Goal: Task Accomplishment & Management: Complete application form

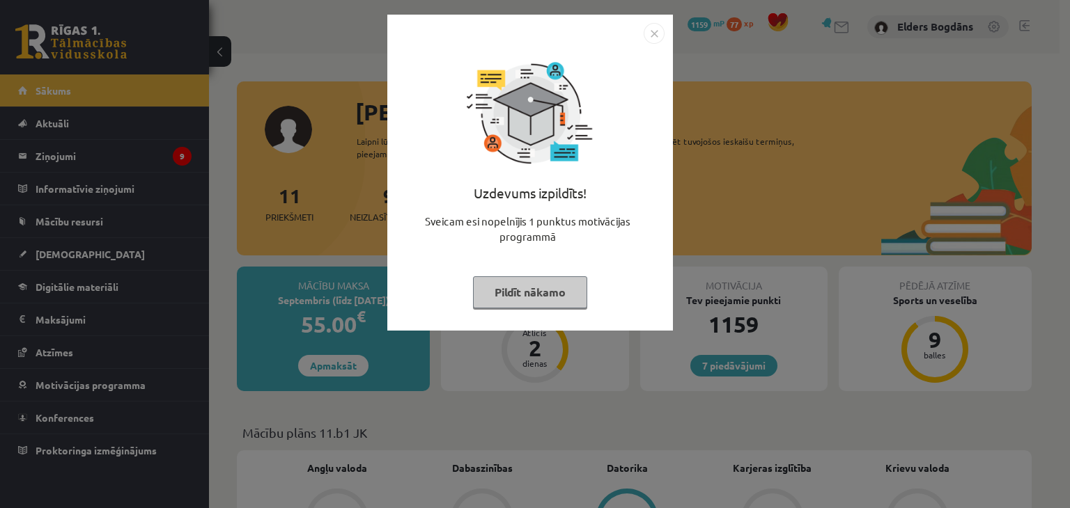
click at [552, 286] on button "Pildīt nākamo" at bounding box center [530, 292] width 114 height 32
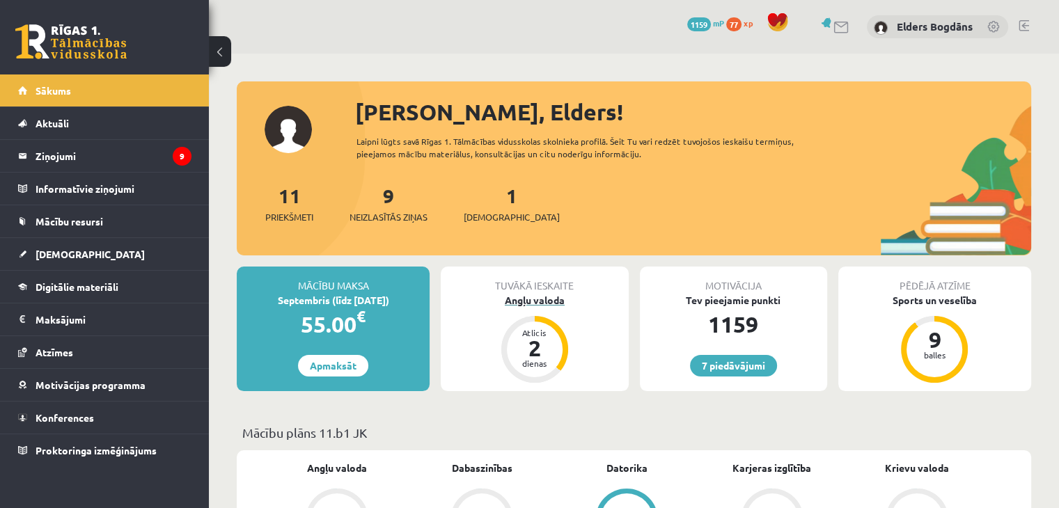
click at [546, 298] on div "Angļu valoda" at bounding box center [534, 300] width 187 height 15
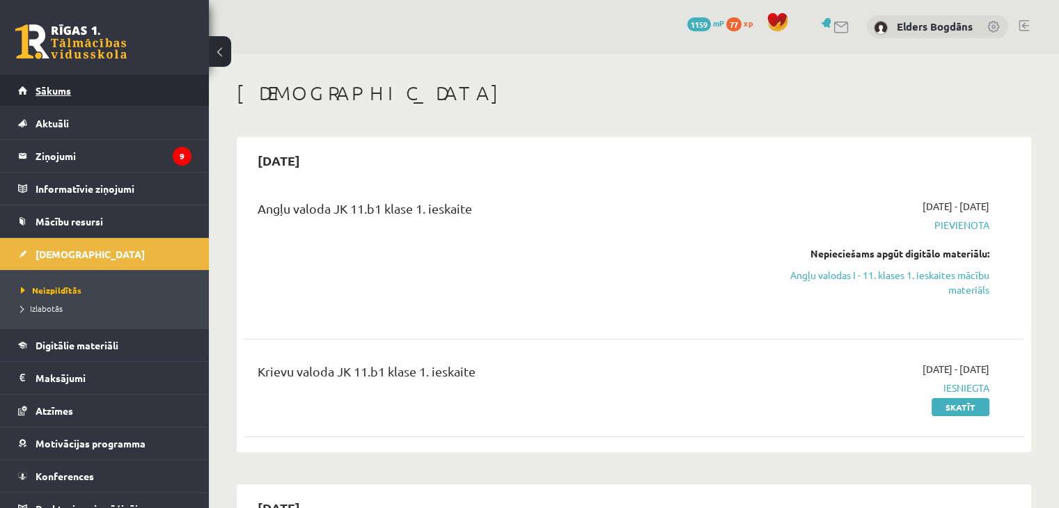
click at [49, 95] on span "Sākums" at bounding box center [54, 90] width 36 height 13
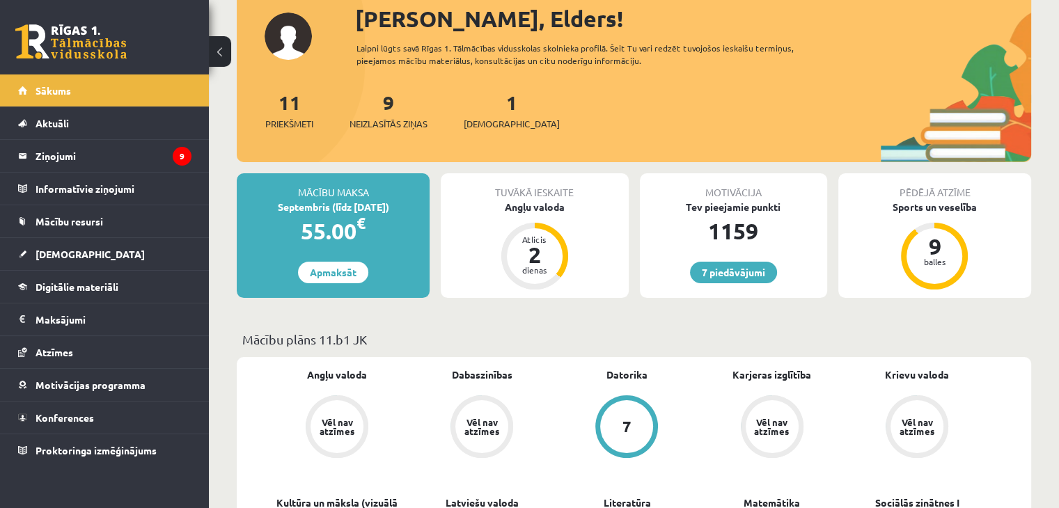
scroll to position [70, 0]
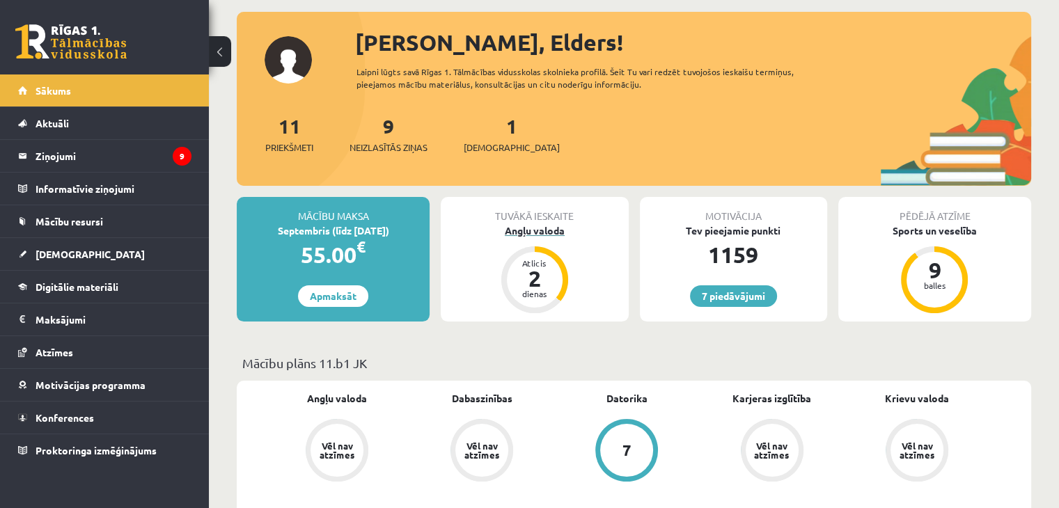
click at [538, 230] on div "Angļu valoda" at bounding box center [534, 231] width 187 height 15
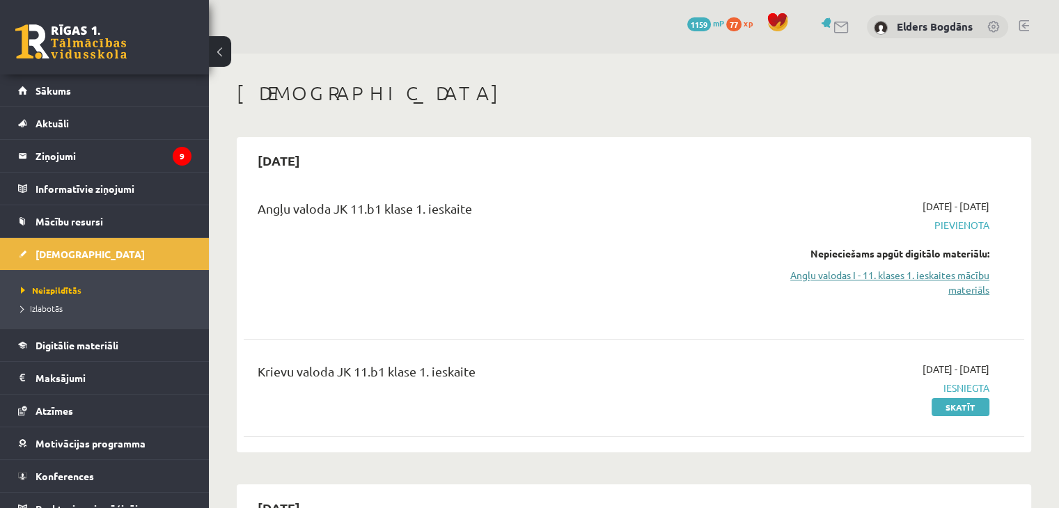
click at [936, 277] on link "Angļu valodas I - 11. klases 1. ieskaites mācību materiāls" at bounding box center [875, 282] width 230 height 29
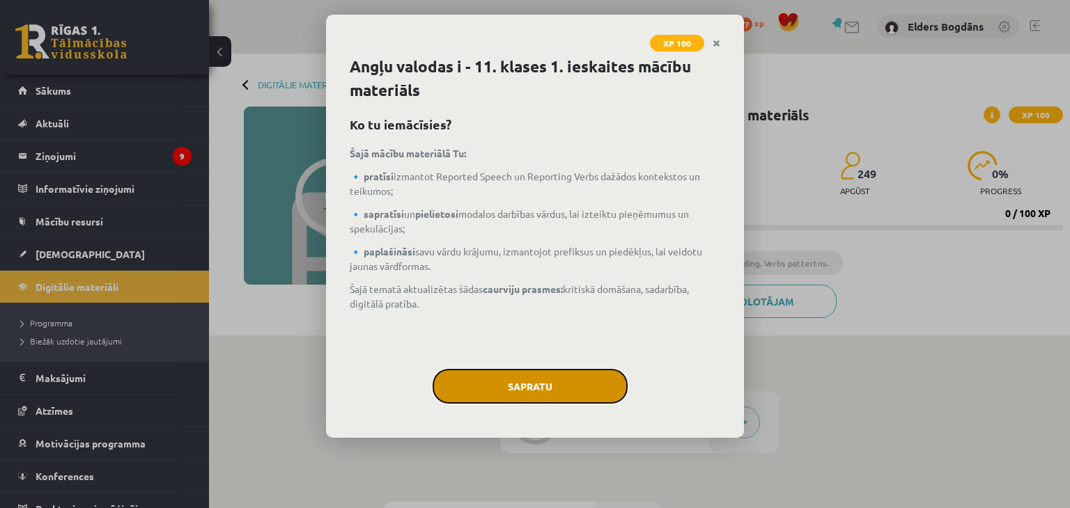
click at [558, 380] on button "Sapratu" at bounding box center [529, 386] width 195 height 35
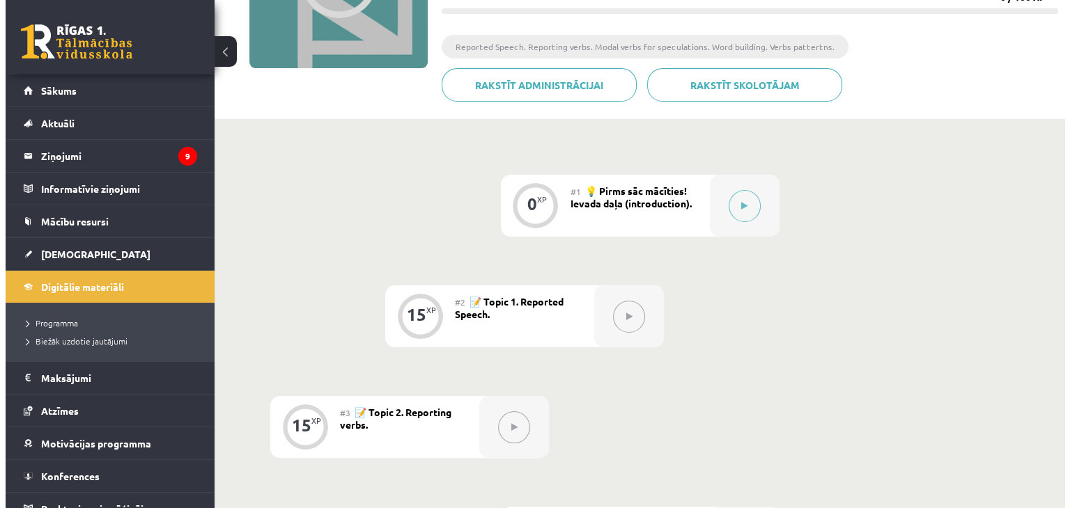
scroll to position [279, 0]
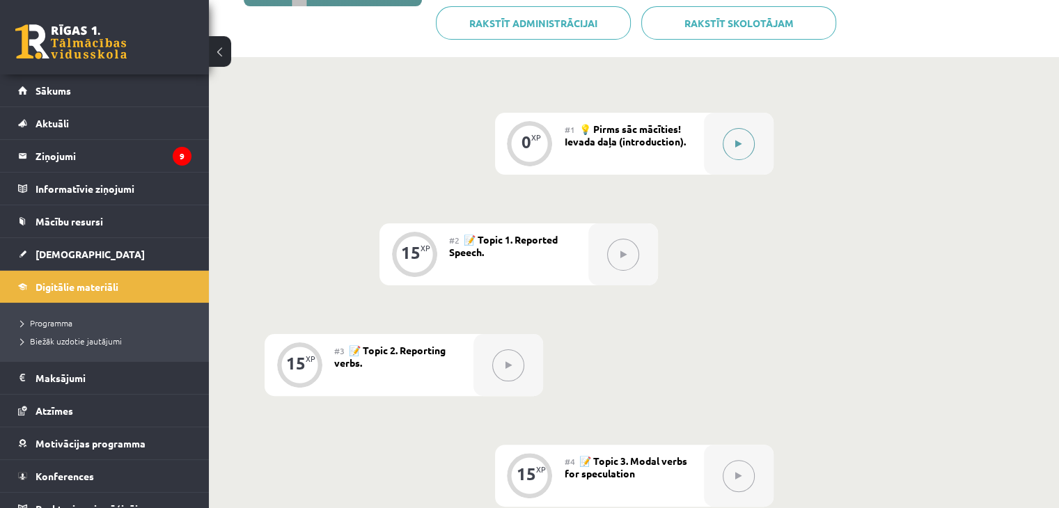
click at [746, 138] on button at bounding box center [739, 144] width 32 height 32
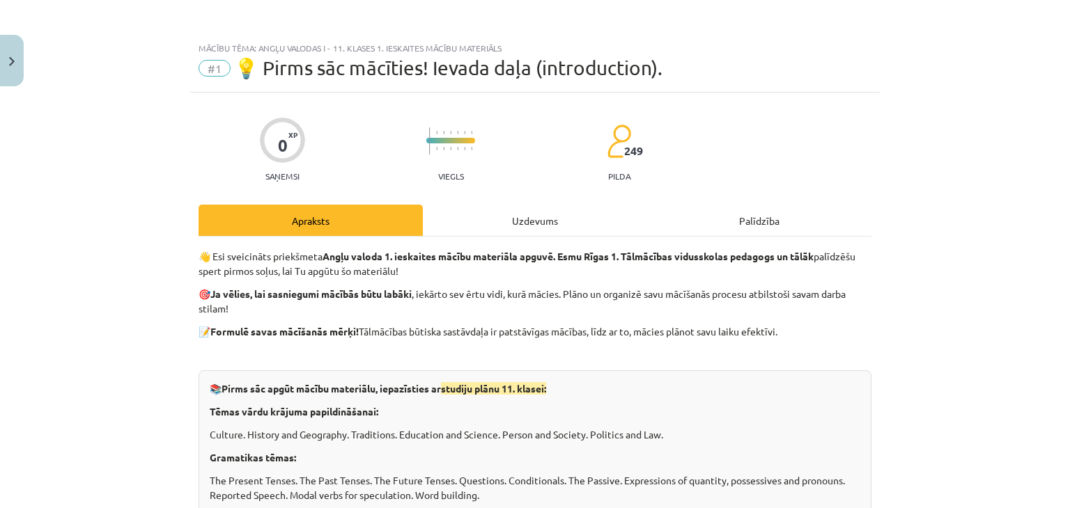
click at [518, 218] on div "Uzdevums" at bounding box center [535, 220] width 224 height 31
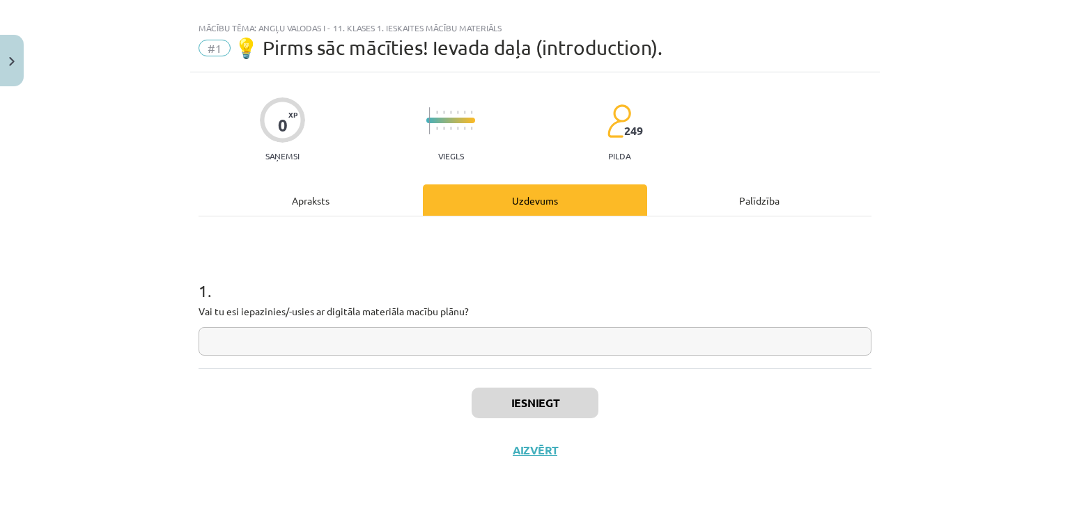
click at [289, 332] on input "text" at bounding box center [534, 341] width 673 height 29
type input "**"
click at [500, 408] on button "Iesniegt" at bounding box center [534, 403] width 127 height 31
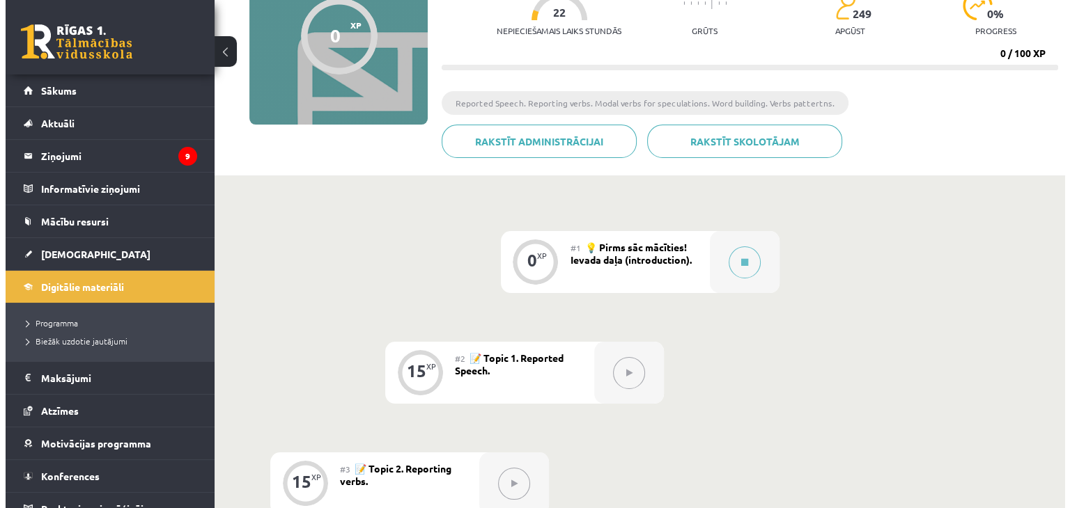
scroll to position [279, 0]
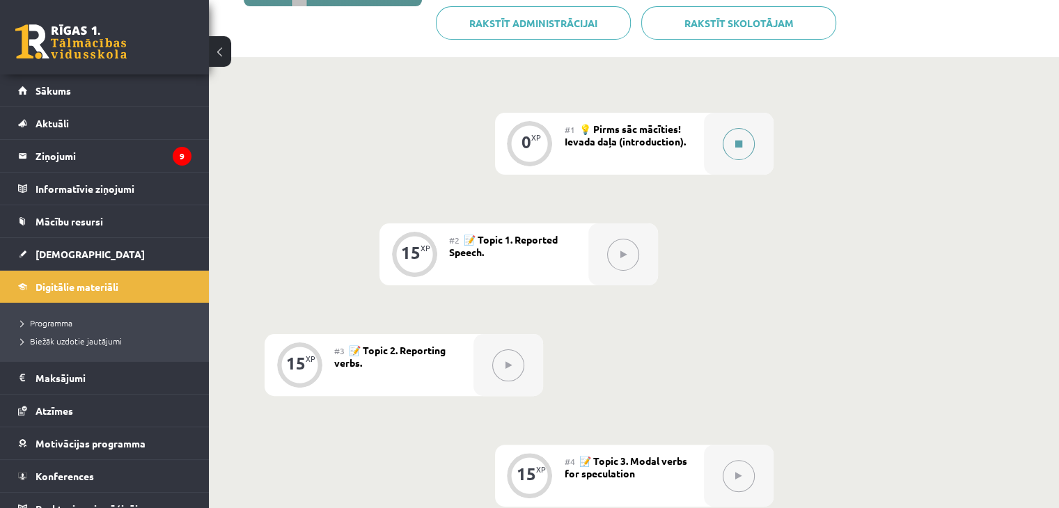
click at [736, 146] on icon at bounding box center [738, 144] width 7 height 8
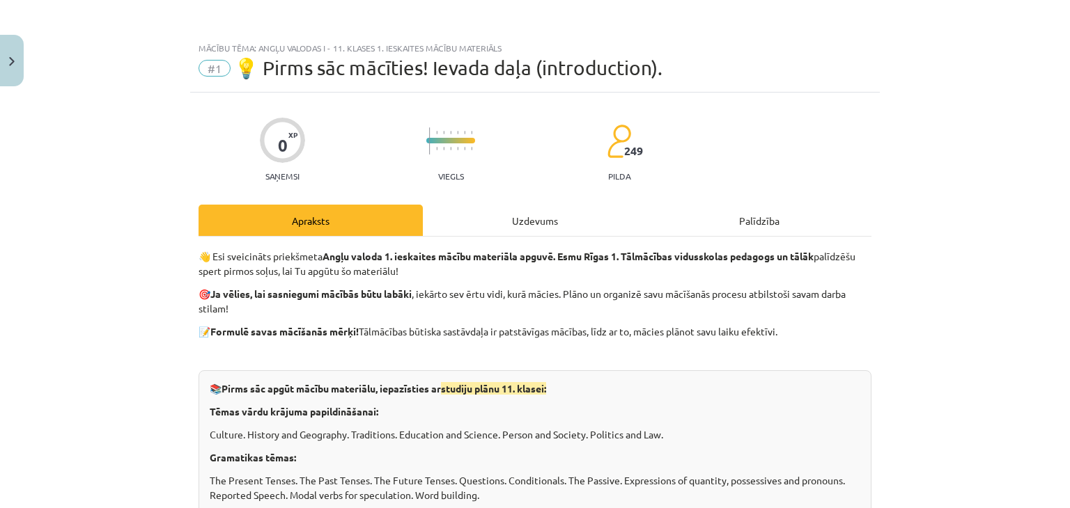
click at [533, 210] on div "Uzdevums" at bounding box center [535, 220] width 224 height 31
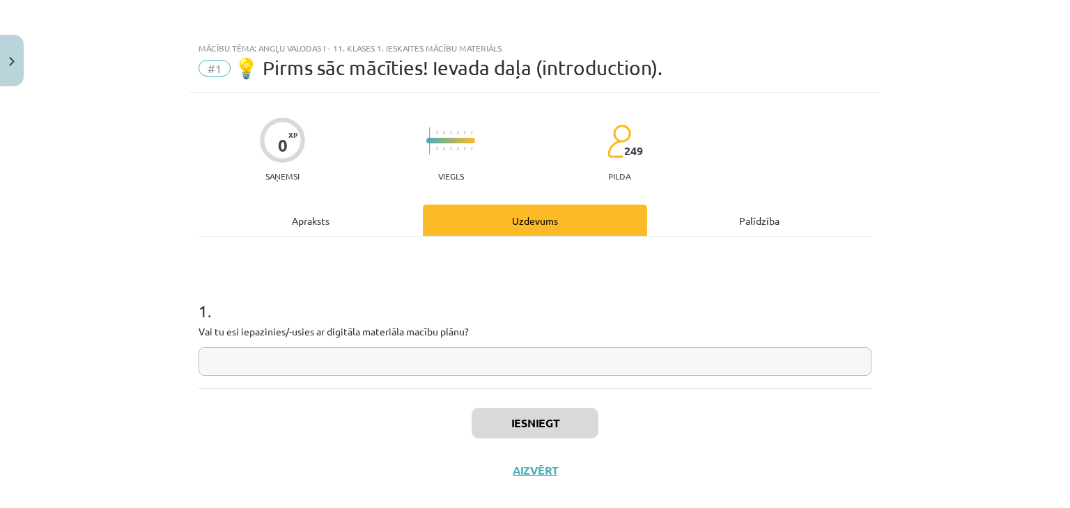
scroll to position [20, 0]
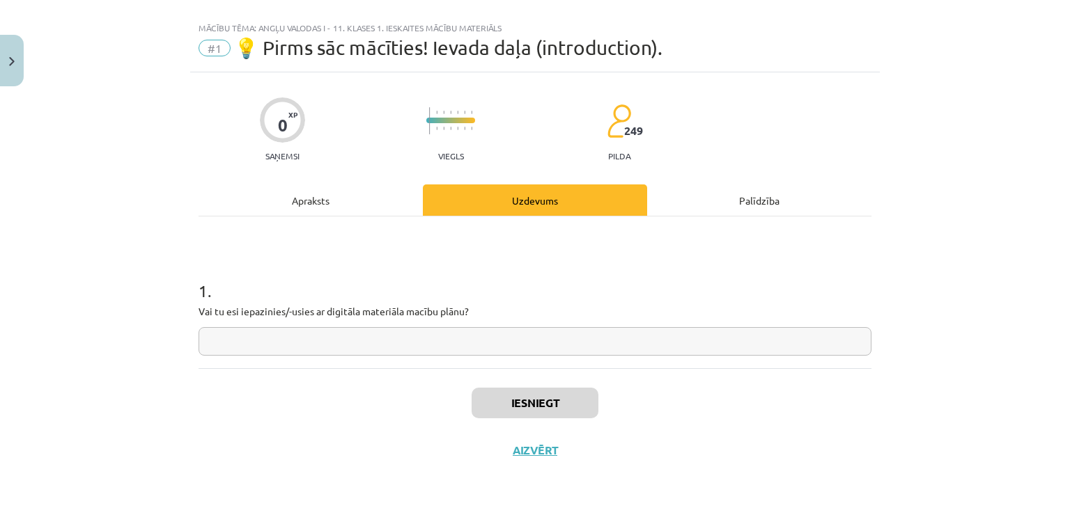
click at [285, 354] on input "text" at bounding box center [534, 341] width 673 height 29
type input "**"
click at [454, 396] on div "Iesniegt Aizvērt" at bounding box center [534, 416] width 673 height 97
click at [501, 403] on button "Iesniegt" at bounding box center [534, 403] width 127 height 31
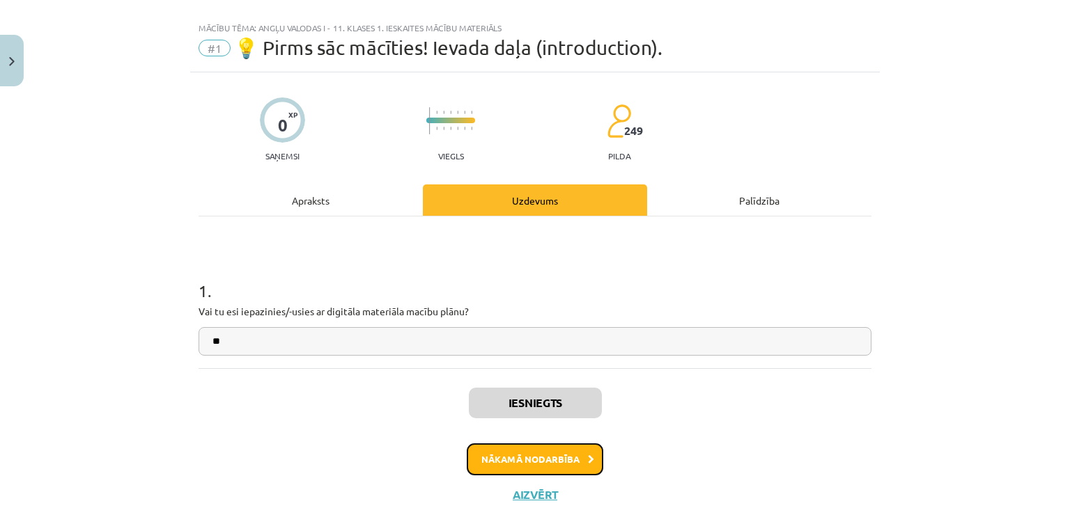
click at [558, 457] on button "Nākamā nodarbība" at bounding box center [535, 460] width 136 height 32
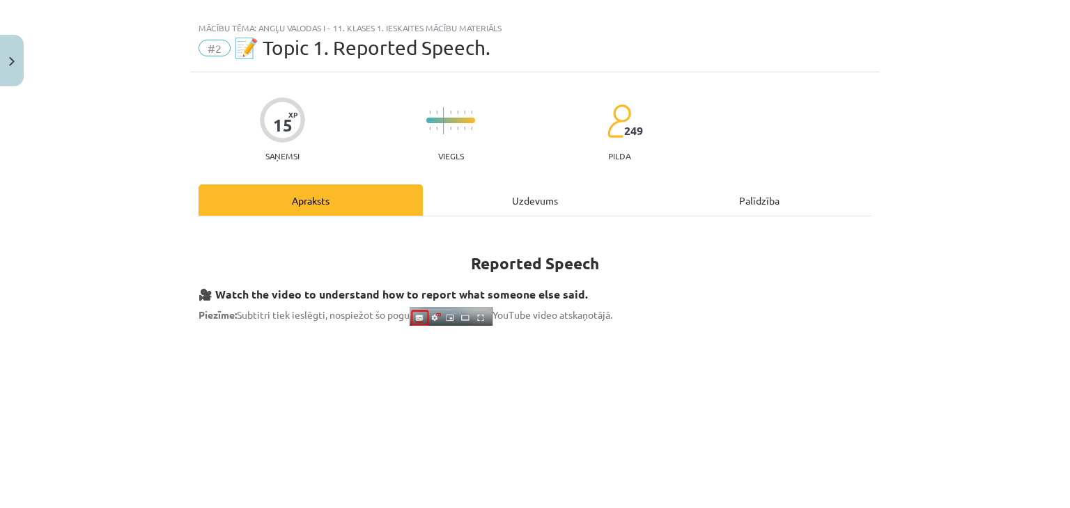
scroll to position [35, 0]
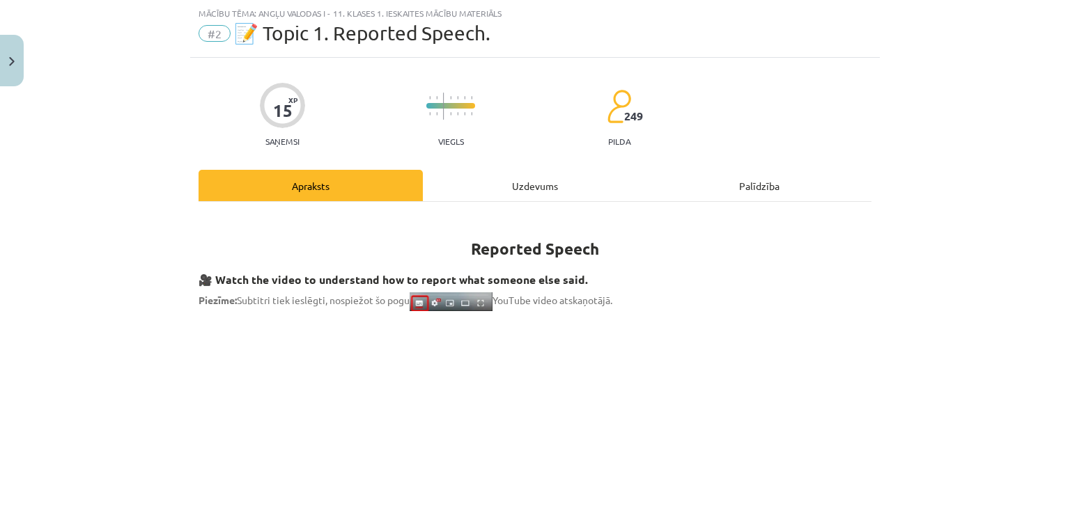
click at [543, 182] on div "Uzdevums" at bounding box center [535, 185] width 224 height 31
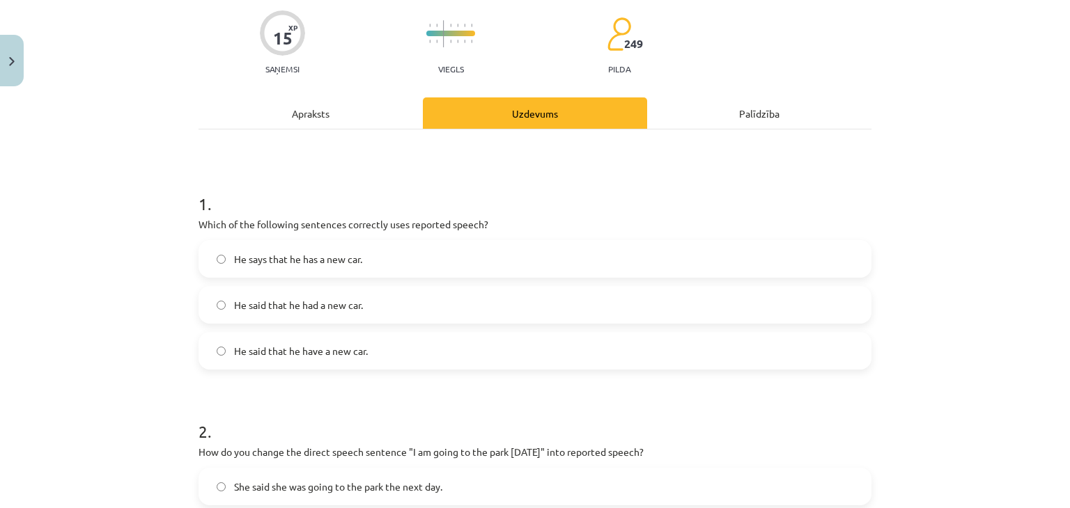
scroll to position [174, 0]
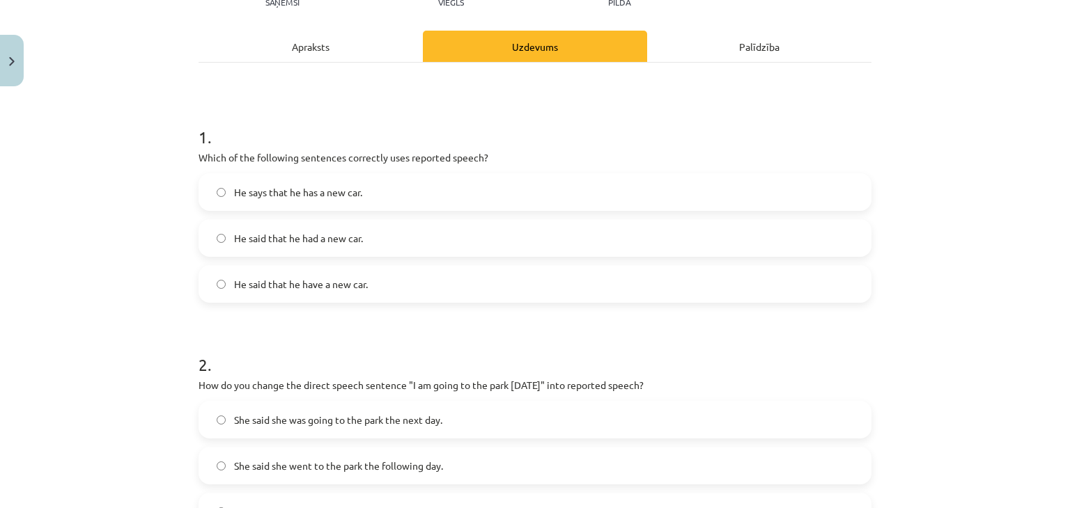
click at [344, 46] on div "Apraksts" at bounding box center [310, 46] width 224 height 31
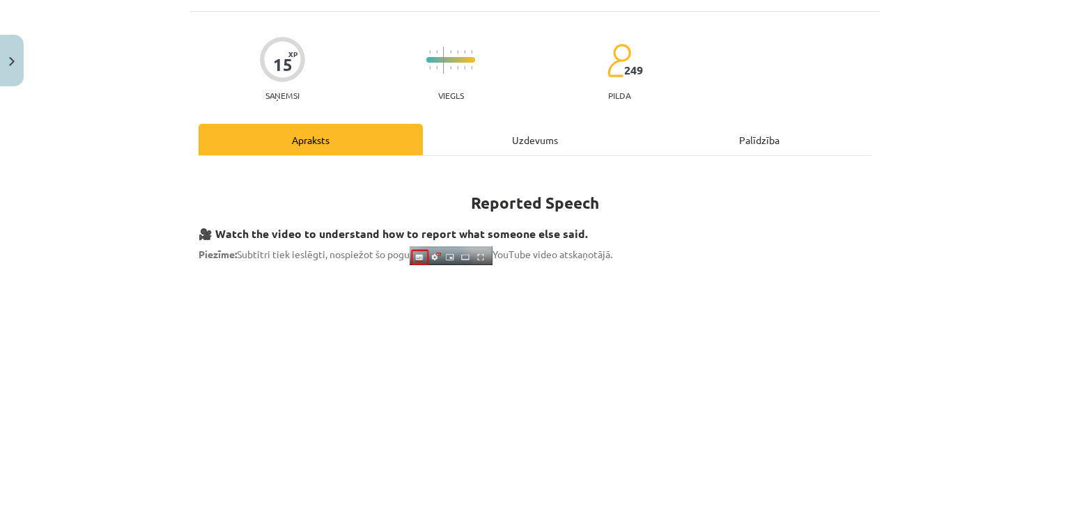
scroll to position [104, 0]
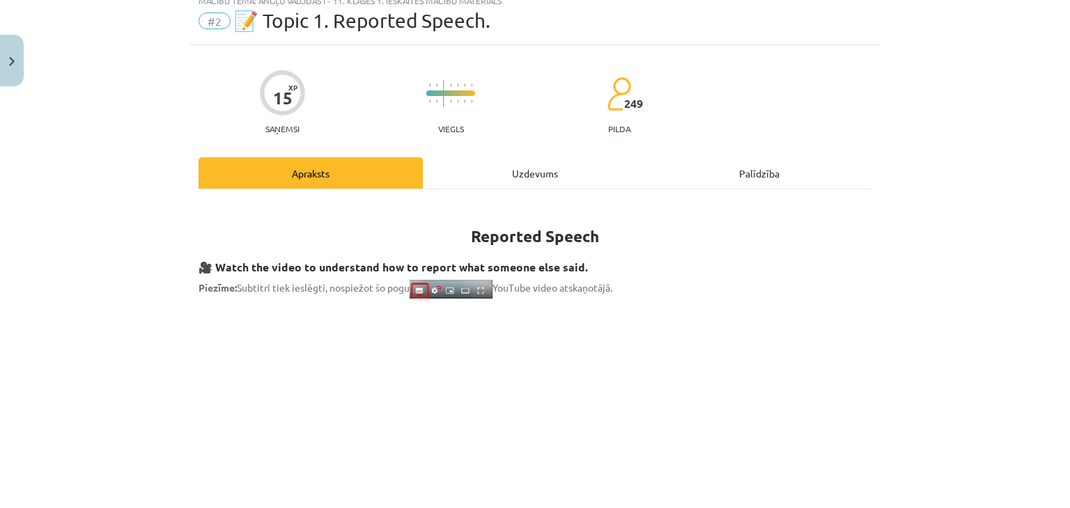
click at [501, 179] on div "Uzdevums" at bounding box center [535, 172] width 224 height 31
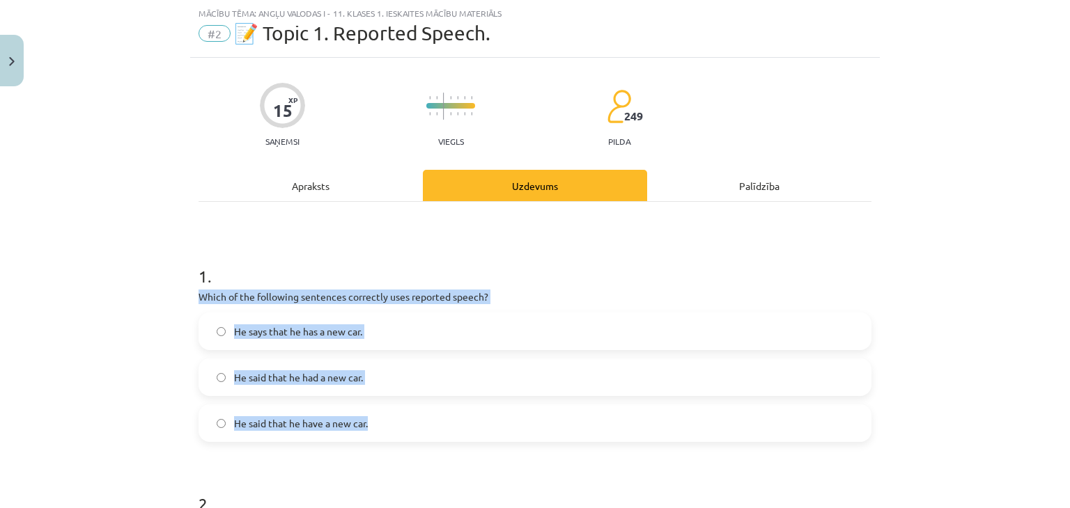
drag, startPoint x: 187, startPoint y: 288, endPoint x: 376, endPoint y: 429, distance: 235.9
copy div "Which of the following sentences correctly uses reported speech? He says that h…"
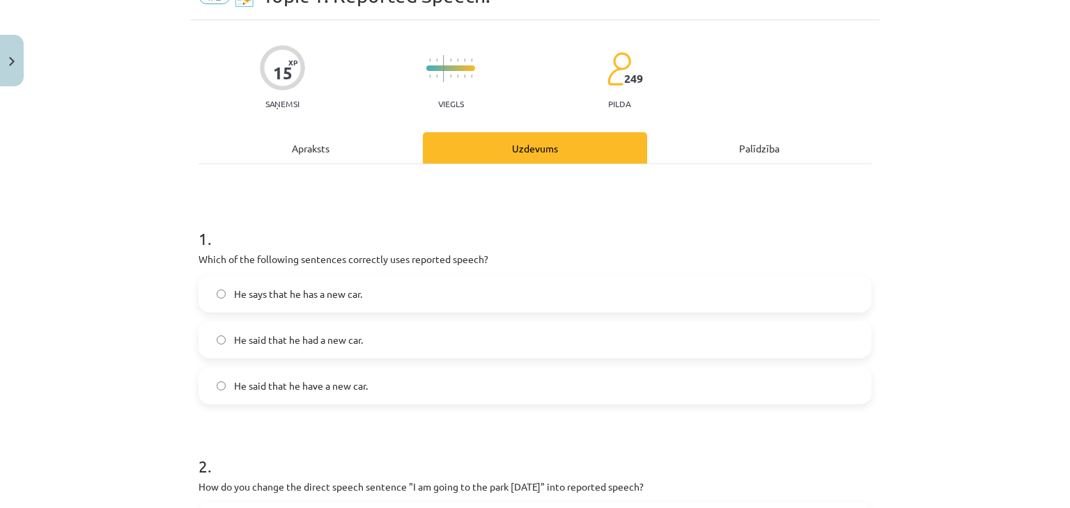
scroll to position [104, 0]
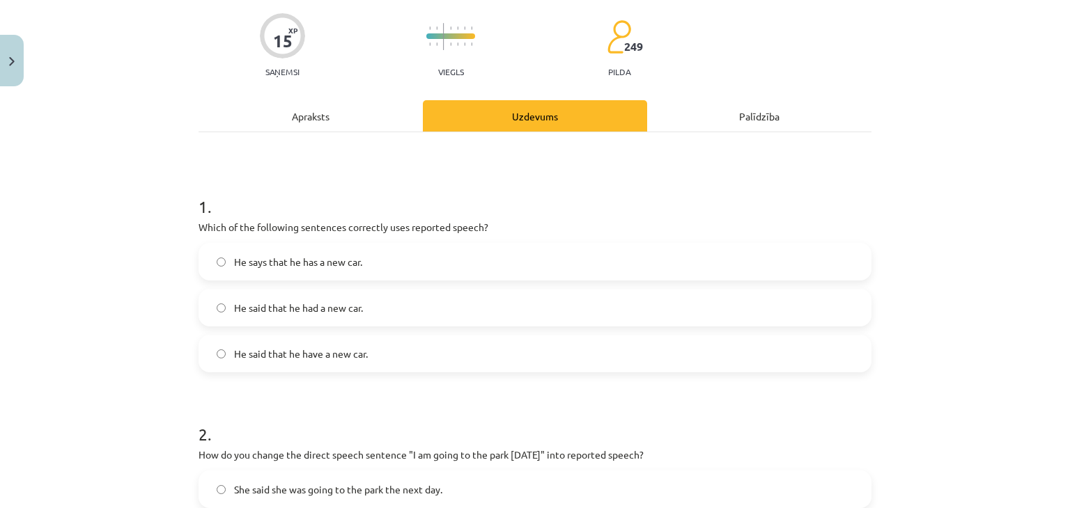
click at [362, 316] on label "He said that he had a new car." at bounding box center [535, 307] width 670 height 35
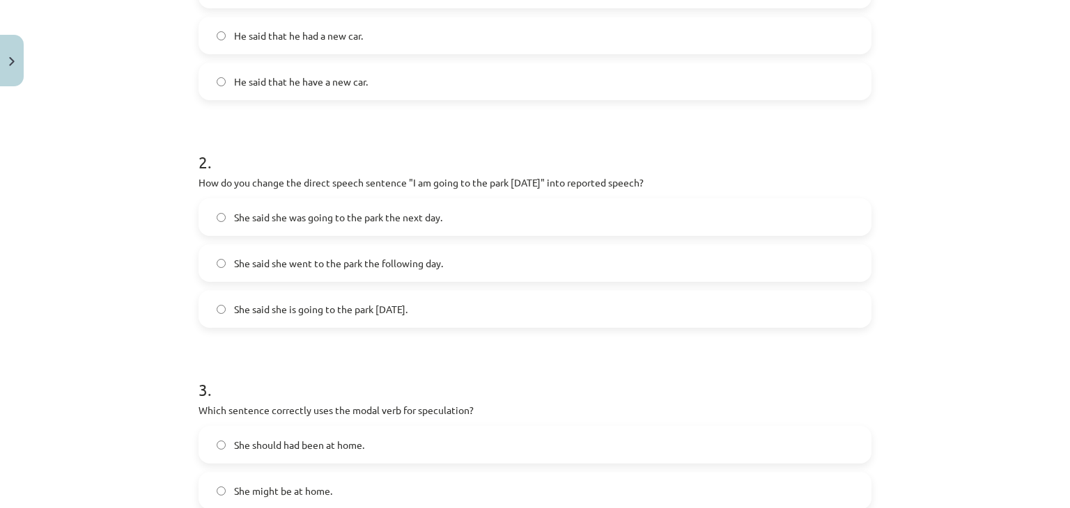
scroll to position [453, 0]
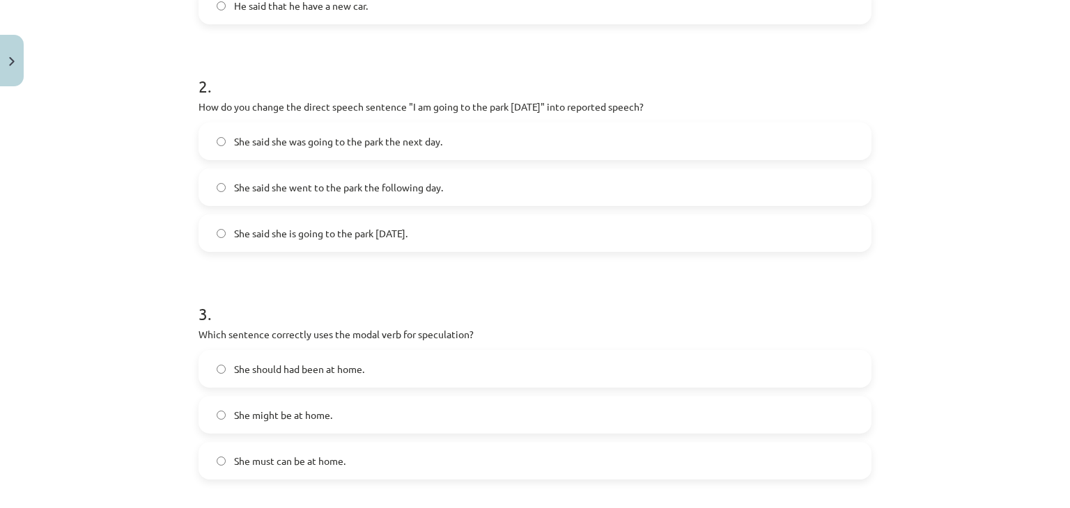
drag, startPoint x: 187, startPoint y: 100, endPoint x: 429, endPoint y: 230, distance: 274.2
click at [429, 230] on div "15 XP Saņemsi Viegls 249 pilda Apraksts Uzdevums Palīdzība 1 . Which of the fol…" at bounding box center [534, 351] width 689 height 1422
copy div "How do you change the direct speech sentence "I am going to the park [DATE]" in…"
click at [448, 263] on form "1 . Which of the following sentences correctly uses reported speech? He says th…" at bounding box center [534, 380] width 673 height 1111
click at [384, 147] on span "She said she was going to the park the next day." at bounding box center [338, 141] width 208 height 15
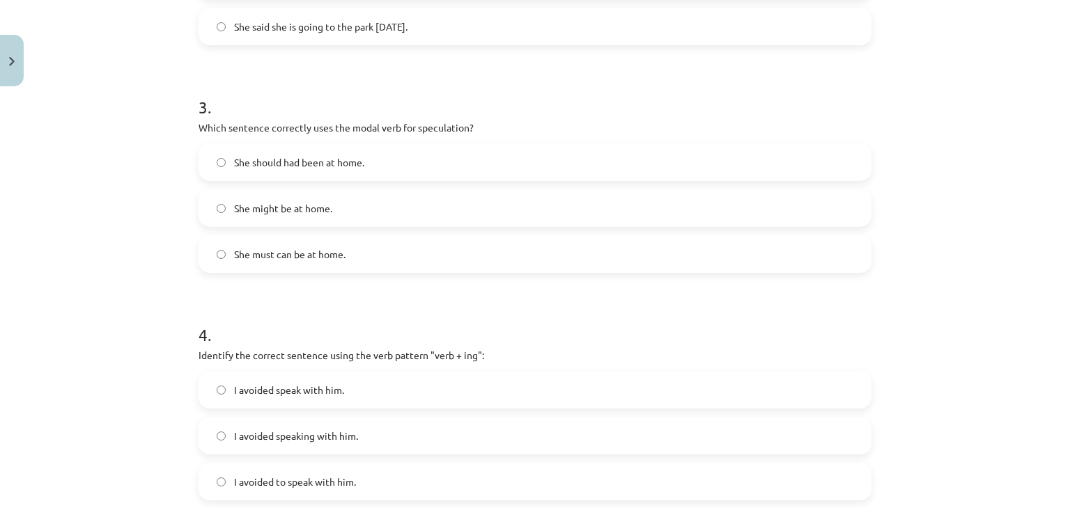
scroll to position [662, 0]
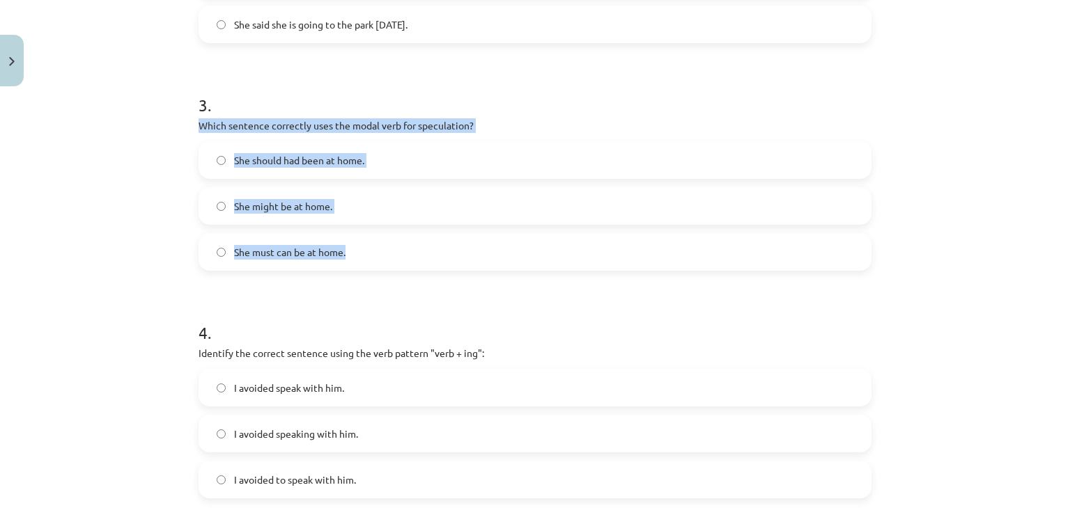
drag, startPoint x: 197, startPoint y: 146, endPoint x: 352, endPoint y: 257, distance: 190.6
click at [352, 257] on div "Mācību tēma: Angļu valodas i - 11. klases 1. ieskaites mācību materiāls #2 📝 To…" at bounding box center [535, 254] width 1070 height 508
copy div "Which sentence correctly uses the modal verb for speculation? She should had be…"
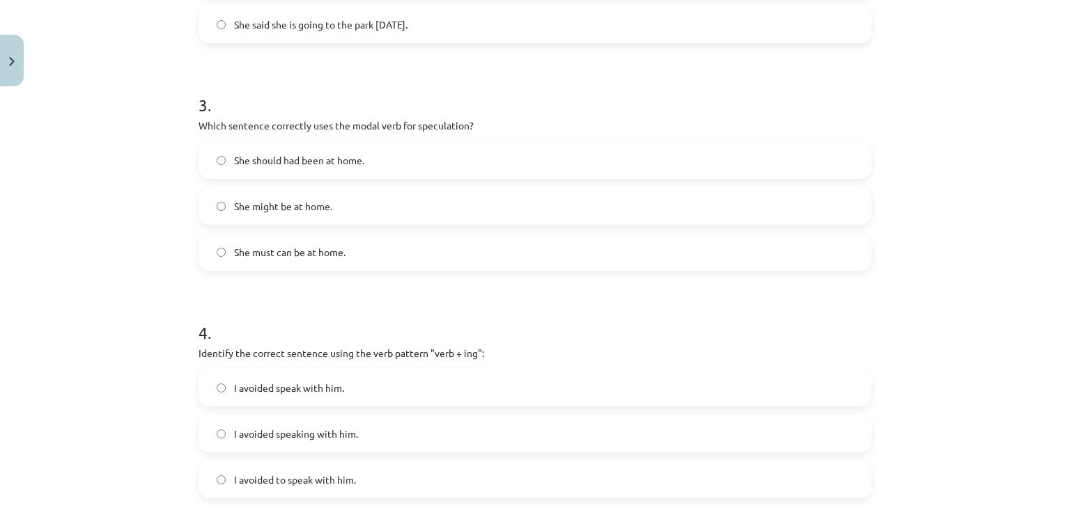
click at [350, 316] on h1 "4 ." at bounding box center [534, 320] width 673 height 43
click at [342, 207] on label "She might be at home." at bounding box center [535, 206] width 670 height 35
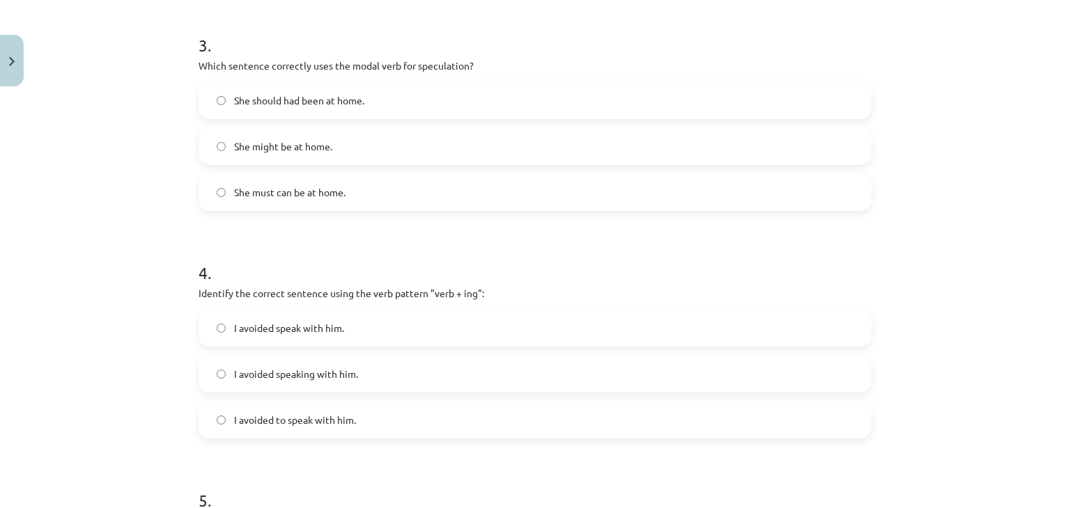
scroll to position [801, 0]
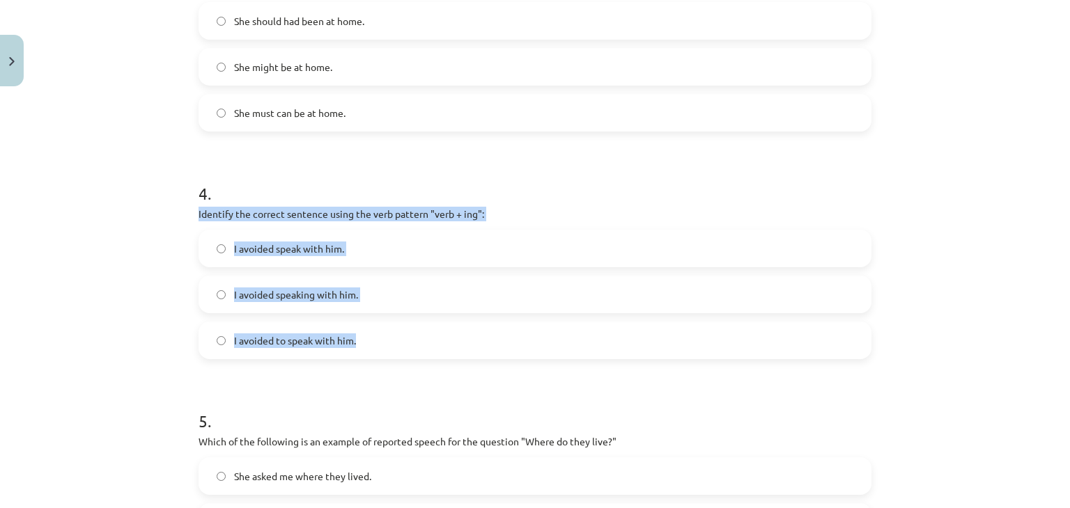
drag, startPoint x: 187, startPoint y: 207, endPoint x: 355, endPoint y: 344, distance: 217.3
click at [355, 344] on div "15 XP Saņemsi Viegls 249 pilda Apraksts Uzdevums Palīdzība 1 . Which of the fol…" at bounding box center [534, 3] width 689 height 1422
copy div "Identify the correct sentence using the verb pattern "verb + ing": I avoided sp…"
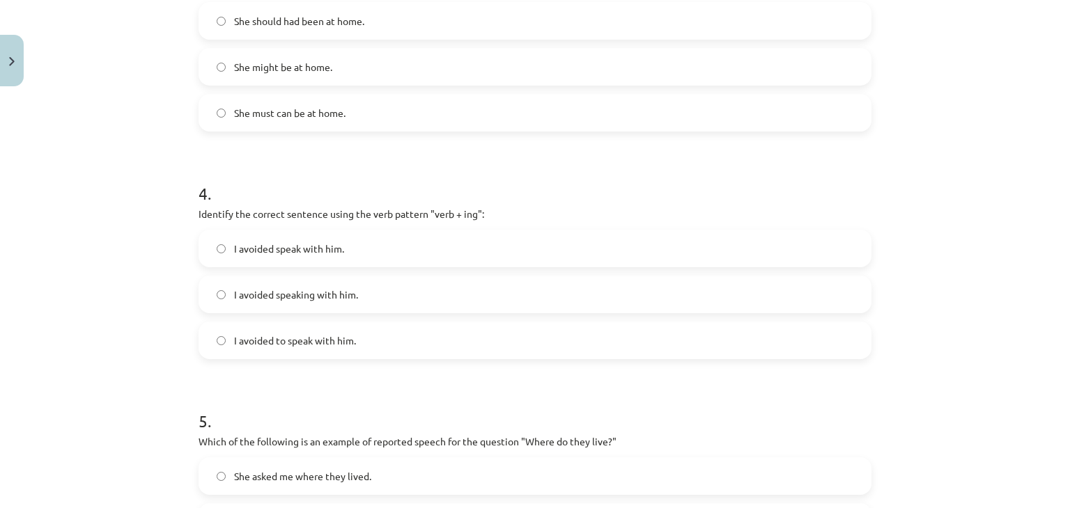
click at [384, 373] on form "1 . Which of the following sentences correctly uses reported speech? He says th…" at bounding box center [534, 31] width 673 height 1111
drag, startPoint x: 354, startPoint y: 297, endPoint x: 357, endPoint y: 324, distance: 27.2
click at [354, 298] on label "I avoided speaking with him." at bounding box center [535, 294] width 670 height 35
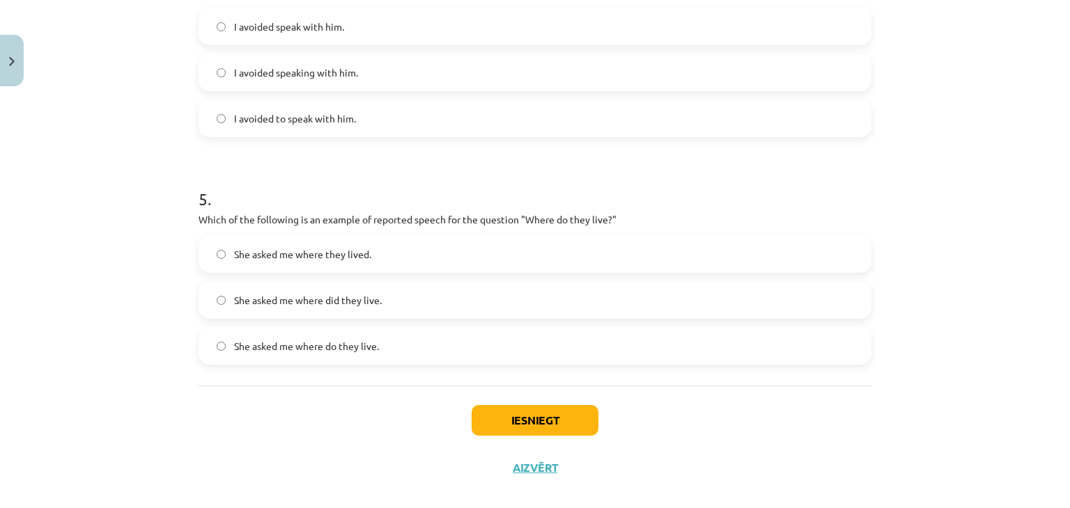
scroll to position [1041, 0]
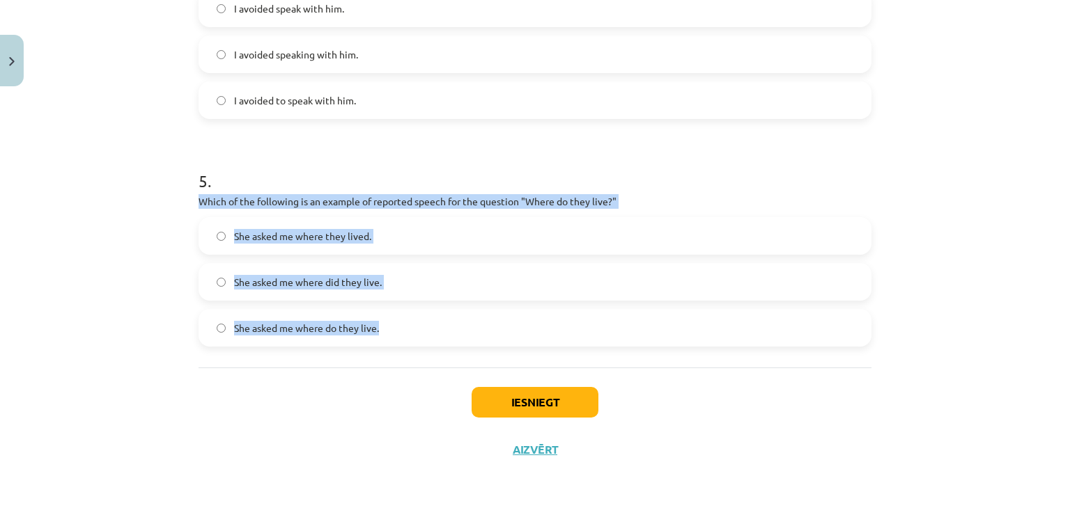
drag, startPoint x: 187, startPoint y: 203, endPoint x: 386, endPoint y: 324, distance: 233.7
copy div "Which of the following is an example of reported speech for the question "Where…"
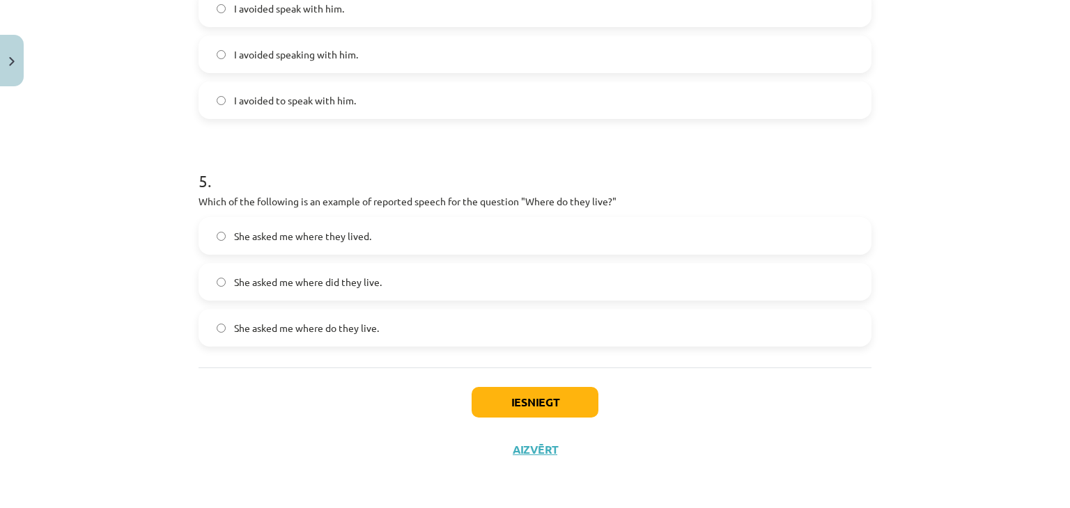
click at [407, 401] on div "Iesniegt Aizvērt" at bounding box center [534, 416] width 673 height 97
click at [365, 243] on label "She asked me where they lived." at bounding box center [535, 236] width 670 height 35
click at [508, 405] on button "Iesniegt" at bounding box center [534, 402] width 127 height 31
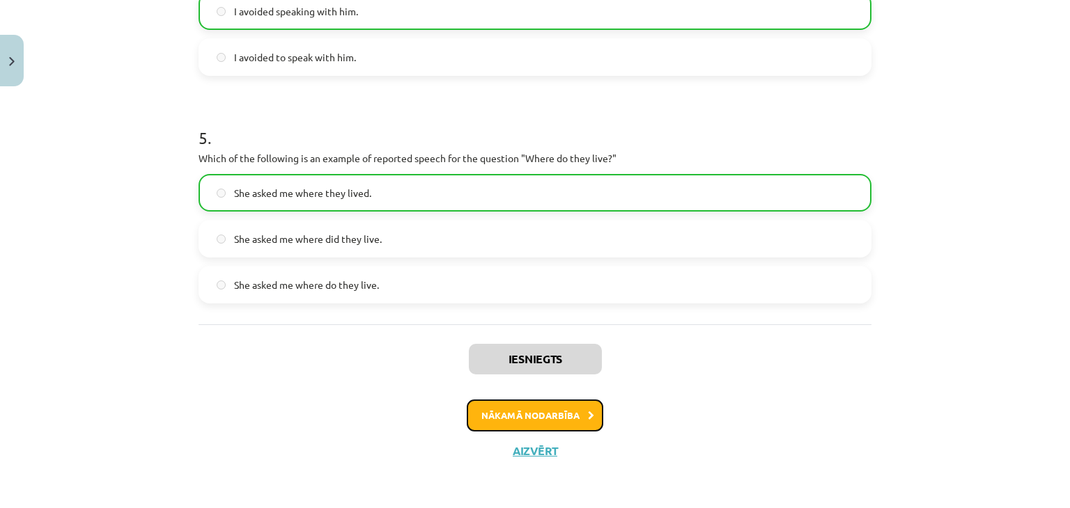
click at [563, 411] on button "Nākamā nodarbība" at bounding box center [535, 416] width 136 height 32
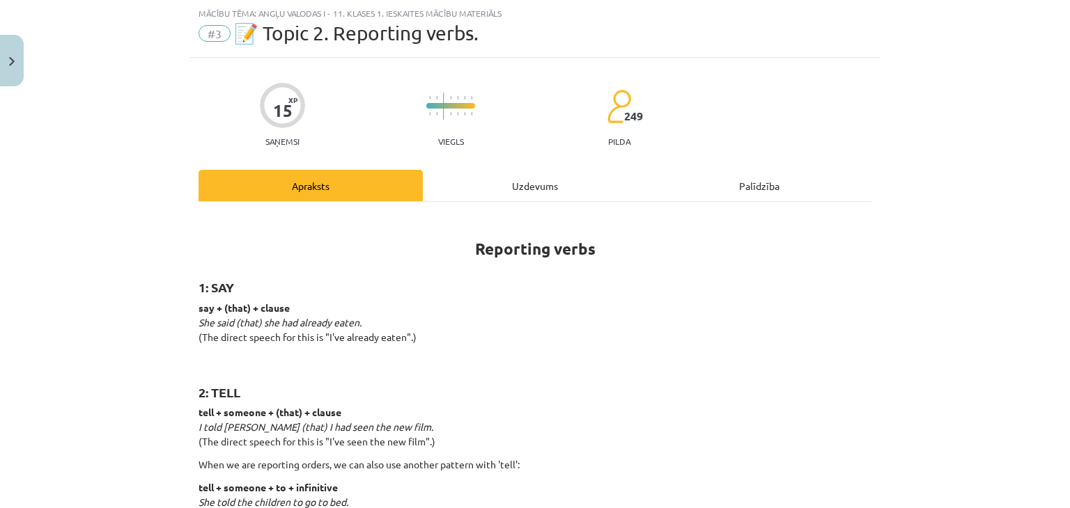
click at [510, 193] on div "Uzdevums" at bounding box center [535, 185] width 224 height 31
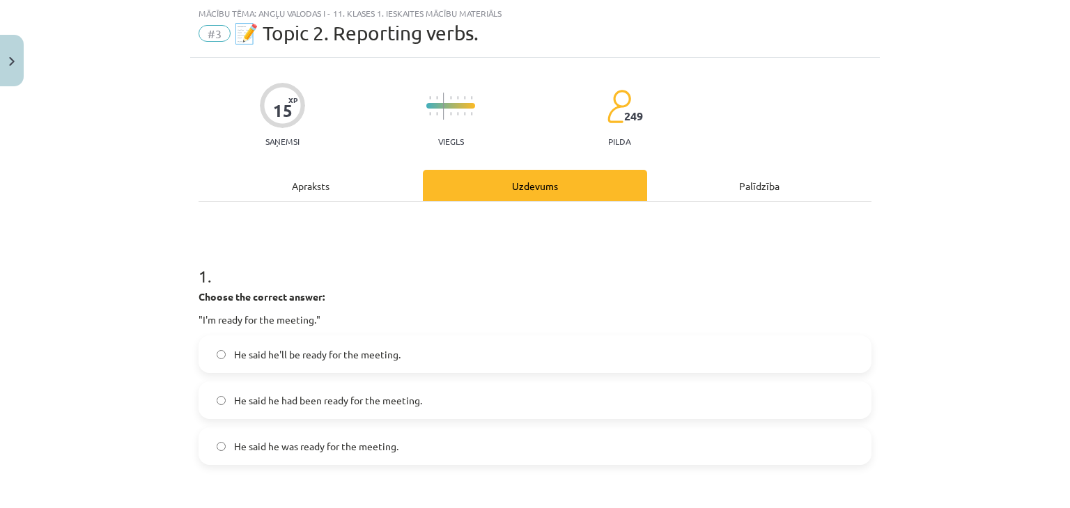
scroll to position [174, 0]
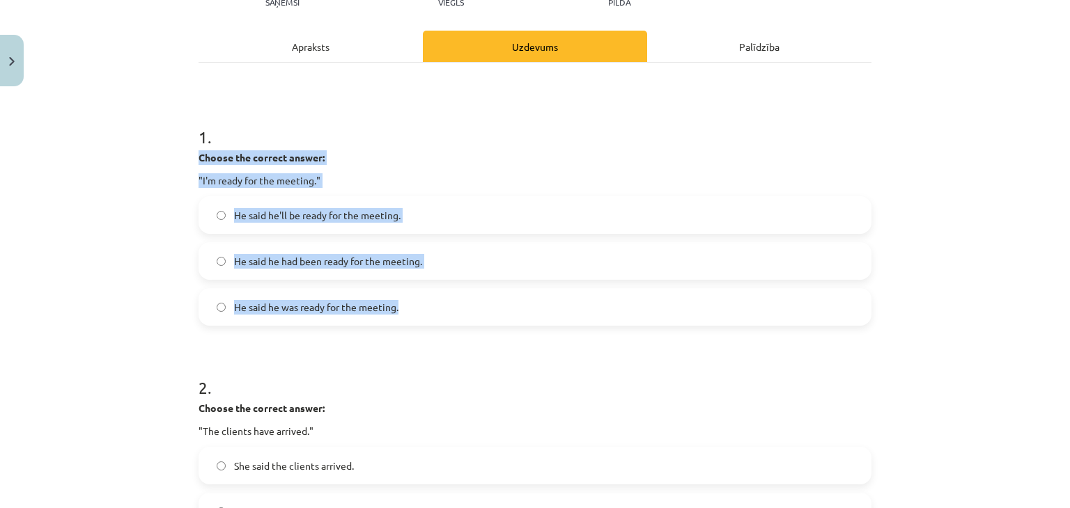
drag, startPoint x: 204, startPoint y: 180, endPoint x: 405, endPoint y: 316, distance: 242.6
click at [405, 316] on div "Mācību tēma: Angļu valodas i - 11. klases 1. ieskaites mācību materiāls #3 📝 To…" at bounding box center [535, 254] width 1070 height 508
copy div "Choose the correct answer: "I'm ready for the meeting." He said he'll be ready …"
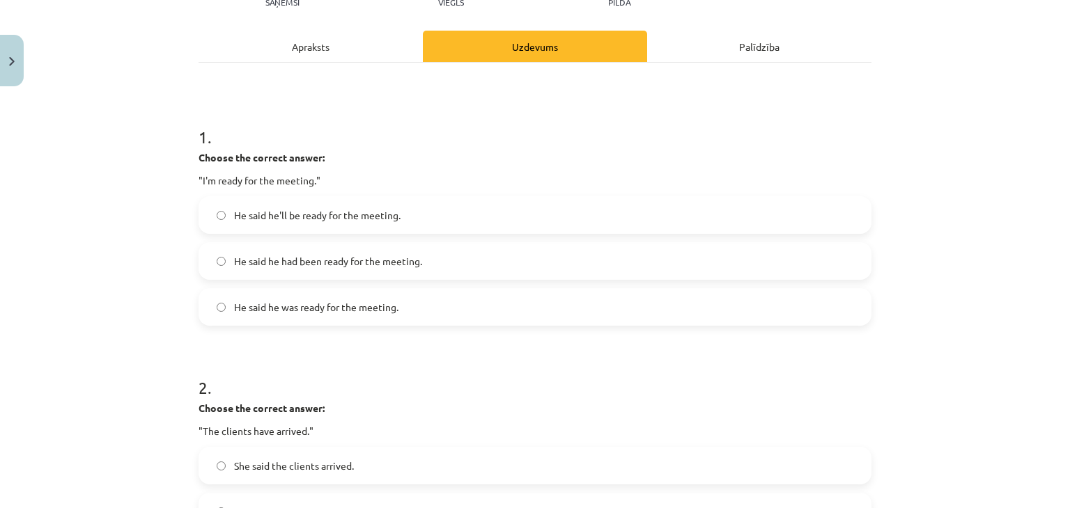
drag, startPoint x: 402, startPoint y: 366, endPoint x: 384, endPoint y: 331, distance: 38.3
click at [402, 366] on h1 "2 ." at bounding box center [534, 375] width 673 height 43
click at [313, 304] on span "He said he was ready for the meeting." at bounding box center [316, 307] width 164 height 15
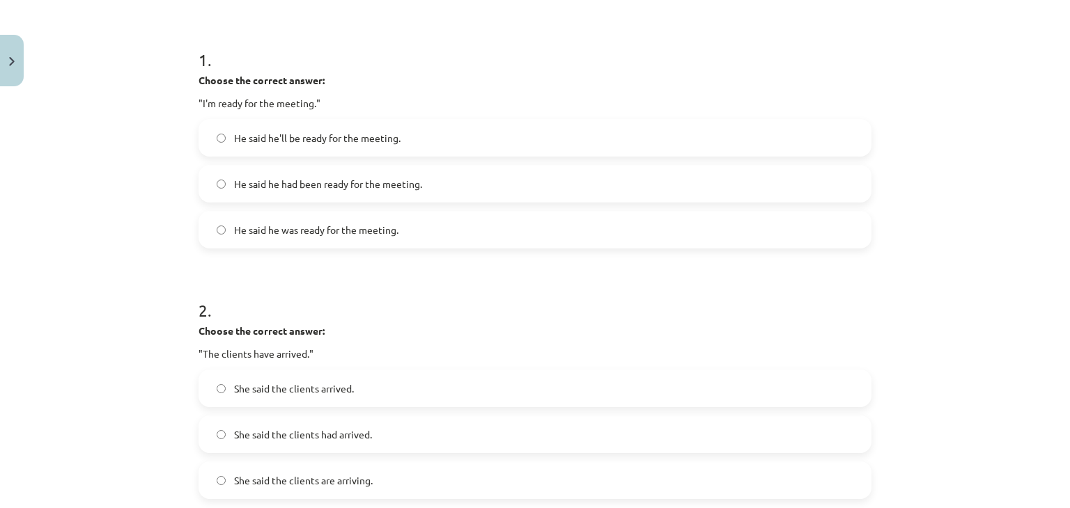
scroll to position [383, 0]
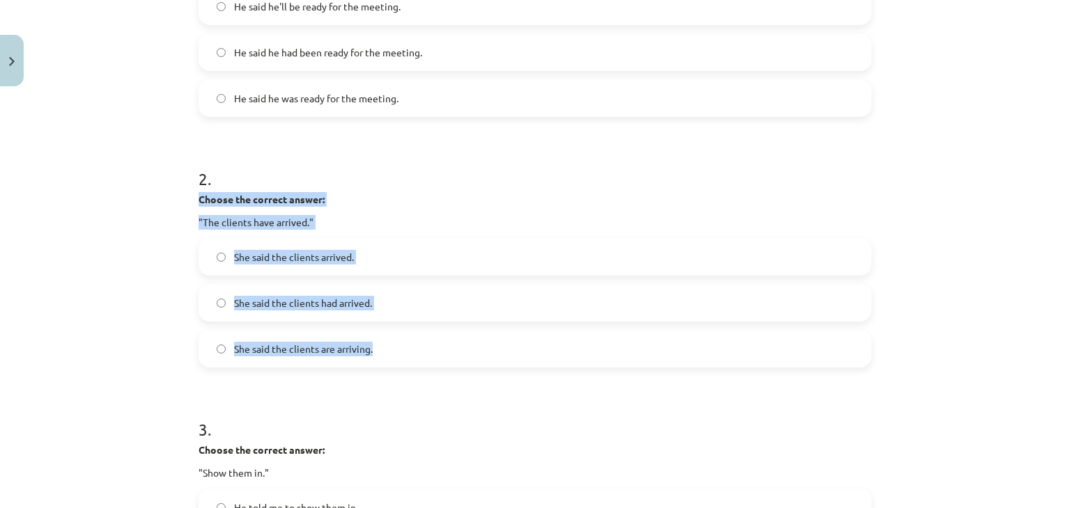
drag, startPoint x: 195, startPoint y: 189, endPoint x: 376, endPoint y: 354, distance: 245.4
click at [376, 354] on div "2 . Choose the correct answer: "The clients have arrived." She said the clients…" at bounding box center [534, 256] width 673 height 223
copy div "Choose the correct answer: "The clients have arrived." She said the clients arr…"
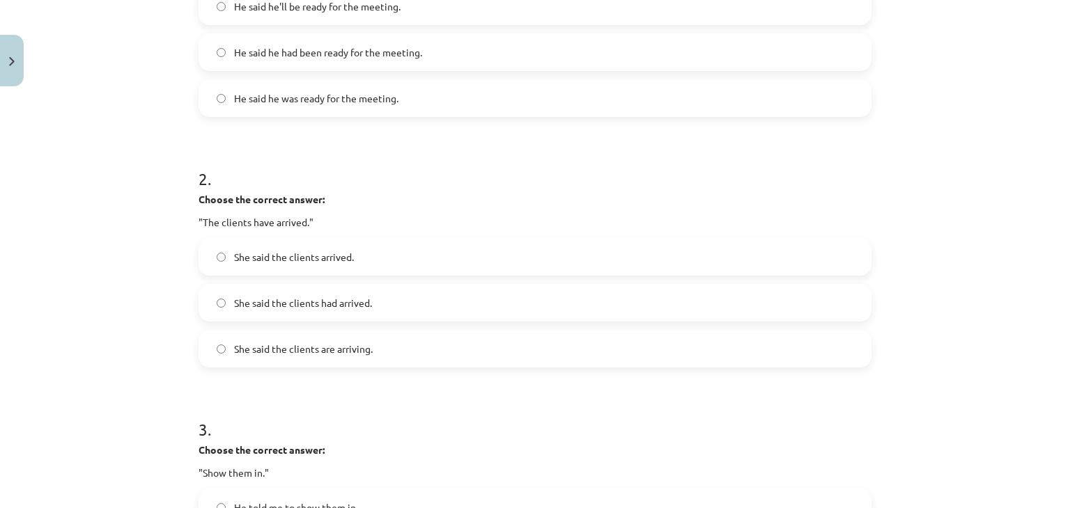
click at [390, 414] on h1 "3 ." at bounding box center [534, 417] width 673 height 43
click at [322, 297] on span "She said the clients had arrived." at bounding box center [303, 303] width 138 height 15
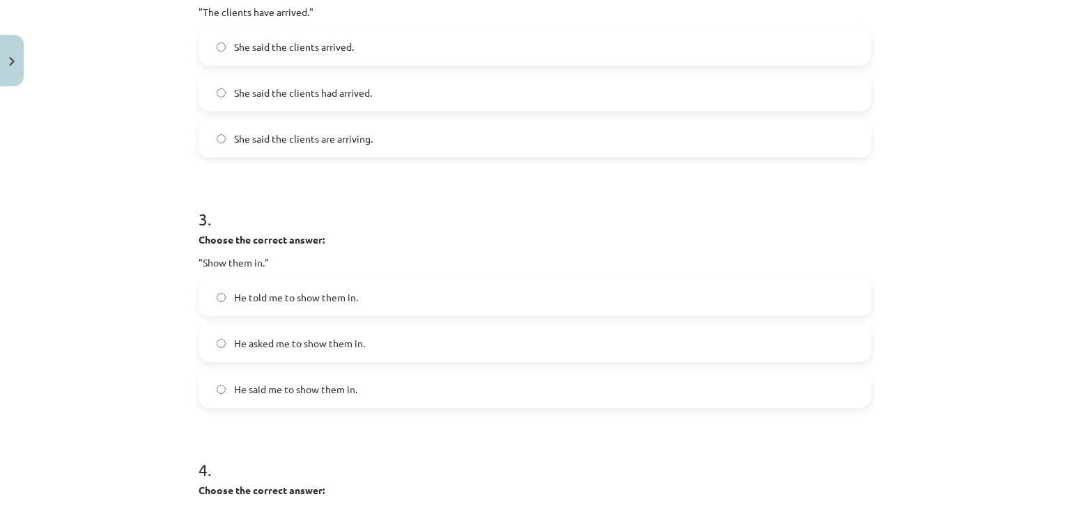
scroll to position [662, 0]
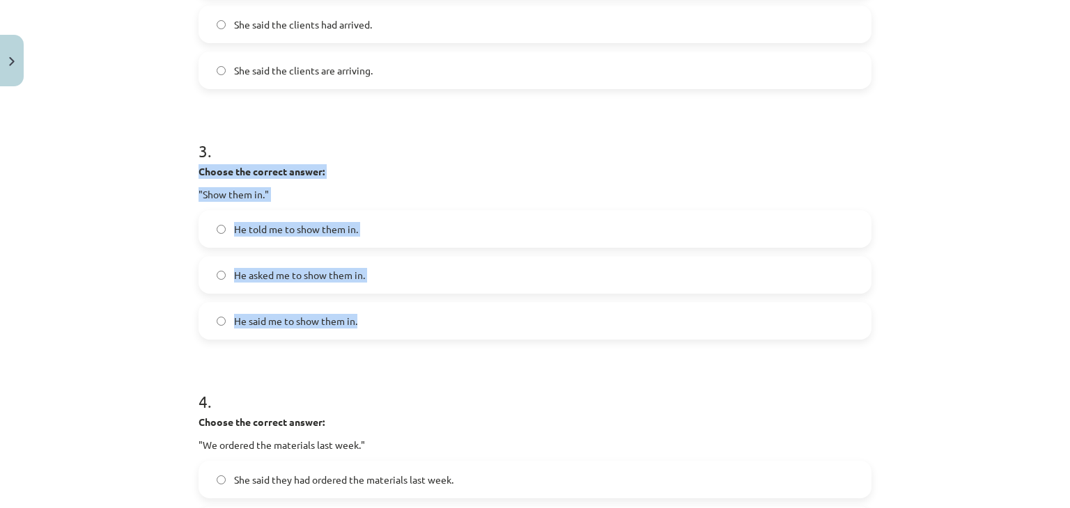
drag, startPoint x: 251, startPoint y: 279, endPoint x: 372, endPoint y: 329, distance: 131.4
click at [372, 329] on div "15 XP Saņemsi Viegls 249 pilda Apraksts Uzdevums Palīdzība 1 . Choose the corre…" at bounding box center [534, 199] width 689 height 1537
copy div "Choose the correct answer: "Show them in." He told me to show them in. He asked…"
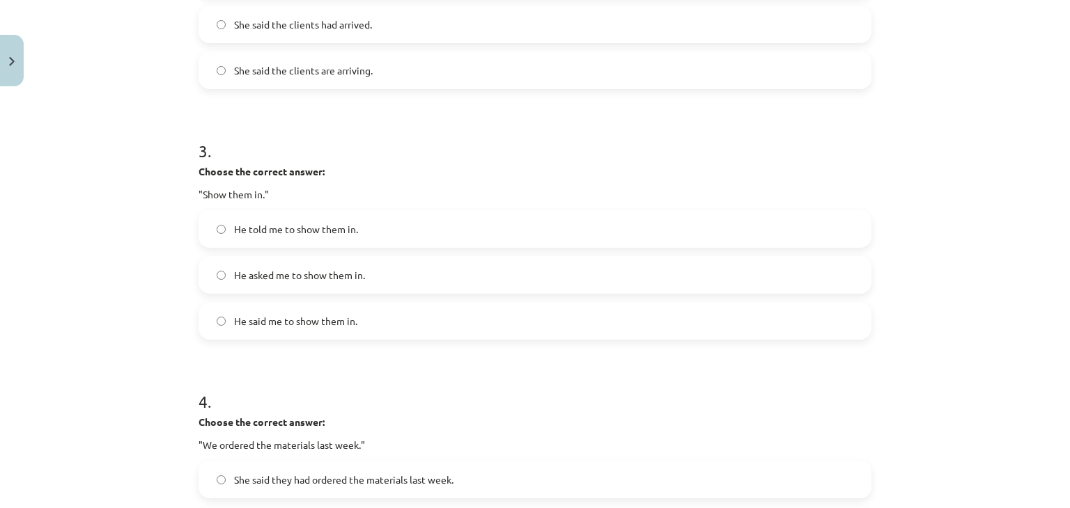
drag, startPoint x: 375, startPoint y: 392, endPoint x: 375, endPoint y: 385, distance: 7.0
click at [375, 391] on h1 "4 ." at bounding box center [534, 389] width 673 height 43
click at [340, 233] on span "He told me to show them in." at bounding box center [296, 229] width 124 height 15
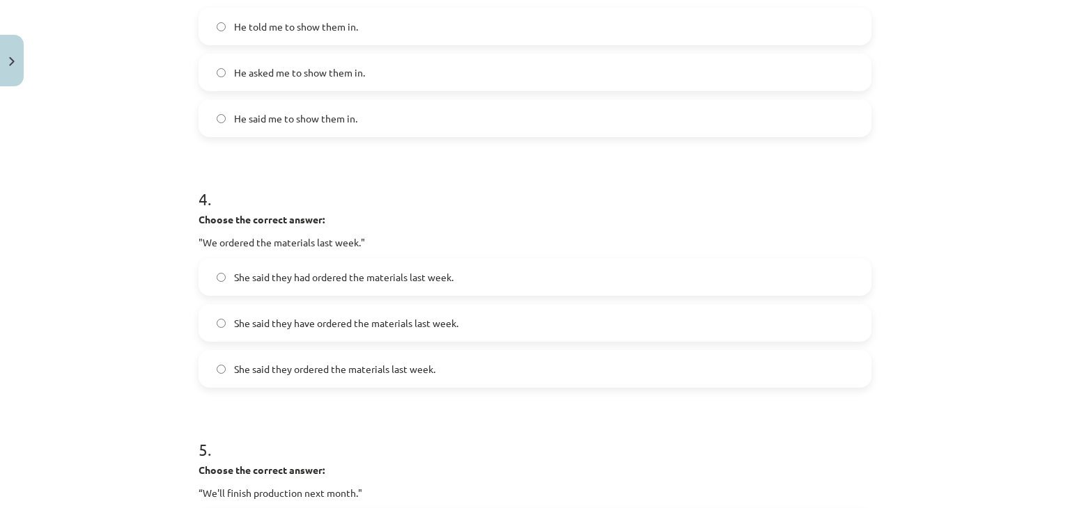
scroll to position [940, 0]
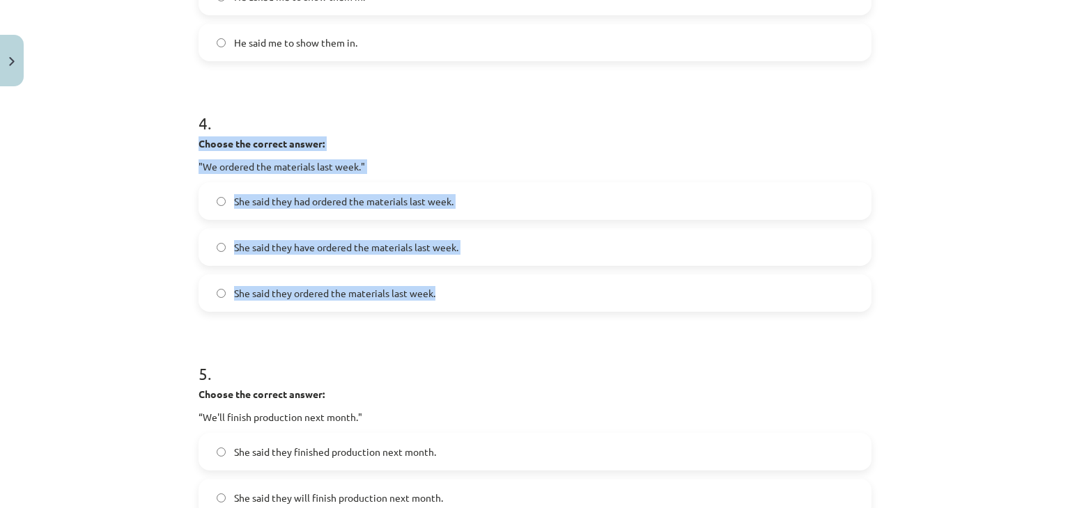
drag, startPoint x: 191, startPoint y: 143, endPoint x: 465, endPoint y: 287, distance: 309.9
copy div "Choose the correct answer: "We ordered the materials last week." She said they …"
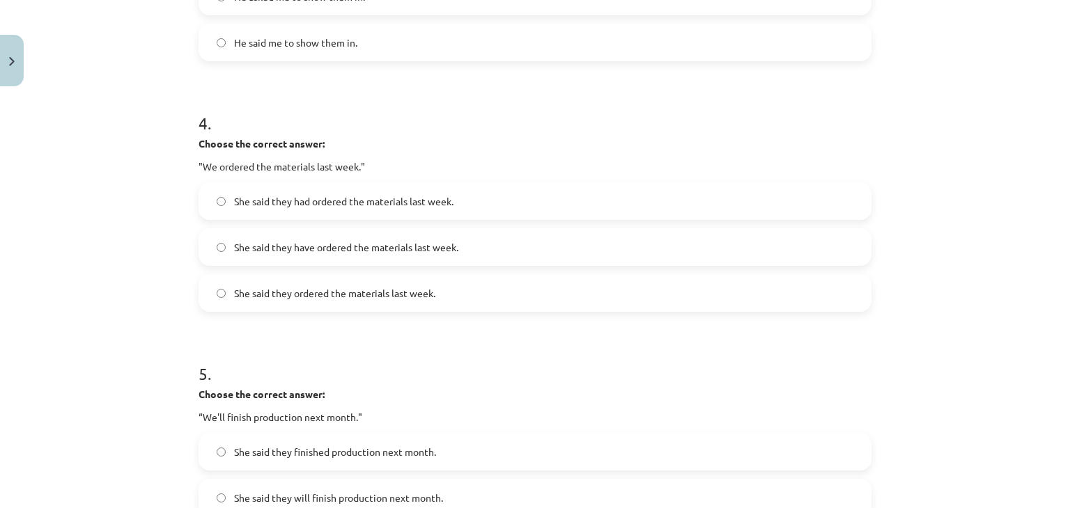
click at [435, 381] on h1 "5 ." at bounding box center [534, 361] width 673 height 43
click at [299, 209] on label "She said they had ordered the materials last week." at bounding box center [535, 201] width 670 height 35
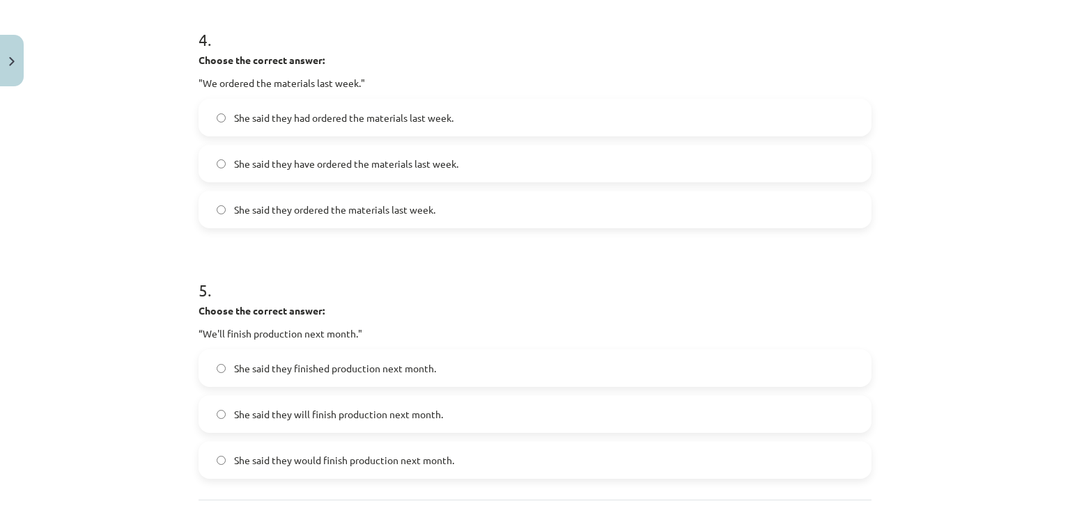
scroll to position [1149, 0]
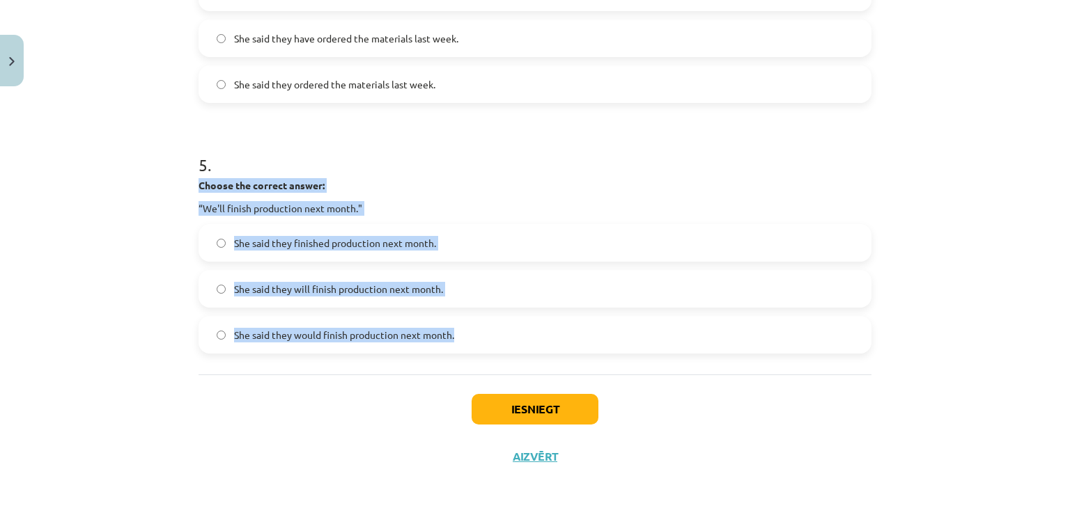
drag, startPoint x: 198, startPoint y: 193, endPoint x: 460, endPoint y: 331, distance: 296.5
copy div "Choose the correct answer: “We'll finish production next month." She said they …"
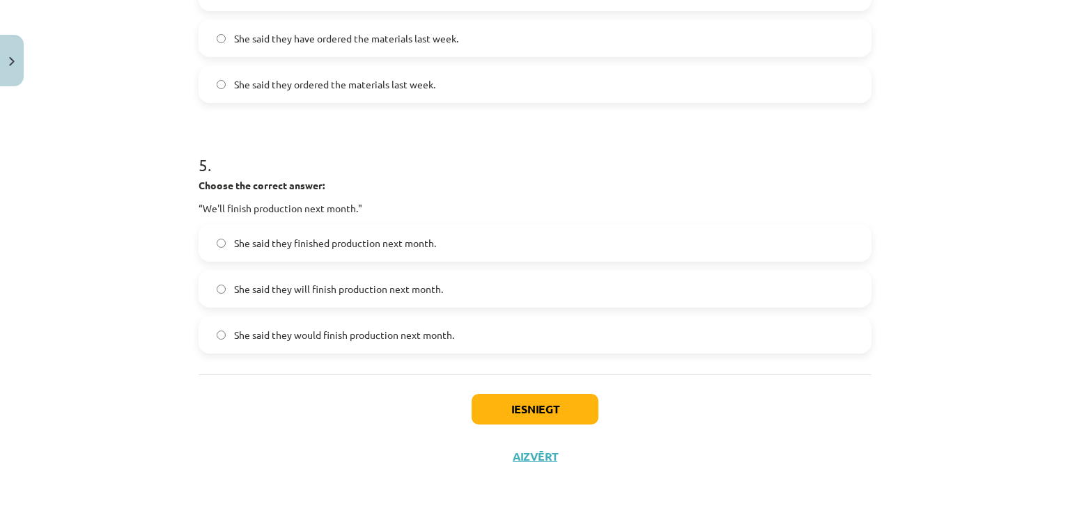
click at [404, 396] on div "Iesniegt Aizvērt" at bounding box center [534, 423] width 673 height 97
click at [338, 328] on span "She said they would finish production next month." at bounding box center [344, 335] width 220 height 15
click at [529, 405] on button "Iesniegt" at bounding box center [534, 409] width 127 height 31
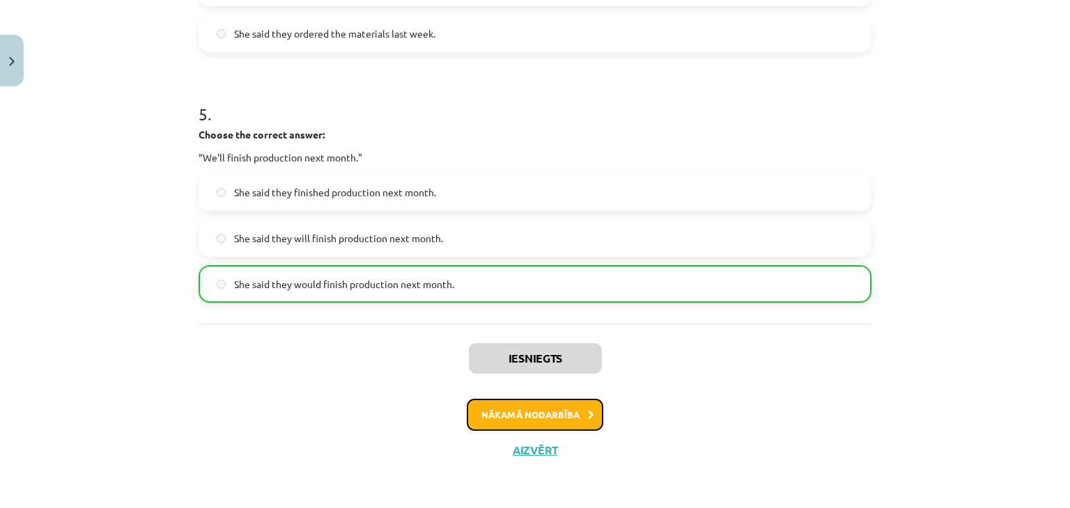
click at [547, 419] on button "Nākamā nodarbība" at bounding box center [535, 415] width 136 height 32
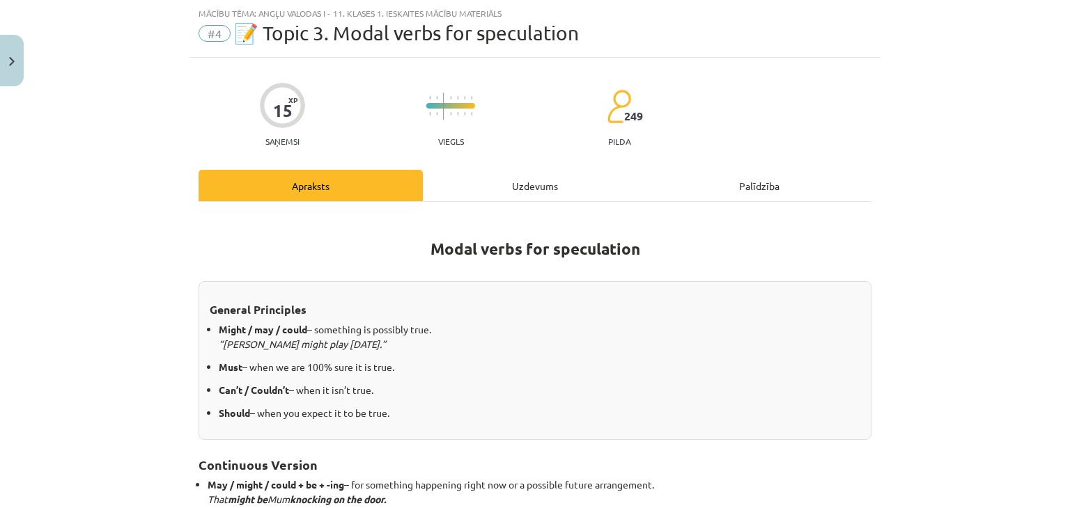
click at [517, 187] on div "Uzdevums" at bounding box center [535, 185] width 224 height 31
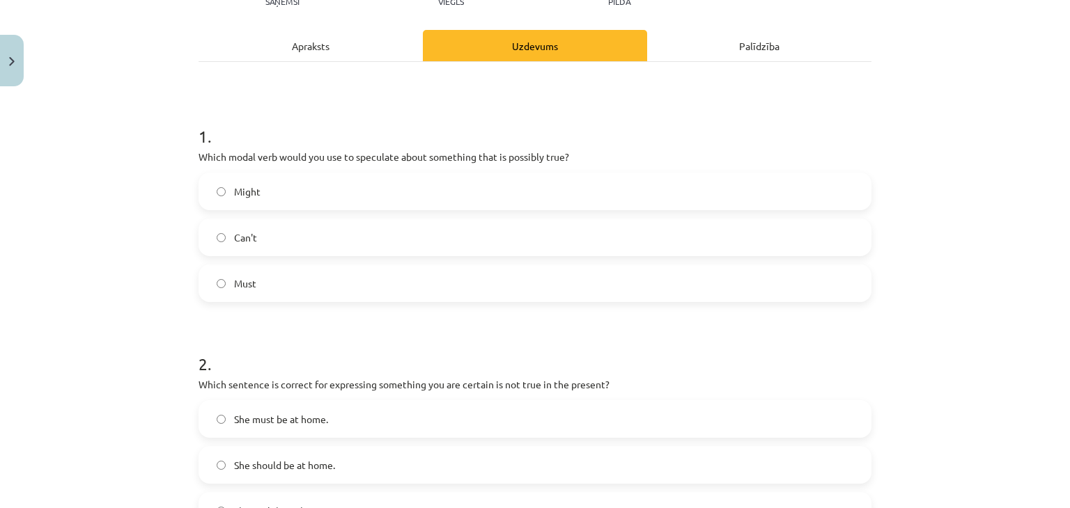
scroll to position [174, 0]
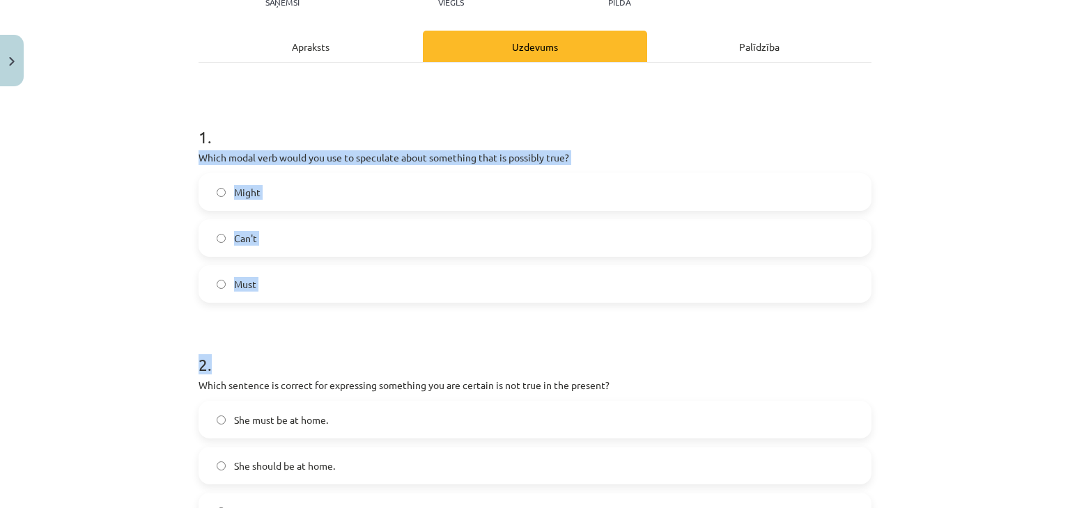
drag, startPoint x: 187, startPoint y: 148, endPoint x: 288, endPoint y: 303, distance: 185.2
drag, startPoint x: 187, startPoint y: 154, endPoint x: 263, endPoint y: 276, distance: 144.5
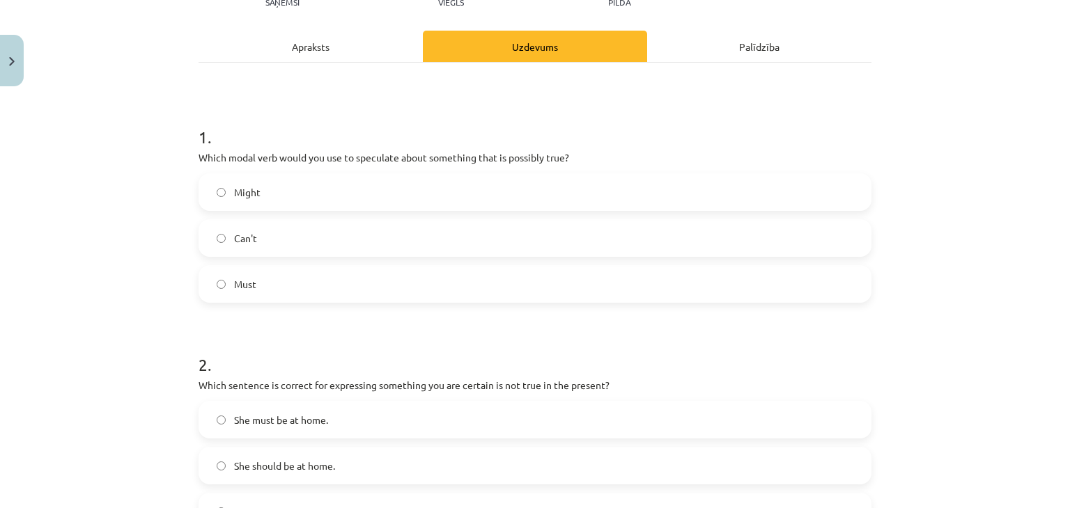
click at [280, 198] on label "Might" at bounding box center [535, 192] width 670 height 35
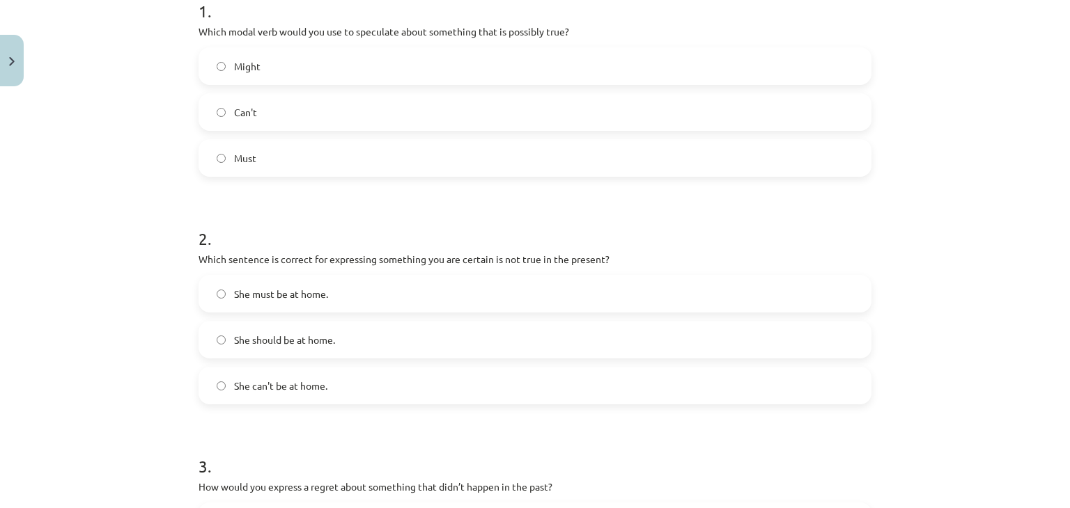
scroll to position [383, 0]
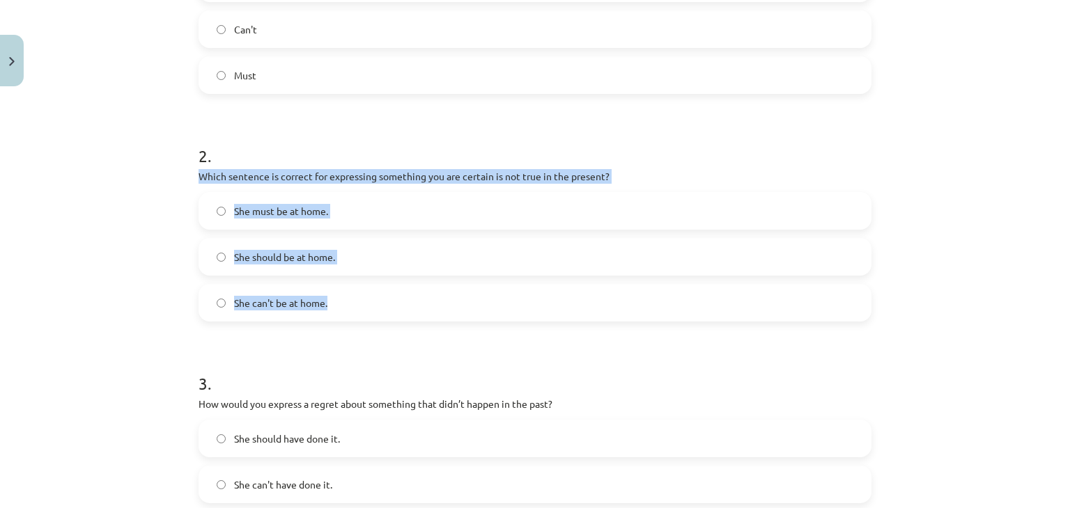
drag, startPoint x: 195, startPoint y: 181, endPoint x: 336, endPoint y: 291, distance: 178.6
click at [336, 291] on div "15 XP Saņemsi Viegls 249 pilda Apraksts Uzdevums Palīdzība 1 . Which modal verb…" at bounding box center [534, 421] width 689 height 1422
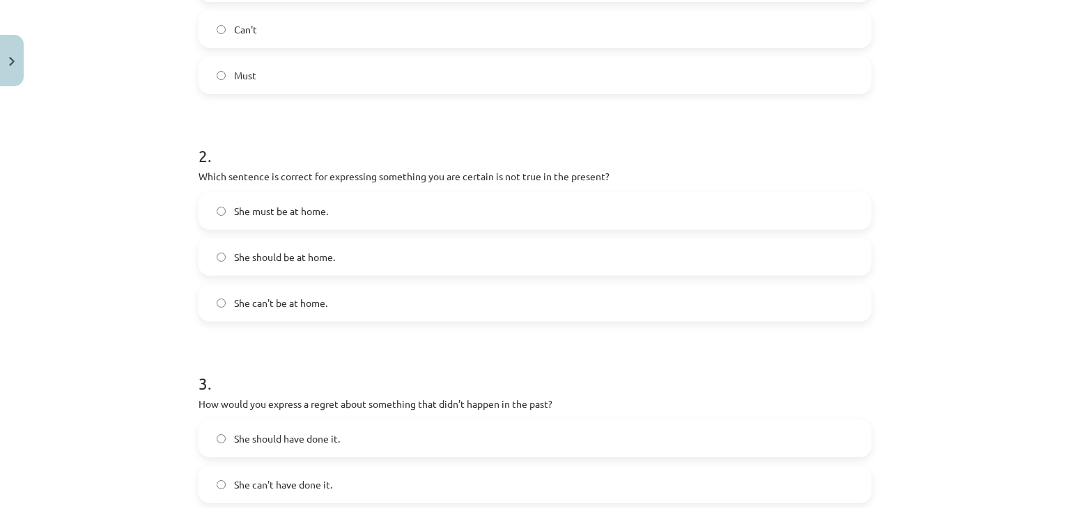
click at [357, 357] on h1 "3 ." at bounding box center [534, 371] width 673 height 43
click at [337, 308] on label "She can't be at home." at bounding box center [535, 303] width 670 height 35
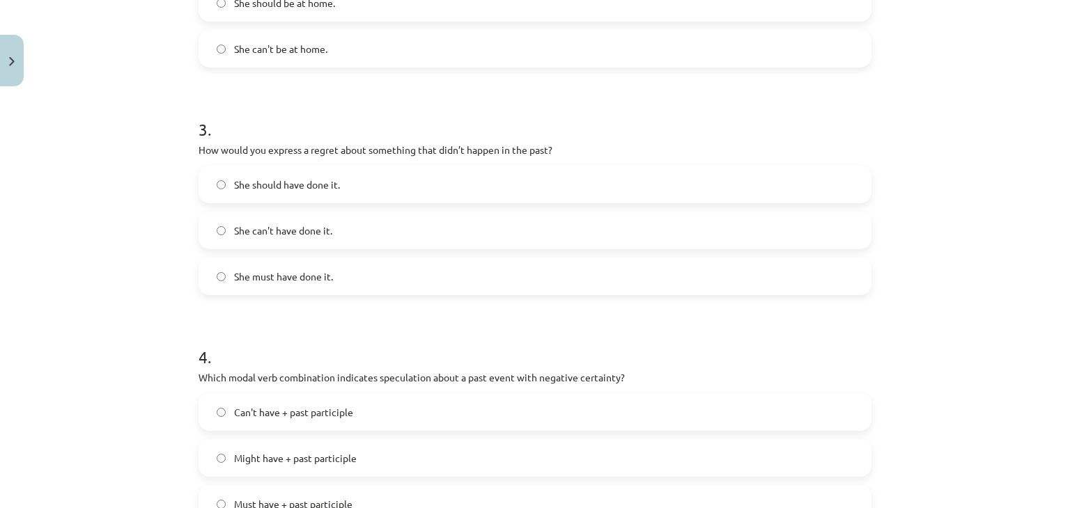
scroll to position [662, 0]
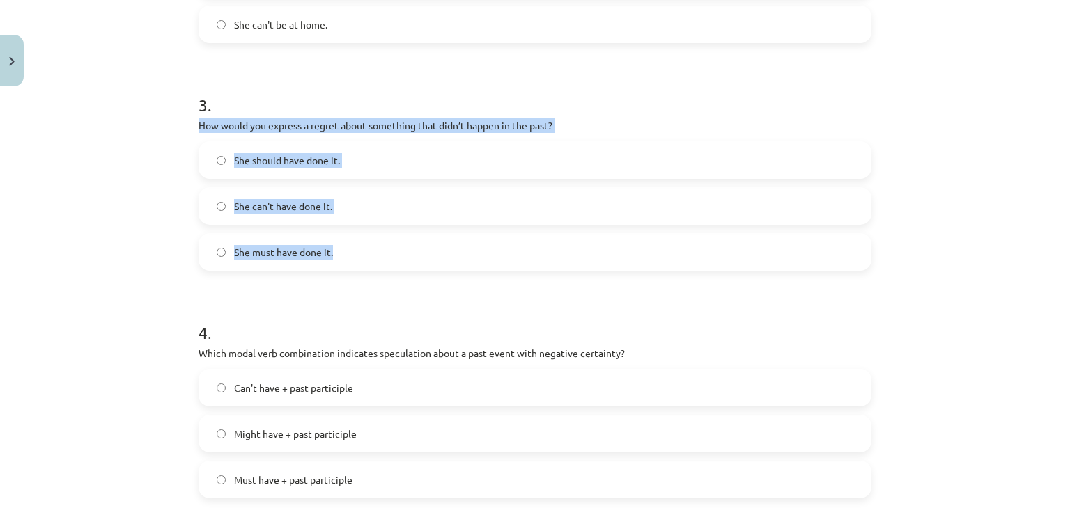
drag, startPoint x: 188, startPoint y: 120, endPoint x: 362, endPoint y: 253, distance: 218.7
click at [362, 253] on div "15 XP Saņemsi Viegls 249 pilda Apraksts Uzdevums Palīdzība 1 . Which modal verb…" at bounding box center [534, 142] width 689 height 1422
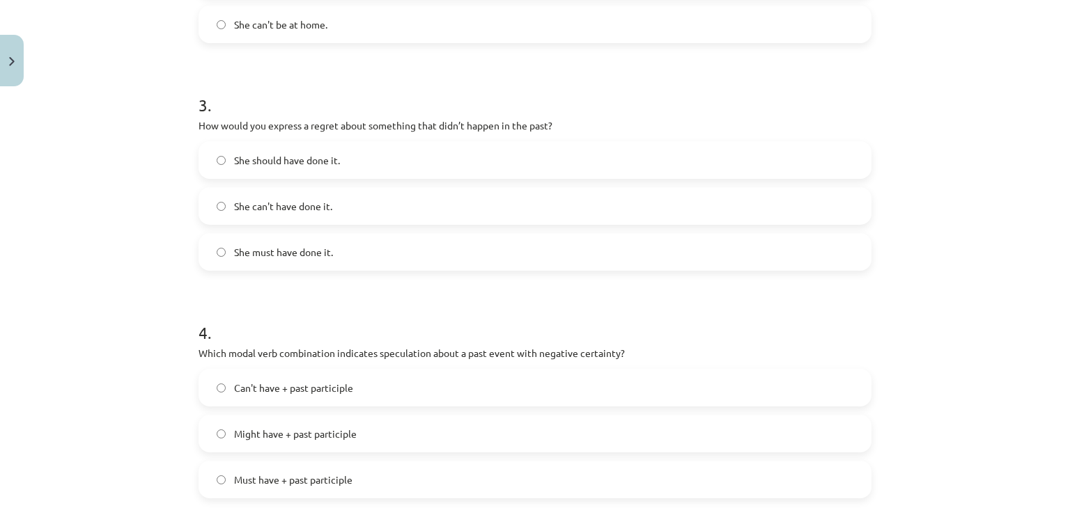
drag, startPoint x: 339, startPoint y: 310, endPoint x: 298, endPoint y: 1, distance: 311.9
click at [340, 310] on h1 "4 ." at bounding box center [534, 320] width 673 height 43
click at [345, 169] on label "She should have done it." at bounding box center [535, 160] width 670 height 35
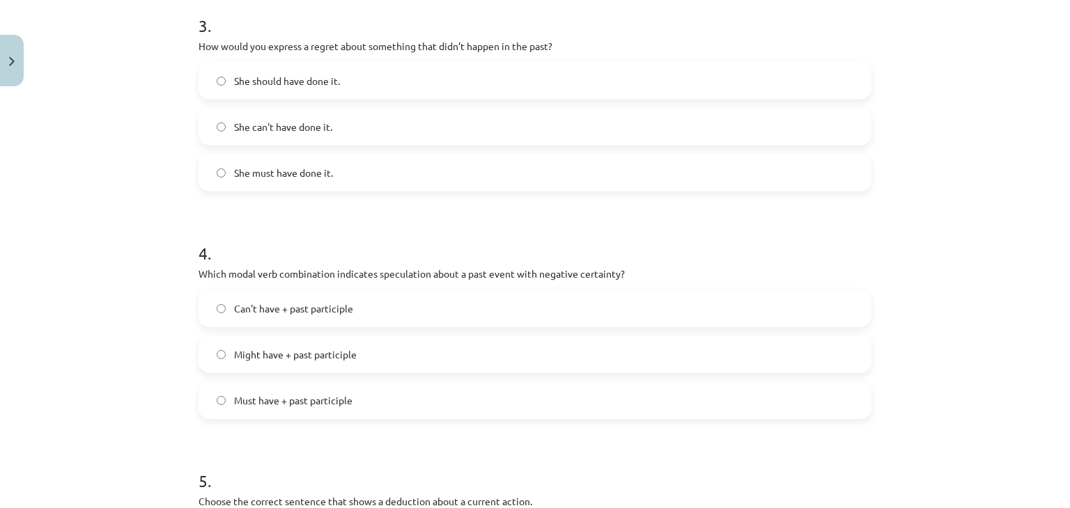
scroll to position [801, 0]
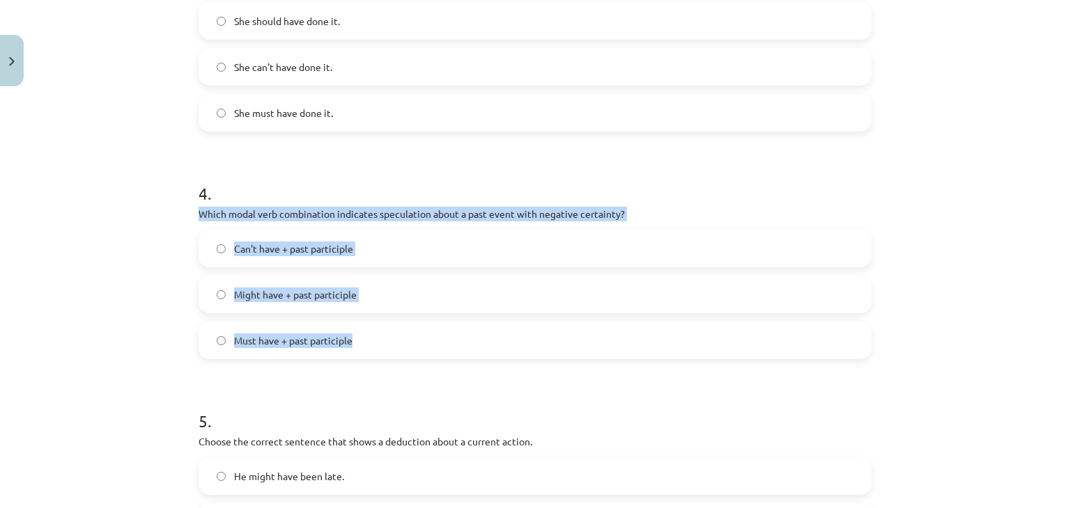
drag, startPoint x: 189, startPoint y: 214, endPoint x: 358, endPoint y: 338, distance: 209.3
click at [357, 338] on div "Mācību tēma: Angļu valodas i - 11. klases 1. ieskaites mācību materiāls #4 📝 To…" at bounding box center [535, 254] width 1070 height 508
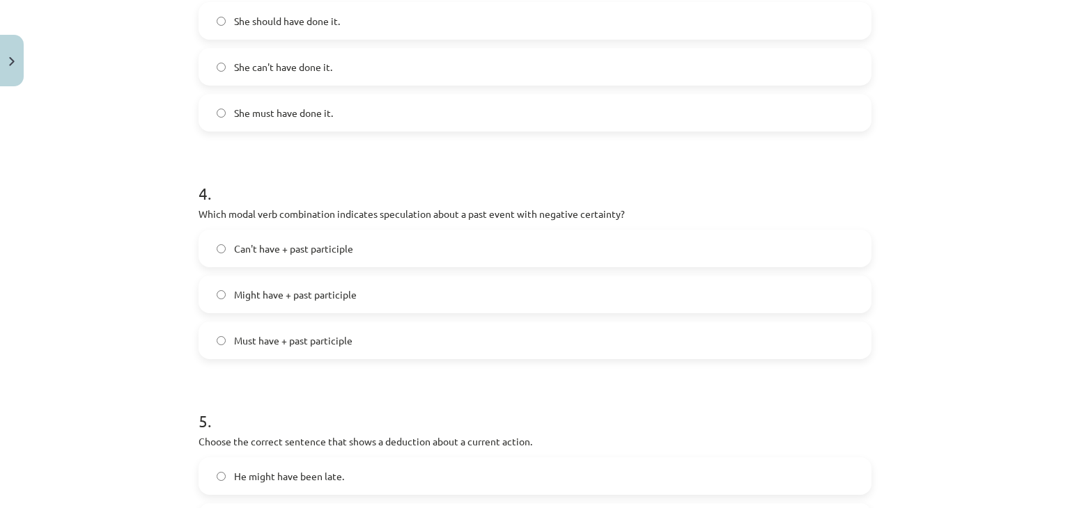
click at [362, 377] on form "1 . Which modal verb would you use to speculate about something that is possibl…" at bounding box center [534, 31] width 673 height 1111
click at [316, 248] on span "Can't have + past participle" at bounding box center [293, 249] width 119 height 15
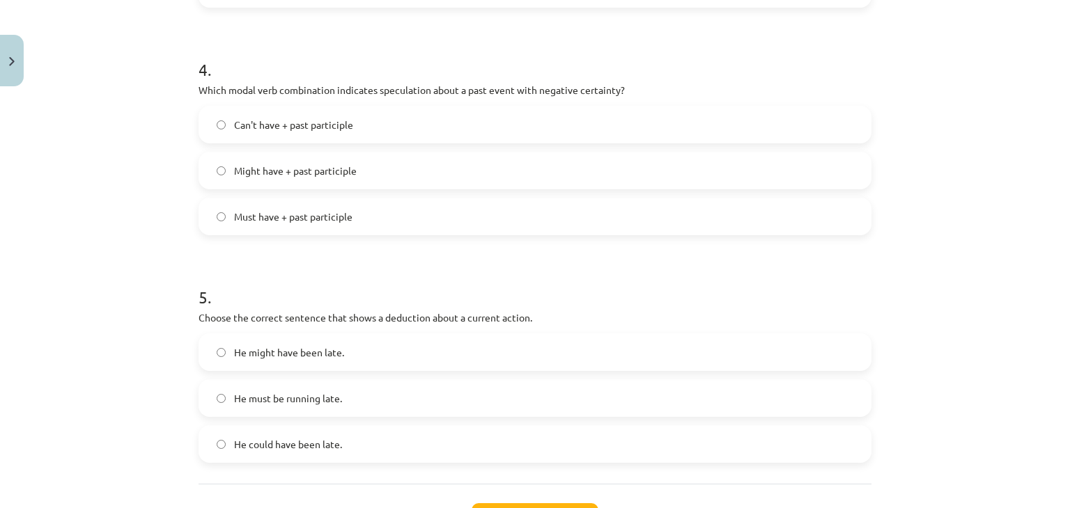
scroll to position [1041, 0]
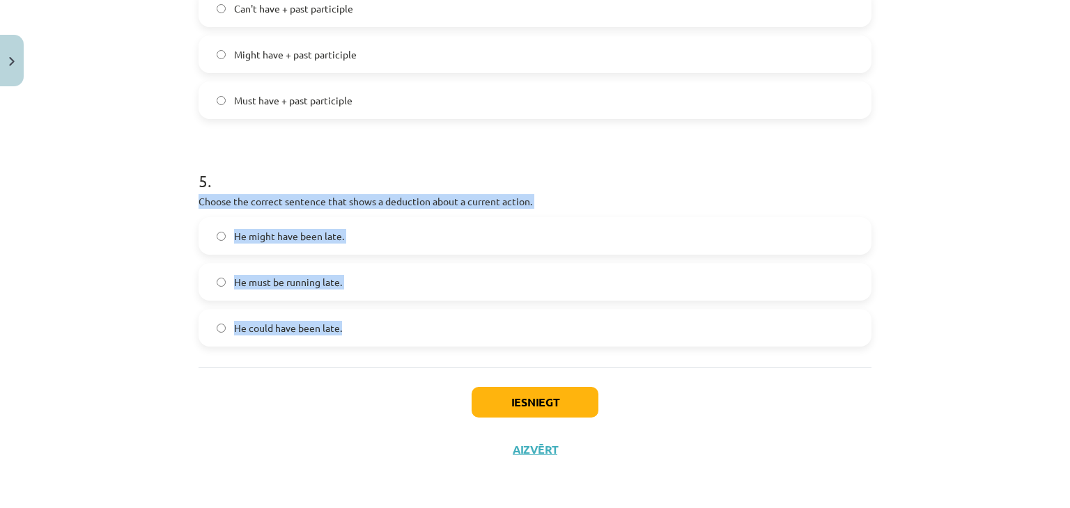
drag, startPoint x: 223, startPoint y: 240, endPoint x: 345, endPoint y: 324, distance: 148.2
click at [330, 401] on div "Iesniegt Aizvērt" at bounding box center [534, 416] width 673 height 97
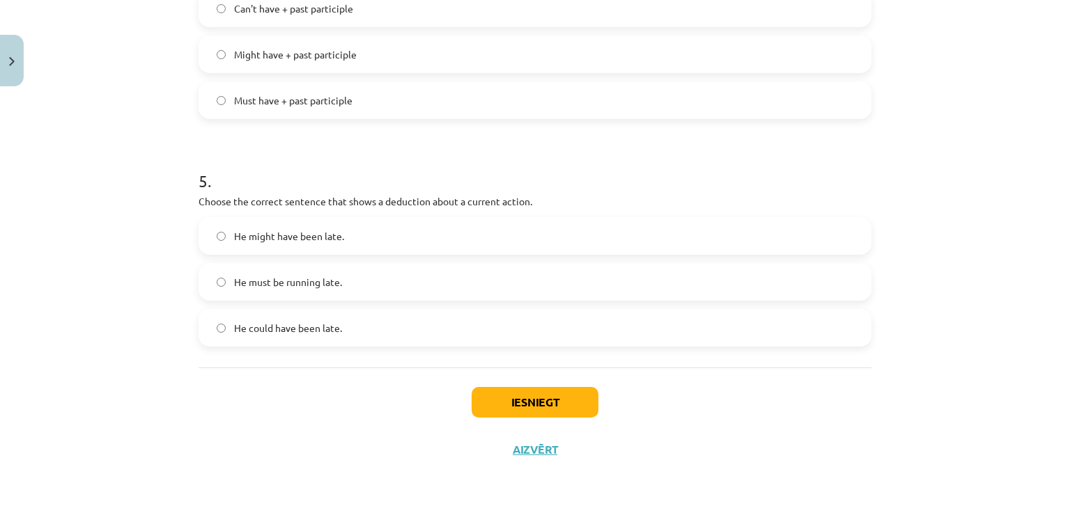
click at [346, 288] on label "He must be running late." at bounding box center [535, 282] width 670 height 35
click at [496, 399] on button "Iesniegt" at bounding box center [534, 402] width 127 height 31
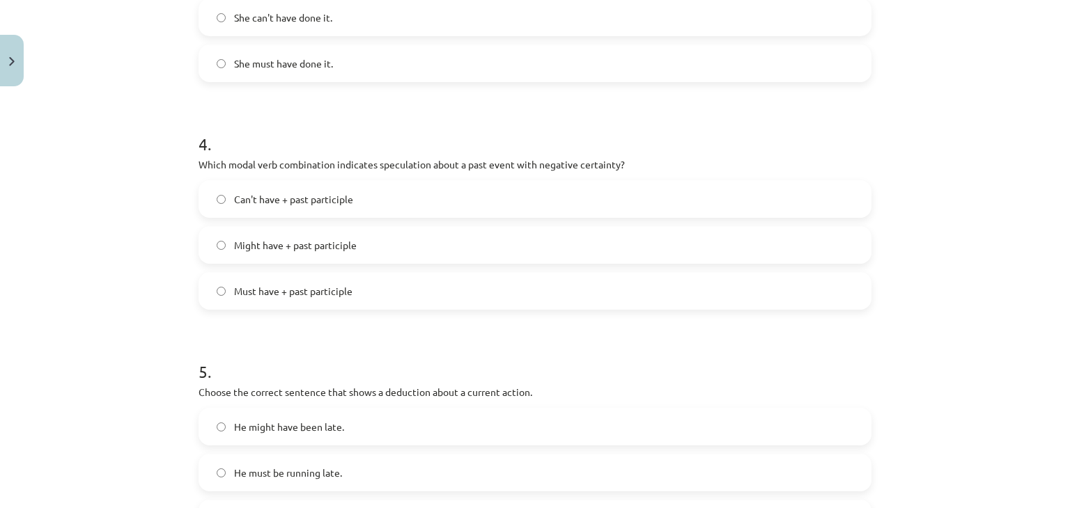
scroll to position [902, 0]
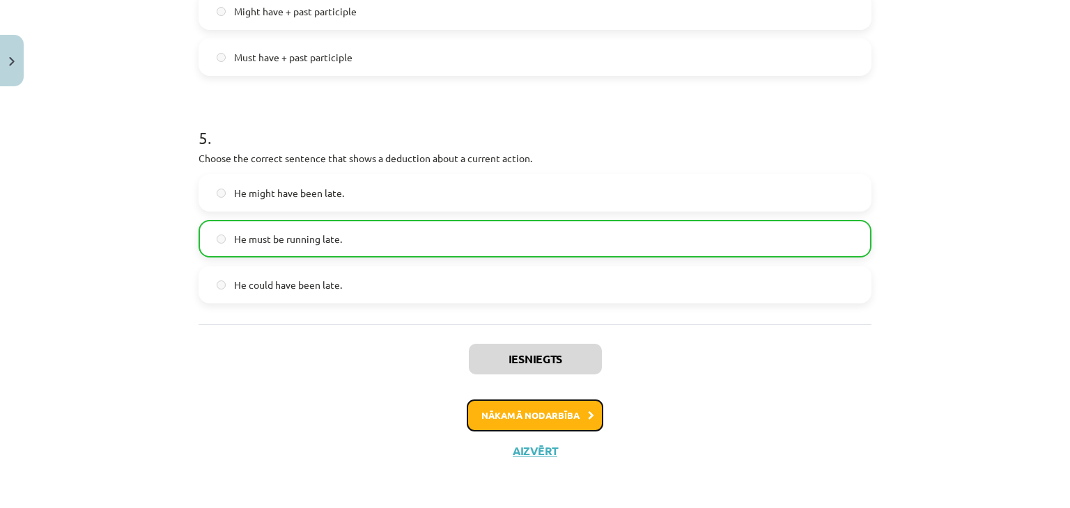
click at [578, 423] on button "Nākamā nodarbība" at bounding box center [535, 416] width 136 height 32
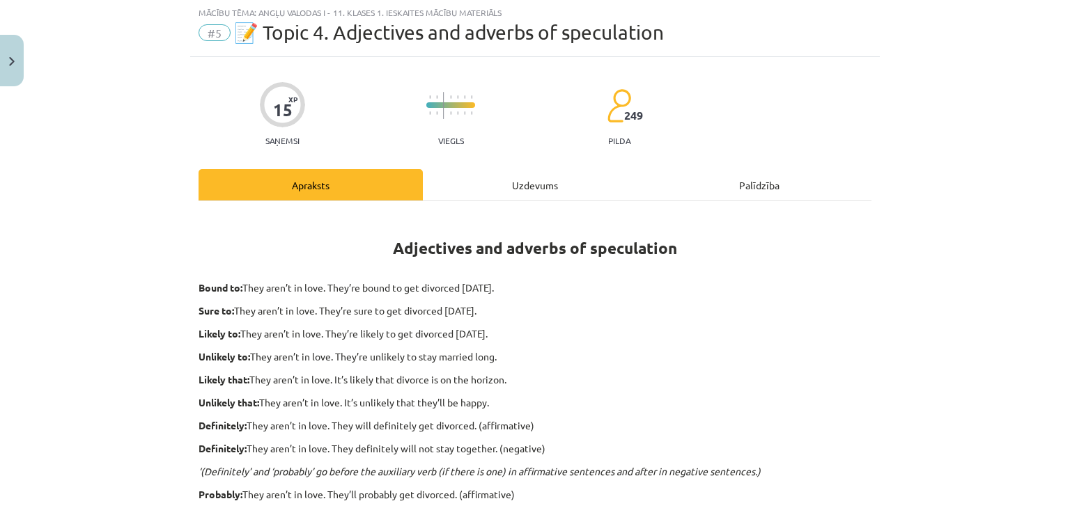
scroll to position [35, 0]
click at [464, 212] on div "Adjectives and adverbs of speculation Bound to: They aren’t in love. They’re bo…" at bounding box center [534, 494] width 673 height 584
click at [490, 196] on div "Uzdevums" at bounding box center [535, 185] width 224 height 31
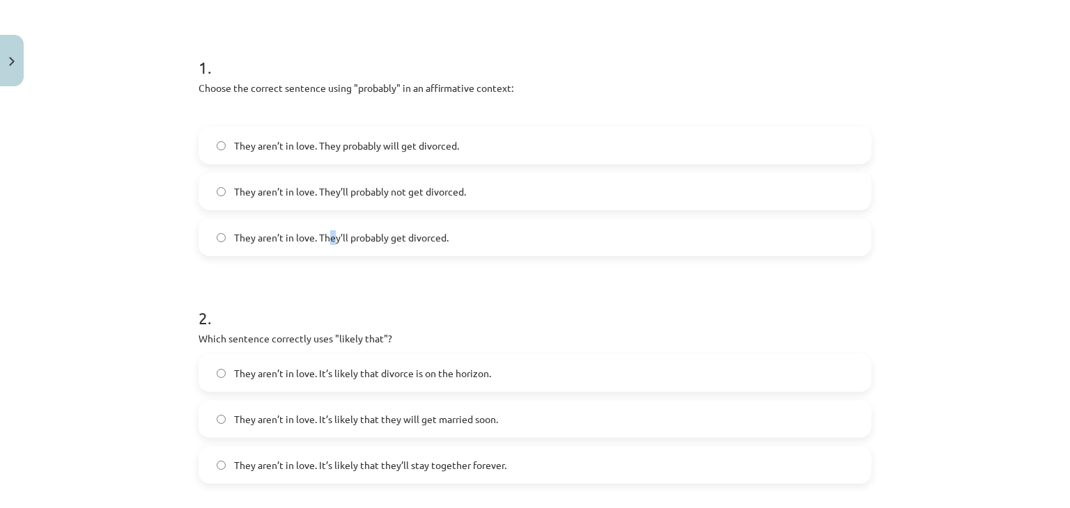
click at [333, 226] on label "They aren’t in love. They’ll probably get divorced." at bounding box center [535, 237] width 670 height 35
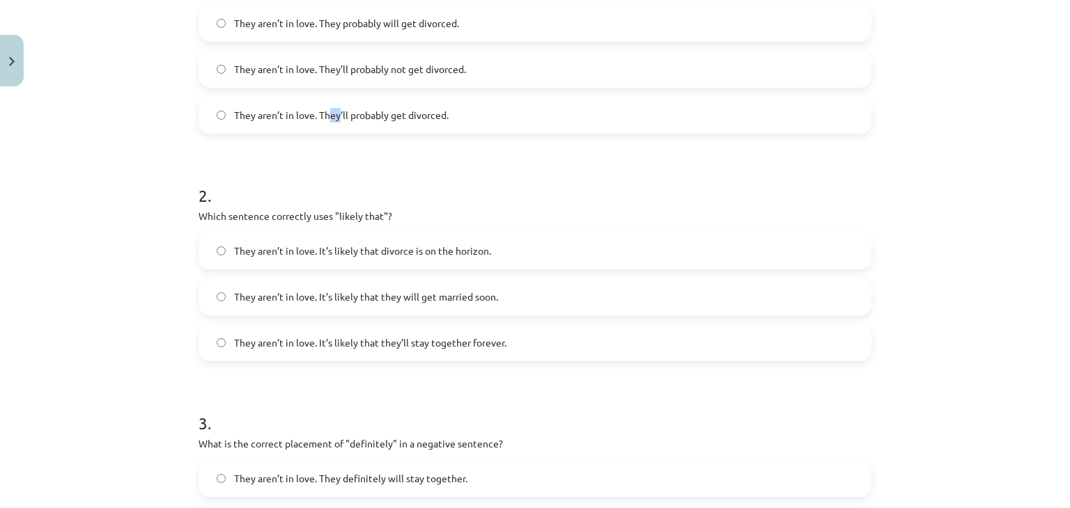
scroll to position [453, 0]
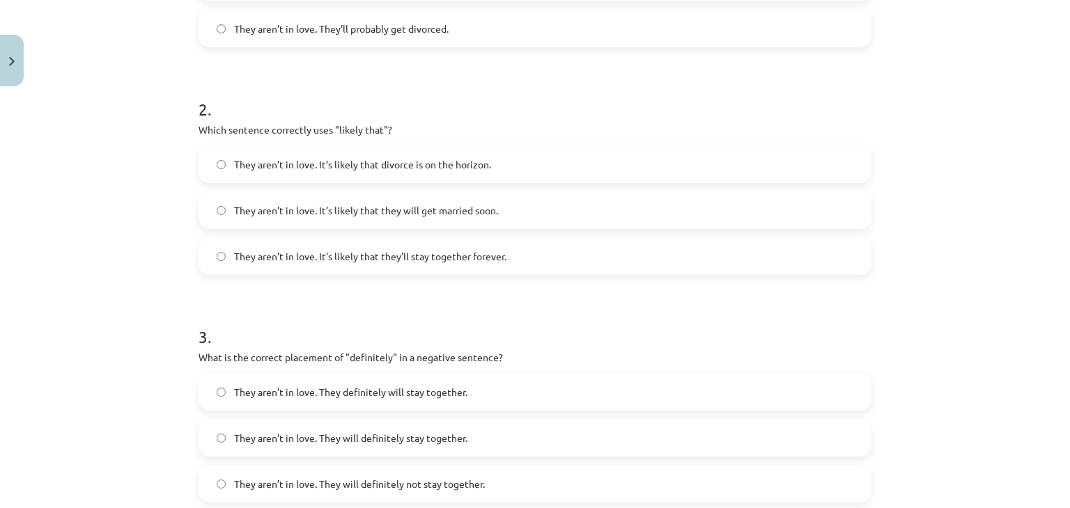
click at [413, 36] on label "They aren’t in love. They’ll probably get divorced." at bounding box center [535, 28] width 670 height 35
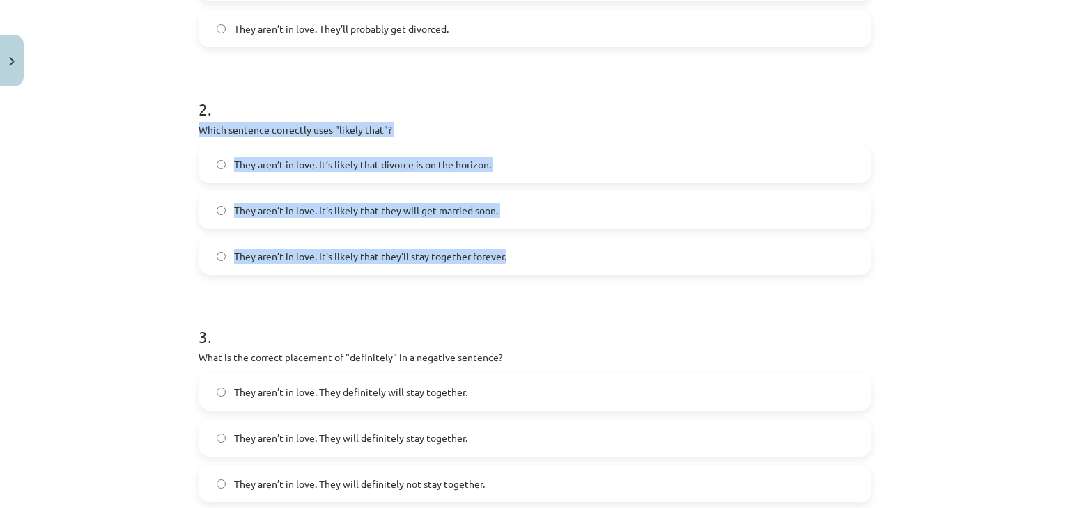
drag, startPoint x: 275, startPoint y: 204, endPoint x: 508, endPoint y: 256, distance: 238.9
click at [508, 256] on div "Mācību tēma: Angļu valodas i - 11. klases 1. ieskaites mācību materiāls #5 📝 To…" at bounding box center [535, 254] width 1070 height 508
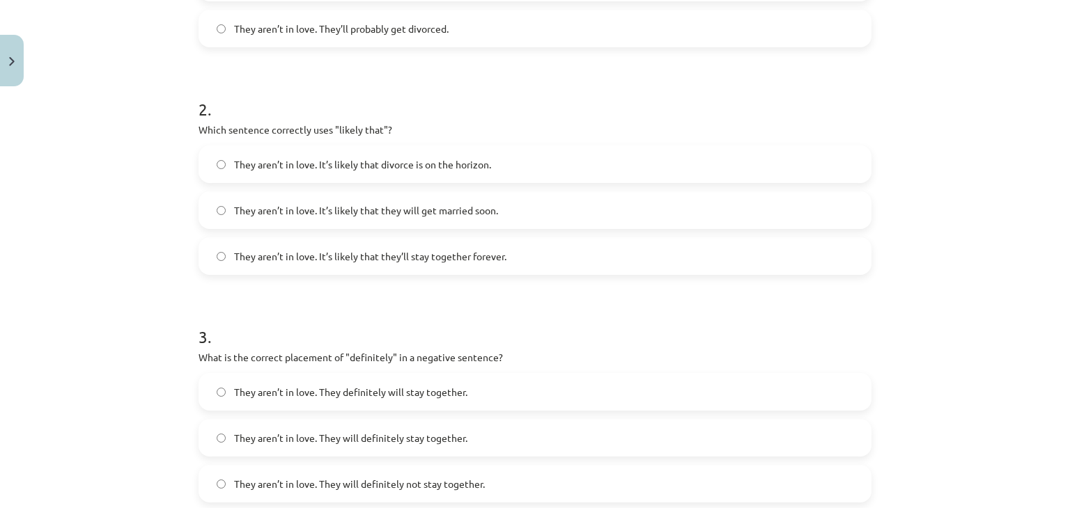
drag, startPoint x: 453, startPoint y: 316, endPoint x: 340, endPoint y: 1, distance: 335.2
click at [451, 313] on h1 "3 ." at bounding box center [534, 324] width 673 height 43
click at [303, 165] on span "They aren’t in love. It’s likely that divorce is on the horizon." at bounding box center [362, 164] width 257 height 15
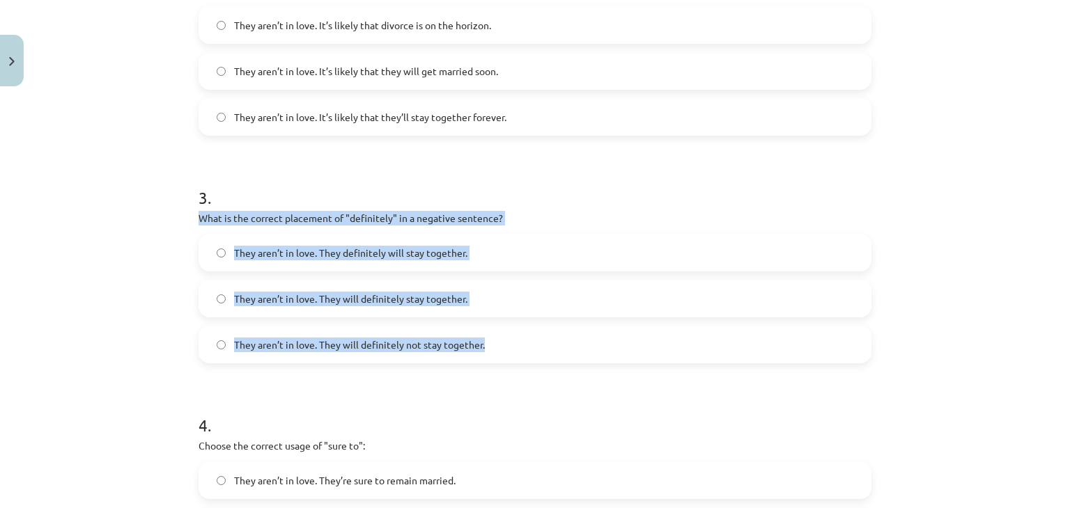
drag, startPoint x: 184, startPoint y: 221, endPoint x: 486, endPoint y: 343, distance: 326.1
click at [486, 343] on div "Mācību tēma: Angļu valodas i - 11. klases 1. ieskaites mācību materiāls #5 📝 To…" at bounding box center [535, 254] width 1070 height 508
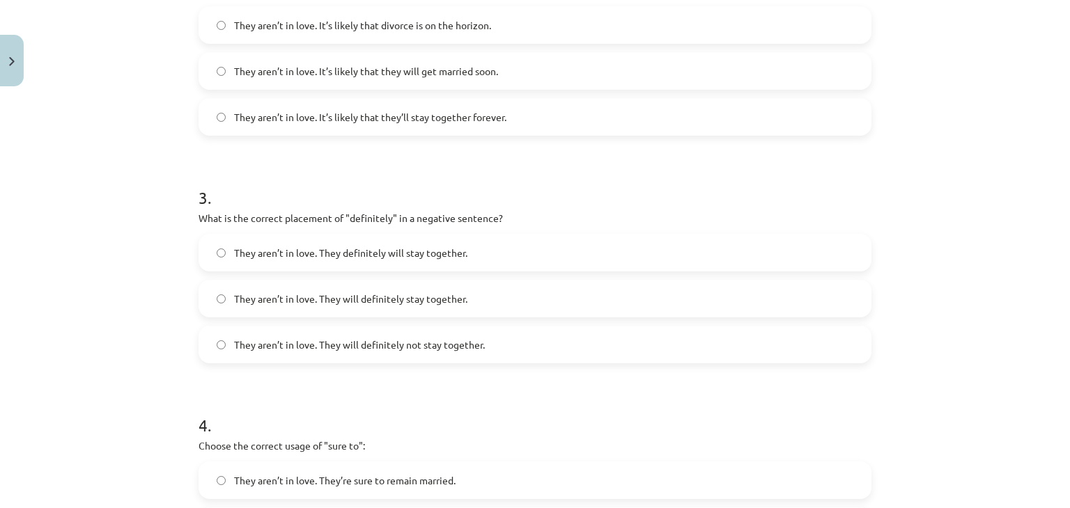
click at [441, 405] on h1 "4 ." at bounding box center [534, 412] width 673 height 43
click at [348, 338] on span "They aren’t in love. They will definitely not stay together." at bounding box center [359, 345] width 251 height 15
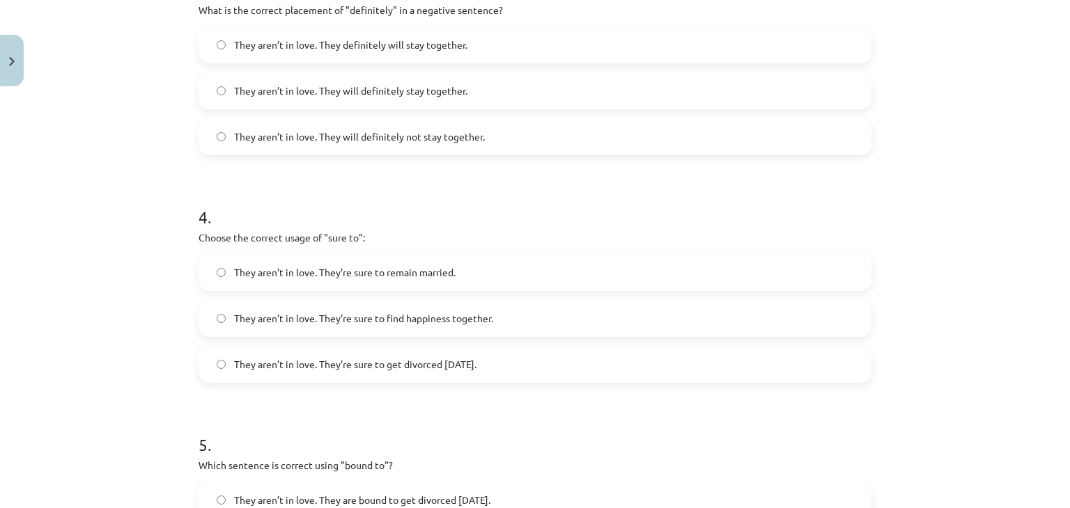
scroll to position [801, 0]
drag, startPoint x: 221, startPoint y: 260, endPoint x: 521, endPoint y: 375, distance: 321.6
click at [521, 375] on div "15 XP Saņemsi Viegls 249 pilda Apraksts Uzdevums Palīdzība 1 . Choose the corre…" at bounding box center [534, 14] width 689 height 1445
click at [479, 428] on h1 "5 ." at bounding box center [534, 431] width 673 height 43
click at [323, 354] on label "They aren’t in love. They’re sure to get divorced [DATE]." at bounding box center [535, 363] width 670 height 35
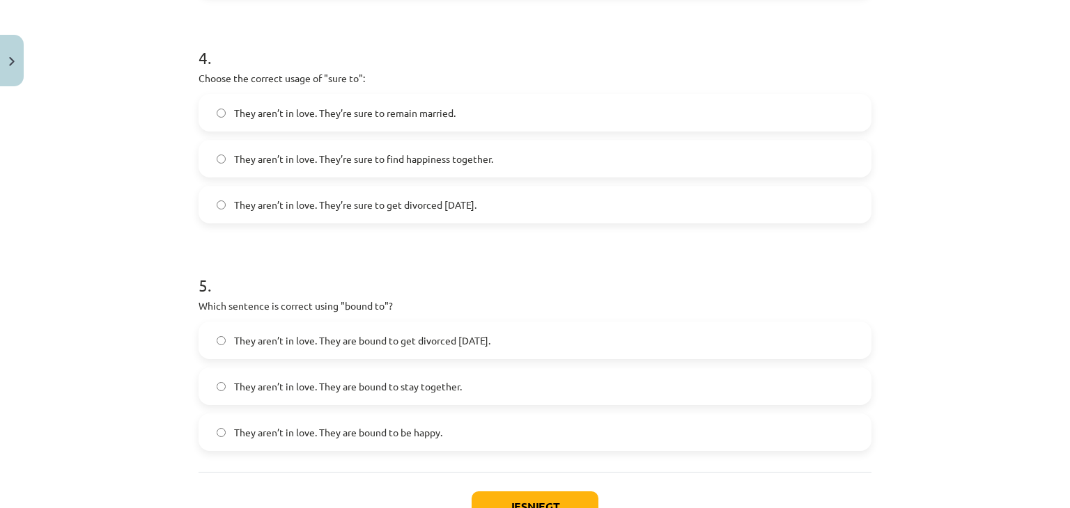
scroll to position [1010, 0]
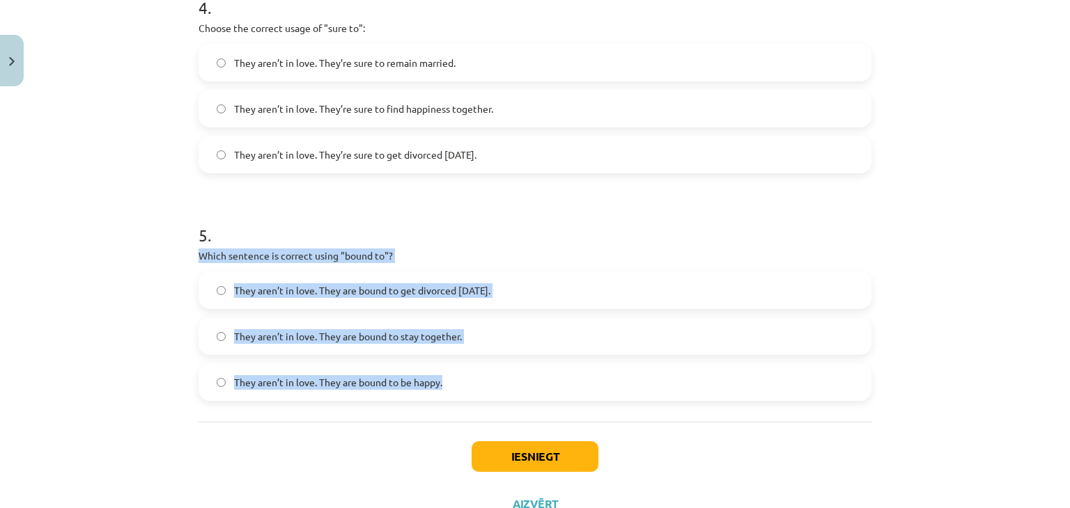
drag, startPoint x: 191, startPoint y: 261, endPoint x: 454, endPoint y: 391, distance: 293.0
click at [454, 391] on div "Mācību tēma: Angļu valodas i - 11. klases 1. ieskaites mācību materiāls #5 📝 To…" at bounding box center [535, 254] width 1070 height 508
click at [383, 430] on div "Iesniegt Aizvērt" at bounding box center [534, 470] width 673 height 97
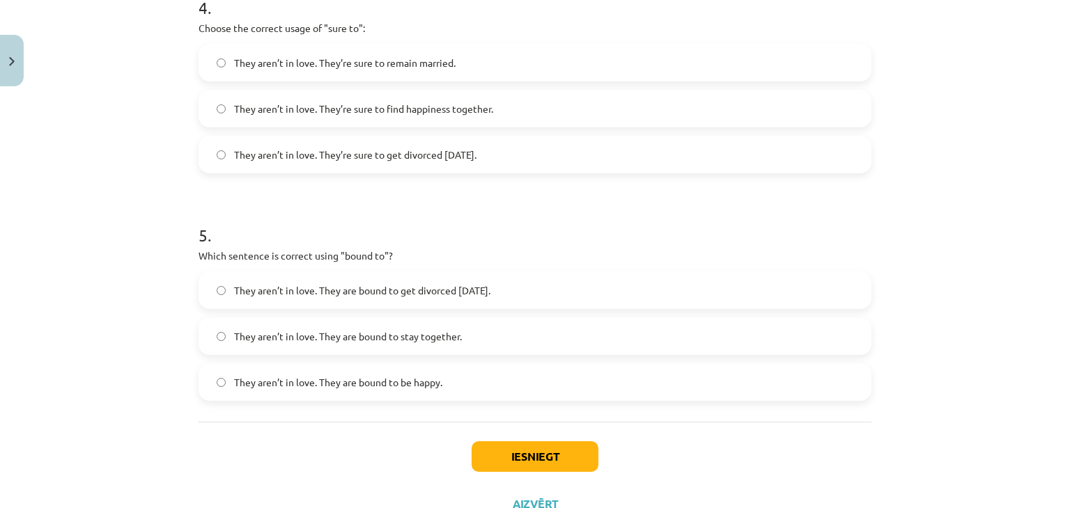
click at [340, 289] on span "They aren’t in love. They are bound to get divorced [DATE]." at bounding box center [362, 290] width 256 height 15
click at [538, 455] on button "Iesniegt" at bounding box center [534, 456] width 127 height 31
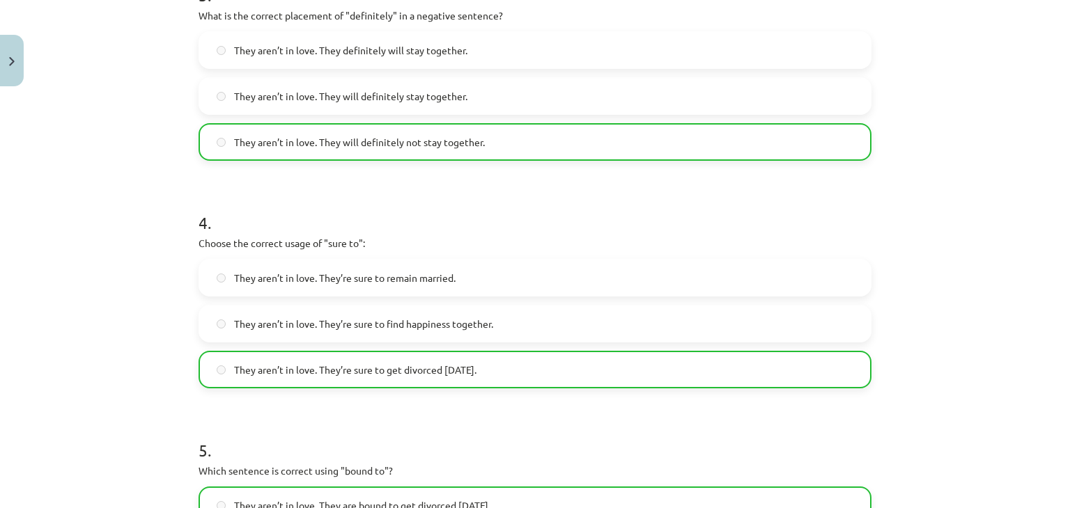
scroll to position [1108, 0]
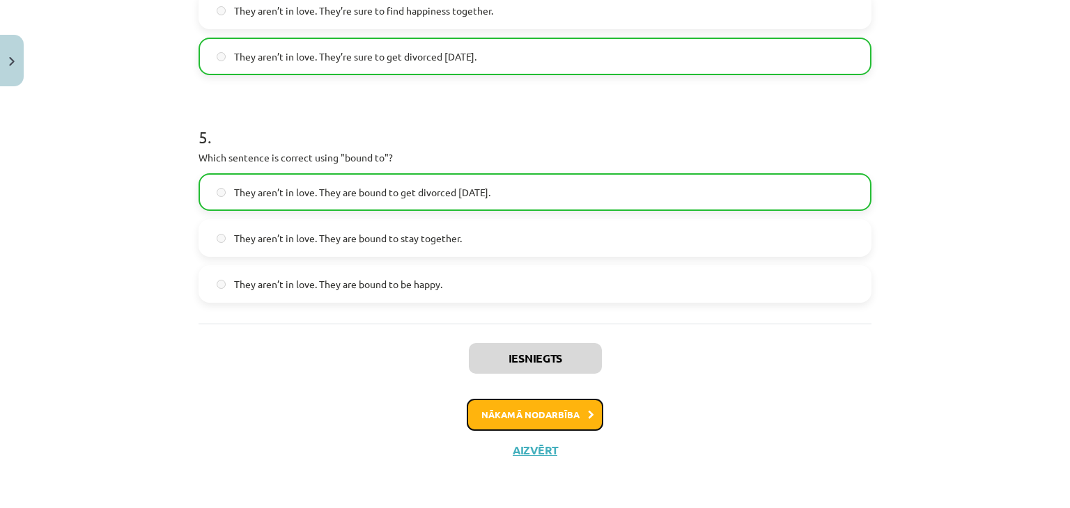
click at [552, 414] on button "Nākamā nodarbība" at bounding box center [535, 415] width 136 height 32
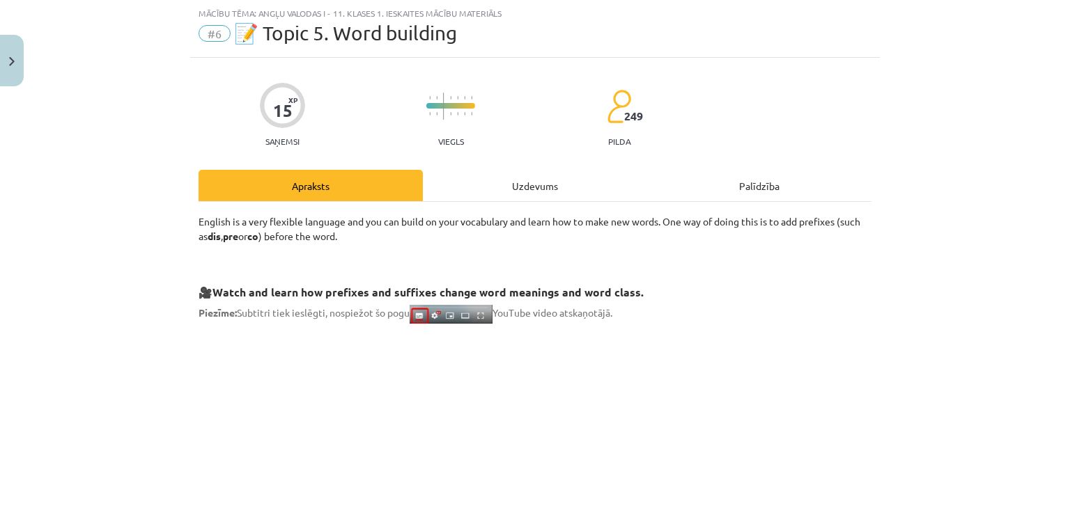
click at [503, 198] on div "Uzdevums" at bounding box center [535, 185] width 224 height 31
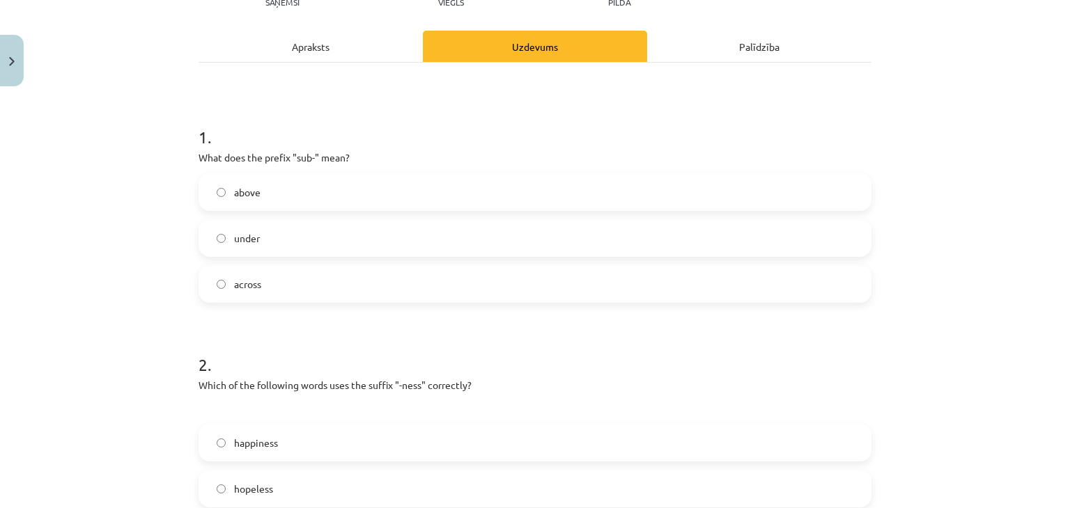
drag, startPoint x: 345, startPoint y: 237, endPoint x: 308, endPoint y: 313, distance: 84.4
click at [347, 237] on label "under" at bounding box center [535, 238] width 670 height 35
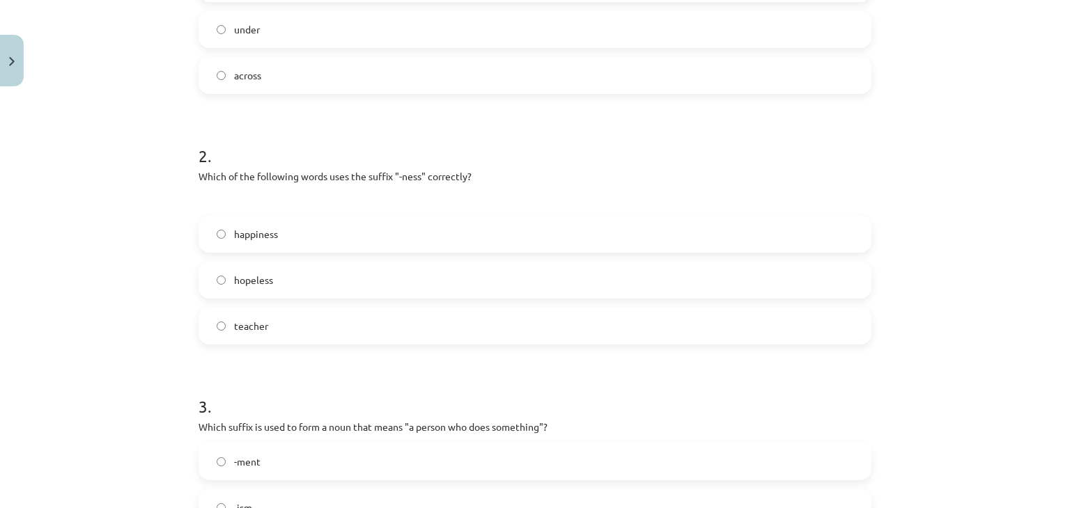
click at [331, 263] on label "hopeless" at bounding box center [535, 280] width 670 height 35
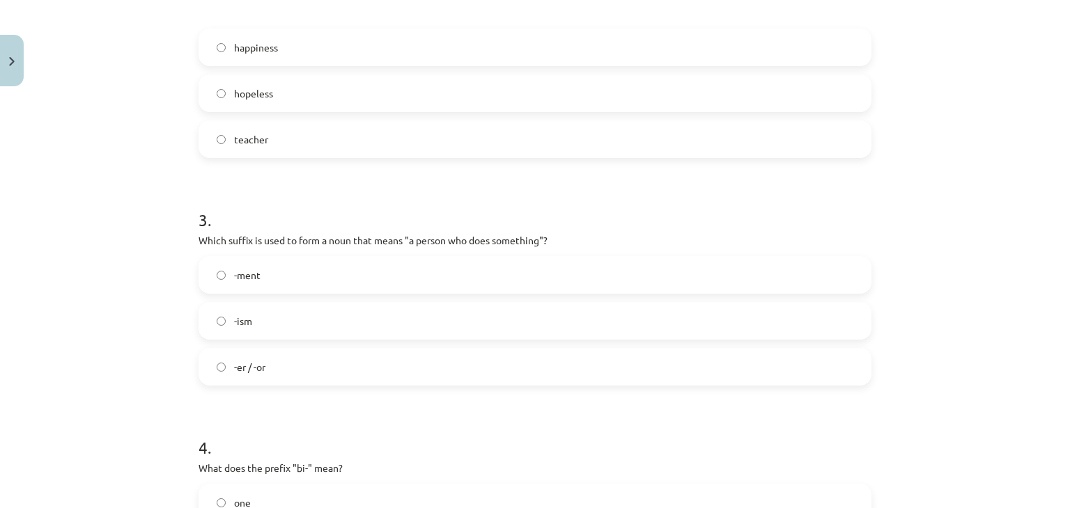
scroll to position [662, 0]
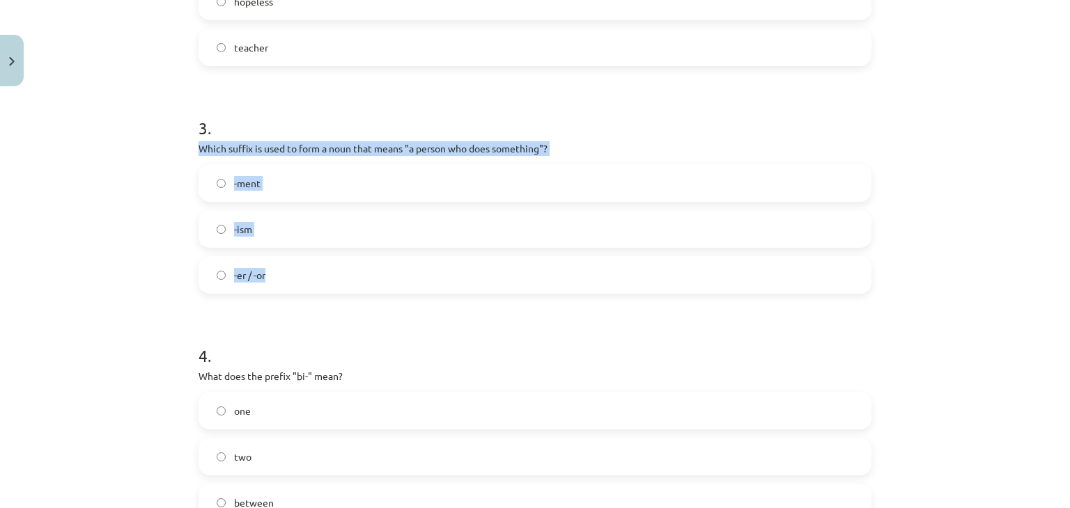
drag, startPoint x: 240, startPoint y: 198, endPoint x: 286, endPoint y: 269, distance: 85.0
click at [286, 269] on div "Mācību tēma: Angļu valodas i - 11. klases 1. ieskaites mācību materiāls #6 📝 To…" at bounding box center [535, 254] width 1070 height 508
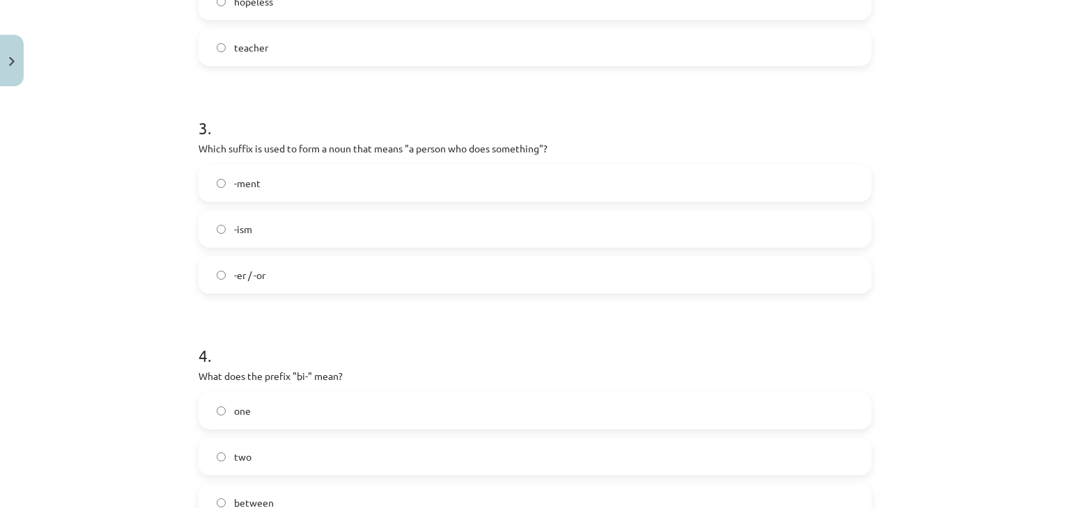
click at [273, 318] on form "1 . What does the prefix "sub-" mean? above under across 2 . Which of the follo…" at bounding box center [534, 183] width 673 height 1134
click at [295, 281] on label "-er / -or" at bounding box center [535, 275] width 670 height 35
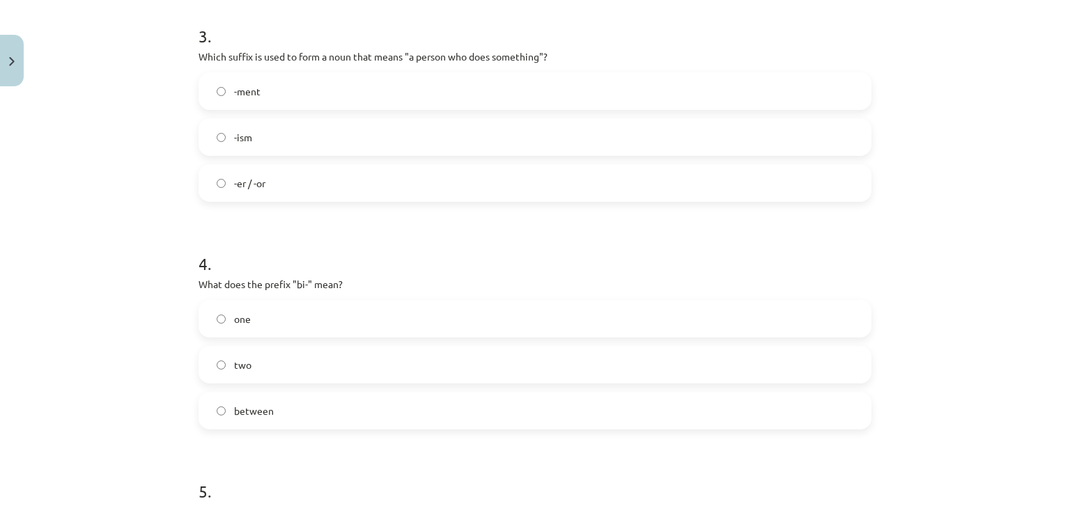
scroll to position [870, 0]
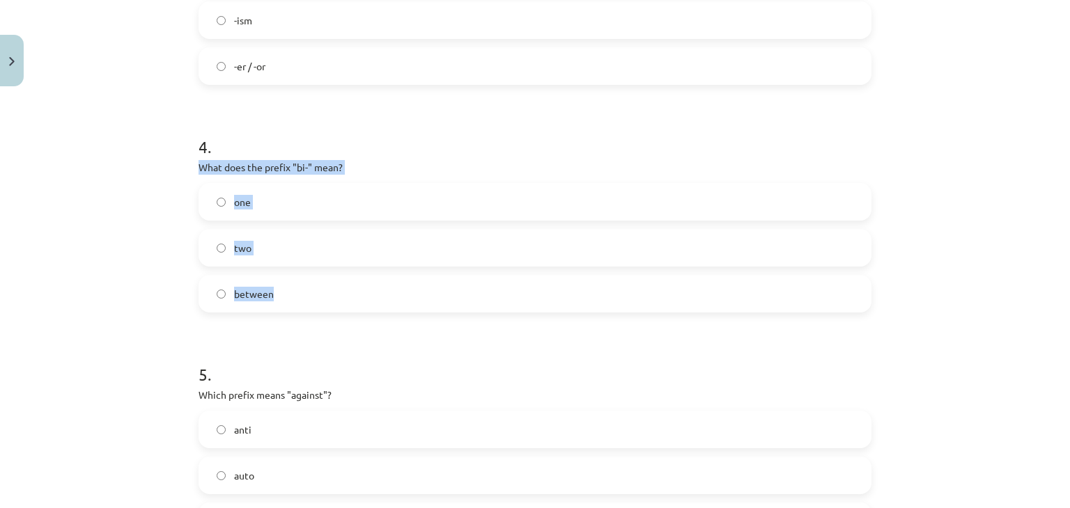
drag, startPoint x: 256, startPoint y: 263, endPoint x: 292, endPoint y: 291, distance: 45.7
drag, startPoint x: 292, startPoint y: 351, endPoint x: 281, endPoint y: 282, distance: 69.7
click at [290, 343] on h1 "5 ." at bounding box center [534, 362] width 673 height 43
click at [304, 246] on label "two" at bounding box center [535, 247] width 670 height 35
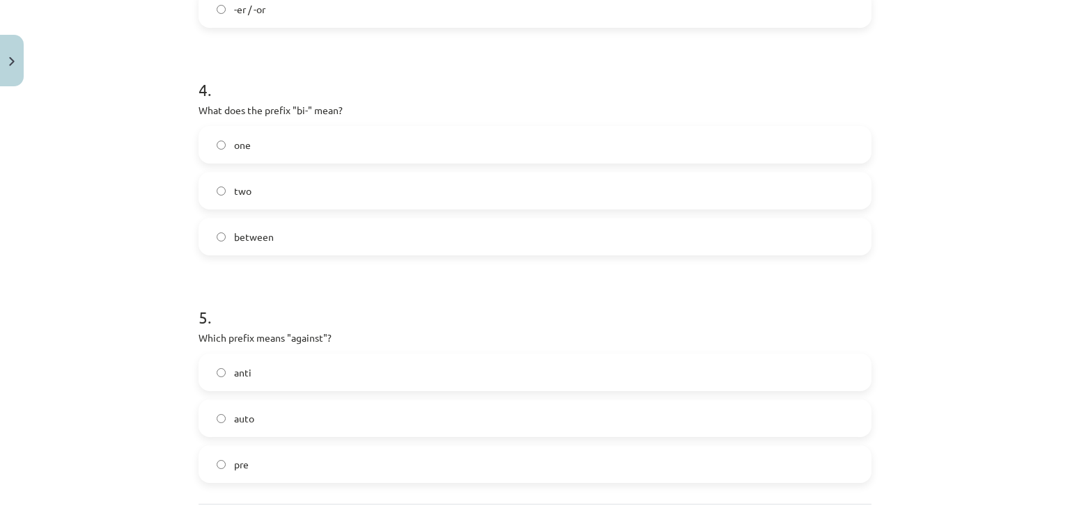
scroll to position [1010, 0]
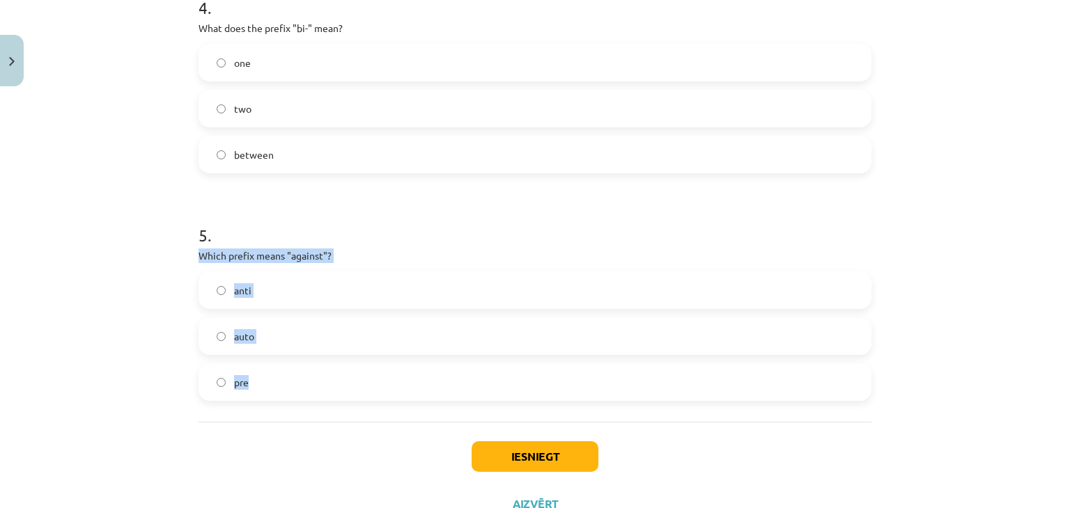
drag, startPoint x: 225, startPoint y: 299, endPoint x: 288, endPoint y: 389, distance: 109.0
click at [287, 389] on div "Mācību tēma: Angļu valodas i - 11. klases 1. ieskaites mācību materiāls #6 📝 To…" at bounding box center [535, 254] width 1070 height 508
drag, startPoint x: 295, startPoint y: 427, endPoint x: 309, endPoint y: 357, distance: 71.2
click at [280, 293] on label "anti" at bounding box center [535, 290] width 670 height 35
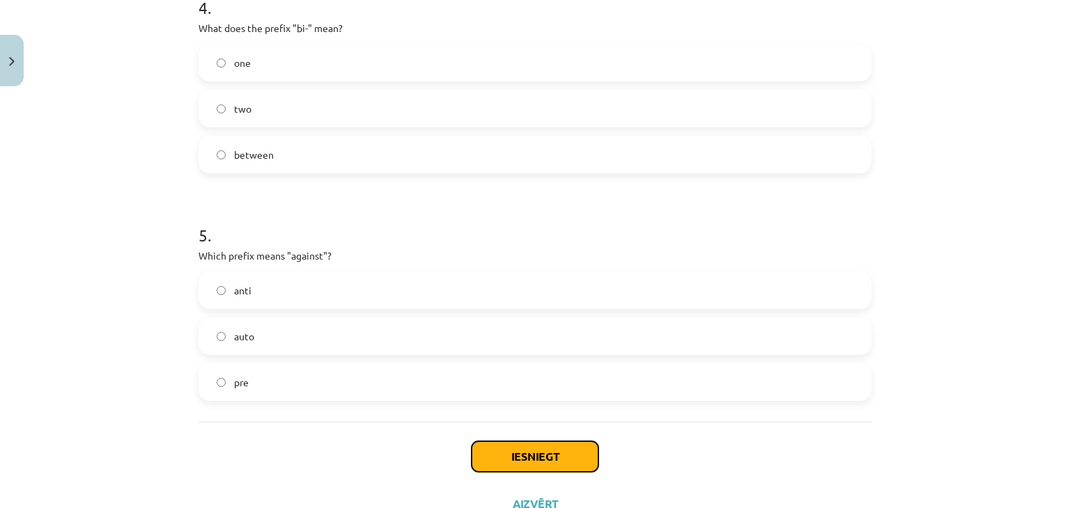
click at [558, 462] on button "Iesniegt" at bounding box center [534, 456] width 127 height 31
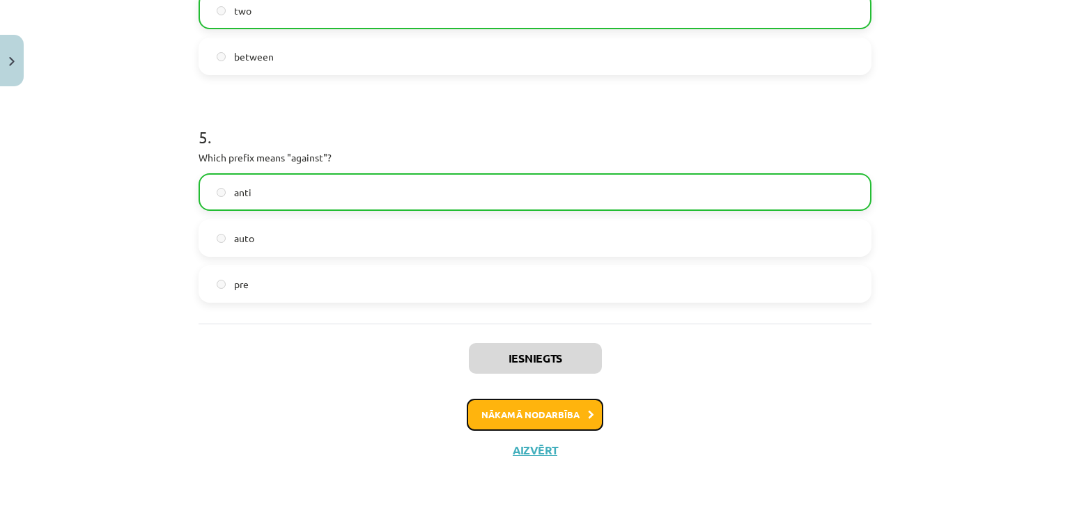
click at [542, 419] on button "Nākamā nodarbība" at bounding box center [535, 415] width 136 height 32
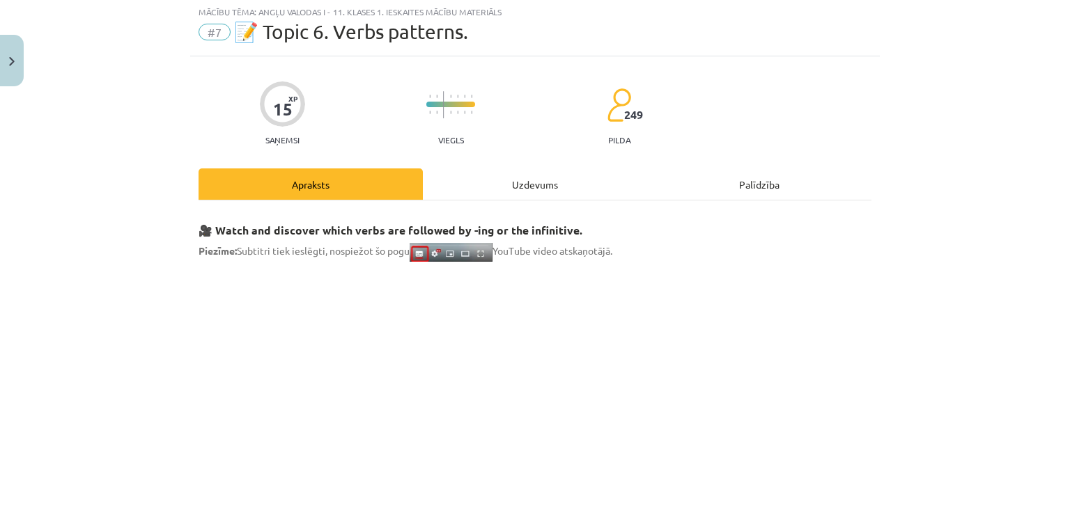
scroll to position [35, 0]
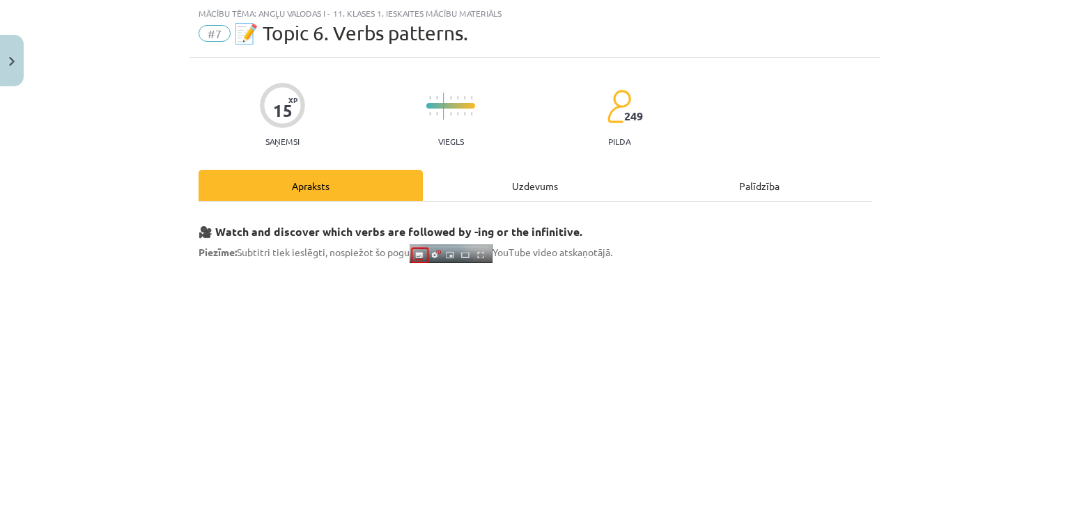
click at [507, 182] on div "Uzdevums" at bounding box center [535, 185] width 224 height 31
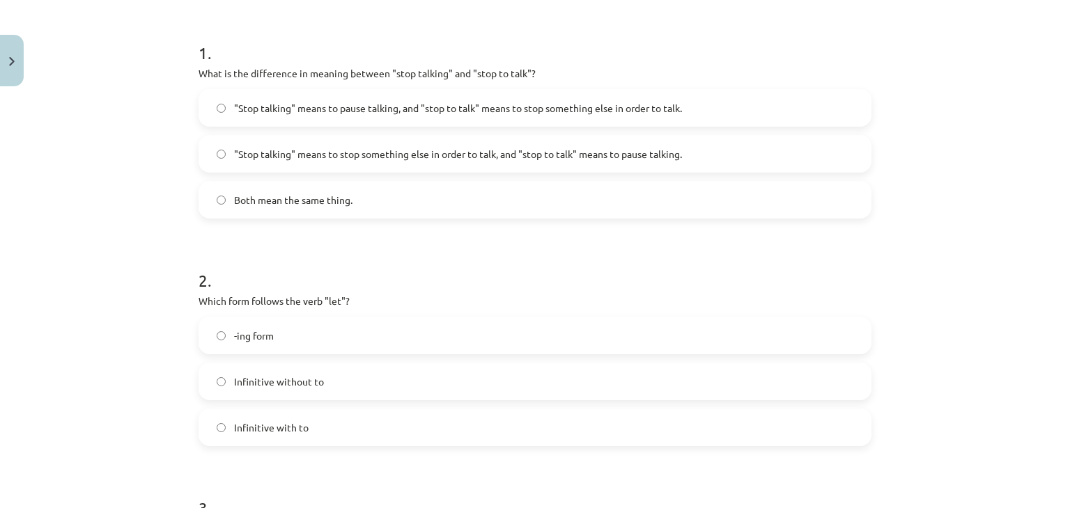
scroll to position [313, 0]
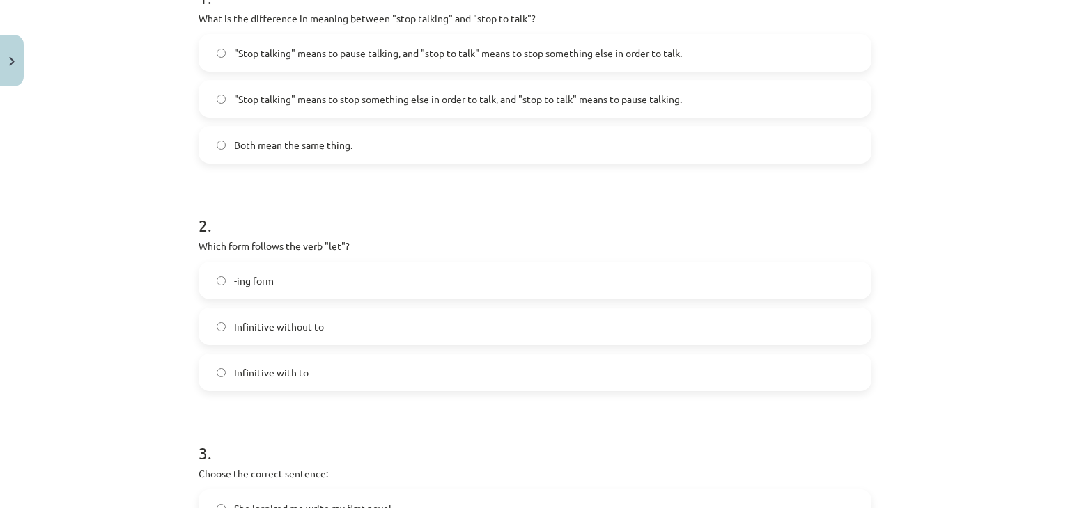
drag, startPoint x: 384, startPoint y: 125, endPoint x: 363, endPoint y: 188, distance: 66.9
click at [386, 119] on div ""Stop talking" means to pause talking, and "stop to talk" means to stop somethi…" at bounding box center [534, 99] width 673 height 130
click at [359, 94] on span ""Stop talking" means to stop something else in order to talk, and "stop to talk…" at bounding box center [458, 99] width 448 height 15
click at [472, 88] on label ""Stop talking" means to stop something else in order to talk, and "stop to talk…" at bounding box center [535, 98] width 670 height 35
click at [368, 290] on label "-ing form" at bounding box center [535, 280] width 670 height 35
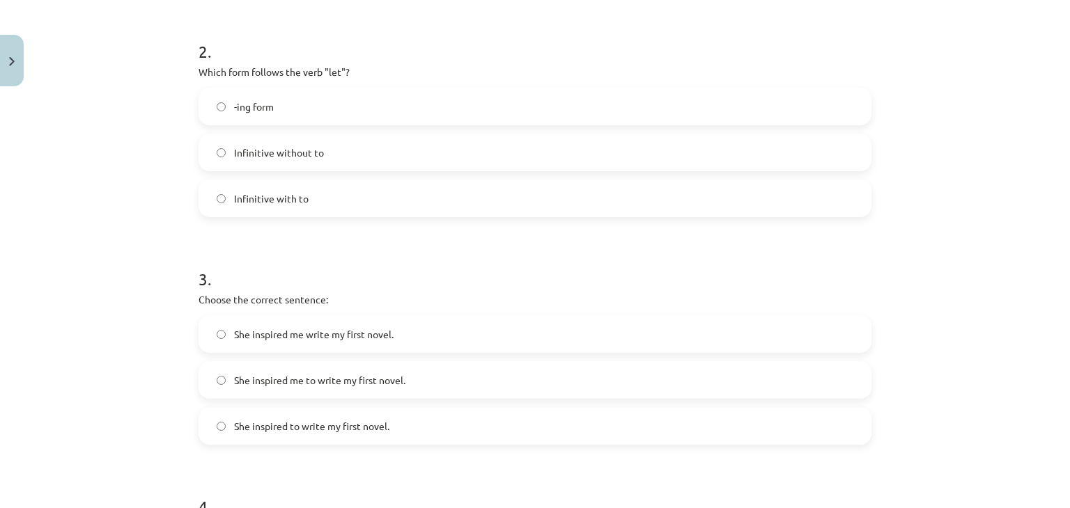
scroll to position [592, 0]
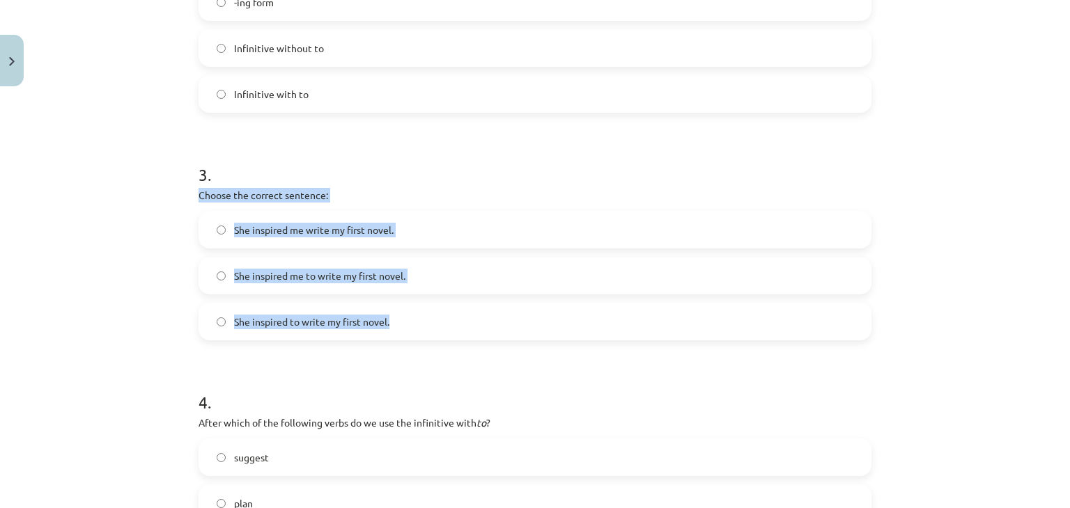
drag, startPoint x: 187, startPoint y: 192, endPoint x: 402, endPoint y: 334, distance: 256.9
click at [402, 334] on div "15 XP Saņemsi Viegls 249 pilda Apraksts Uzdevums Palīdzība 1 . What is the diff…" at bounding box center [534, 212] width 689 height 1422
click at [381, 360] on form "1 . What is the difference in meaning between "stop talking" and "stop to talk"…" at bounding box center [534, 240] width 673 height 1111
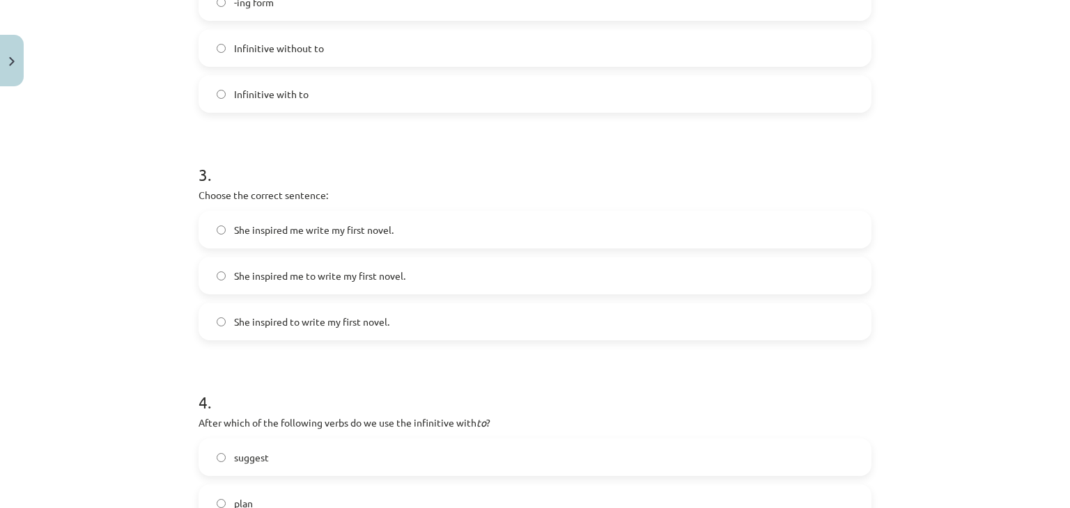
click at [283, 271] on span "She inspired me to write my first novel." at bounding box center [319, 276] width 171 height 15
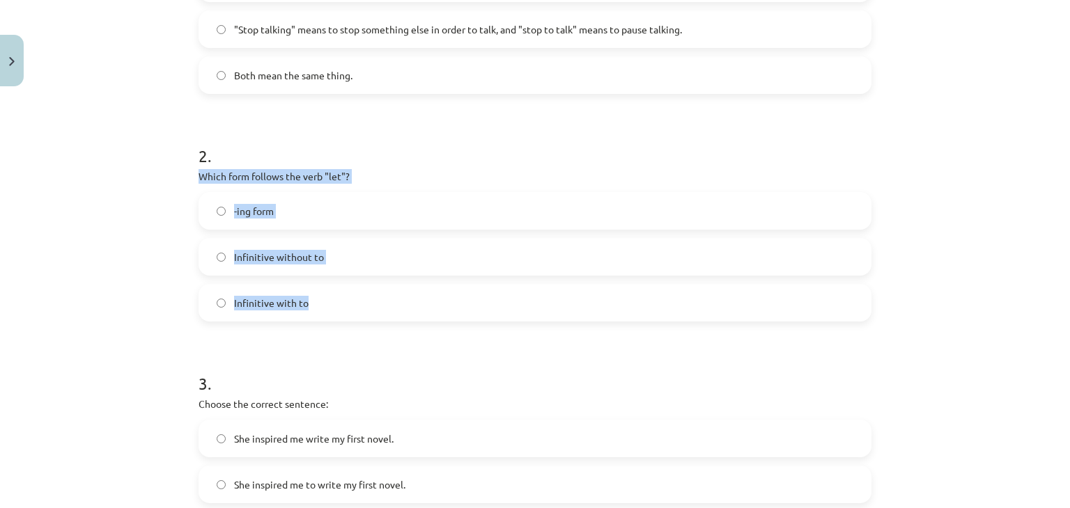
drag, startPoint x: 256, startPoint y: 246, endPoint x: 326, endPoint y: 293, distance: 84.2
click at [326, 293] on div "Mācību tēma: Angļu valodas i - 11. klases 1. ieskaites mācību materiāls #7 📝 To…" at bounding box center [535, 254] width 1070 height 508
drag, startPoint x: 304, startPoint y: 352, endPoint x: 300, endPoint y: 218, distance: 133.8
click at [304, 352] on h1 "3 ." at bounding box center [534, 371] width 673 height 43
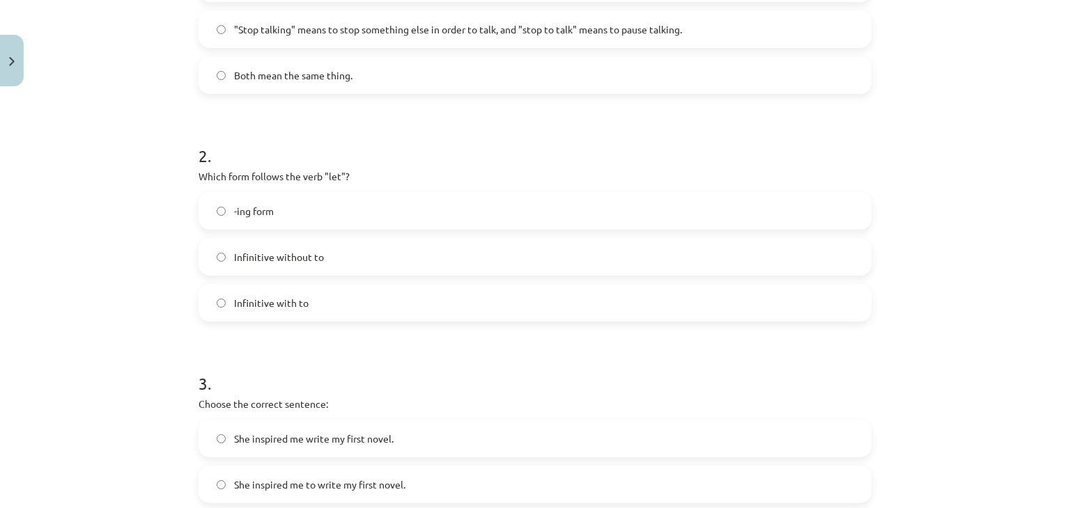
click at [302, 264] on label "Infinitive without to" at bounding box center [535, 257] width 670 height 35
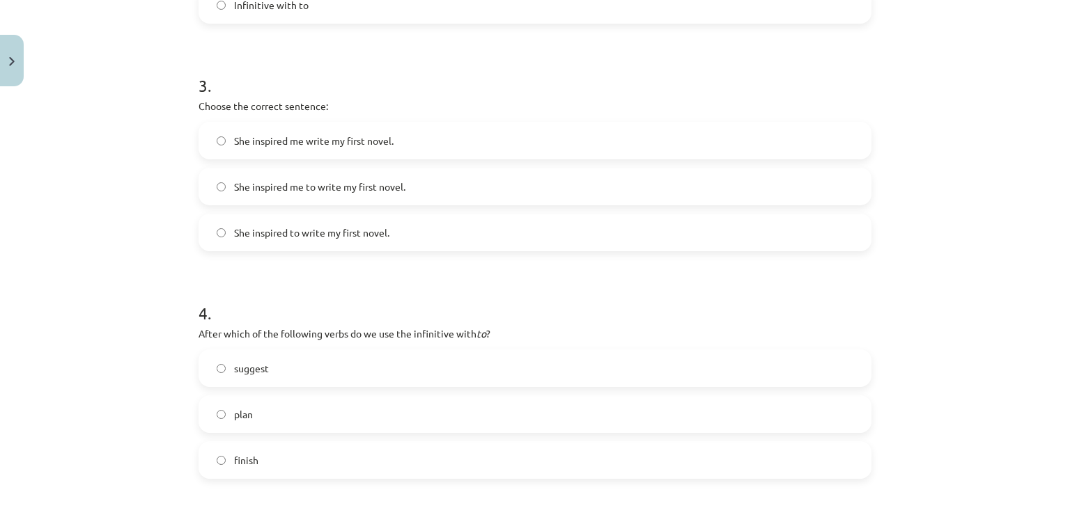
scroll to position [731, 0]
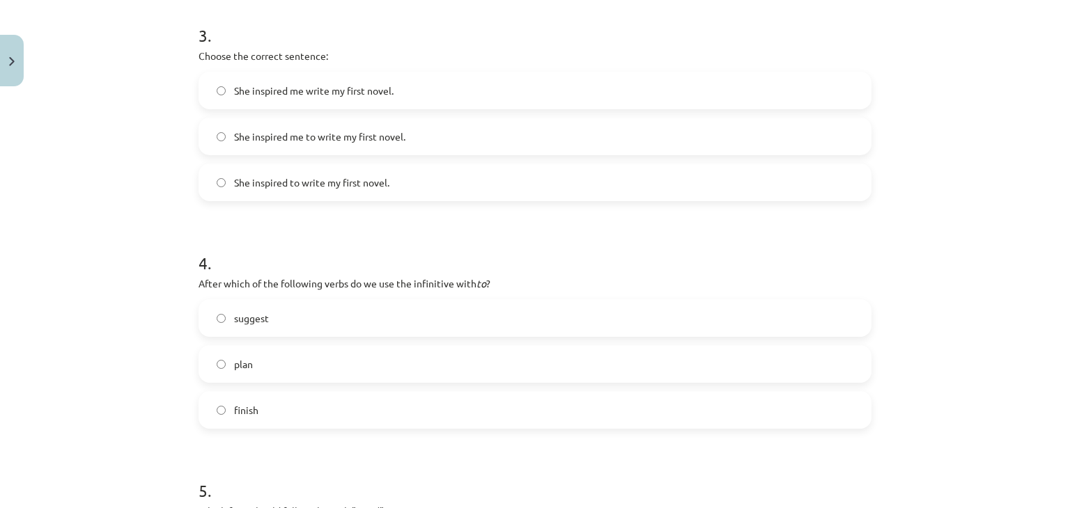
drag, startPoint x: 194, startPoint y: 285, endPoint x: 276, endPoint y: 402, distance: 143.4
click at [276, 402] on div "4 . After which of the following verbs do we use the infinitive with to ? sugge…" at bounding box center [534, 329] width 673 height 200
click at [283, 440] on form "1 . What is the difference in meaning between "stop talking" and "stop to talk"…" at bounding box center [534, 101] width 673 height 1111
click at [290, 366] on label "plan" at bounding box center [535, 364] width 670 height 35
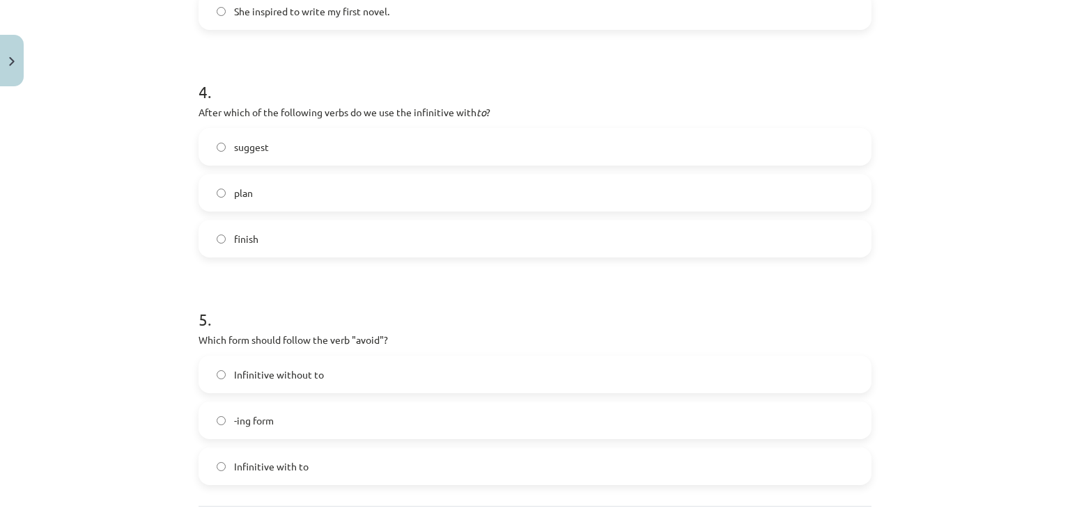
scroll to position [1041, 0]
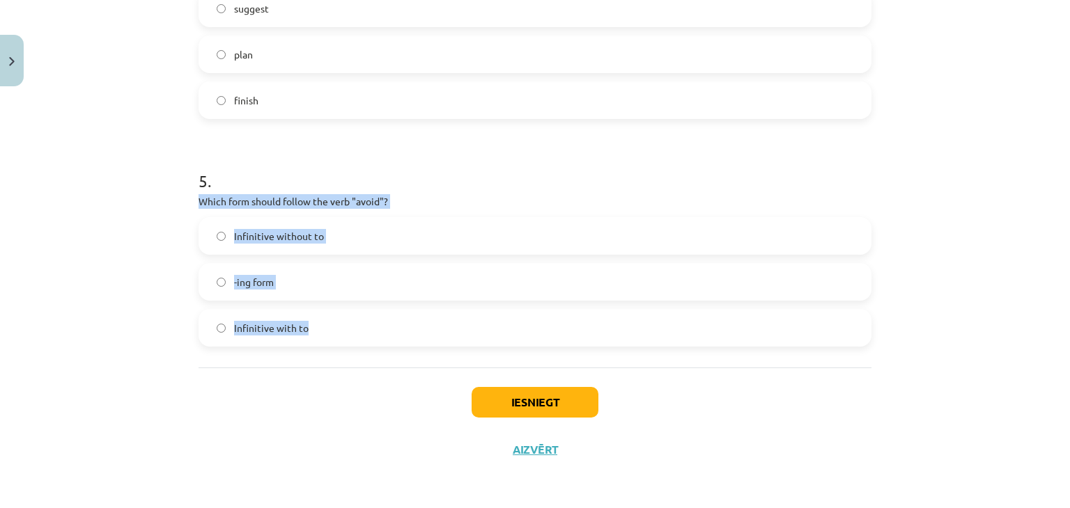
drag, startPoint x: 187, startPoint y: 194, endPoint x: 299, endPoint y: 323, distance: 170.3
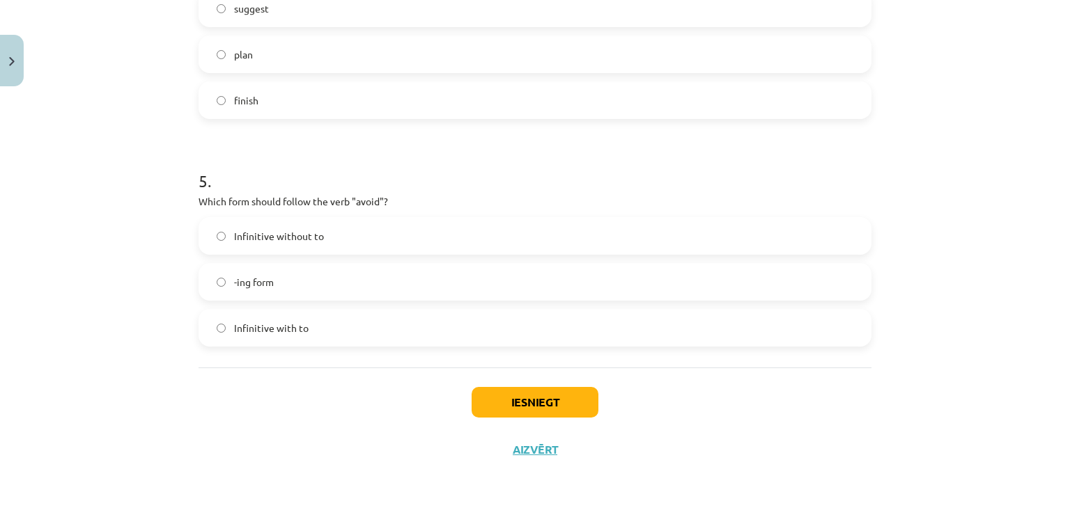
click at [328, 419] on div "Iesniegt Aizvērt" at bounding box center [534, 416] width 673 height 97
drag, startPoint x: 268, startPoint y: 282, endPoint x: 471, endPoint y: 405, distance: 237.2
click at [269, 282] on label "-ing form" at bounding box center [535, 282] width 670 height 35
click at [545, 400] on button "Iesniegt" at bounding box center [534, 402] width 127 height 31
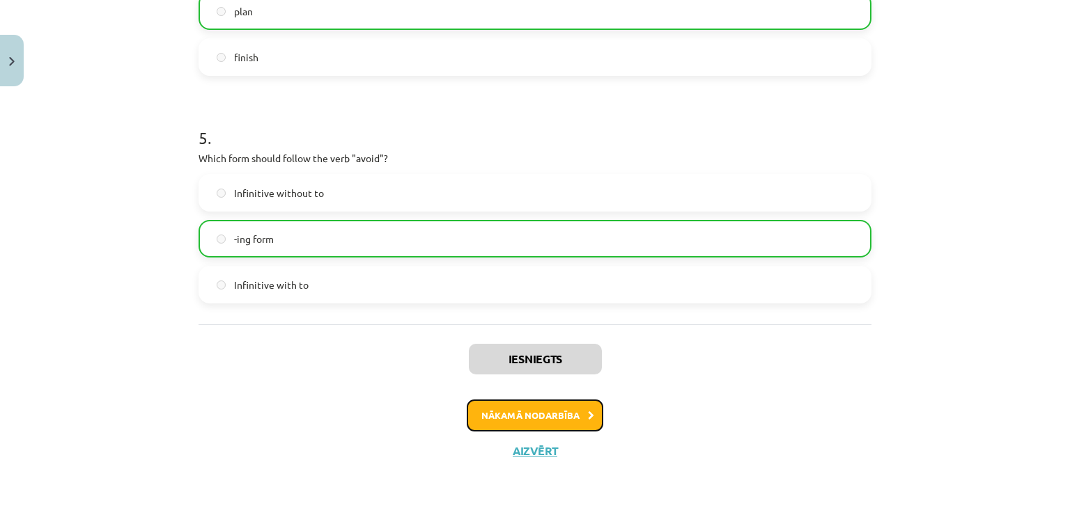
click at [518, 420] on button "Nākamā nodarbība" at bounding box center [535, 416] width 136 height 32
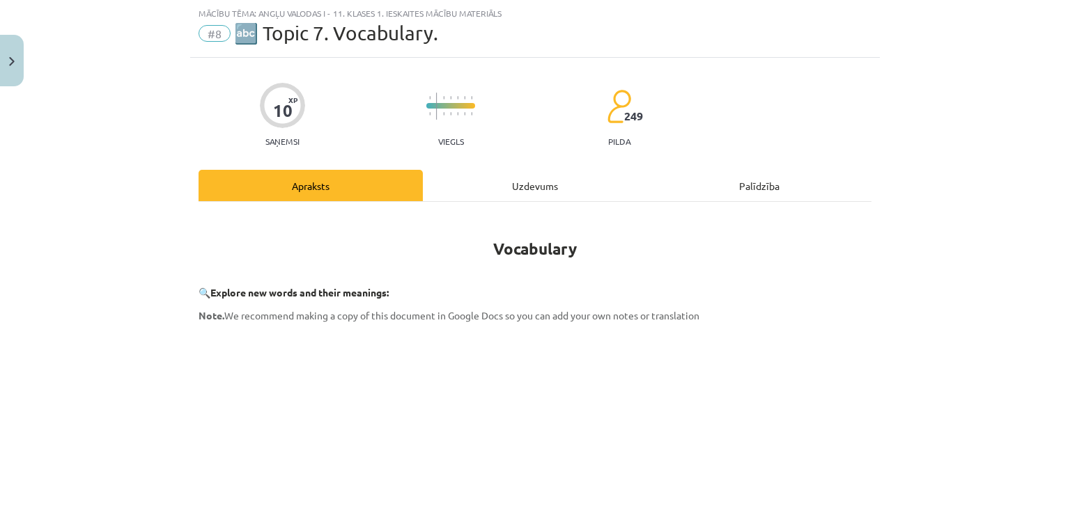
click at [507, 191] on div "Uzdevums" at bounding box center [535, 185] width 224 height 31
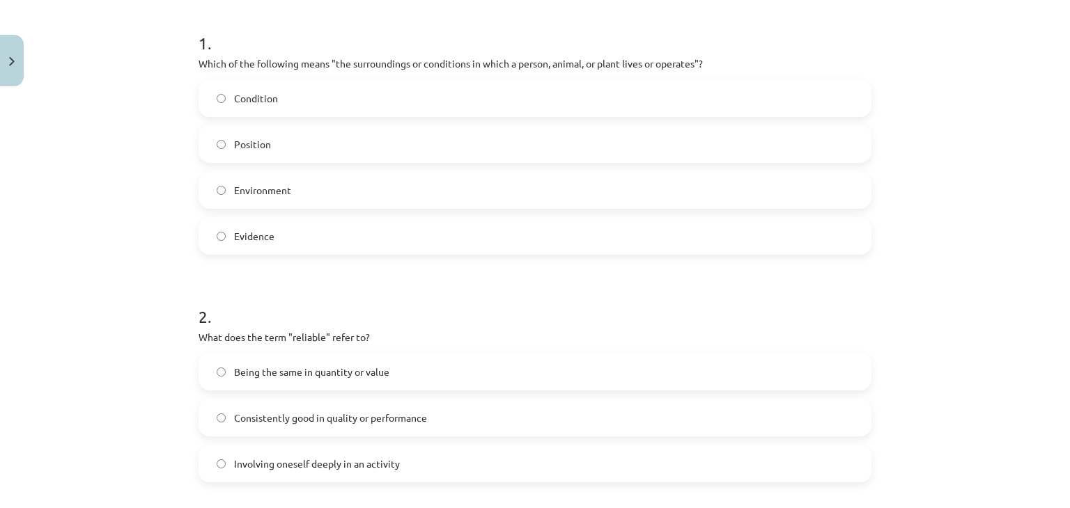
scroll to position [244, 0]
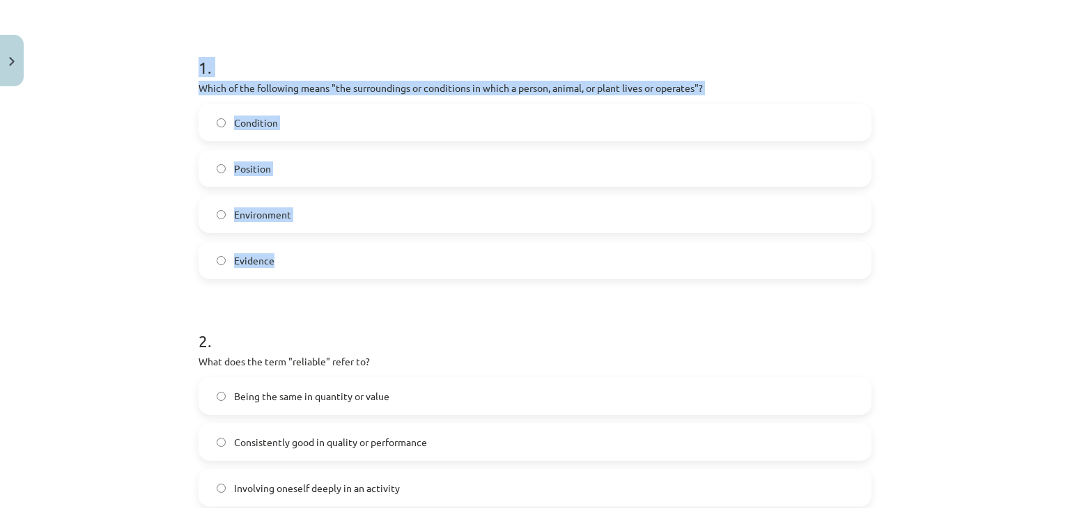
drag, startPoint x: 187, startPoint y: 84, endPoint x: 305, endPoint y: 254, distance: 207.1
click at [305, 256] on div "Mācību tēma: Angļu valodas i - 11. klases 1. ieskaites mācību materiāls #8 🔤 To…" at bounding box center [535, 254] width 1070 height 508
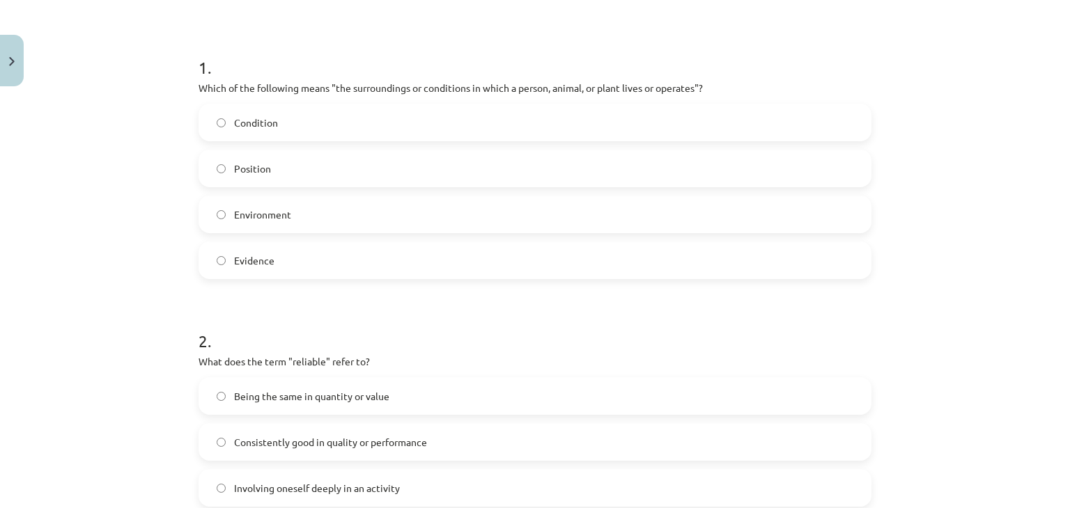
click at [311, 313] on h1 "2 ." at bounding box center [534, 328] width 673 height 43
click at [310, 209] on label "Environment" at bounding box center [535, 214] width 670 height 35
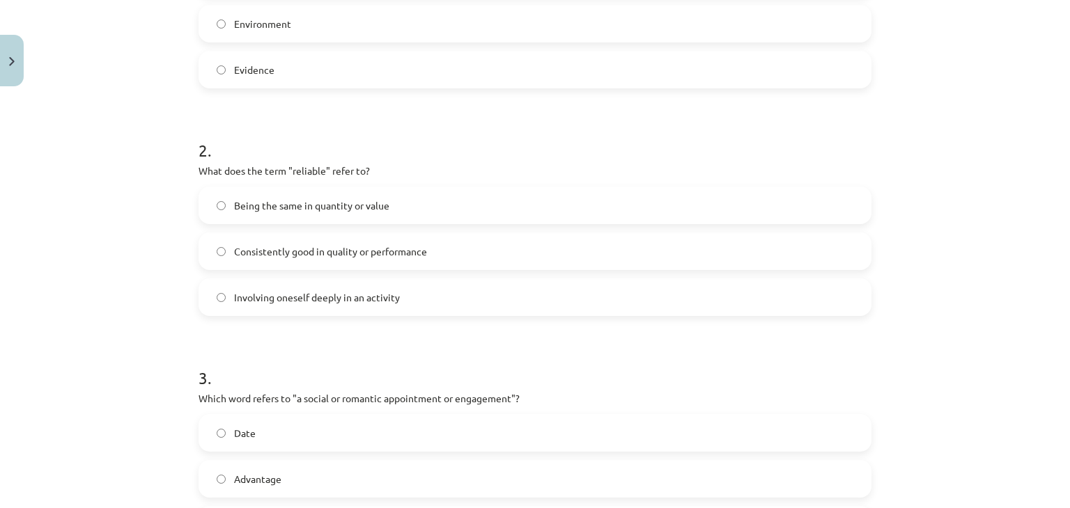
scroll to position [522, 0]
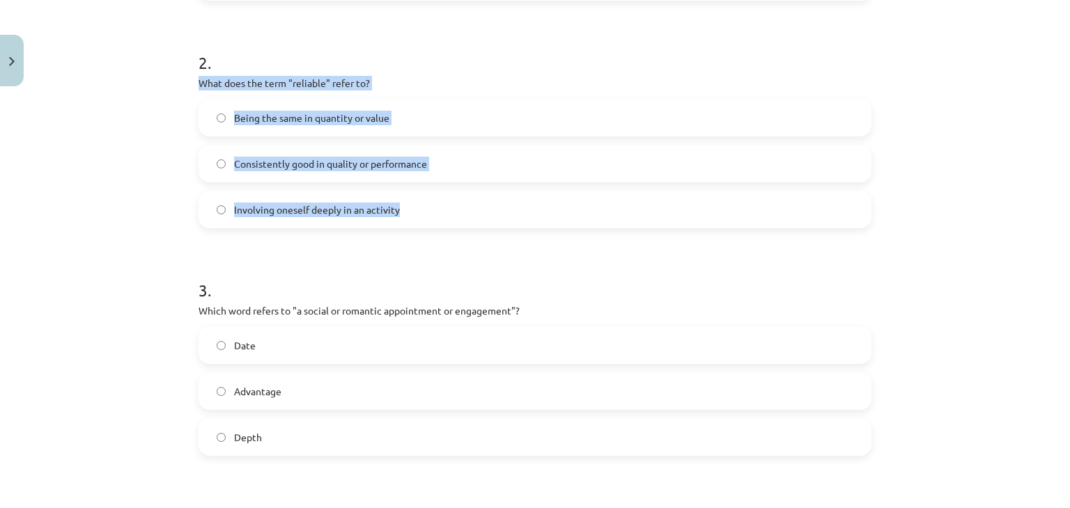
drag, startPoint x: 223, startPoint y: 132, endPoint x: 405, endPoint y: 218, distance: 201.2
click at [405, 218] on div "Mācību tēma: Angļu valodas i - 11. klases 1. ieskaites mācību materiāls #8 🔤 To…" at bounding box center [535, 254] width 1070 height 508
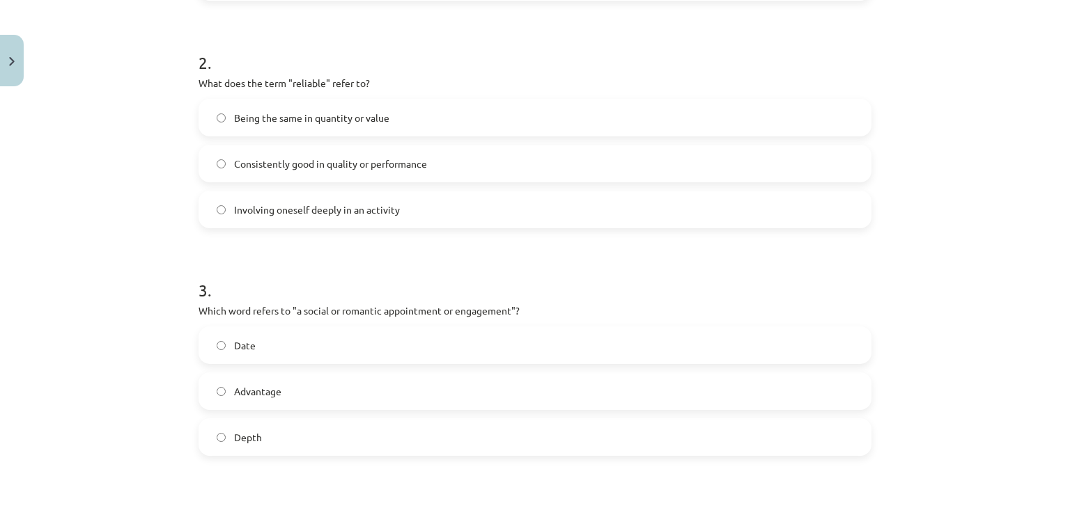
click at [373, 276] on h1 "3 ." at bounding box center [534, 277] width 673 height 43
click at [363, 150] on label "Consistently good in quality or performance" at bounding box center [535, 163] width 670 height 35
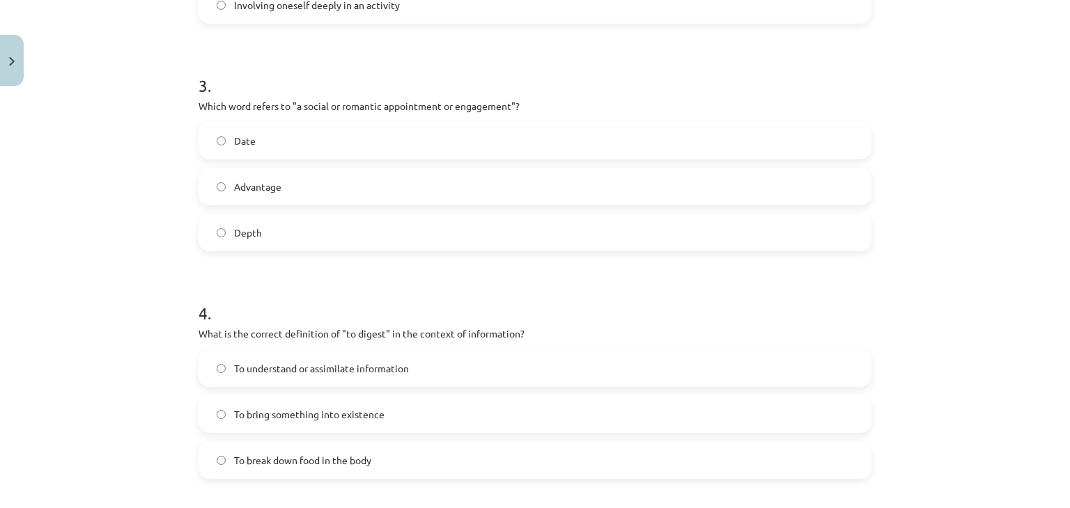
scroll to position [731, 0]
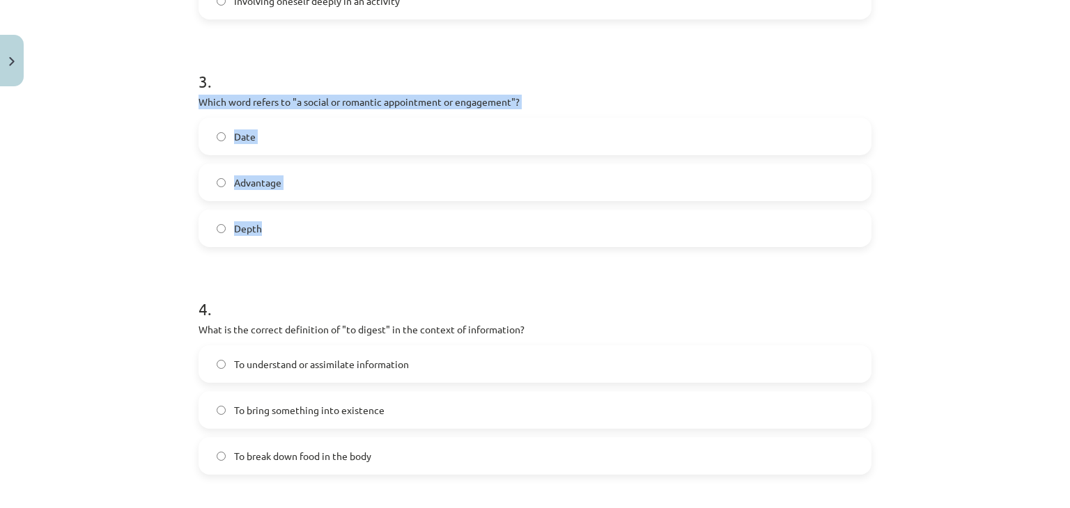
drag, startPoint x: 187, startPoint y: 103, endPoint x: 285, endPoint y: 214, distance: 148.0
click at [284, 214] on div "Mācību tēma: Angļu valodas i - 11. klases 1. ieskaites mācību materiāls #8 🔤 To…" at bounding box center [535, 254] width 1070 height 508
click at [292, 146] on label "Date" at bounding box center [535, 136] width 670 height 35
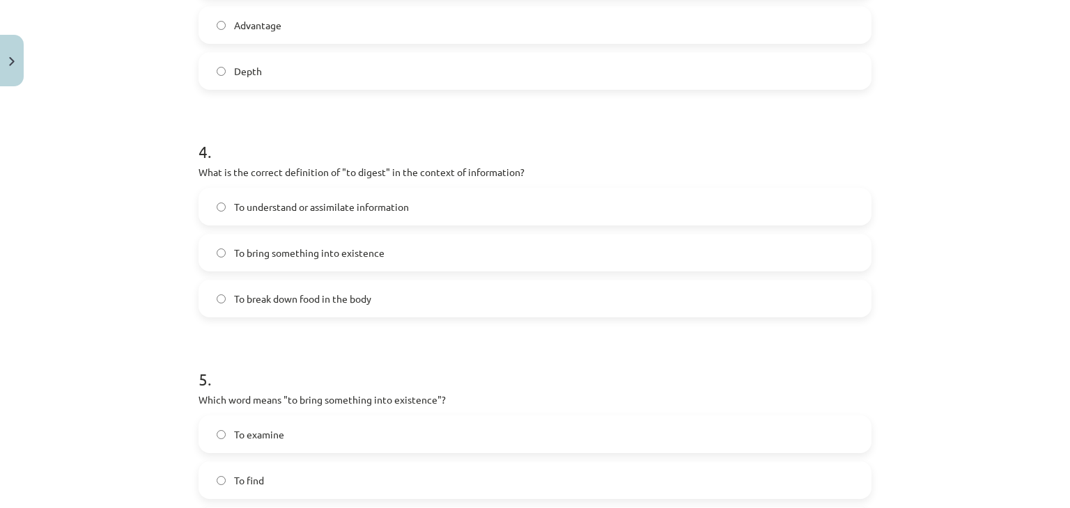
scroll to position [940, 0]
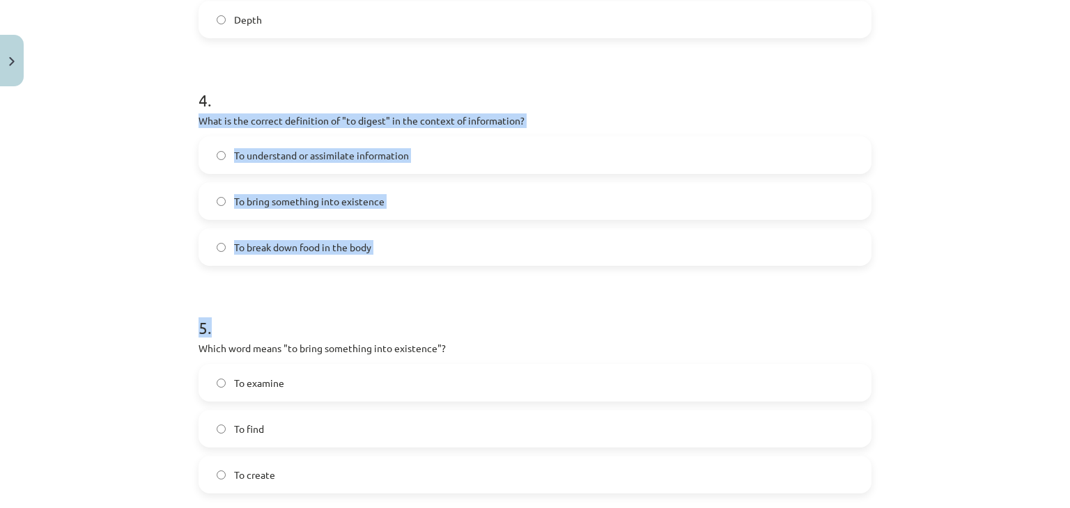
drag, startPoint x: 267, startPoint y: 205, endPoint x: 392, endPoint y: 267, distance: 138.9
click at [240, 254] on label "To break down food in the body" at bounding box center [535, 247] width 670 height 35
click at [177, 128] on div "Mācību tēma: Angļu valodas i - 11. klases 1. ieskaites mācību materiāls #8 🔤 To…" at bounding box center [535, 254] width 1070 height 508
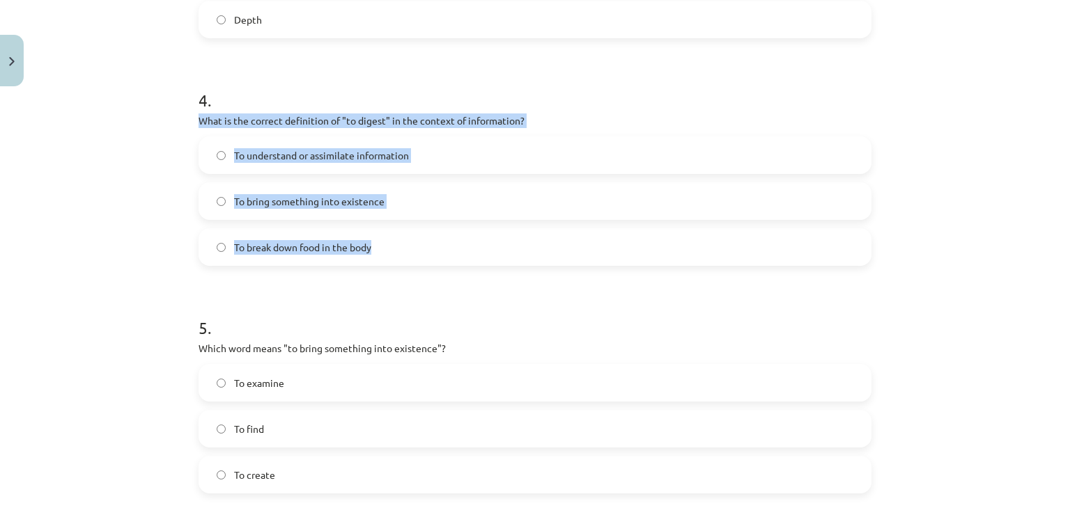
drag, startPoint x: 242, startPoint y: 179, endPoint x: 369, endPoint y: 245, distance: 143.0
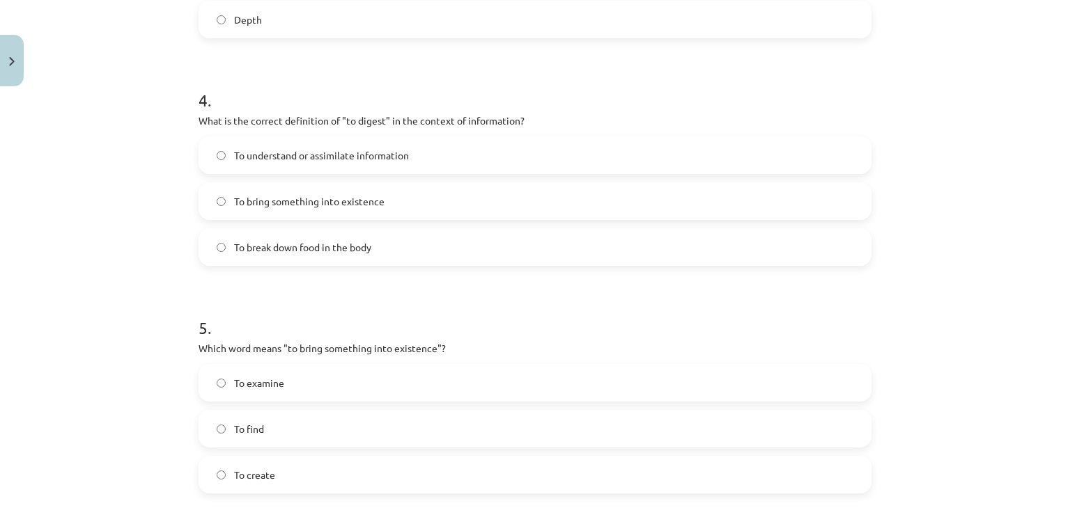
click at [351, 313] on h1 "5 ." at bounding box center [534, 315] width 673 height 43
click at [327, 165] on label "To understand or assimilate information" at bounding box center [535, 155] width 670 height 35
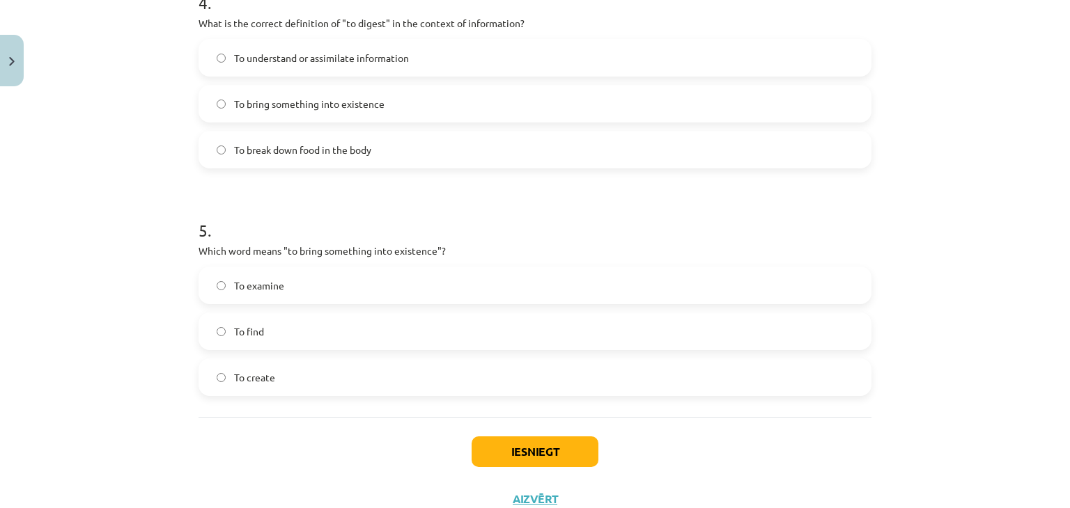
scroll to position [1086, 0]
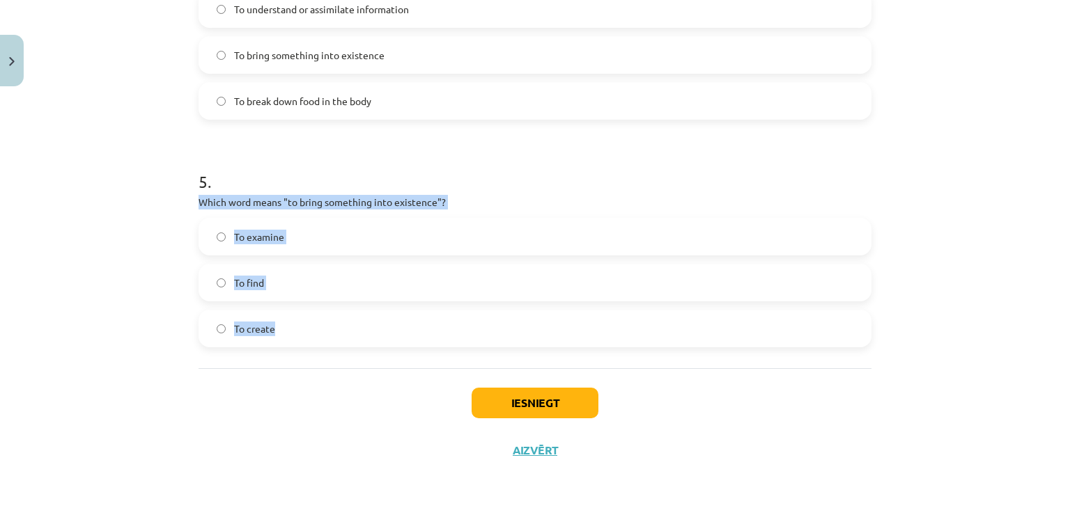
drag, startPoint x: 179, startPoint y: 207, endPoint x: 286, endPoint y: 317, distance: 153.2
click at [286, 317] on div "Mācību tēma: Angļu valodas i - 11. klases 1. ieskaites mācību materiāls #8 🔤 To…" at bounding box center [535, 254] width 1070 height 508
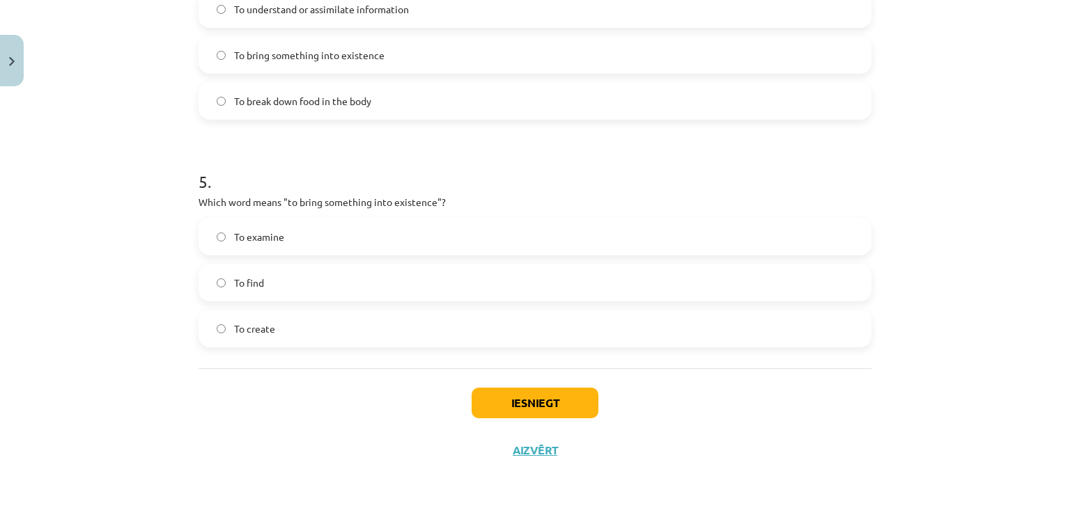
click at [290, 388] on div "Iesniegt Aizvērt" at bounding box center [534, 416] width 673 height 97
click at [304, 324] on label "To create" at bounding box center [535, 328] width 670 height 35
click at [547, 418] on div "Iesniegt Aizvērt" at bounding box center [534, 416] width 673 height 97
click at [547, 409] on button "Iesniegt" at bounding box center [534, 403] width 127 height 31
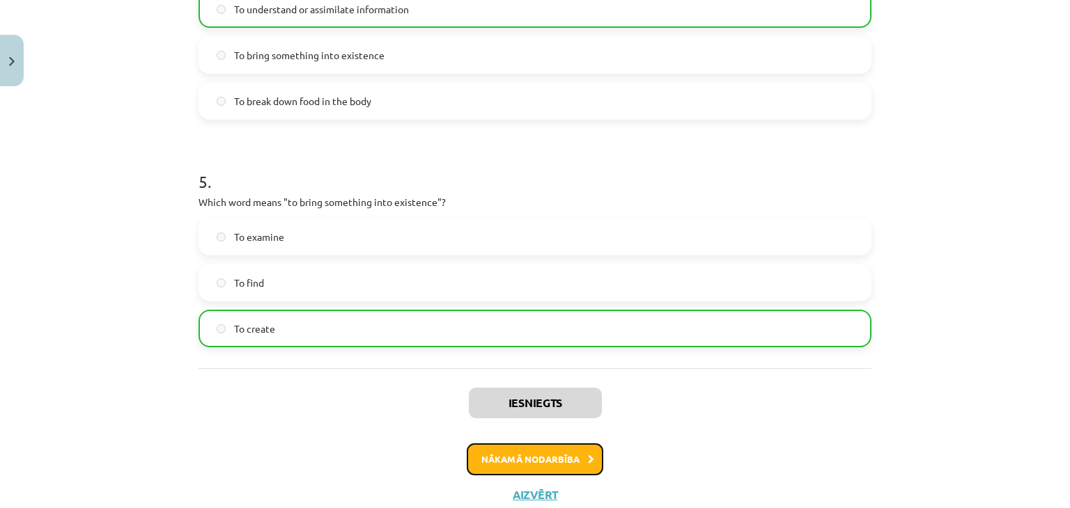
click at [559, 461] on button "Nākamā nodarbība" at bounding box center [535, 460] width 136 height 32
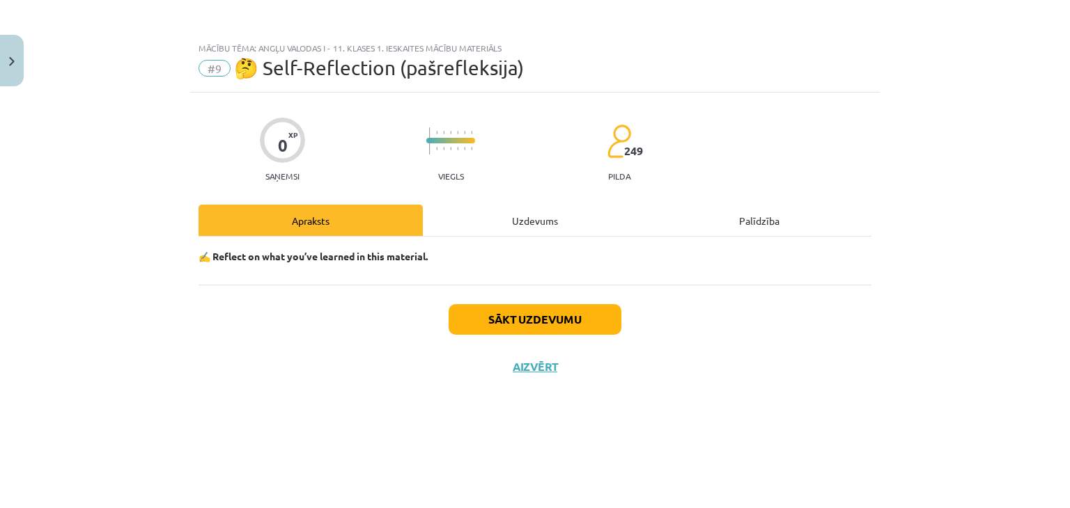
scroll to position [0, 0]
click at [554, 311] on button "Sākt uzdevumu" at bounding box center [534, 319] width 173 height 31
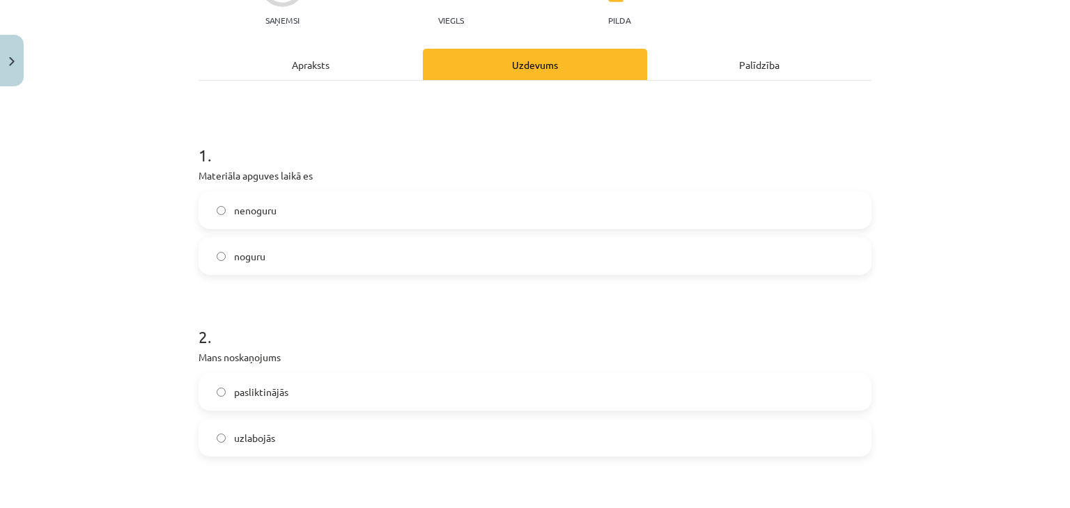
scroll to position [209, 0]
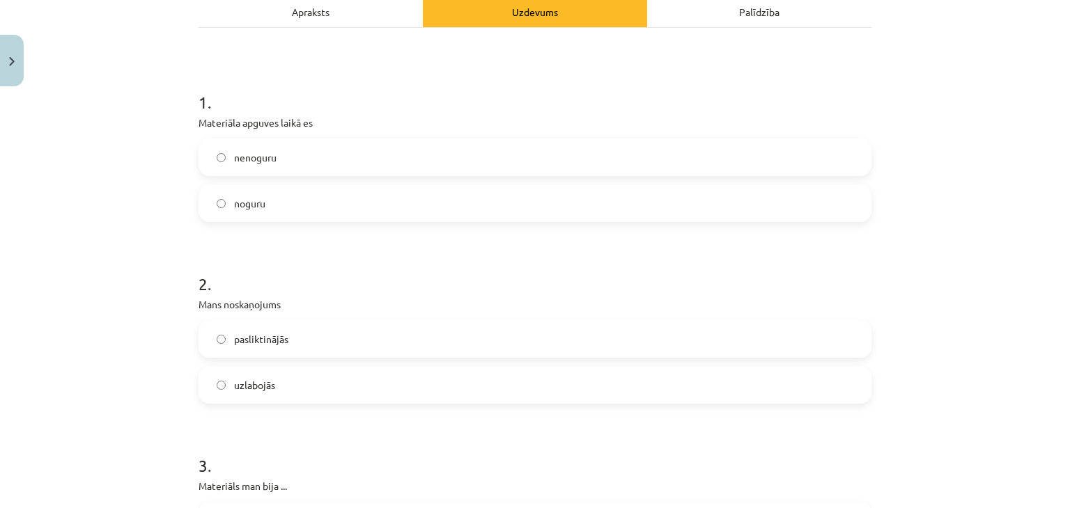
click at [321, 167] on label "nenoguru" at bounding box center [535, 157] width 670 height 35
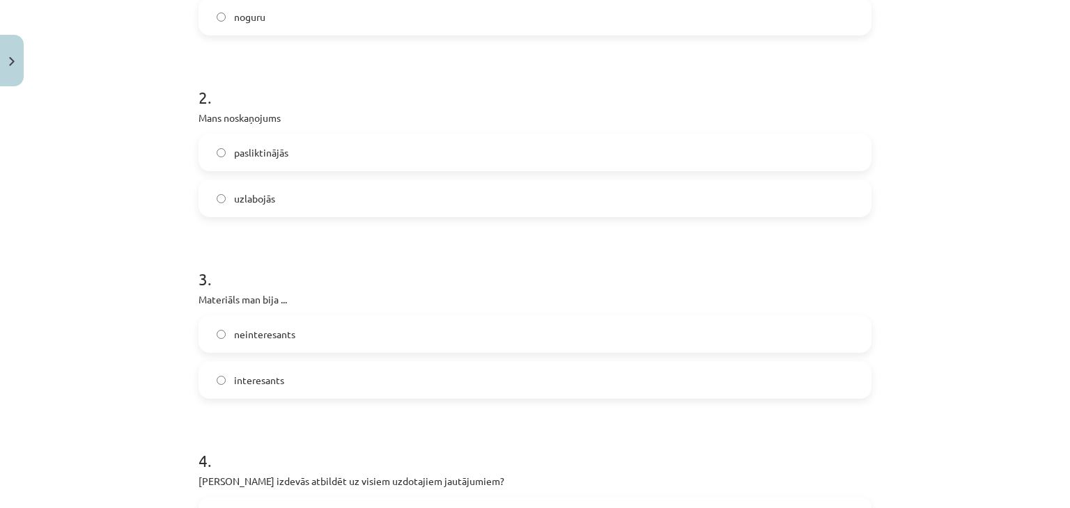
scroll to position [418, 0]
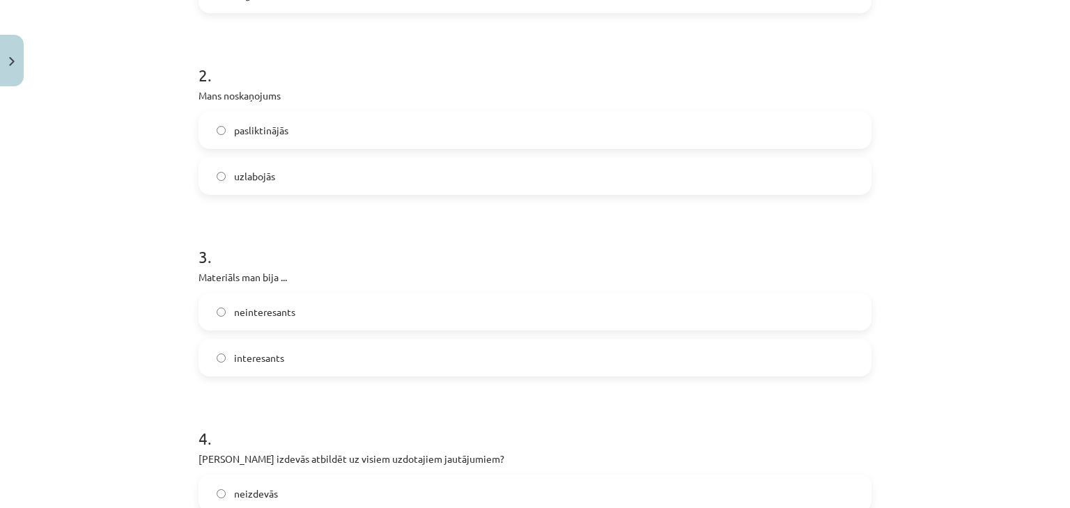
click at [348, 169] on label "uzlabojās" at bounding box center [535, 176] width 670 height 35
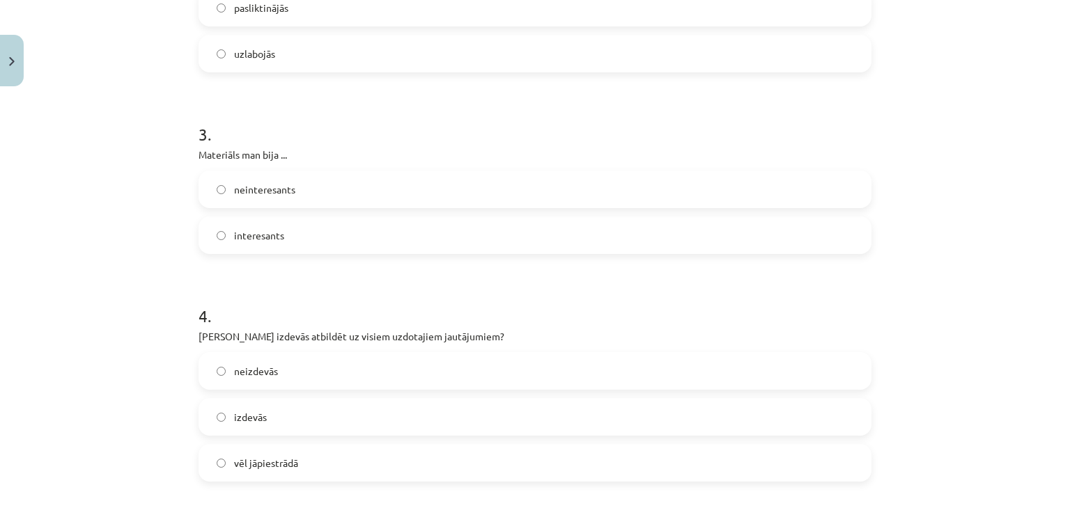
scroll to position [627, 0]
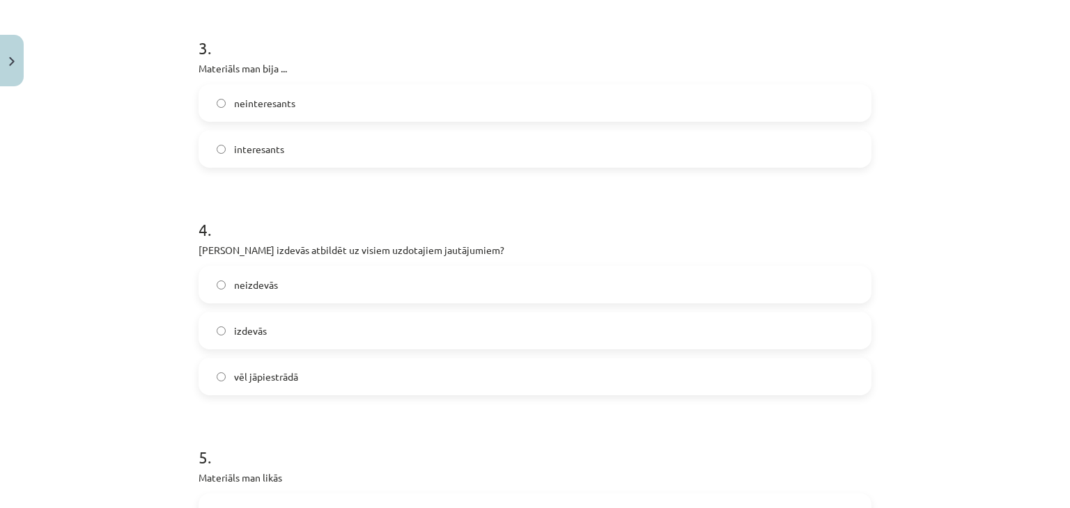
click at [334, 143] on label "interesants" at bounding box center [535, 149] width 670 height 35
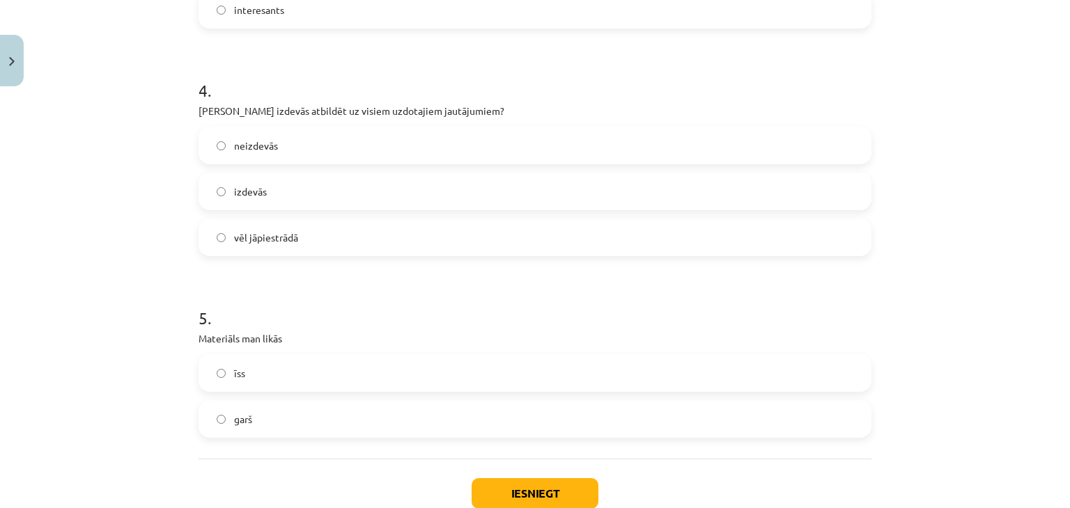
click at [314, 198] on label "izdevās" at bounding box center [535, 191] width 670 height 35
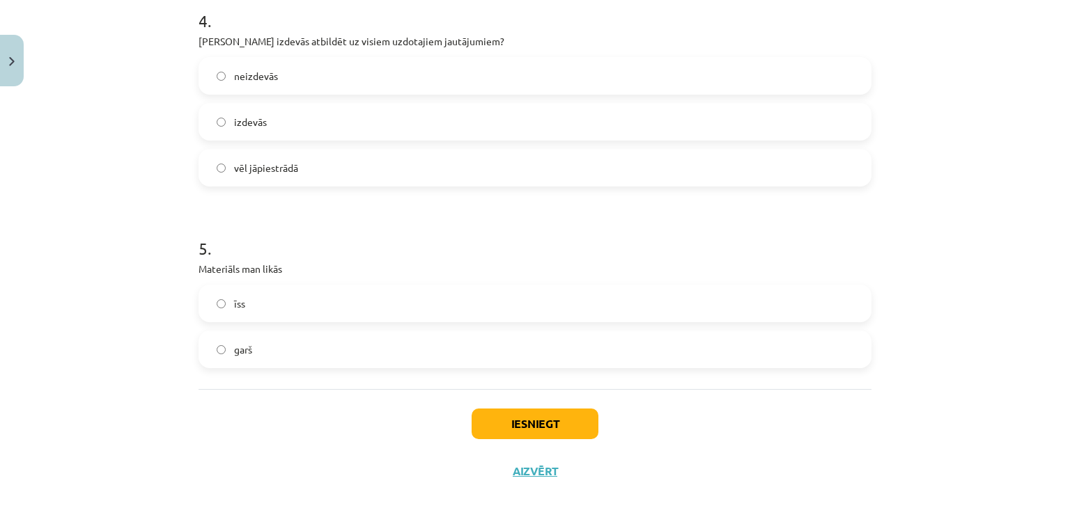
click at [306, 168] on label "vēl jāpiestrādā" at bounding box center [535, 167] width 670 height 35
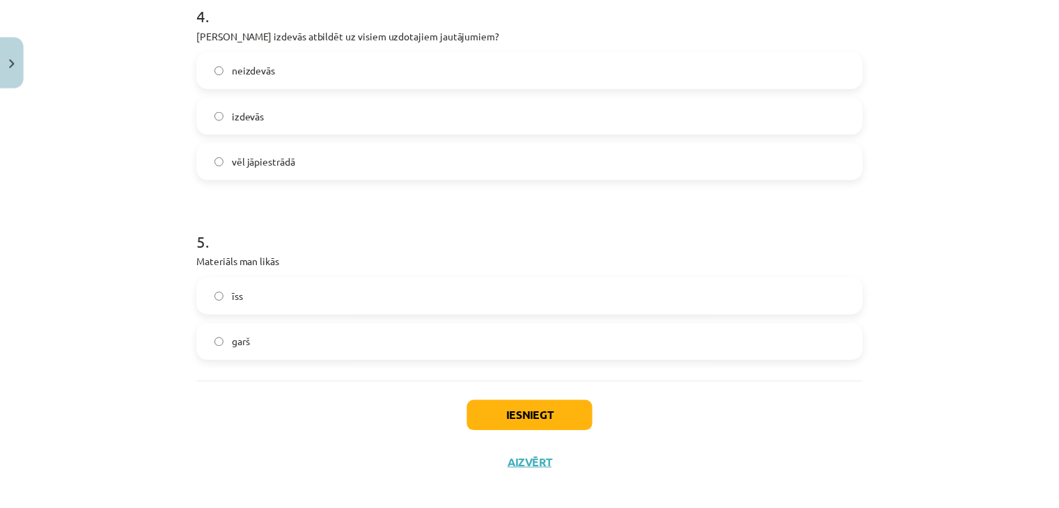
scroll to position [857, 0]
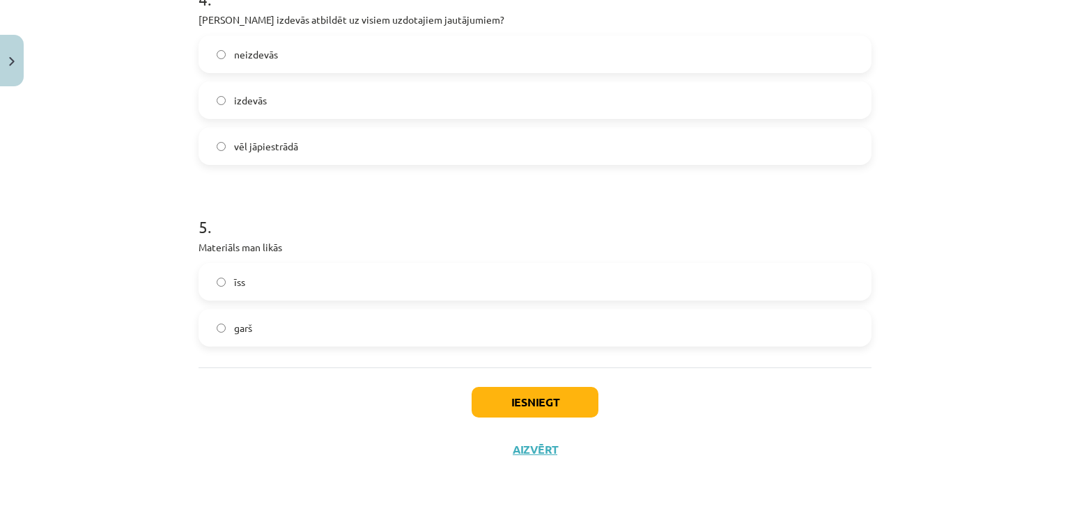
click at [312, 337] on label "garš" at bounding box center [535, 328] width 670 height 35
click at [488, 391] on button "Iesniegt" at bounding box center [534, 402] width 127 height 31
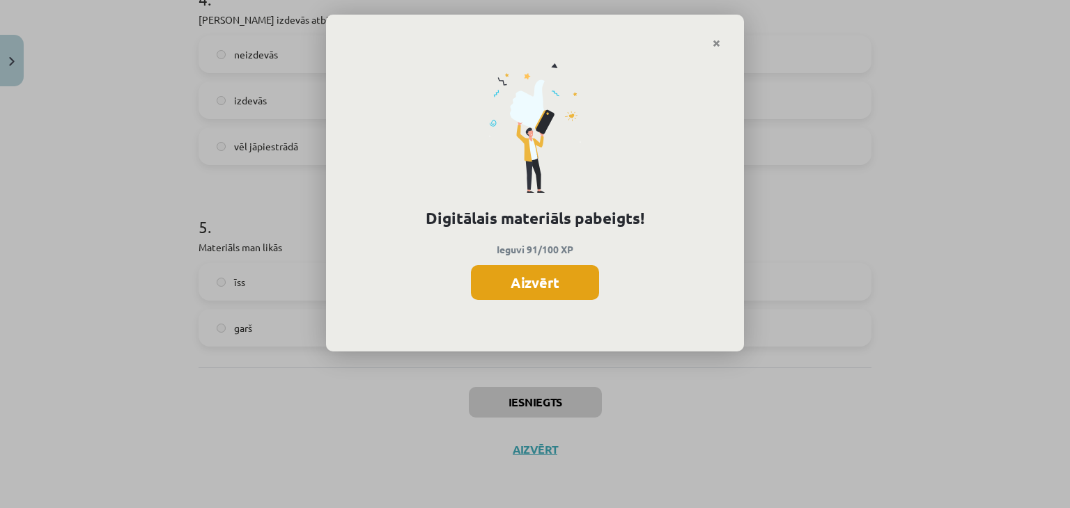
click at [596, 292] on button "Aizvērt" at bounding box center [535, 282] width 128 height 35
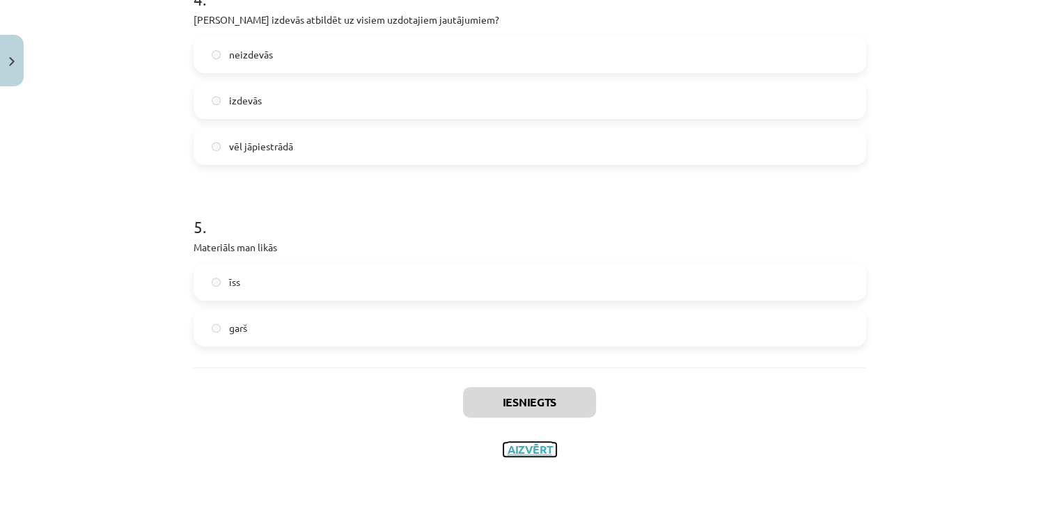
click at [518, 450] on button "Aizvērt" at bounding box center [529, 450] width 53 height 14
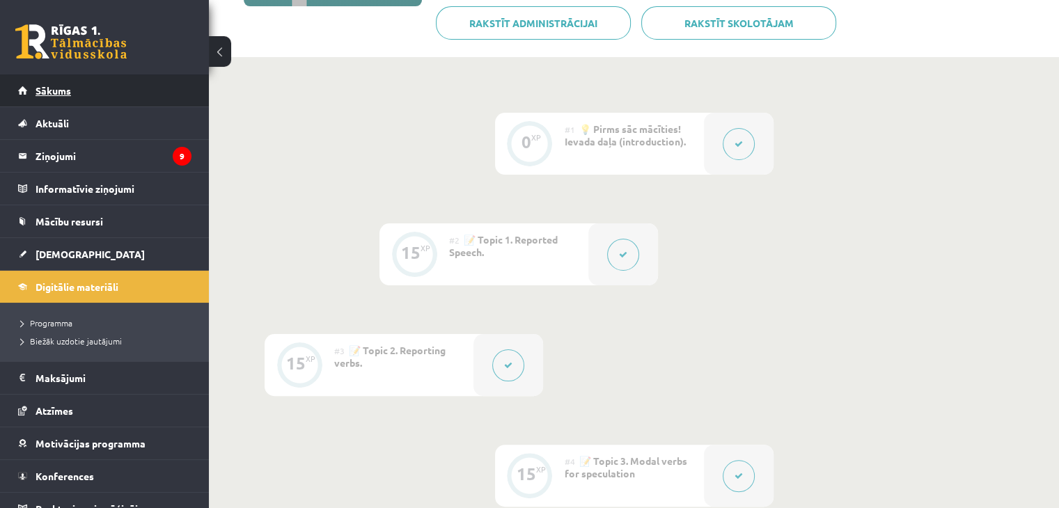
click at [86, 81] on link "Sākums" at bounding box center [104, 91] width 173 height 32
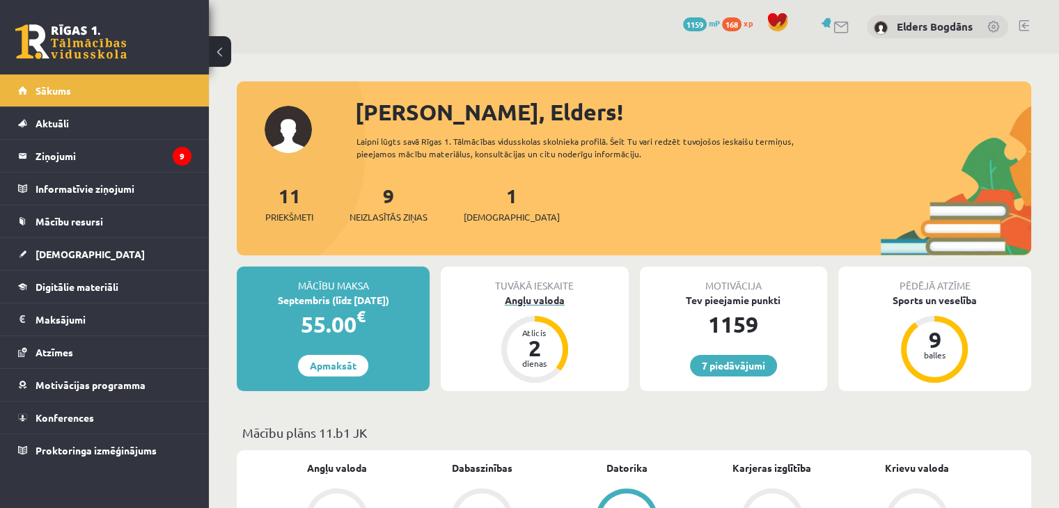
click at [535, 299] on div "Angļu valoda" at bounding box center [534, 300] width 187 height 15
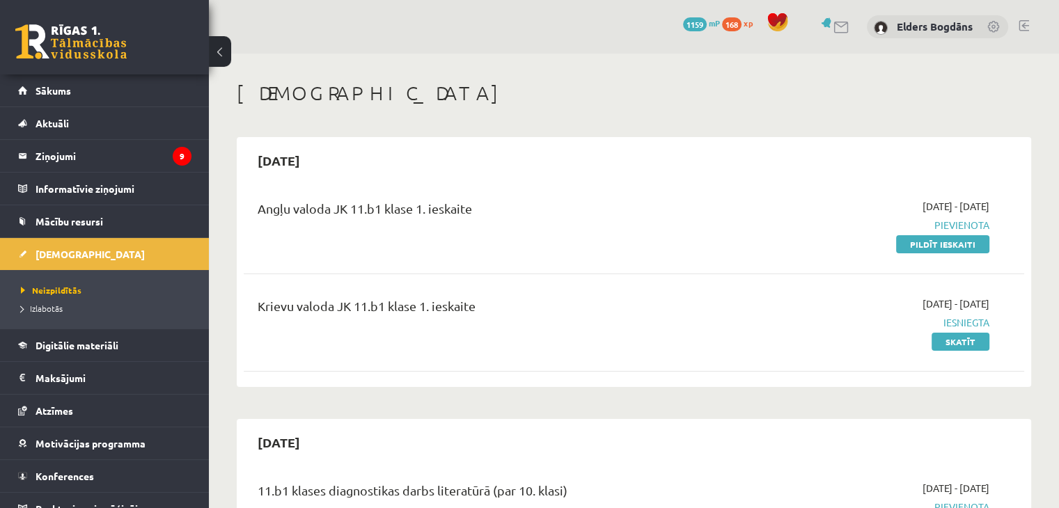
click at [920, 240] on link "Pildīt ieskaiti" at bounding box center [942, 244] width 93 height 18
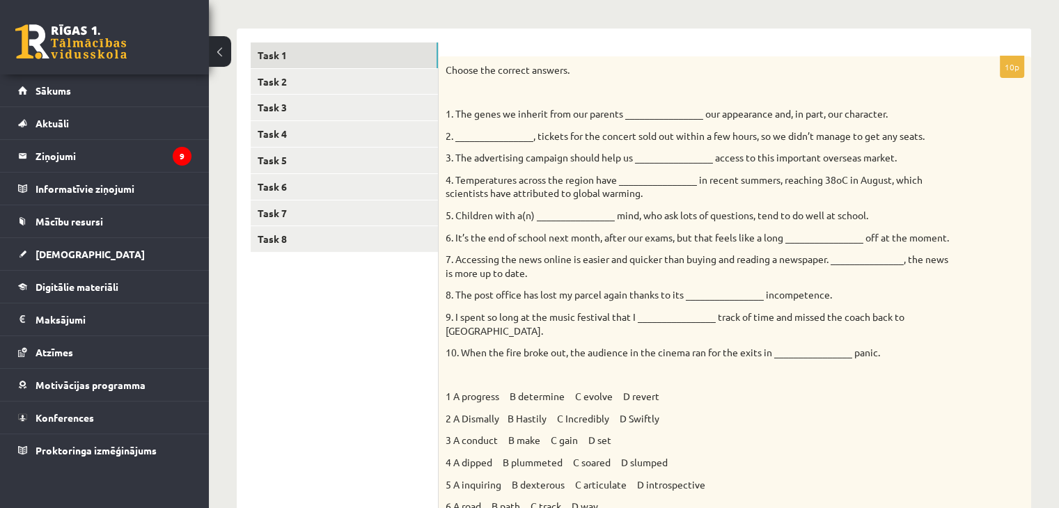
scroll to position [184, 0]
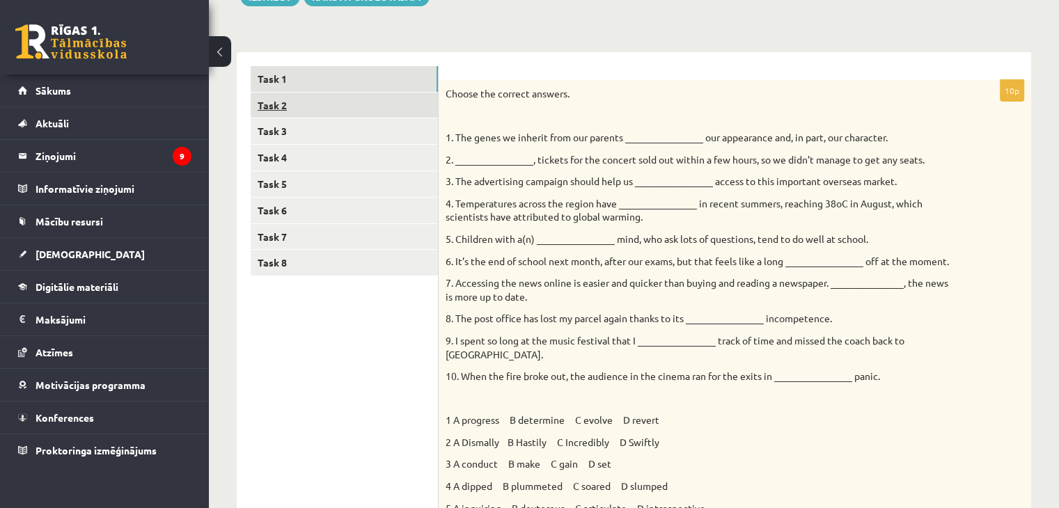
click at [277, 114] on link "Task 2" at bounding box center [344, 106] width 187 height 26
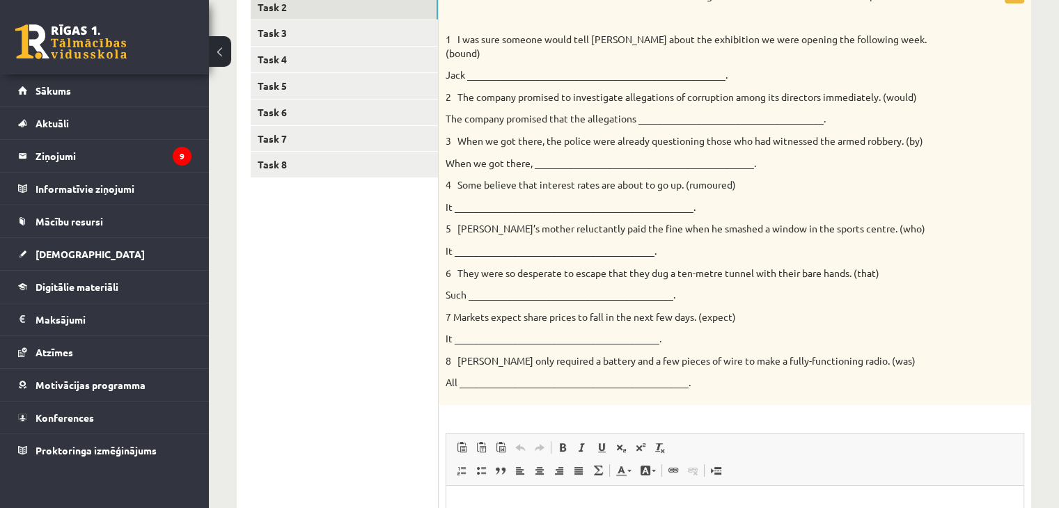
scroll to position [107, 0]
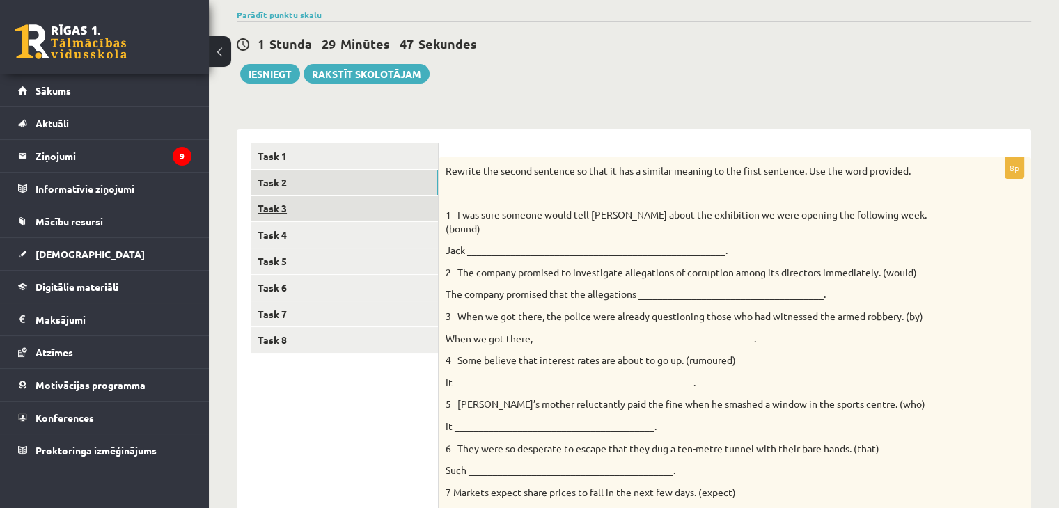
click at [283, 204] on link "Task 3" at bounding box center [344, 209] width 187 height 26
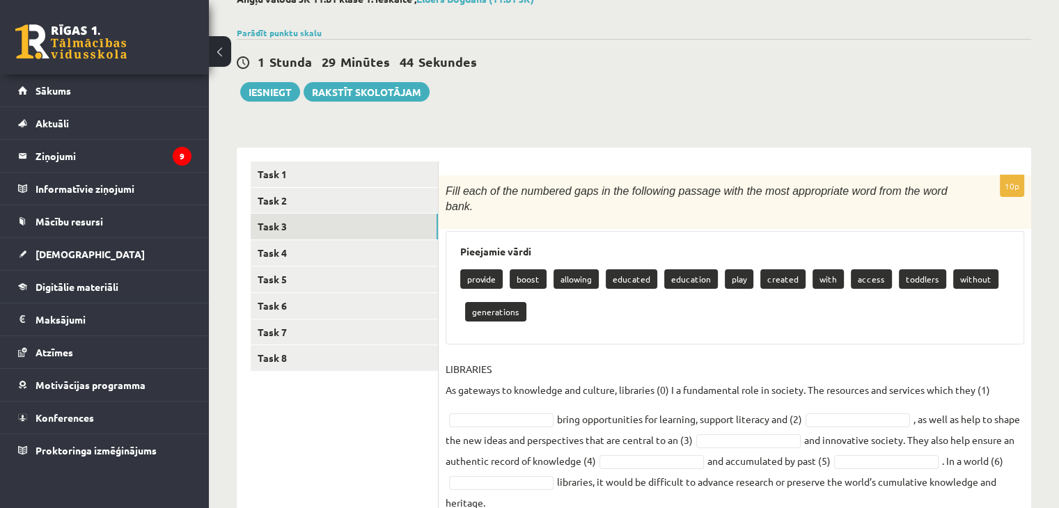
scroll to position [79, 0]
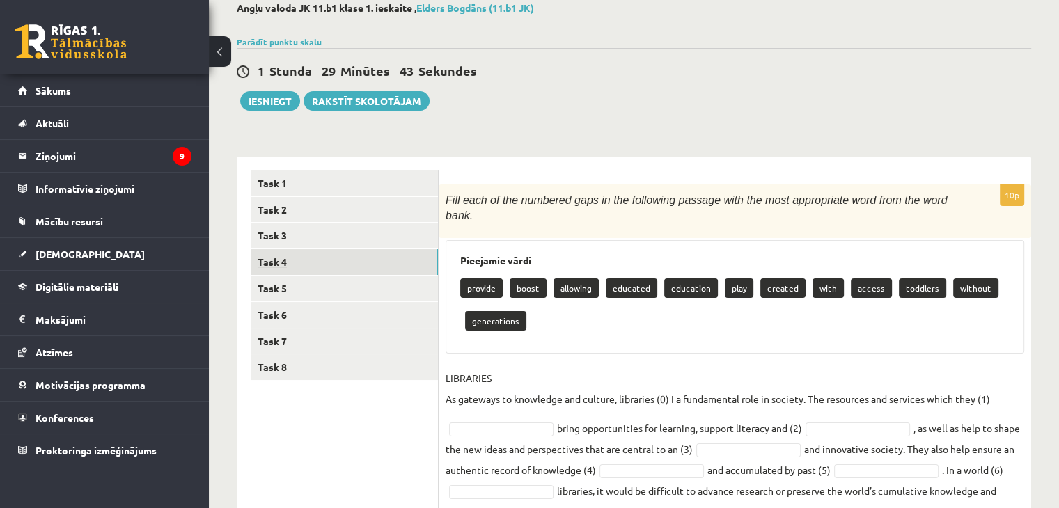
click at [276, 252] on link "Task 4" at bounding box center [344, 262] width 187 height 26
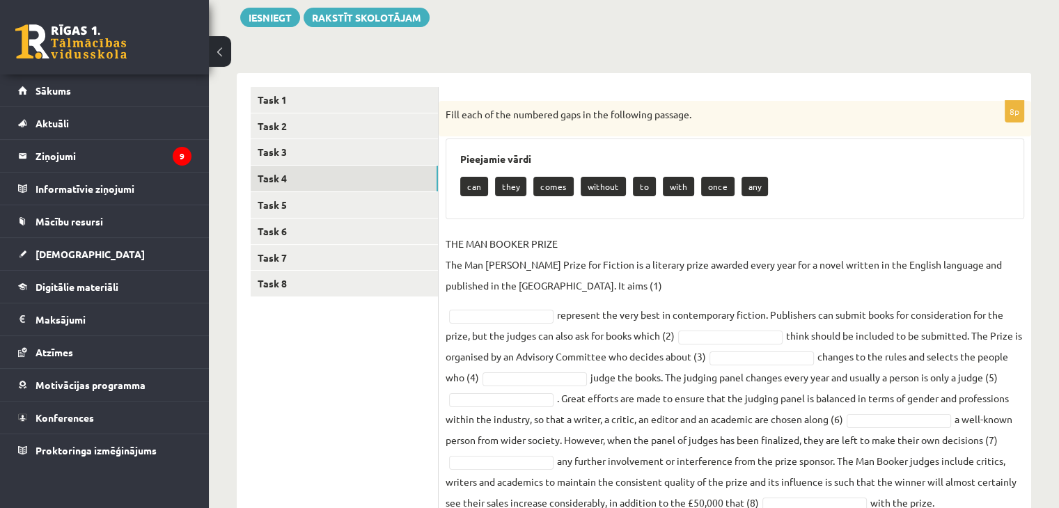
scroll to position [217, 0]
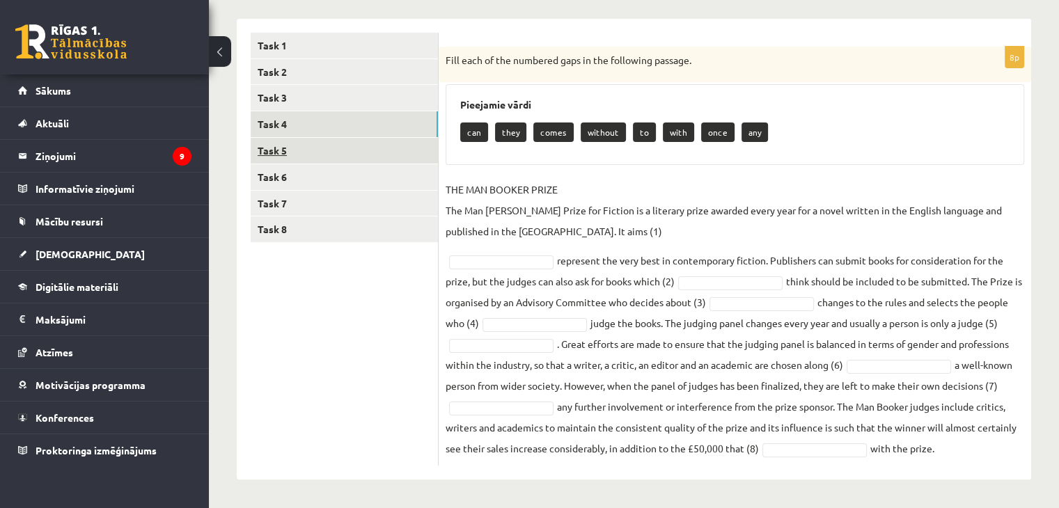
click at [276, 153] on link "Task 5" at bounding box center [344, 151] width 187 height 26
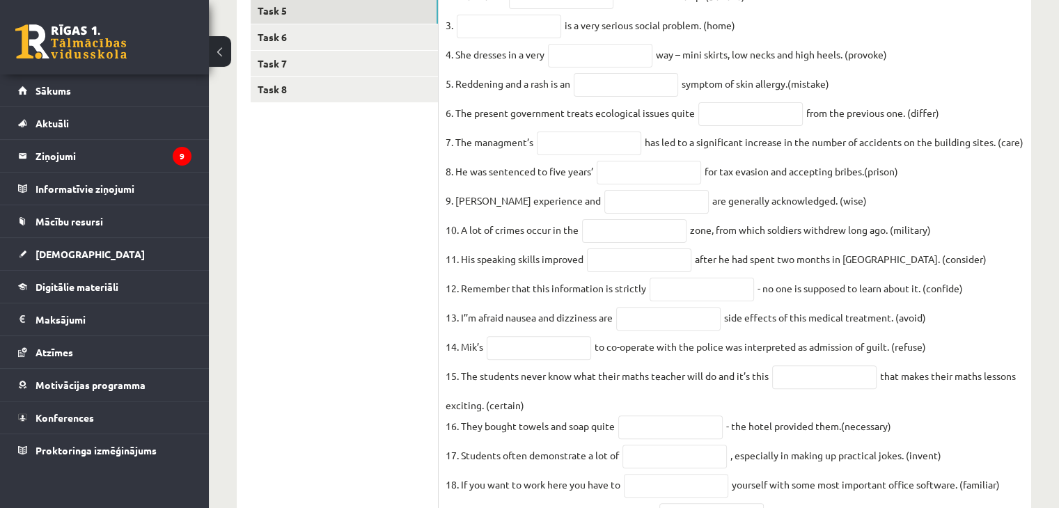
scroll to position [228, 0]
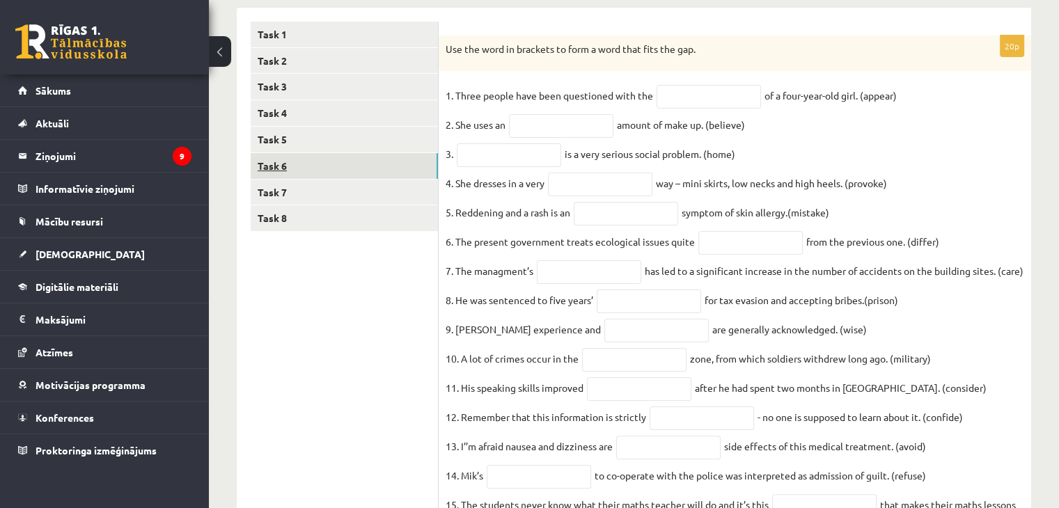
click at [289, 159] on link "Task 6" at bounding box center [344, 166] width 187 height 26
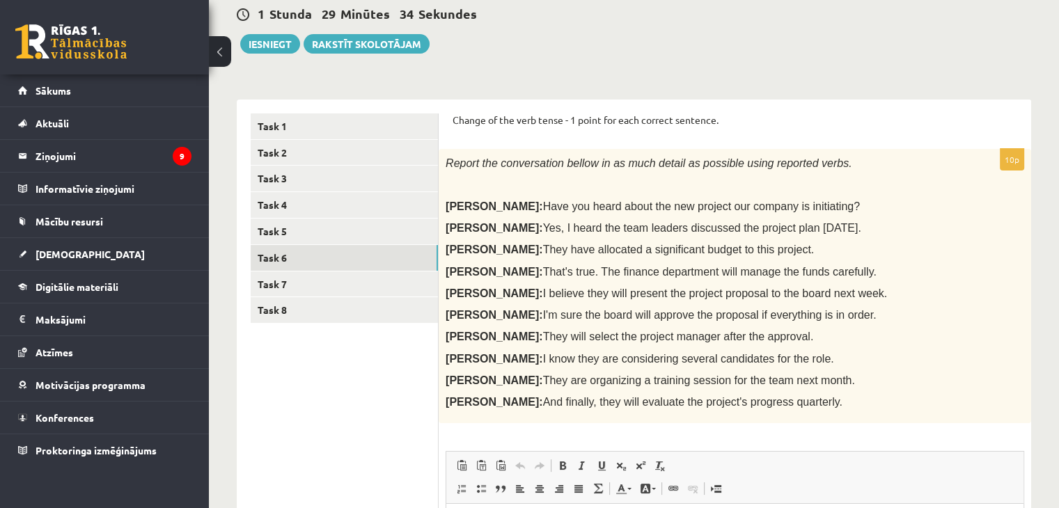
scroll to position [203, 0]
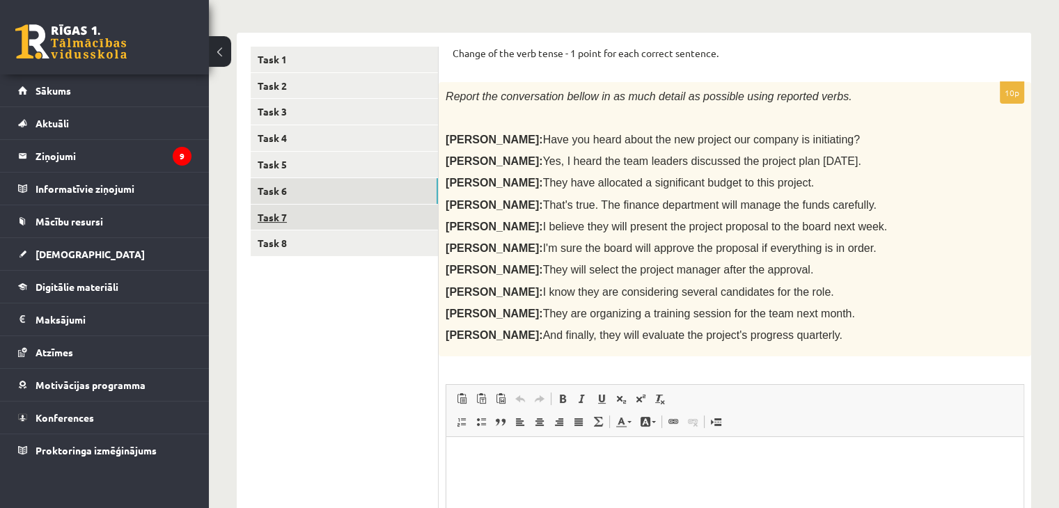
click at [265, 224] on link "Task 7" at bounding box center [344, 218] width 187 height 26
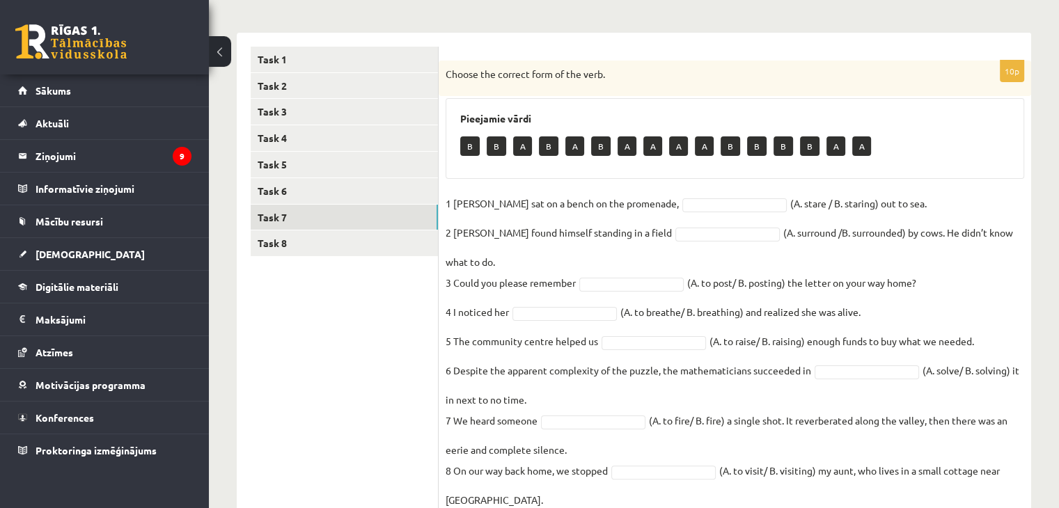
scroll to position [313, 0]
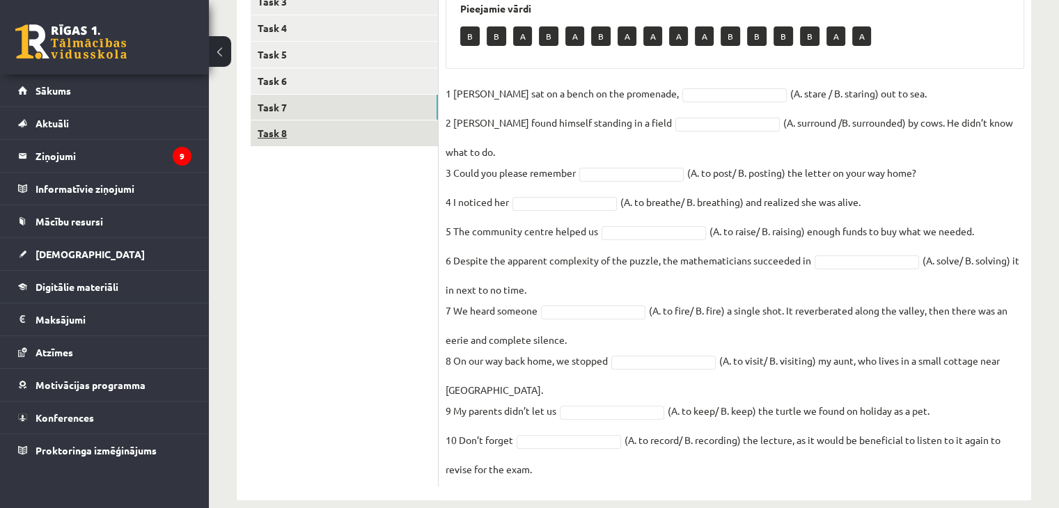
click at [265, 140] on link "Task 8" at bounding box center [344, 133] width 187 height 26
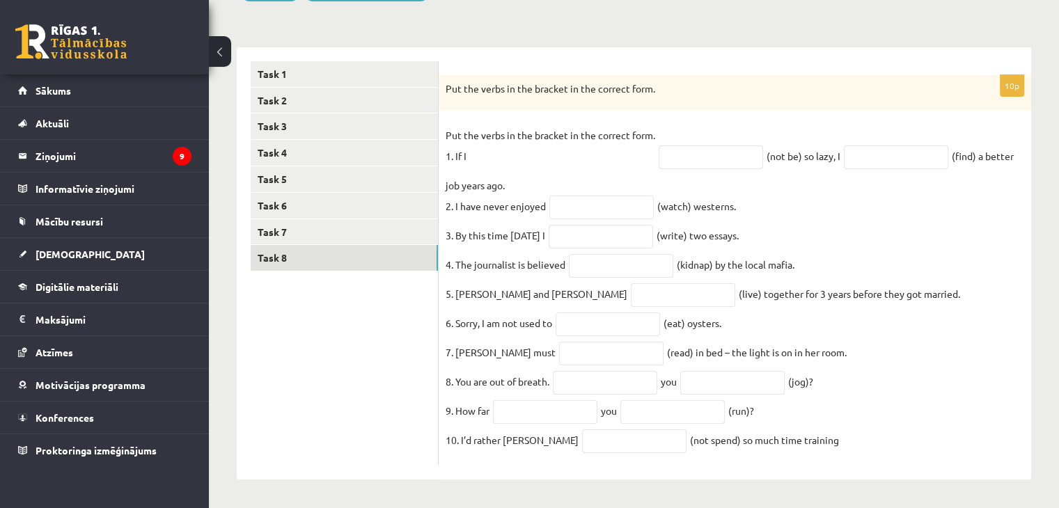
scroll to position [201, 0]
click at [274, 61] on link "Task 1" at bounding box center [344, 74] width 187 height 26
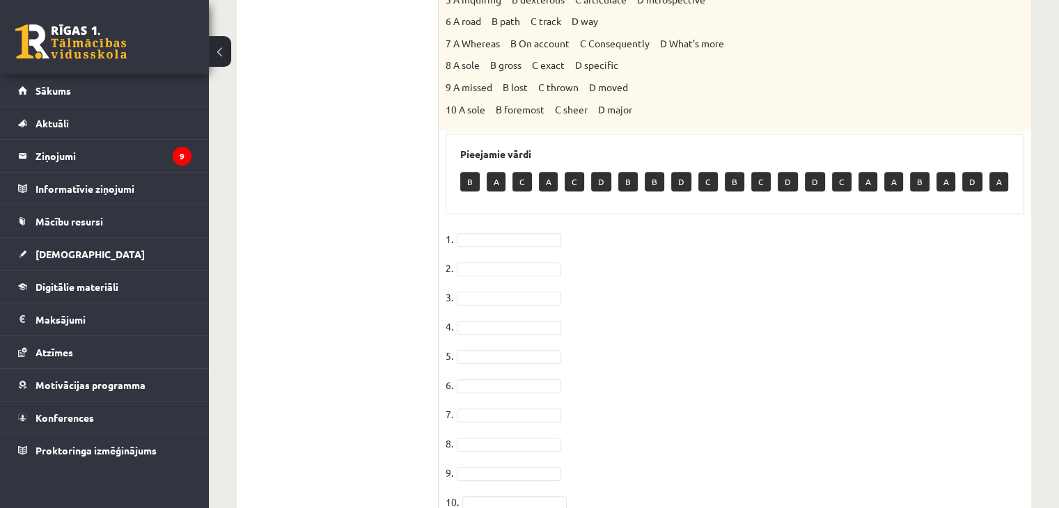
scroll to position [671, 0]
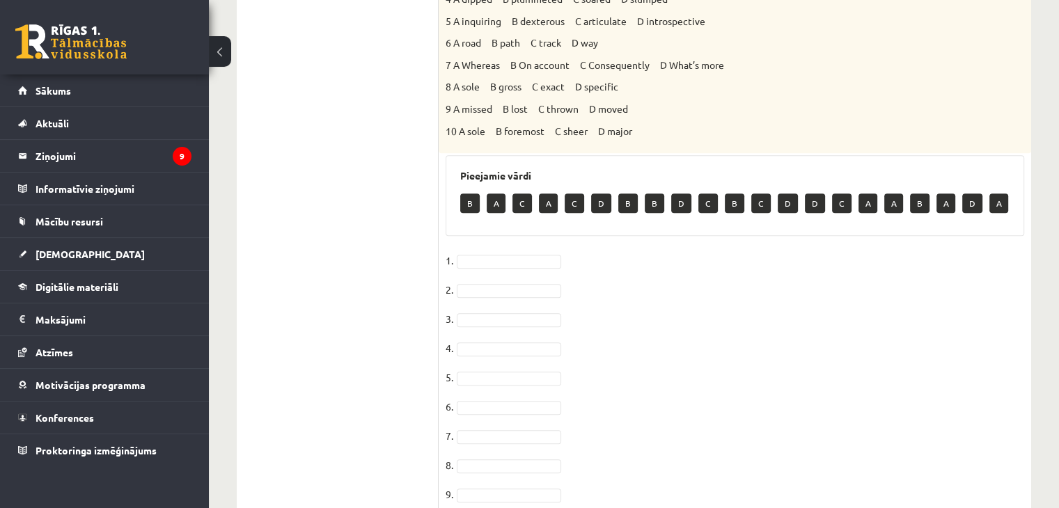
drag, startPoint x: 492, startPoint y: 235, endPoint x: 492, endPoint y: 242, distance: 7.7
click at [492, 242] on div "10p Choose the correct answers. 1. The genes we inherit from our parents ______…" at bounding box center [735, 71] width 593 height 957
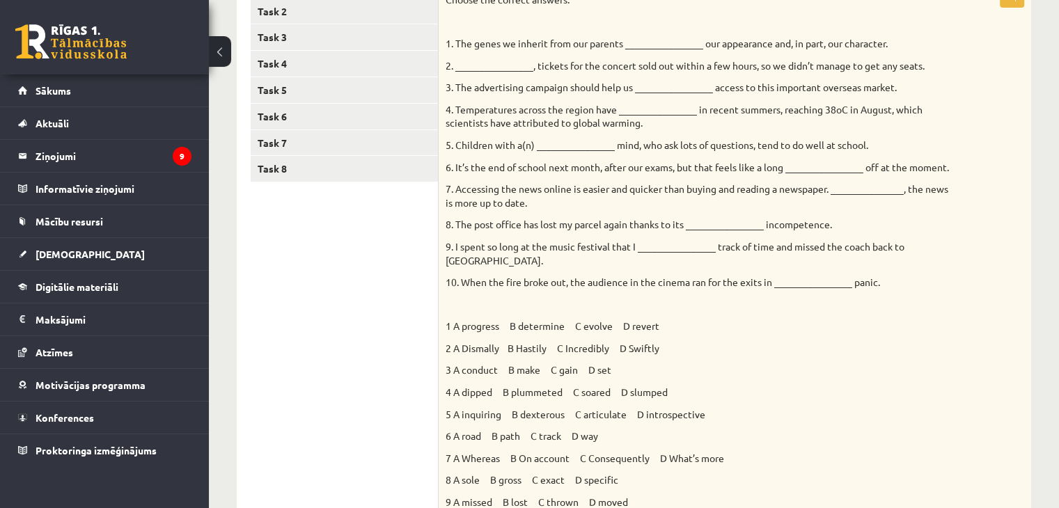
scroll to position [184, 0]
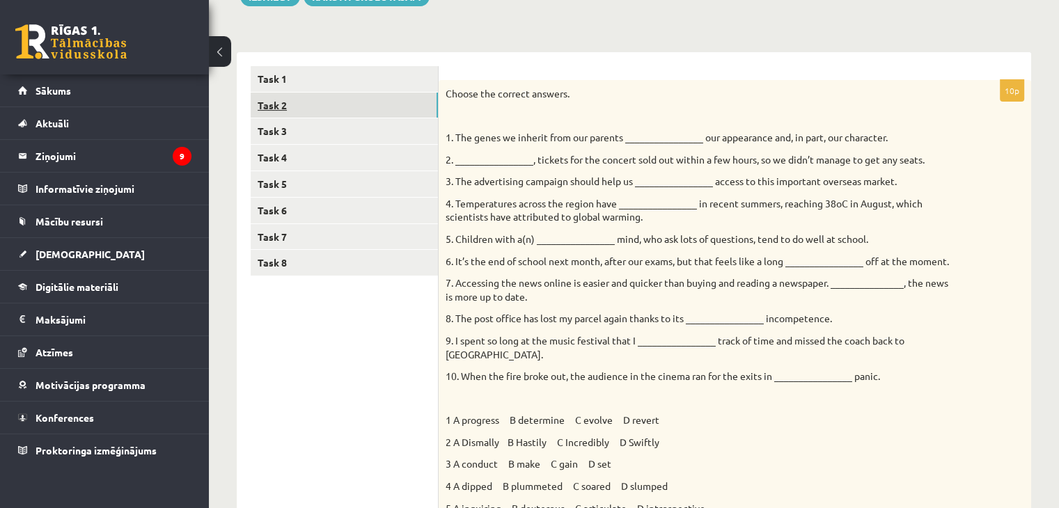
click at [262, 111] on link "Task 2" at bounding box center [344, 106] width 187 height 26
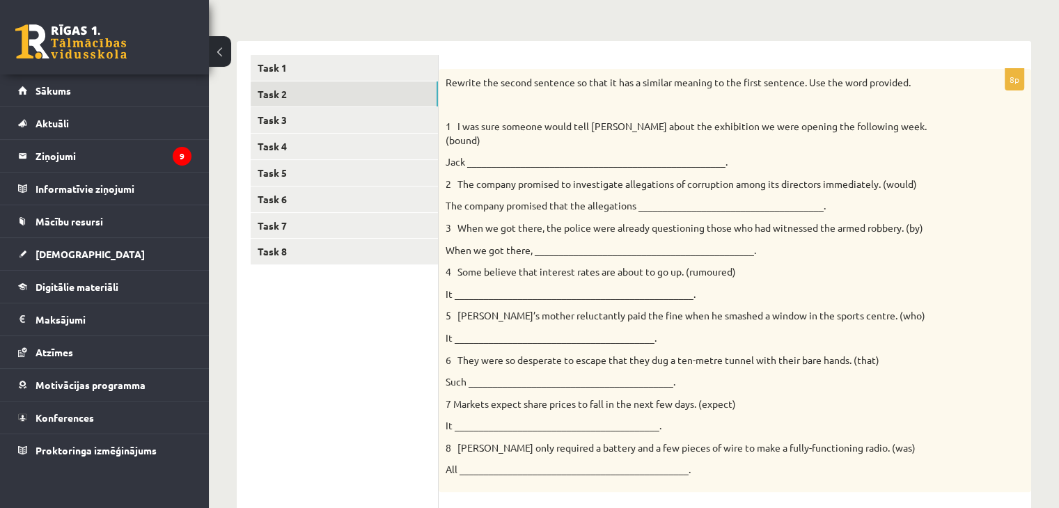
scroll to position [246, 0]
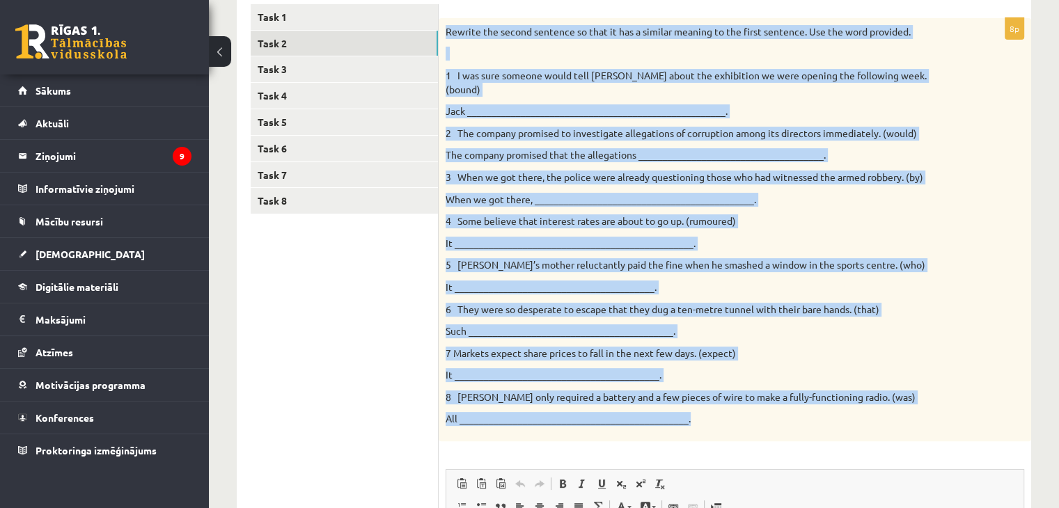
drag, startPoint x: 444, startPoint y: 29, endPoint x: 696, endPoint y: 406, distance: 454.2
click at [696, 406] on div "Rewrite the second sentence so that it has a similar meaning to the first sente…" at bounding box center [735, 229] width 593 height 423
copy div "Rewrite the second sentence so that it has a similar meaning to the first sente…"
click at [699, 414] on div "Rewrite the second sentence so that it has a similar meaning to the first sente…" at bounding box center [735, 229] width 593 height 423
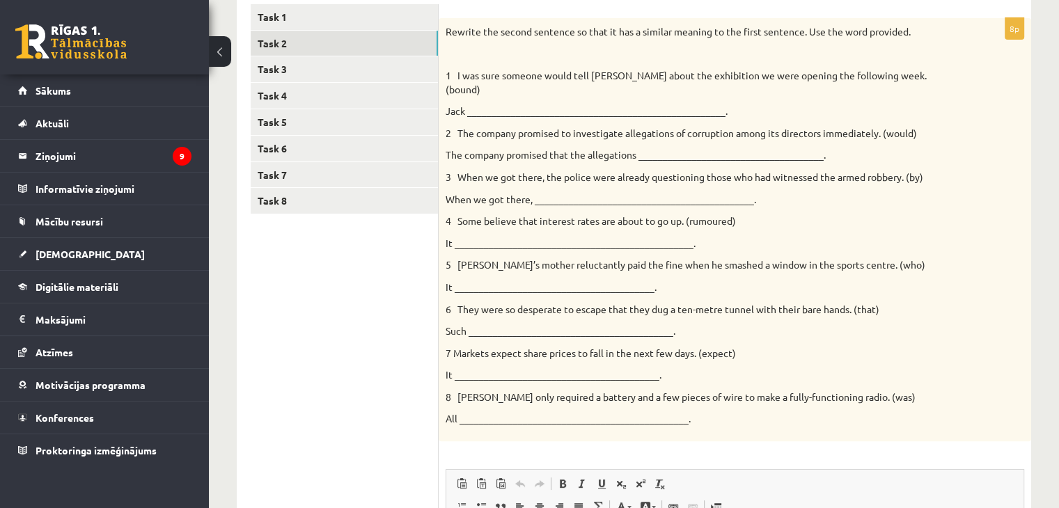
click at [517, 90] on div "Rewrite the second sentence so that it has a similar meaning to the first sente…" at bounding box center [735, 229] width 593 height 423
click at [519, 104] on p "Jack _____________________________________________________." at bounding box center [700, 111] width 509 height 14
click at [478, 104] on p "Jack _____________________________________________________." at bounding box center [700, 111] width 509 height 14
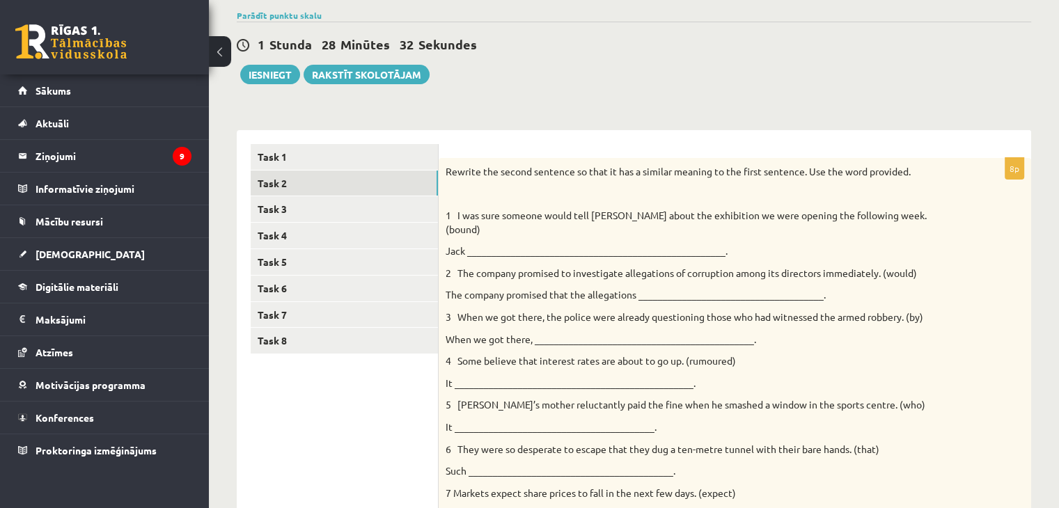
scroll to position [37, 0]
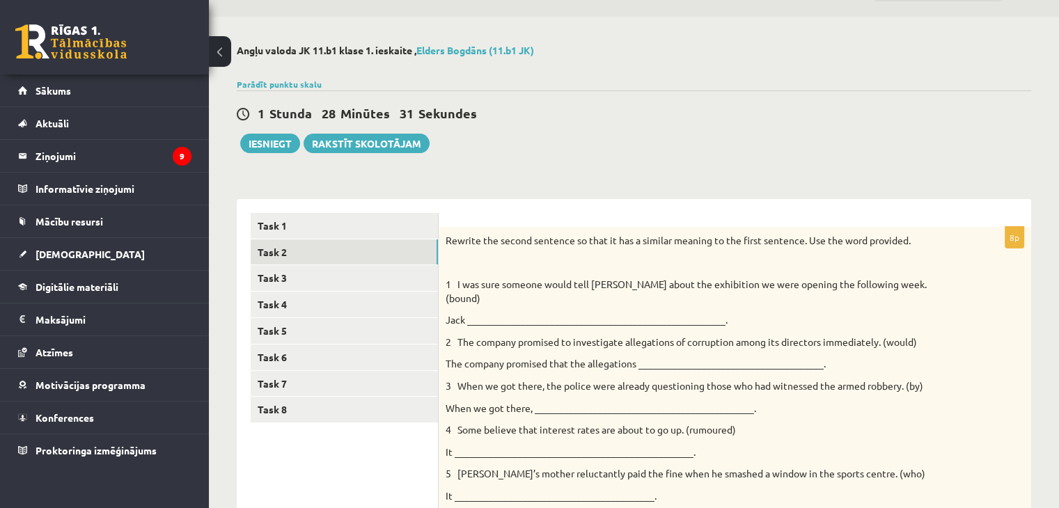
click at [471, 313] on p "Jack _____________________________________________________." at bounding box center [700, 320] width 509 height 14
click at [469, 313] on p "Jack _____________________________________________________." at bounding box center [700, 320] width 509 height 14
click at [470, 313] on p "Jack _____________________________________________________." at bounding box center [700, 320] width 509 height 14
click at [482, 313] on p "Jack _____________________________________________________." at bounding box center [700, 320] width 509 height 14
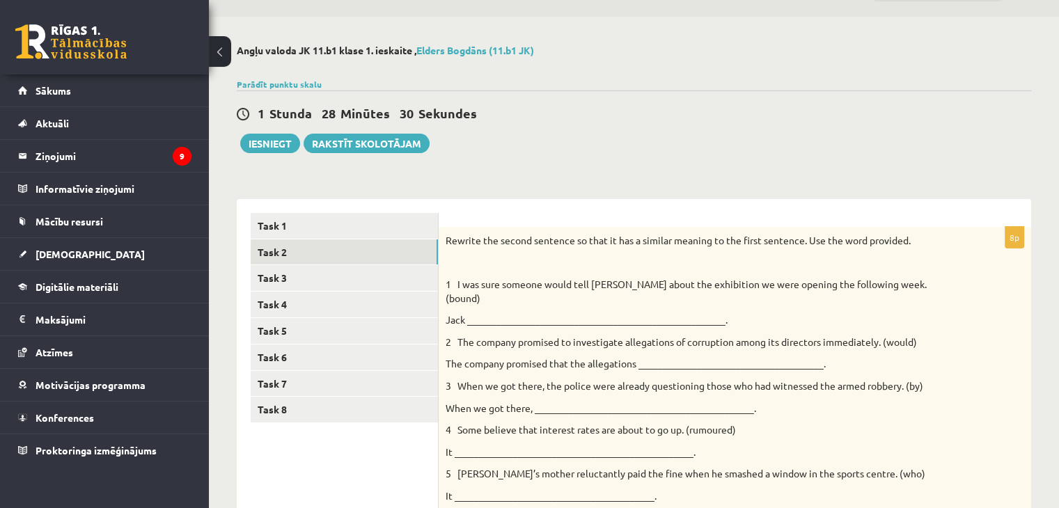
drag, startPoint x: 482, startPoint y: 303, endPoint x: 483, endPoint y: 311, distance: 7.8
click at [482, 313] on p "Jack _____________________________________________________." at bounding box center [700, 320] width 509 height 14
click at [483, 313] on p "Jack _____________________________________________________." at bounding box center [700, 320] width 509 height 14
click at [494, 313] on p "Jack _____________________________________________________." at bounding box center [700, 320] width 509 height 14
click at [503, 313] on p "Jack _____________________________________________________." at bounding box center [700, 320] width 509 height 14
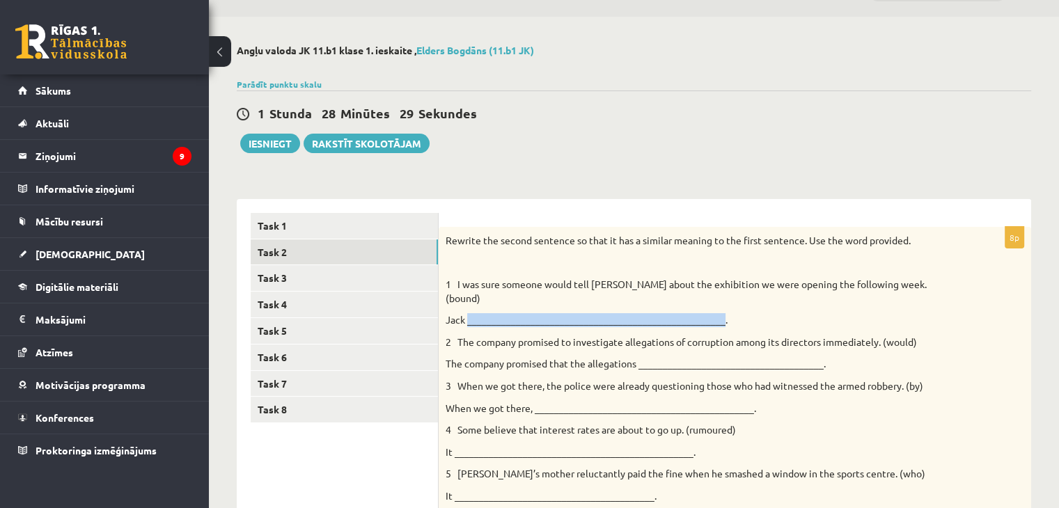
click at [503, 313] on p "Jack _____________________________________________________." at bounding box center [700, 320] width 509 height 14
click at [494, 313] on p "Jack _____________________________________________________." at bounding box center [700, 320] width 509 height 14
click at [495, 313] on p "Jack _____________________________________________________." at bounding box center [700, 320] width 509 height 14
click at [498, 313] on p "Jack _____________________________________________________." at bounding box center [700, 320] width 509 height 14
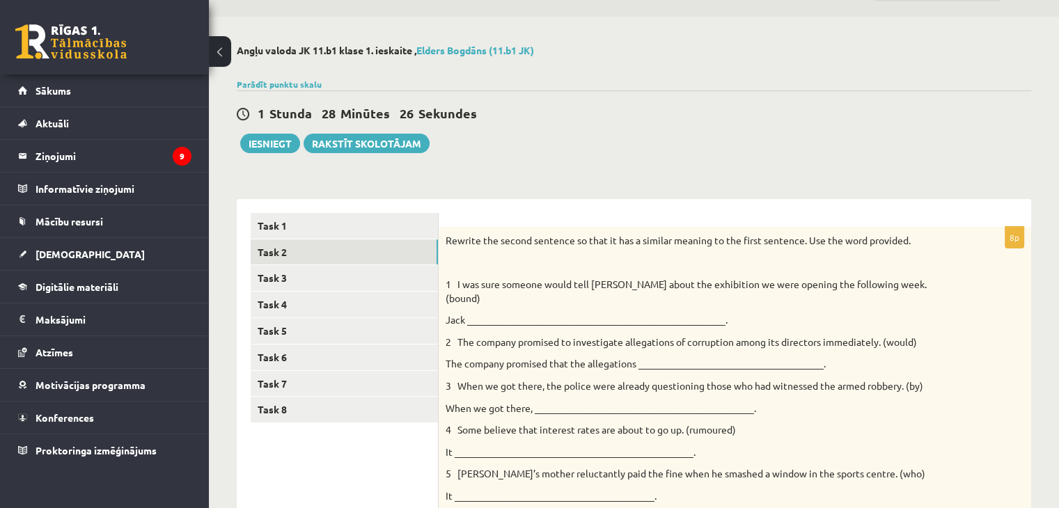
click at [477, 313] on p "Jack _____________________________________________________." at bounding box center [700, 320] width 509 height 14
click at [460, 313] on p "Jack _____________________________________________________." at bounding box center [700, 320] width 509 height 14
click at [473, 313] on p "Jack _____________________________________________________." at bounding box center [700, 320] width 509 height 14
click at [486, 313] on p "Jack _____________________________________________________." at bounding box center [700, 320] width 509 height 14
click at [538, 320] on div "Rewrite the second sentence so that it has a similar meaning to the first sente…" at bounding box center [735, 438] width 593 height 423
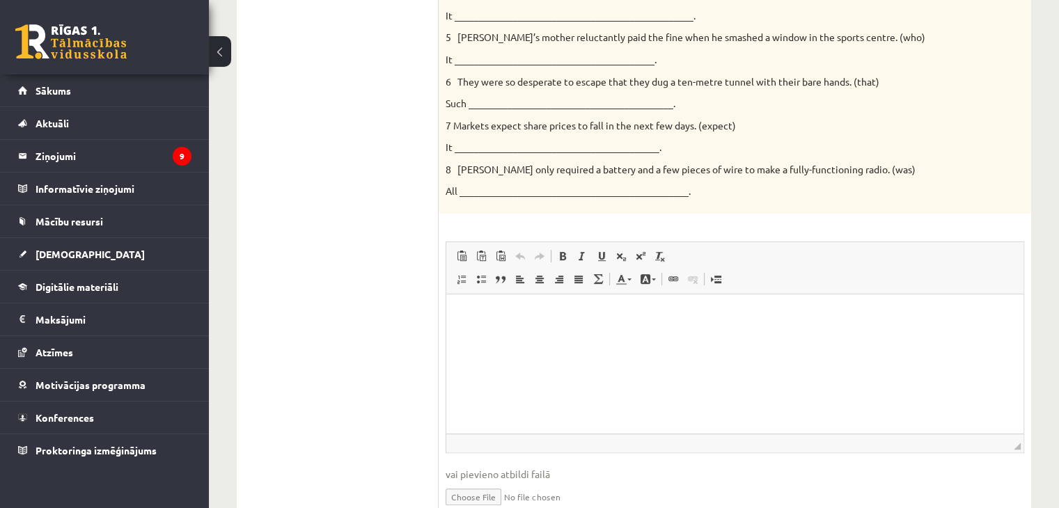
scroll to position [524, 0]
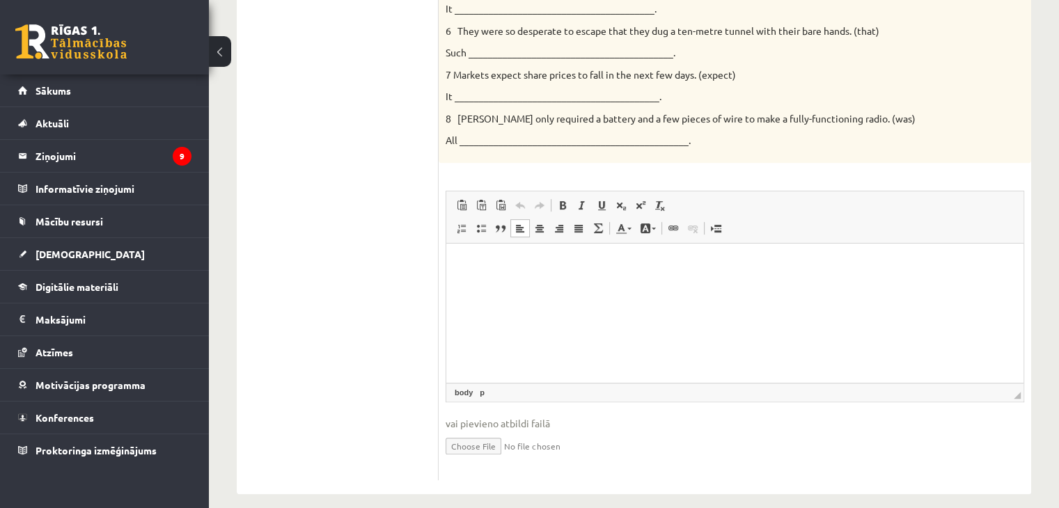
click at [486, 274] on html at bounding box center [734, 265] width 577 height 42
drag, startPoint x: 833, startPoint y: 269, endPoint x: 494, endPoint y: 279, distance: 339.3
click at [494, 279] on html "**********" at bounding box center [734, 265] width 577 height 42
click at [565, 200] on span at bounding box center [562, 205] width 11 height 11
click at [564, 200] on span at bounding box center [562, 205] width 11 height 11
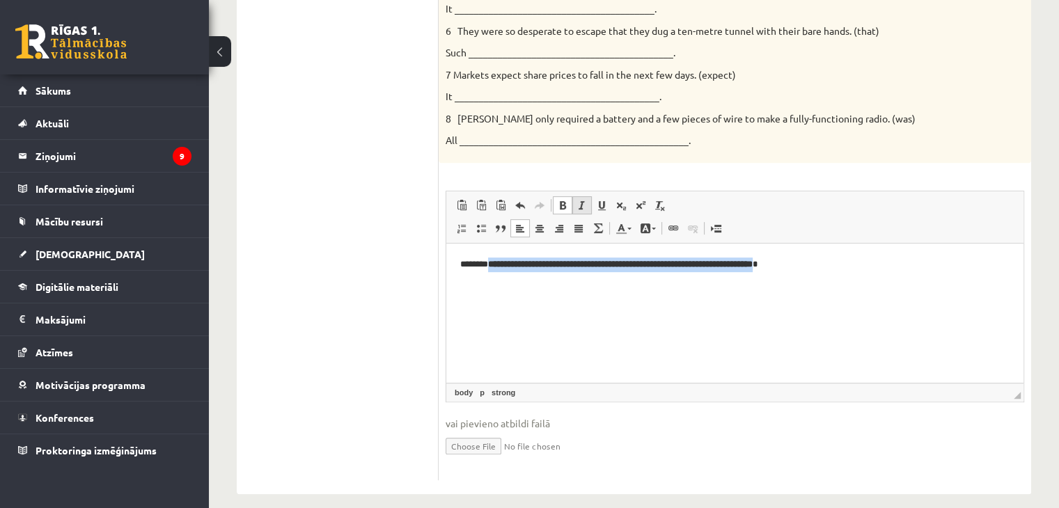
click at [581, 200] on span at bounding box center [582, 205] width 11 height 11
click at [558, 200] on span at bounding box center [562, 205] width 11 height 11
click at [565, 200] on span at bounding box center [562, 205] width 11 height 11
click at [582, 200] on span at bounding box center [582, 205] width 11 height 11
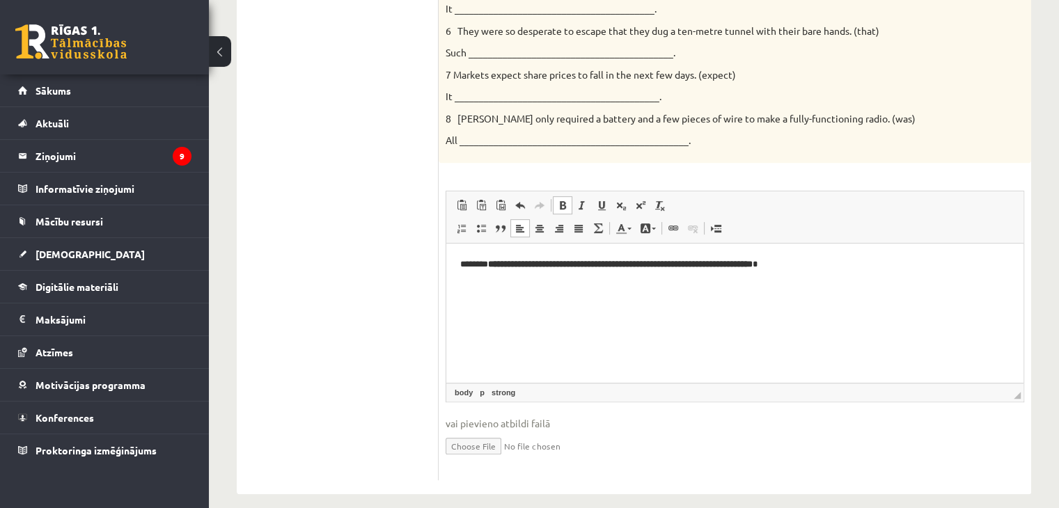
click at [561, 200] on span at bounding box center [562, 205] width 11 height 11
click at [560, 200] on span at bounding box center [562, 205] width 11 height 11
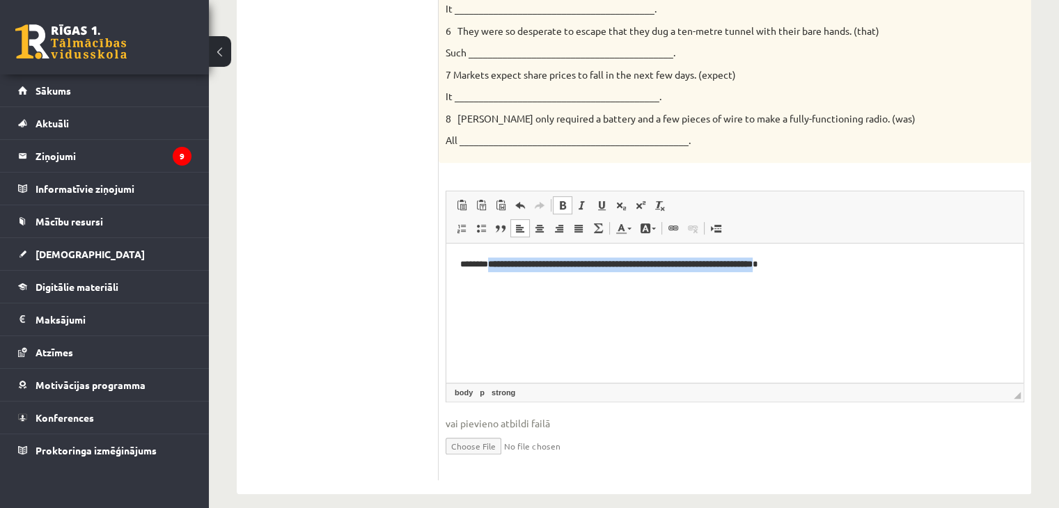
click at [560, 200] on span at bounding box center [562, 205] width 11 height 11
click at [589, 286] on html "**********" at bounding box center [734, 265] width 577 height 42
drag, startPoint x: 827, startPoint y: 267, endPoint x: 471, endPoint y: 286, distance: 356.3
click at [471, 286] on html "**********" at bounding box center [734, 265] width 577 height 42
drag, startPoint x: 501, startPoint y: 269, endPoint x: 460, endPoint y: 274, distance: 41.4
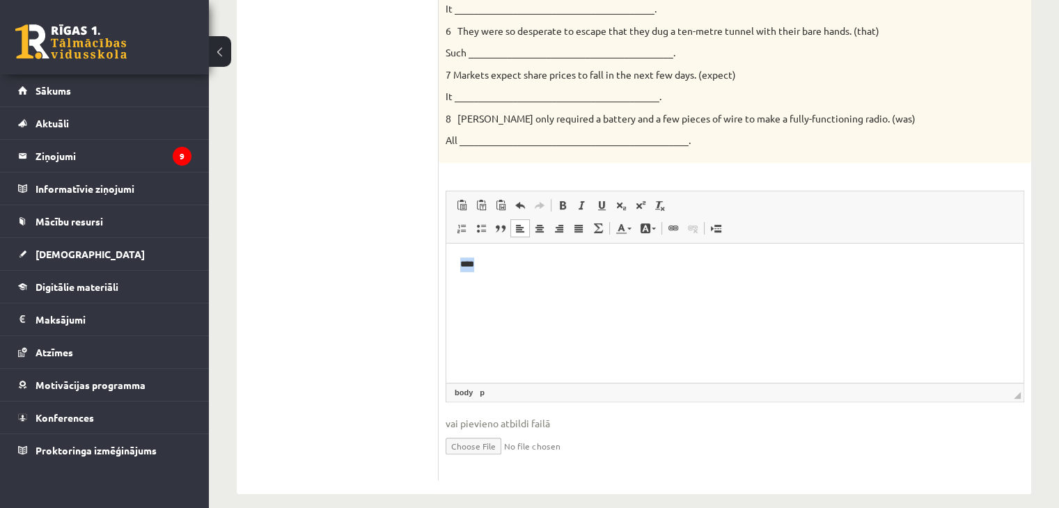
click at [460, 274] on html "** *" at bounding box center [734, 265] width 577 height 42
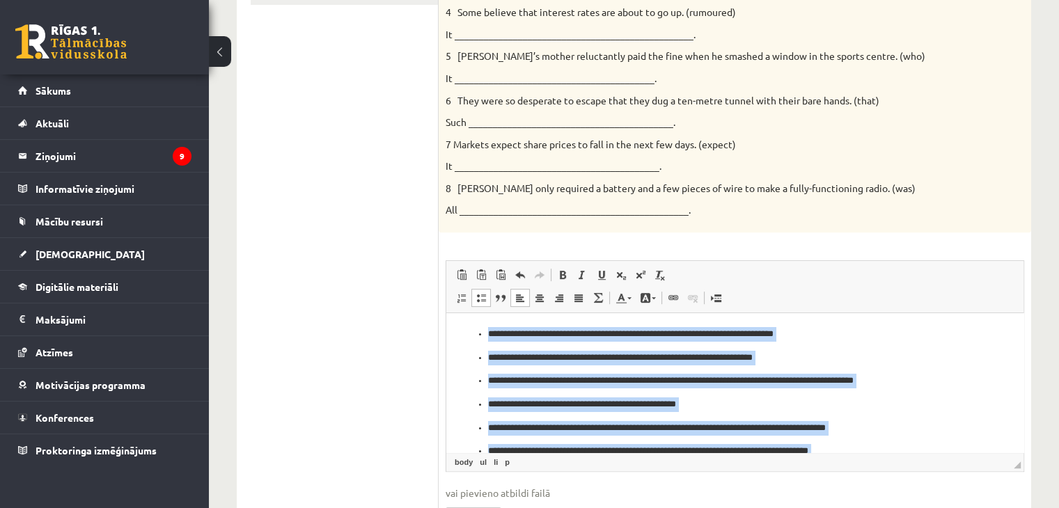
scroll to position [68, 0]
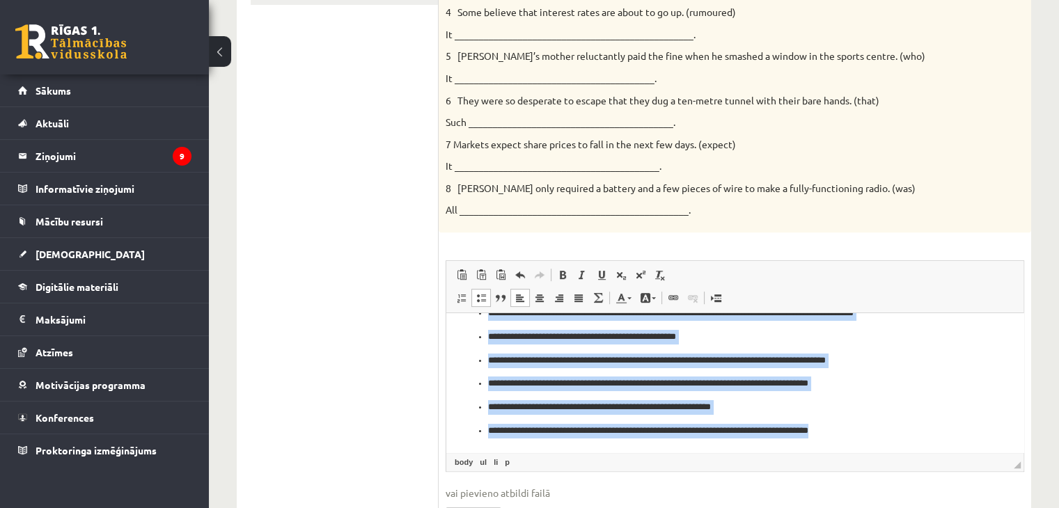
drag, startPoint x: 469, startPoint y: 336, endPoint x: 863, endPoint y: 464, distance: 415.3
click at [863, 453] on html "**********" at bounding box center [734, 349] width 577 height 207
click at [466, 292] on span at bounding box center [461, 297] width 11 height 11
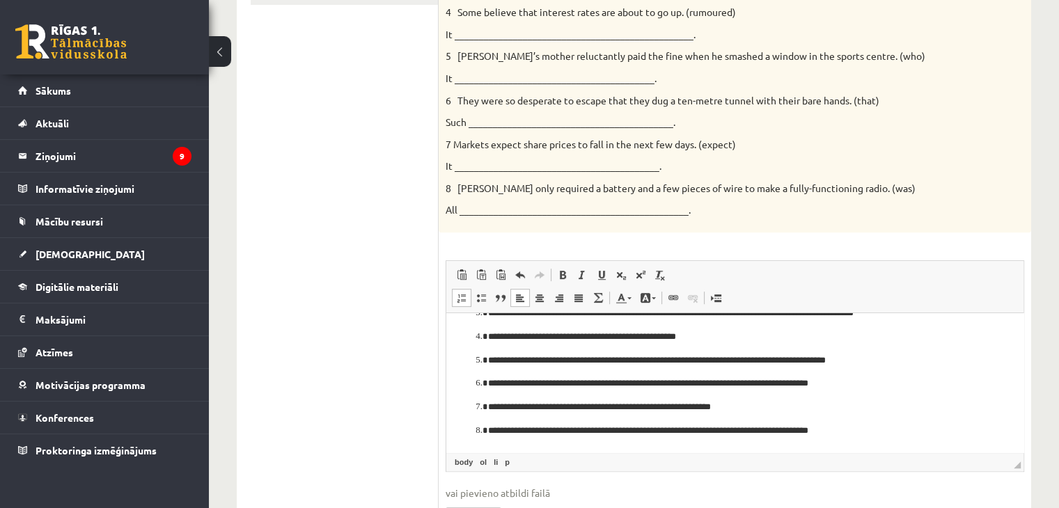
click at [806, 402] on p "**********" at bounding box center [729, 407] width 483 height 15
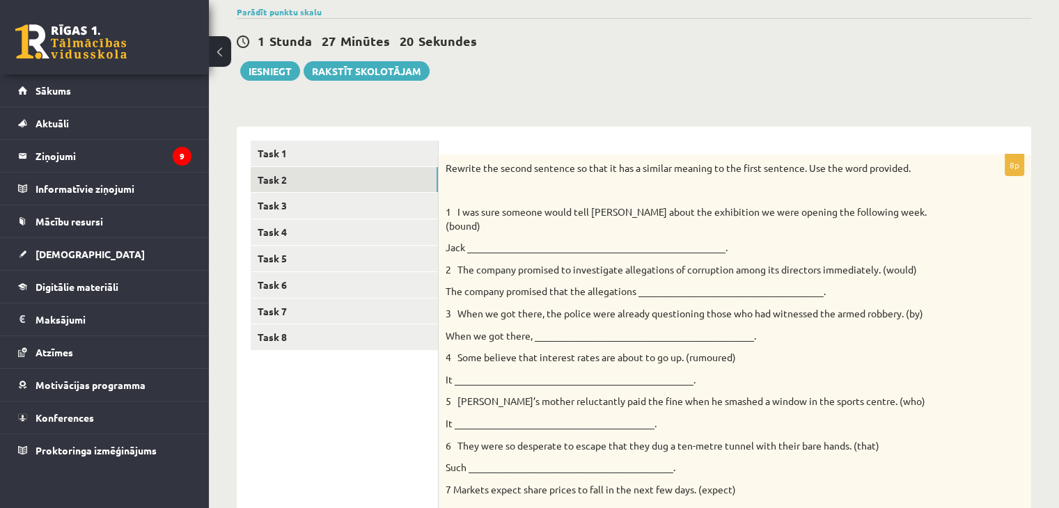
scroll to position [107, 0]
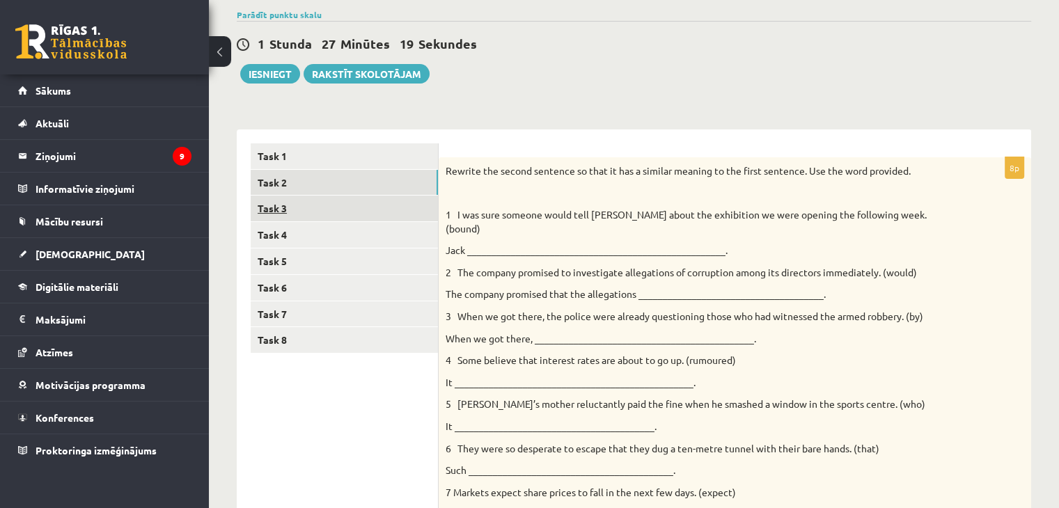
click at [277, 213] on link "Task 3" at bounding box center [344, 209] width 187 height 26
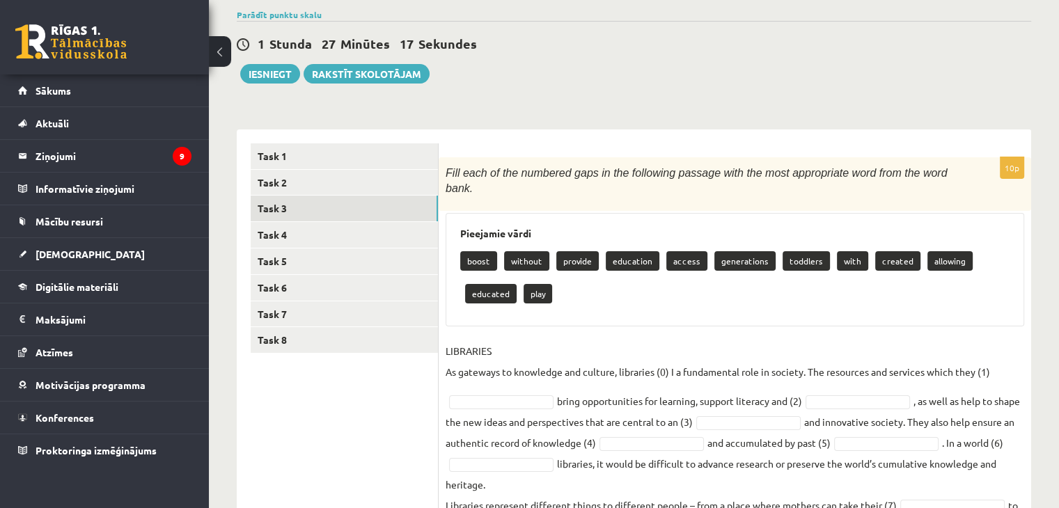
scroll to position [219, 0]
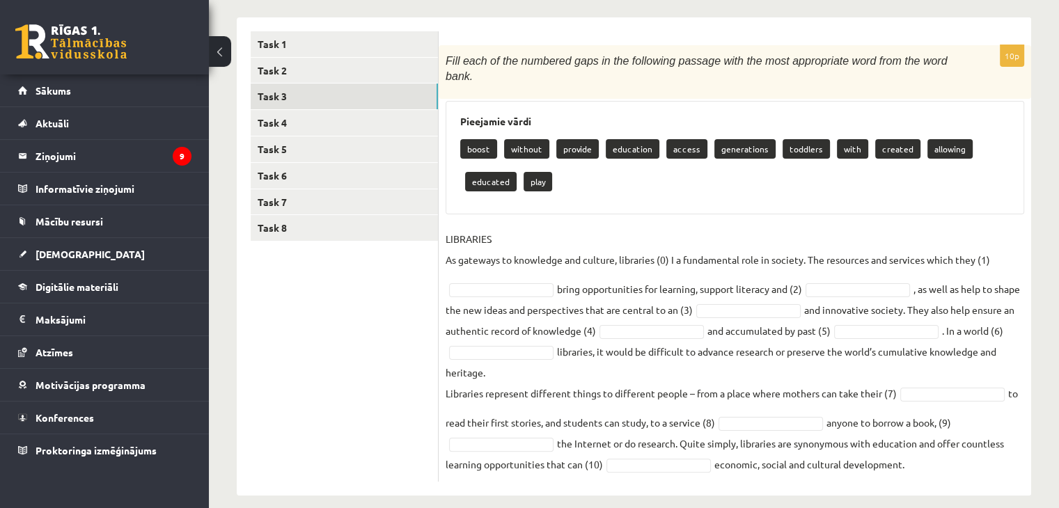
click at [494, 265] on fieldset "LIBRARIES As gateways to knowledge and culture, libraries (0) I a fundamental r…" at bounding box center [735, 351] width 579 height 247
click at [484, 282] on fieldset "LIBRARIES As gateways to knowledge and culture, libraries (0) I a fundamental r…" at bounding box center [735, 351] width 579 height 247
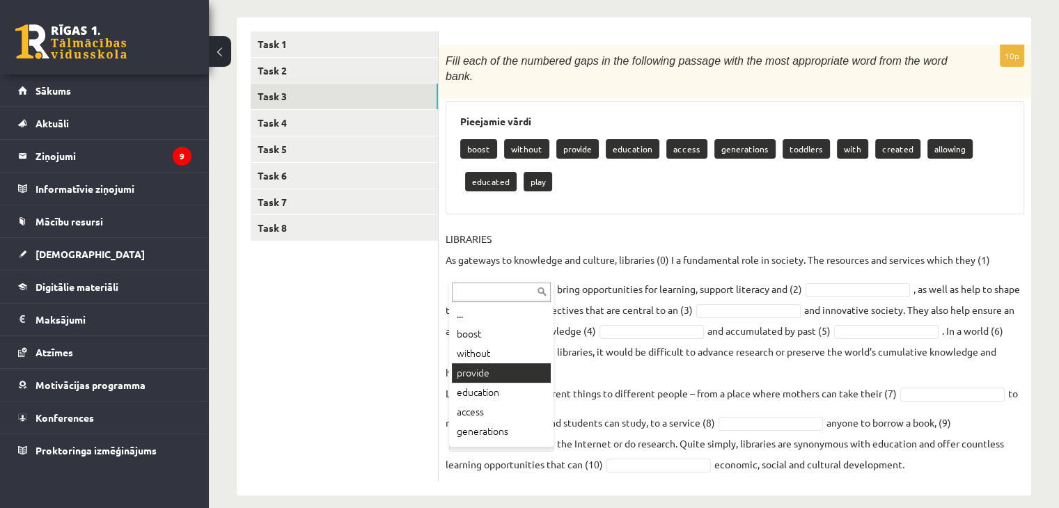
scroll to position [186, 0]
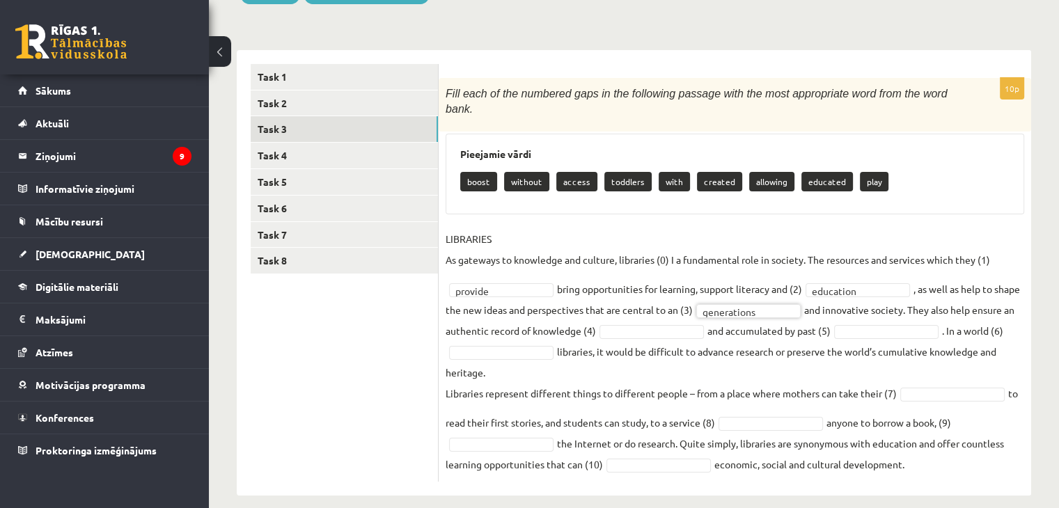
click at [679, 327] on fieldset "**********" at bounding box center [735, 351] width 579 height 247
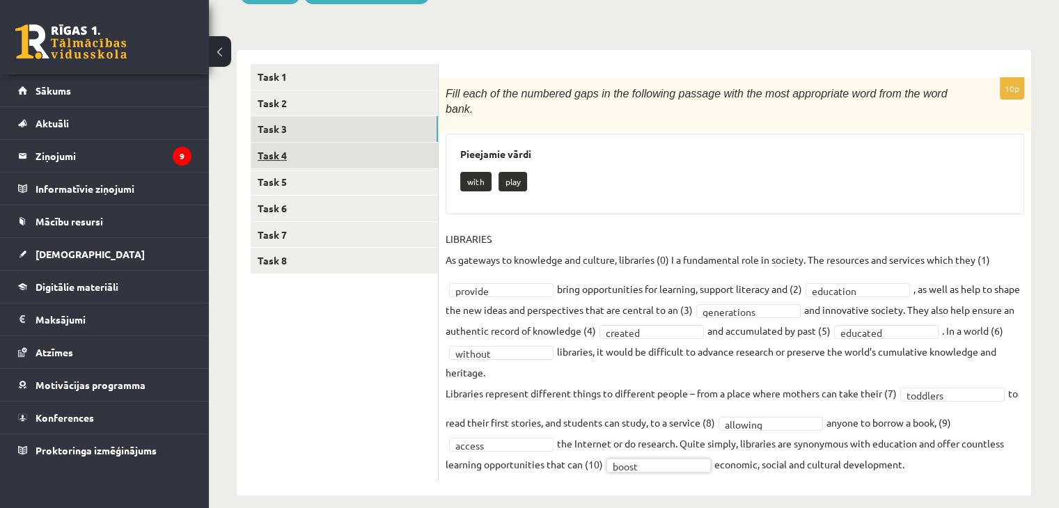
click at [268, 155] on link "Task 4" at bounding box center [344, 156] width 187 height 26
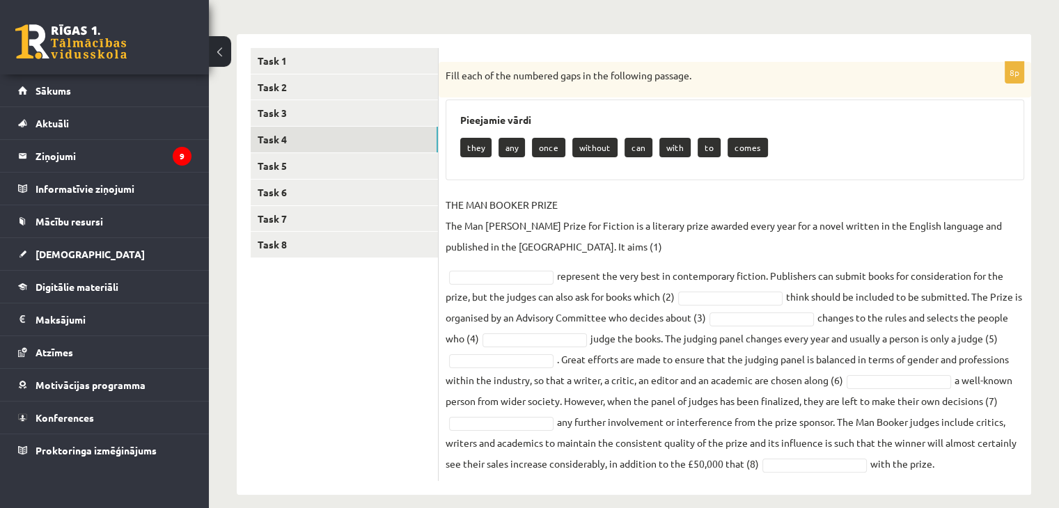
scroll to position [217, 0]
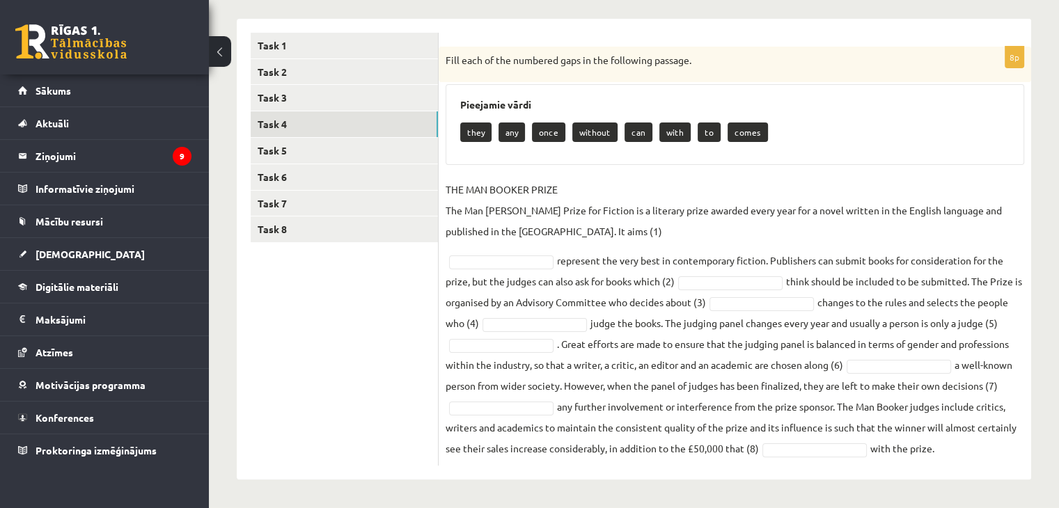
drag, startPoint x: 441, startPoint y: 54, endPoint x: 948, endPoint y: 456, distance: 646.3
click at [948, 456] on div "8p Fill each of the numbered gaps in the following passage. Pieejamie vārdi the…" at bounding box center [735, 256] width 593 height 419
copy div "Fill each of the numbered gaps in the following passage. Pieejamie vārdi they a…"
click at [962, 462] on div "8p Fill each of the numbered gaps in the following passage. Pieejamie vārdi the…" at bounding box center [735, 256] width 593 height 419
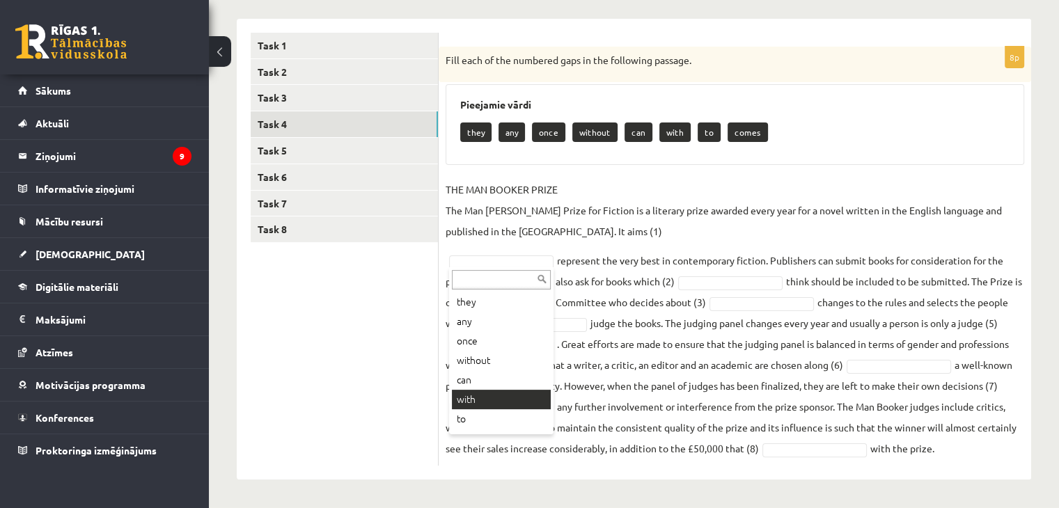
scroll to position [36, 0]
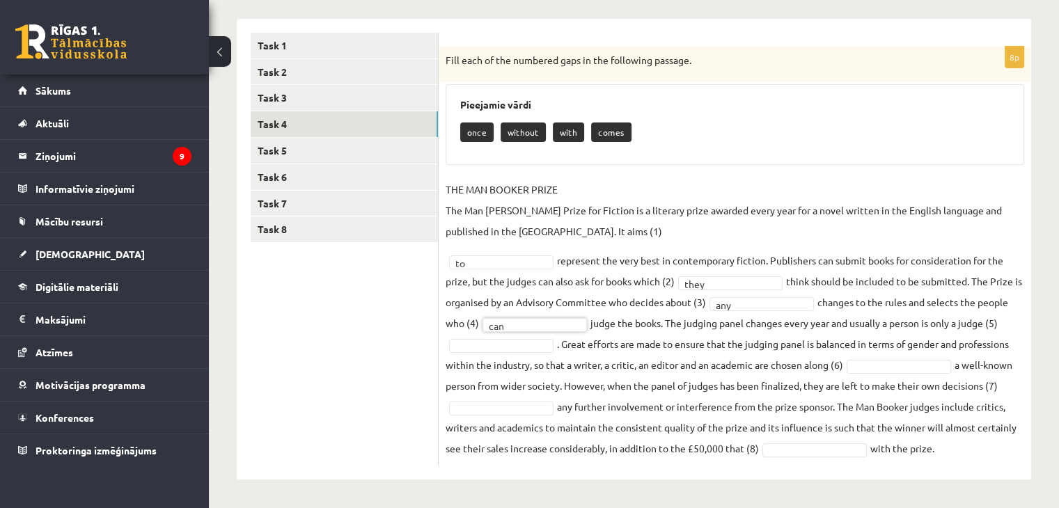
click at [519, 352] on fieldset "THE MAN BOOKER PRIZE The Man Booker Prize for Fiction is a literary prize award…" at bounding box center [735, 319] width 579 height 280
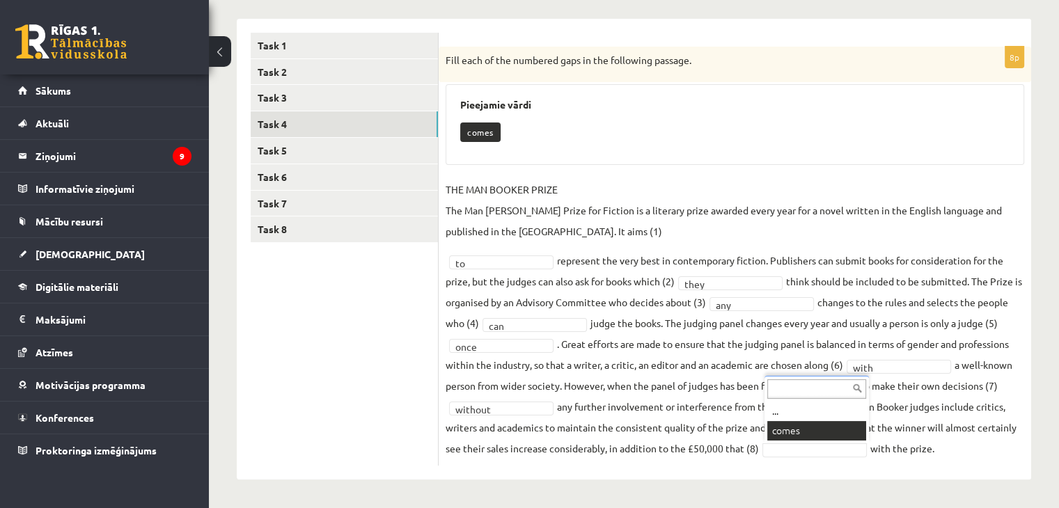
scroll to position [185, 0]
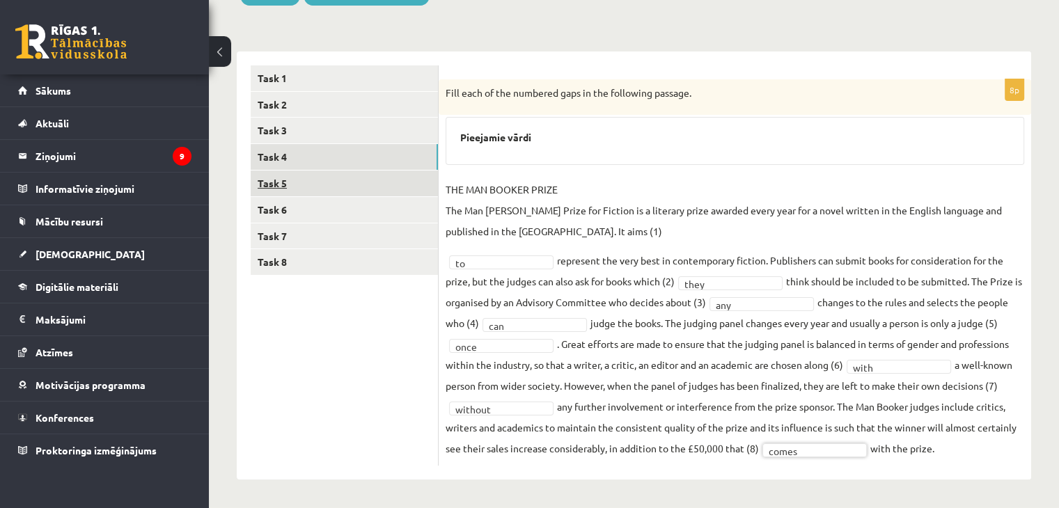
click at [280, 182] on link "Task 5" at bounding box center [344, 184] width 187 height 26
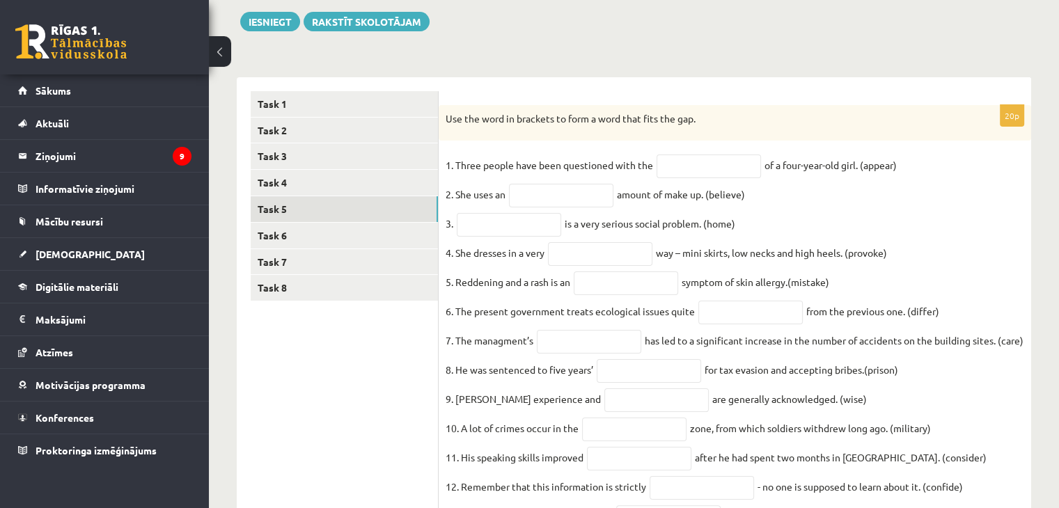
scroll to position [159, 0]
click at [675, 165] on input "text" at bounding box center [709, 167] width 104 height 24
click at [582, 194] on input "text" at bounding box center [561, 196] width 104 height 24
click at [506, 221] on input "text" at bounding box center [509, 225] width 104 height 24
click at [680, 132] on div "Use the word in brackets to form a word that fits the gap." at bounding box center [735, 123] width 593 height 36
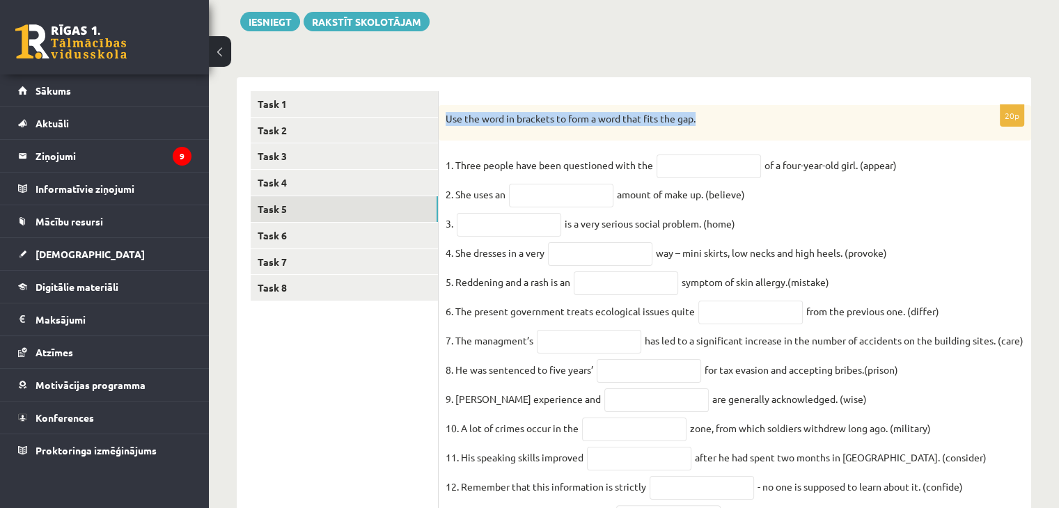
drag, startPoint x: 705, startPoint y: 116, endPoint x: 448, endPoint y: 123, distance: 256.4
click at [448, 123] on p "Use the word in brackets to form a word that fits the gap." at bounding box center [700, 119] width 509 height 14
copy p "Use the word in brackets to form a word that fits the gap."
click at [703, 95] on form "20p Use the word in brackets to form a word that fits the gap. 1. Three people …" at bounding box center [735, 429] width 565 height 677
click at [692, 166] on input "text" at bounding box center [709, 167] width 104 height 24
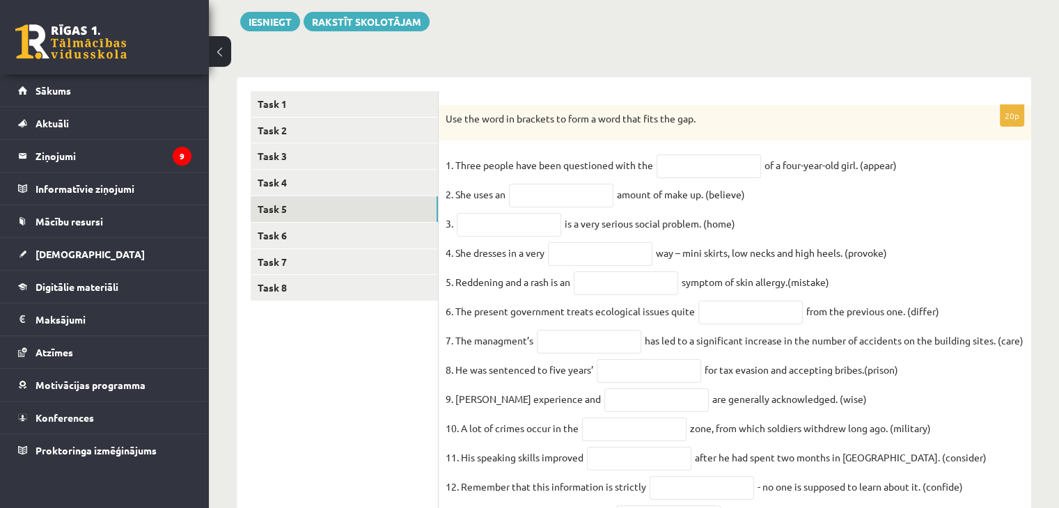
click at [898, 223] on fieldset "1. Three people have been questioned with the of a four-year-old girl. (appear)…" at bounding box center [735, 458] width 579 height 606
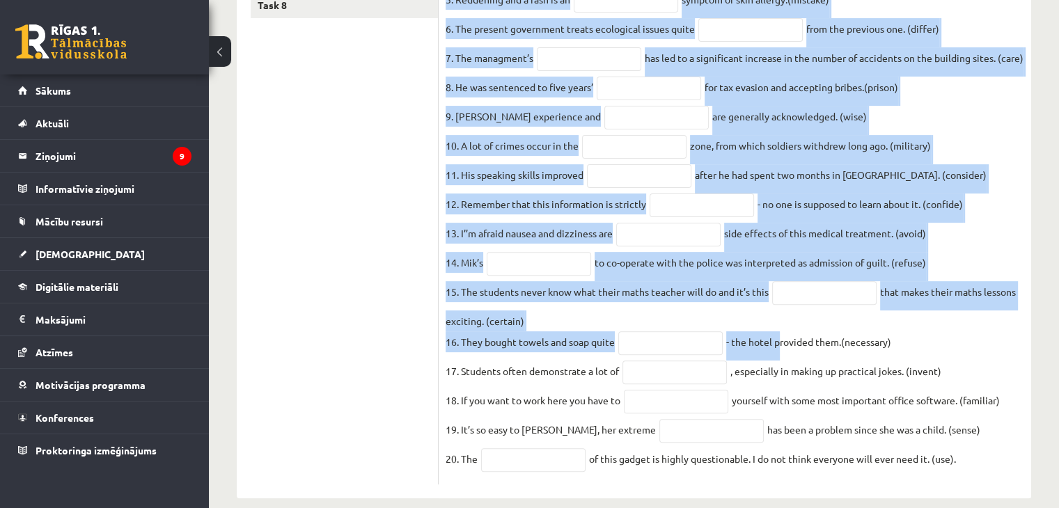
scroll to position [507, 0]
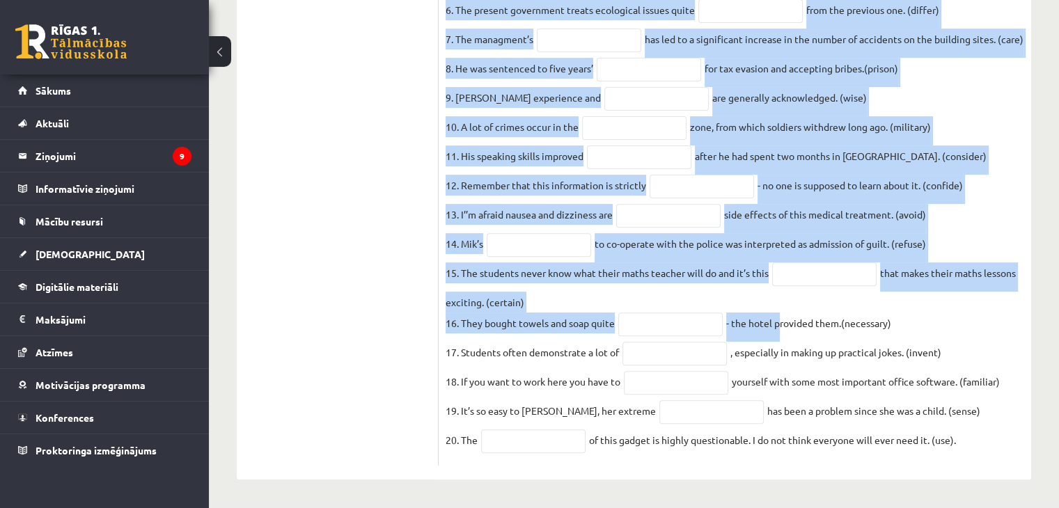
drag, startPoint x: 445, startPoint y: 118, endPoint x: 966, endPoint y: 457, distance: 621.5
click at [966, 457] on div "20p Use the word in brackets to form a word that fits the gap. 1. Three people …" at bounding box center [735, 135] width 593 height 663
copy div "Use the word in brackets to form a word that fits the gap. 1. Three people have…"
click at [987, 441] on fieldset "1. Three people have been questioned with the of a four-year-old girl. (appear)…" at bounding box center [735, 156] width 579 height 606
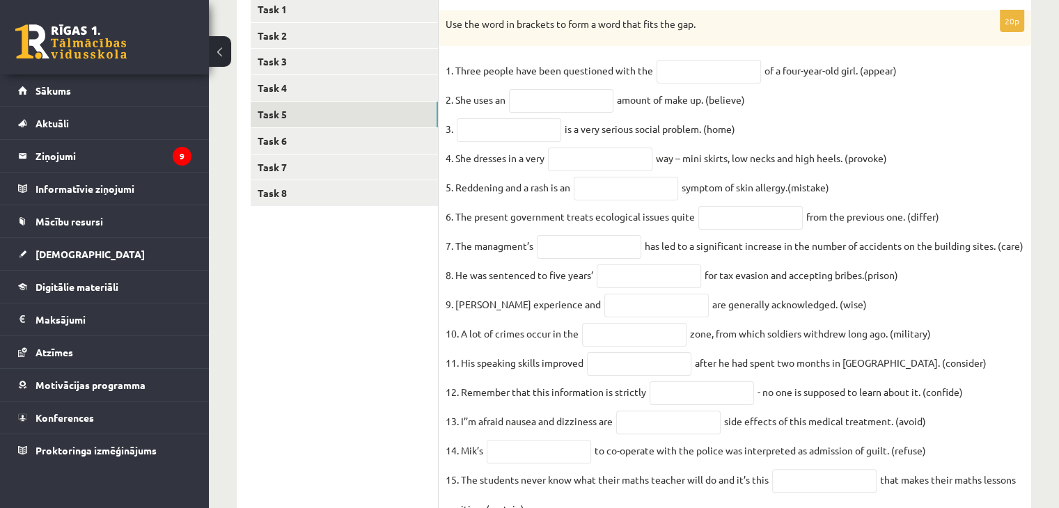
scroll to position [159, 0]
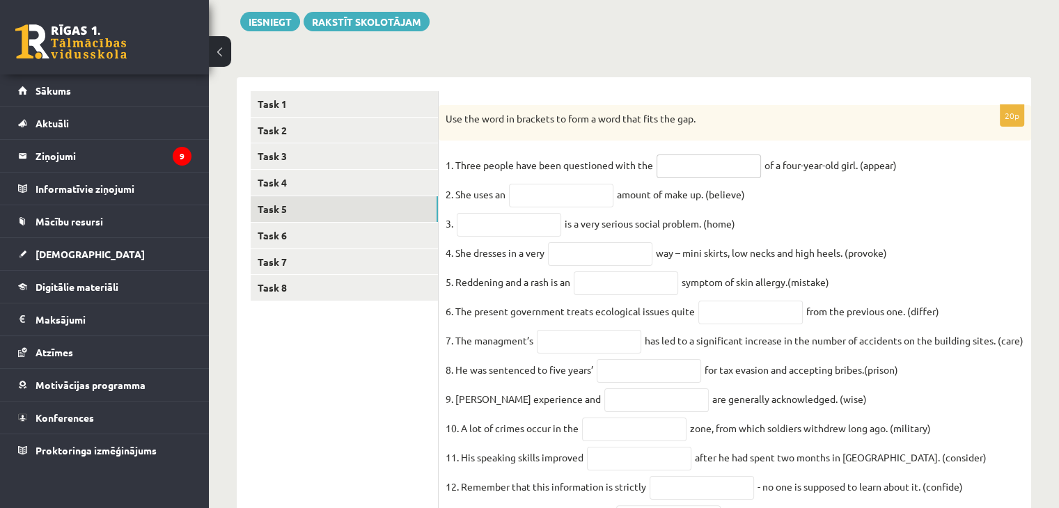
click at [678, 173] on input "text" at bounding box center [709, 167] width 104 height 24
click at [673, 169] on input "text" at bounding box center [709, 167] width 104 height 24
paste input "**********"
type input "**********"
click at [535, 200] on input "text" at bounding box center [561, 196] width 104 height 24
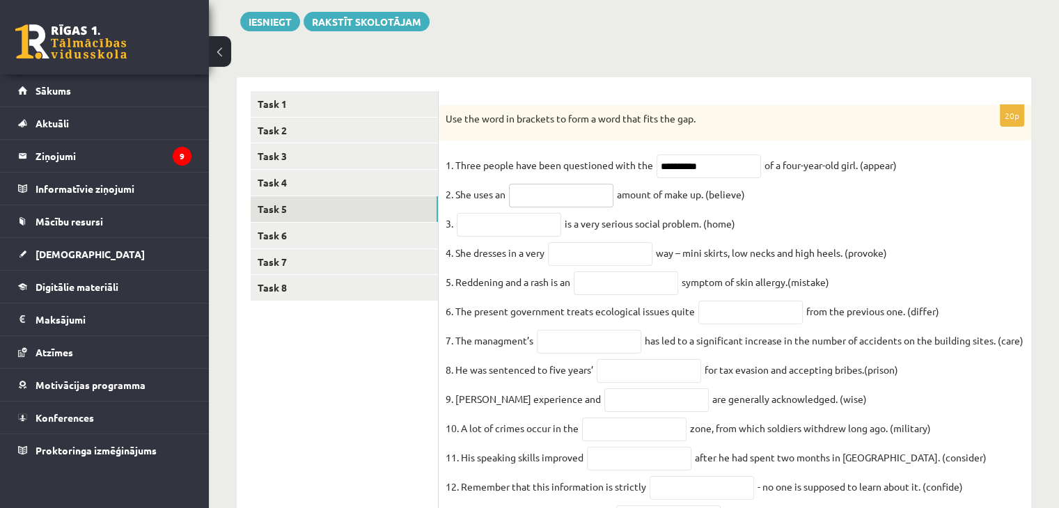
click at [542, 191] on input "text" at bounding box center [561, 196] width 104 height 24
paste input "**********"
type input "**********"
click at [511, 233] on input "text" at bounding box center [509, 225] width 104 height 24
paste input "**********"
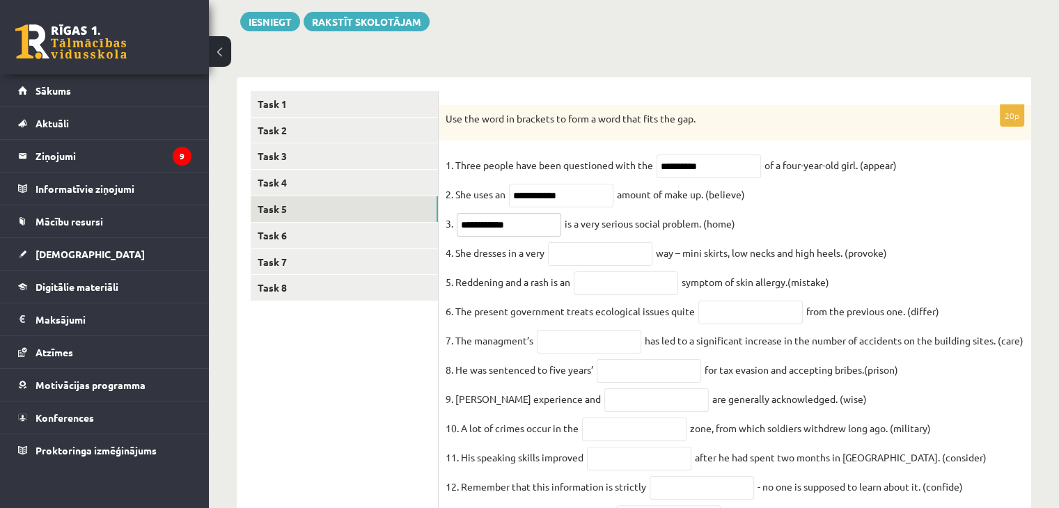
type input "**********"
drag, startPoint x: 625, startPoint y: 268, endPoint x: 616, endPoint y: 262, distance: 11.0
click at [625, 266] on input "text" at bounding box center [600, 254] width 104 height 24
click at [568, 260] on input "text" at bounding box center [600, 254] width 104 height 24
paste input "**********"
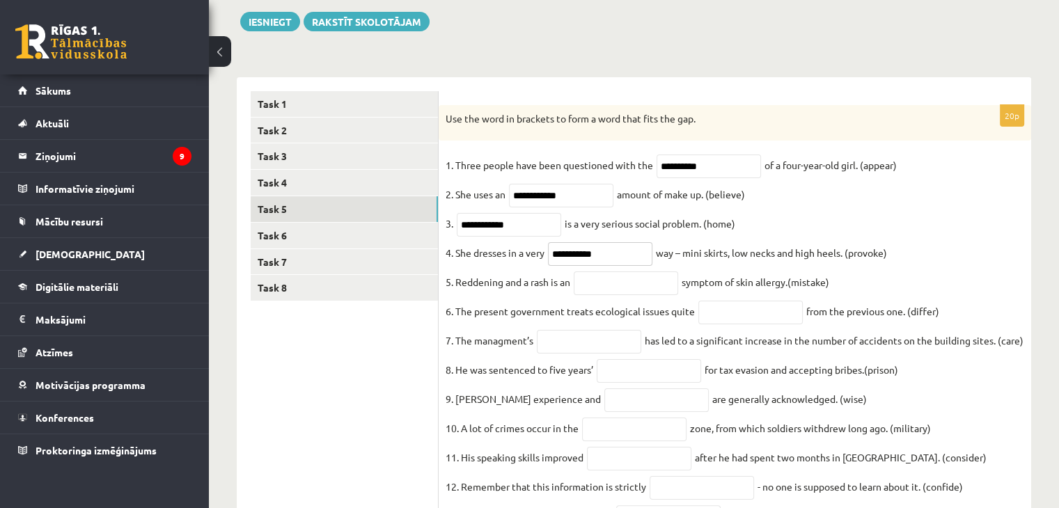
type input "**********"
click at [630, 292] on input "text" at bounding box center [626, 284] width 104 height 24
click at [606, 290] on input "text" at bounding box center [626, 284] width 104 height 24
paste input "********"
type input "********"
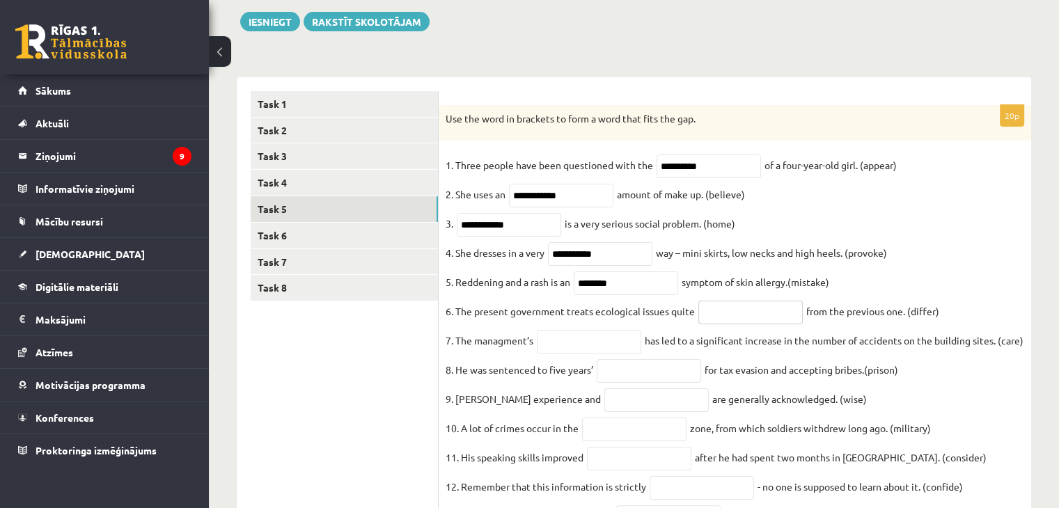
drag, startPoint x: 767, startPoint y: 315, endPoint x: 727, endPoint y: 302, distance: 42.7
click at [767, 315] on input "text" at bounding box center [750, 313] width 104 height 24
click at [754, 318] on input "text" at bounding box center [750, 313] width 104 height 24
paste input "**********"
type input "**********"
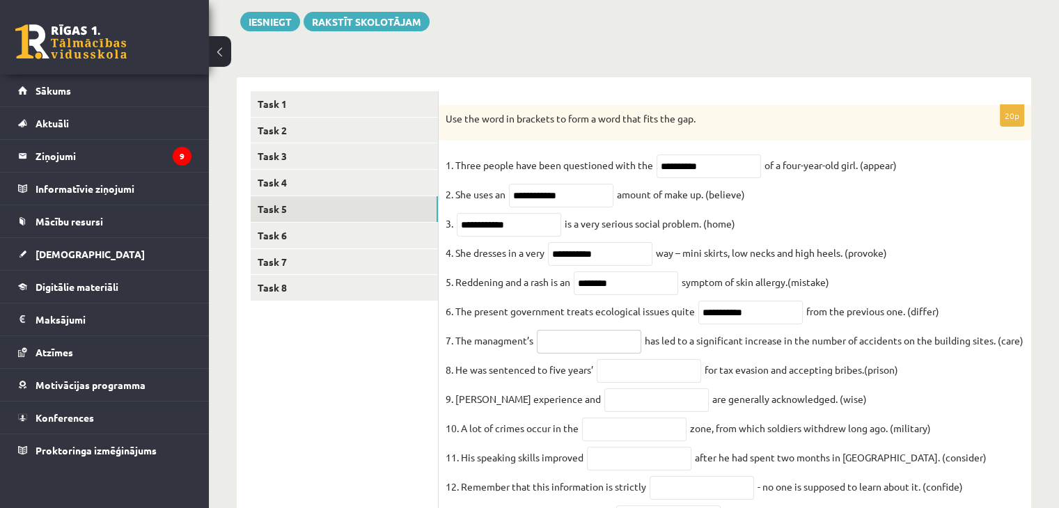
drag, startPoint x: 576, startPoint y: 352, endPoint x: 568, endPoint y: 343, distance: 11.8
click at [576, 352] on input "text" at bounding box center [589, 342] width 104 height 24
paste input "**********"
type input "**********"
drag, startPoint x: 633, startPoint y: 406, endPoint x: 609, endPoint y: 380, distance: 35.5
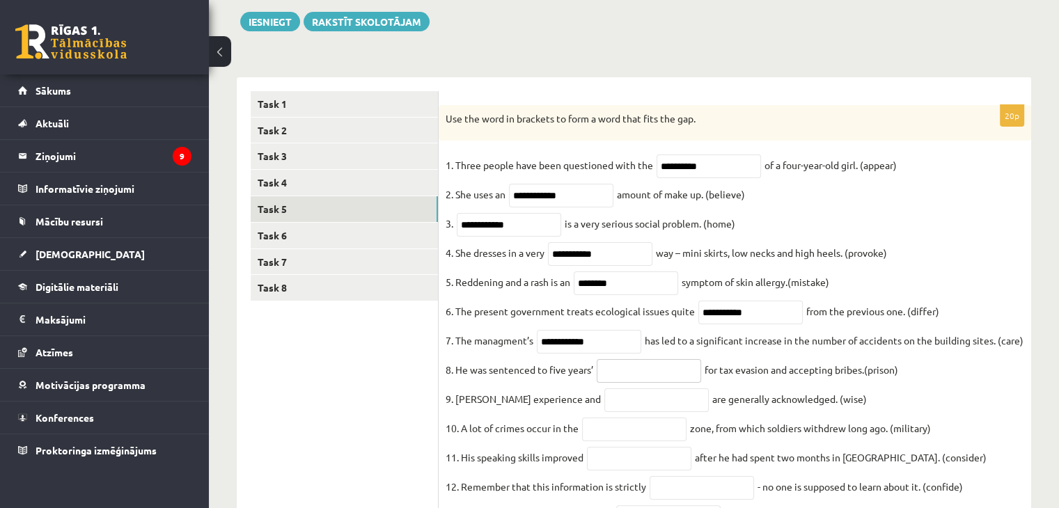
click at [633, 383] on input "text" at bounding box center [649, 371] width 104 height 24
paste input "**********"
type input "**********"
click at [624, 412] on input "text" at bounding box center [656, 401] width 104 height 24
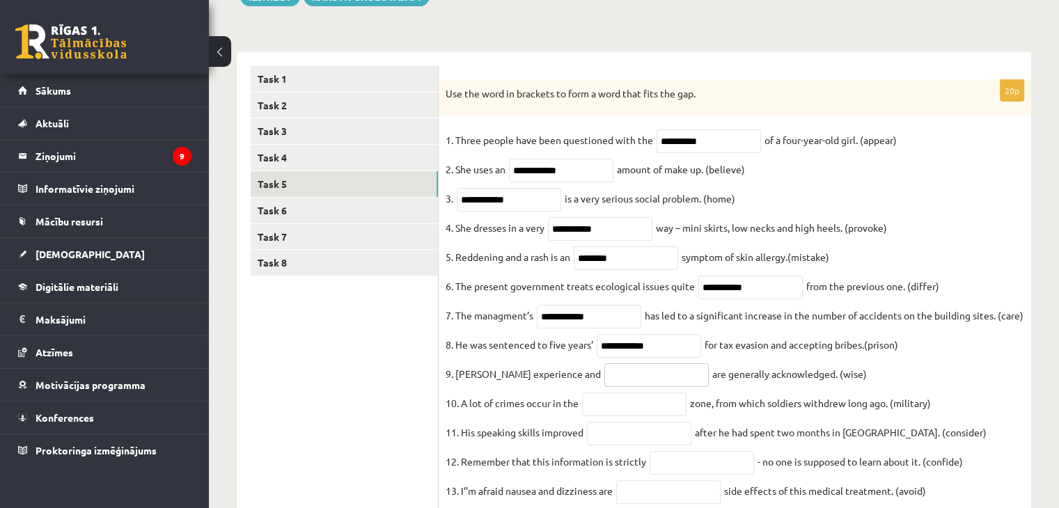
scroll to position [228, 0]
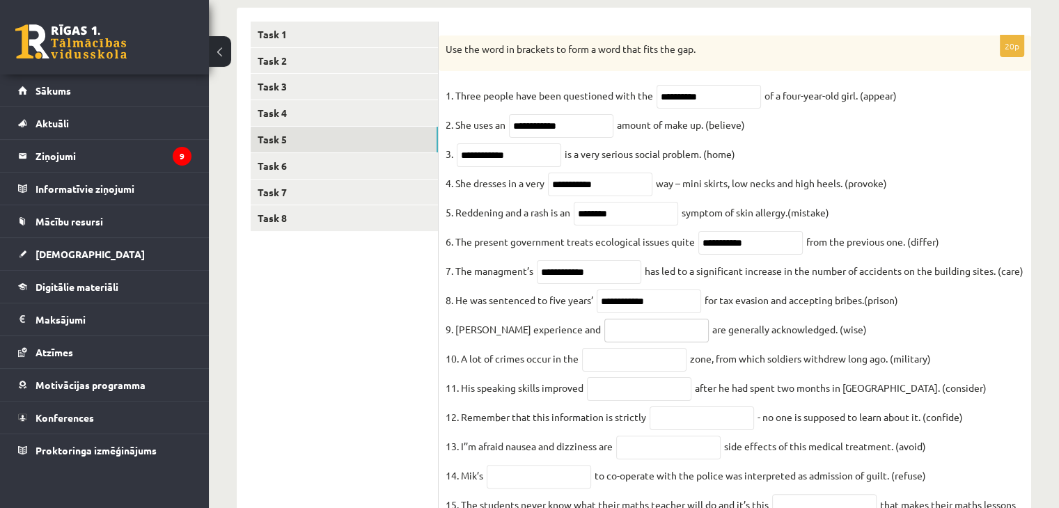
click at [607, 343] on input "text" at bounding box center [656, 331] width 104 height 24
paste input "******"
type input "******"
click at [609, 372] on input "text" at bounding box center [634, 360] width 104 height 24
paste input "**********"
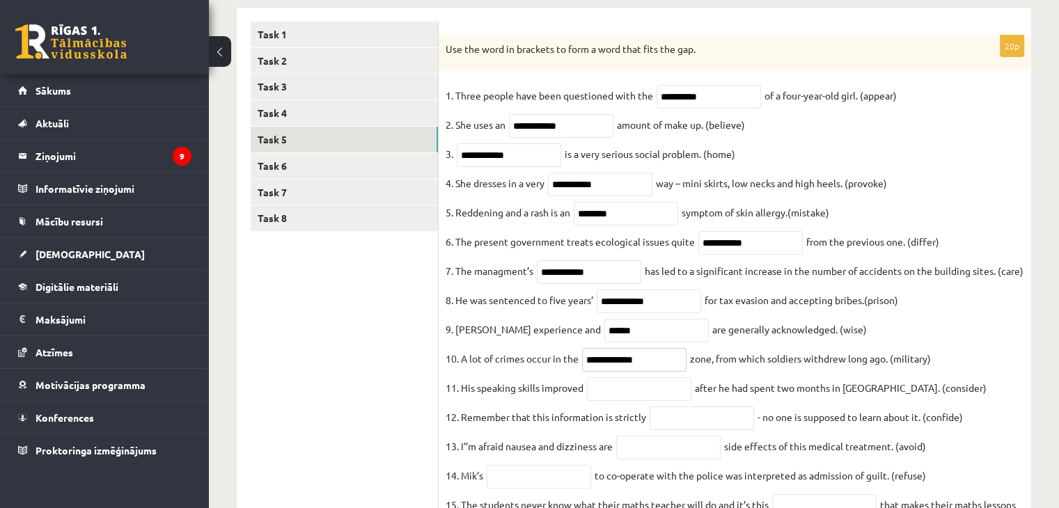
type input "**********"
click at [604, 401] on input "text" at bounding box center [639, 389] width 104 height 24
click at [624, 401] on input "text" at bounding box center [639, 389] width 104 height 24
paste input "**********"
type input "**********"
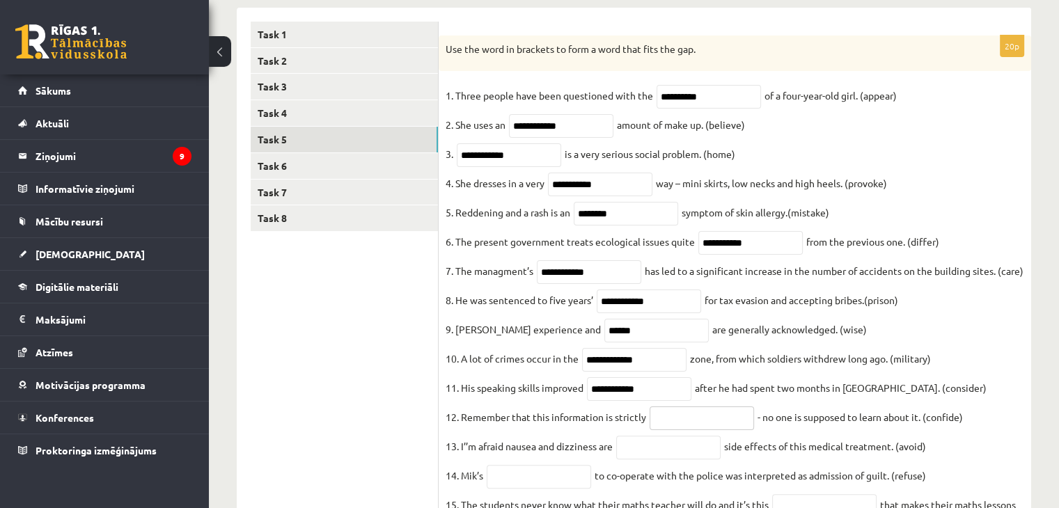
click at [692, 430] on input "text" at bounding box center [702, 419] width 104 height 24
click at [673, 430] on input "text" at bounding box center [702, 419] width 104 height 24
paste input "**********"
type input "**********"
click at [674, 460] on input "text" at bounding box center [668, 448] width 104 height 24
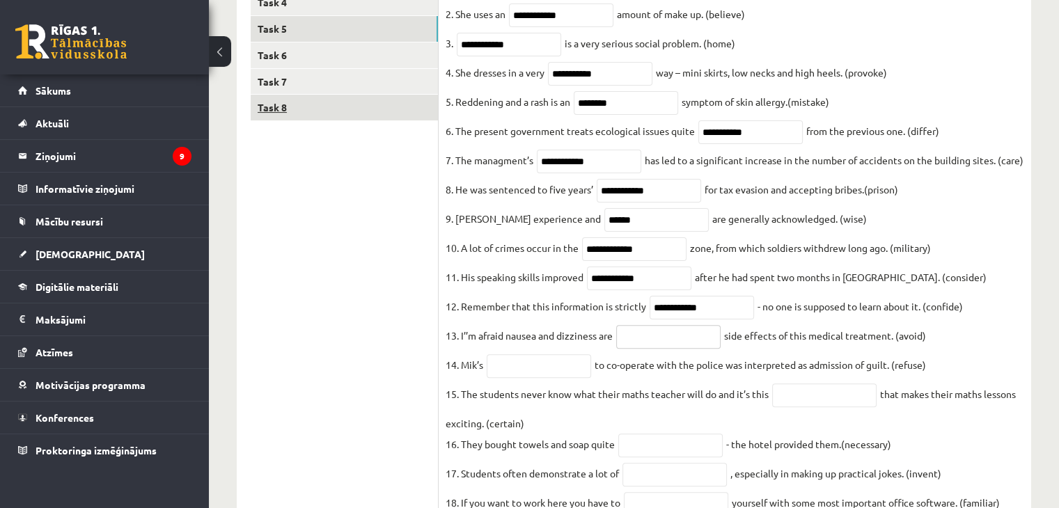
scroll to position [437, 0]
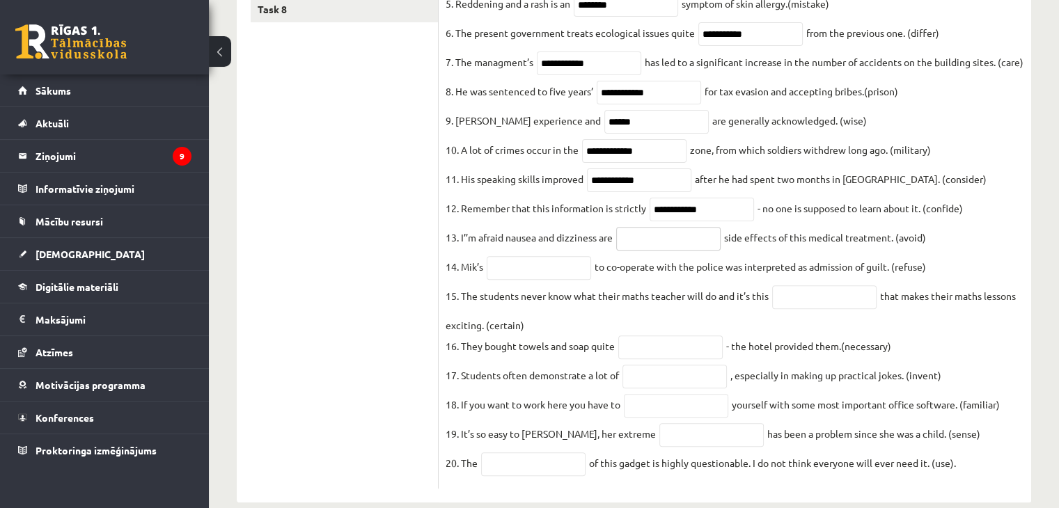
paste input "**********"
type input "**********"
click at [514, 280] on input "text" at bounding box center [539, 268] width 104 height 24
paste input "*******"
type input "*******"
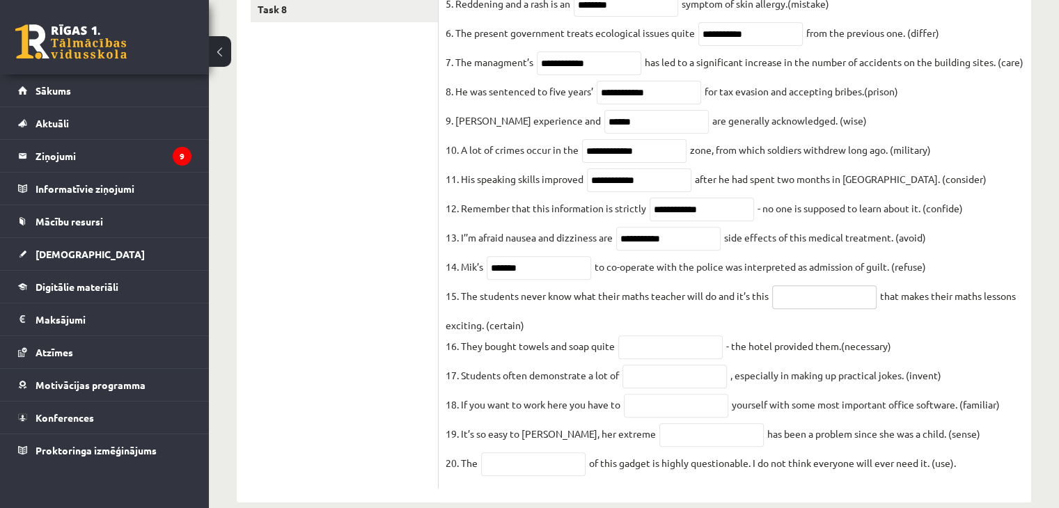
click at [822, 309] on input "text" at bounding box center [824, 298] width 104 height 24
click at [845, 309] on input "text" at bounding box center [824, 298] width 104 height 24
paste input "**********"
type input "**********"
click at [677, 359] on input "text" at bounding box center [670, 348] width 104 height 24
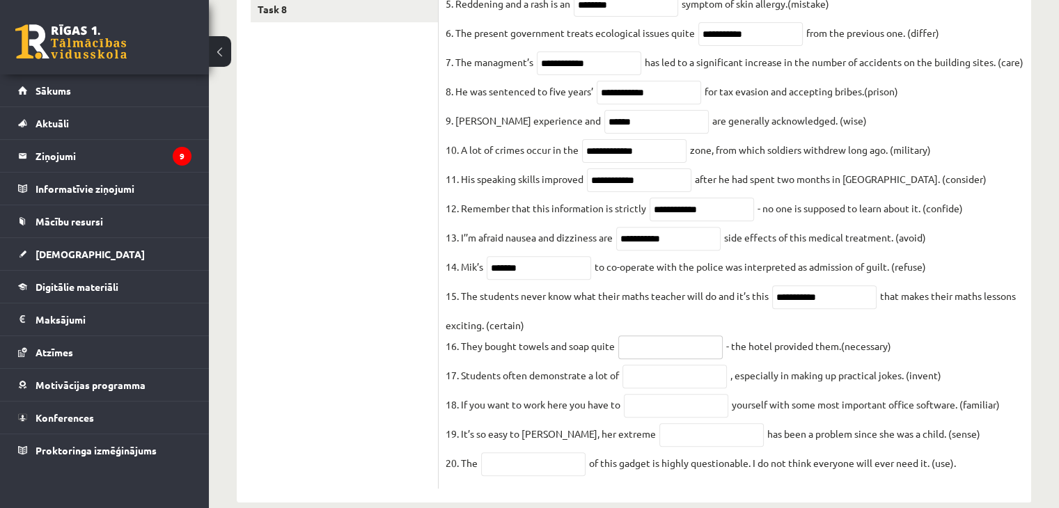
paste input "**********"
type input "**********"
click at [680, 389] on input "text" at bounding box center [675, 377] width 104 height 24
click at [657, 389] on input "text" at bounding box center [675, 377] width 104 height 24
paste input "**********"
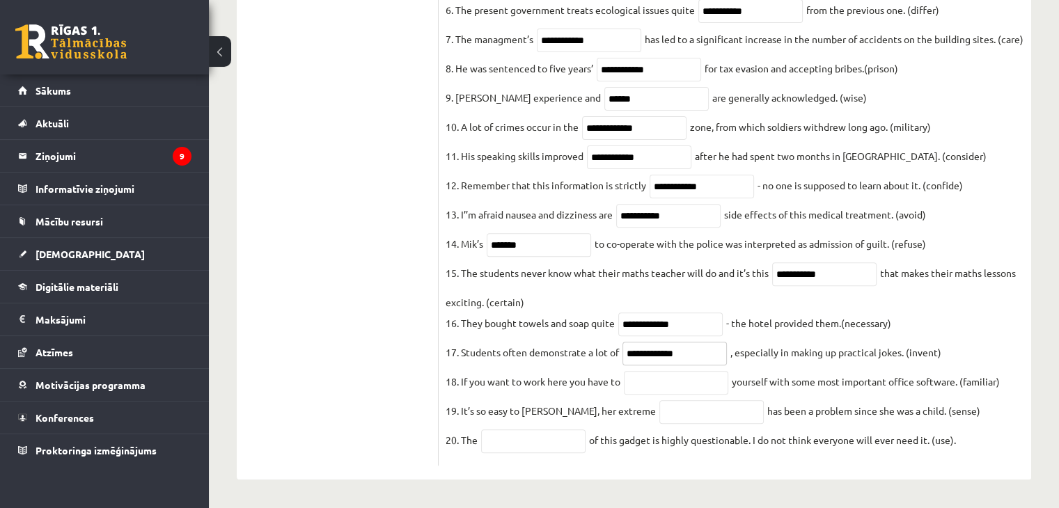
scroll to position [507, 0]
type input "**********"
click at [668, 375] on input "text" at bounding box center [676, 383] width 104 height 24
click at [671, 388] on input "text" at bounding box center [676, 383] width 104 height 24
paste input "**********"
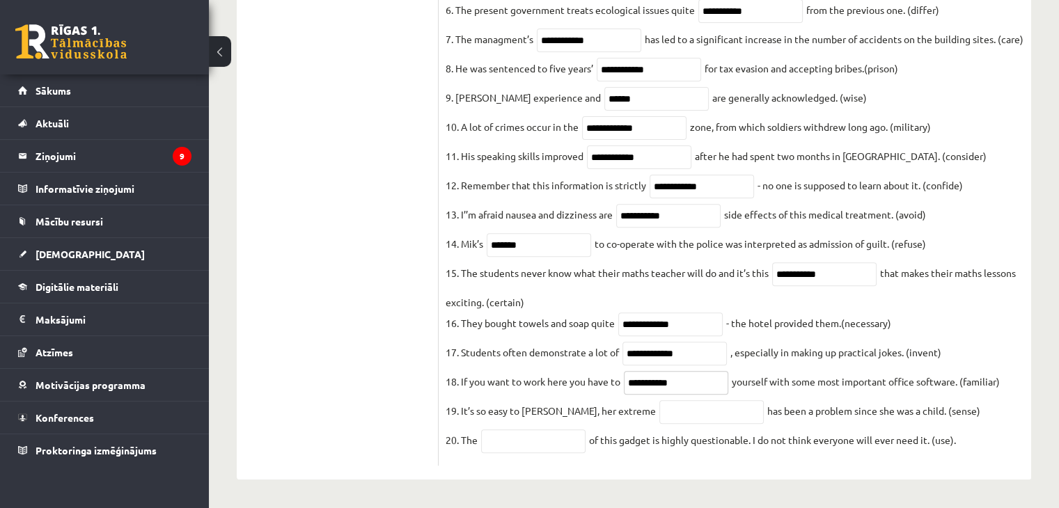
type input "**********"
click at [659, 409] on input "text" at bounding box center [711, 412] width 104 height 24
click at [666, 409] on input "text" at bounding box center [711, 412] width 104 height 24
paste input "**********"
type input "**********"
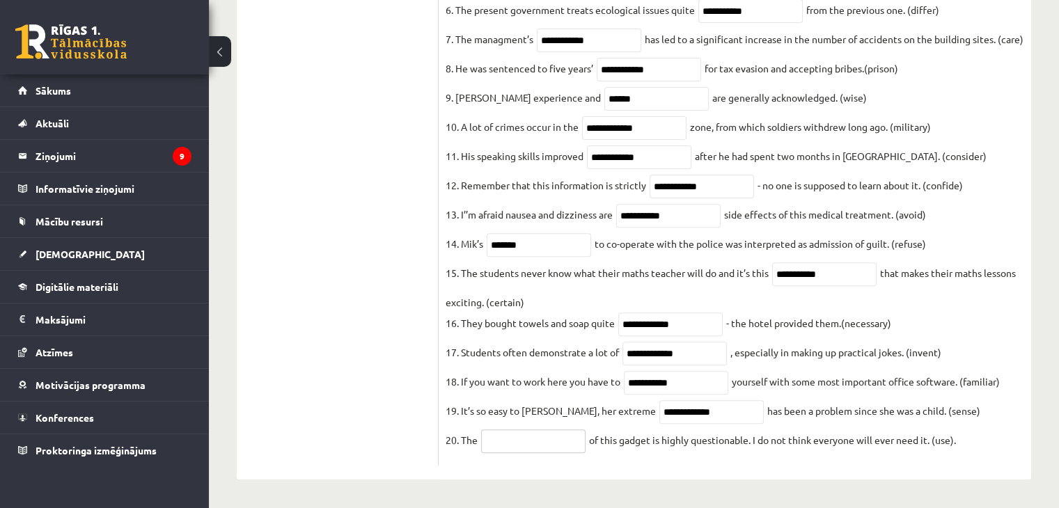
click at [529, 437] on input "text" at bounding box center [533, 442] width 104 height 24
click at [556, 437] on input "text" at bounding box center [533, 442] width 104 height 24
paste input "**********"
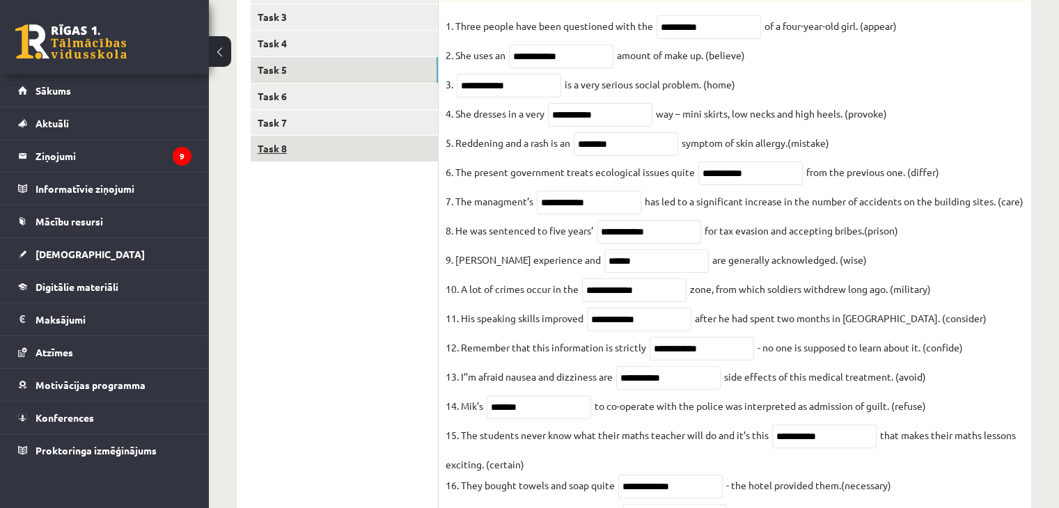
scroll to position [89, 0]
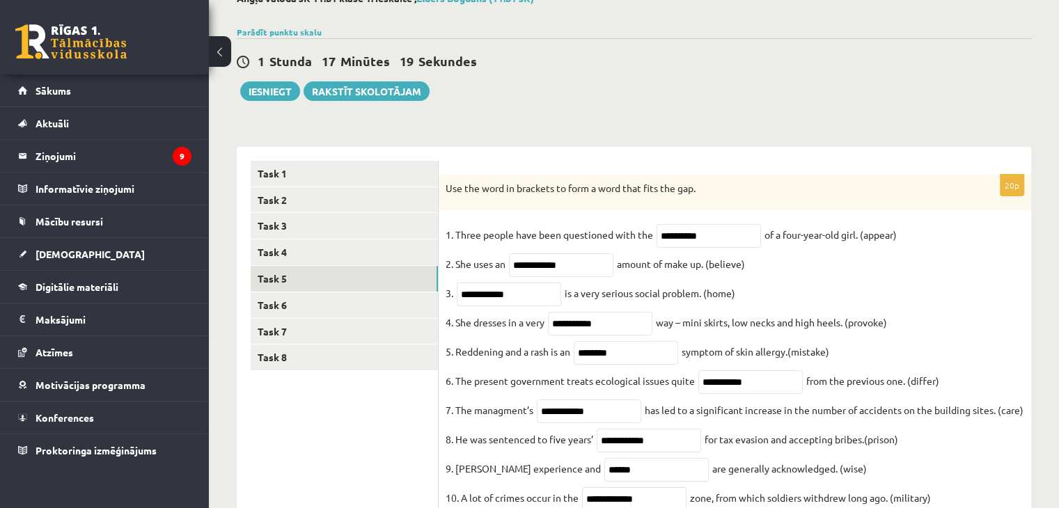
type input "*******"
click at [390, 402] on ul "Task 1 Task 2 Task 3 Task 4 Task 5 Task 6 Task 7 Task 8" at bounding box center [345, 499] width 188 height 677
click at [279, 304] on link "Task 6" at bounding box center [344, 305] width 187 height 26
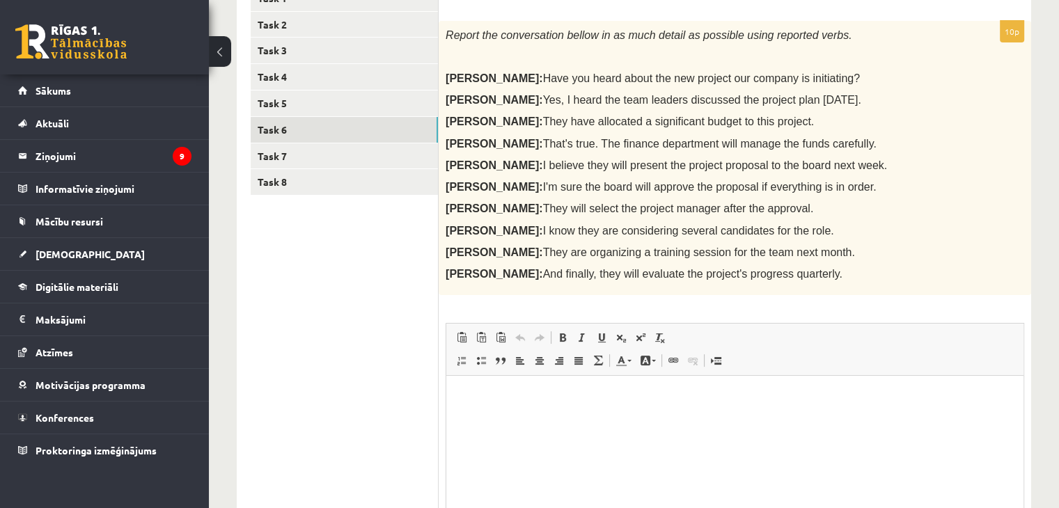
scroll to position [132, 0]
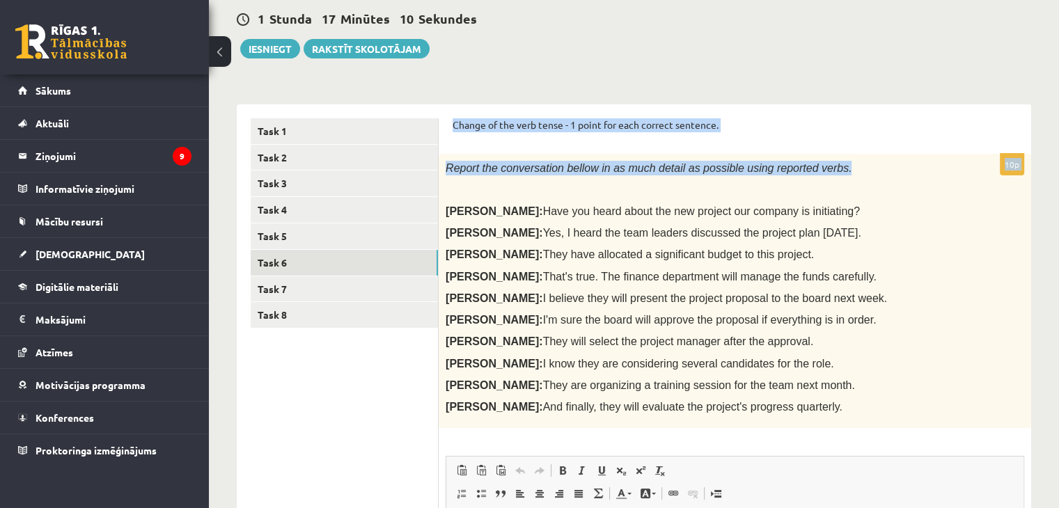
drag, startPoint x: 449, startPoint y: 117, endPoint x: 813, endPoint y: 171, distance: 368.2
click at [813, 171] on div "Change of the verb tense - 1 point for each correct sentence. 10p Report the co…" at bounding box center [735, 432] width 593 height 656
copy form "Change of the verb tense - 1 point for each correct sentence. 10p Report the co…"
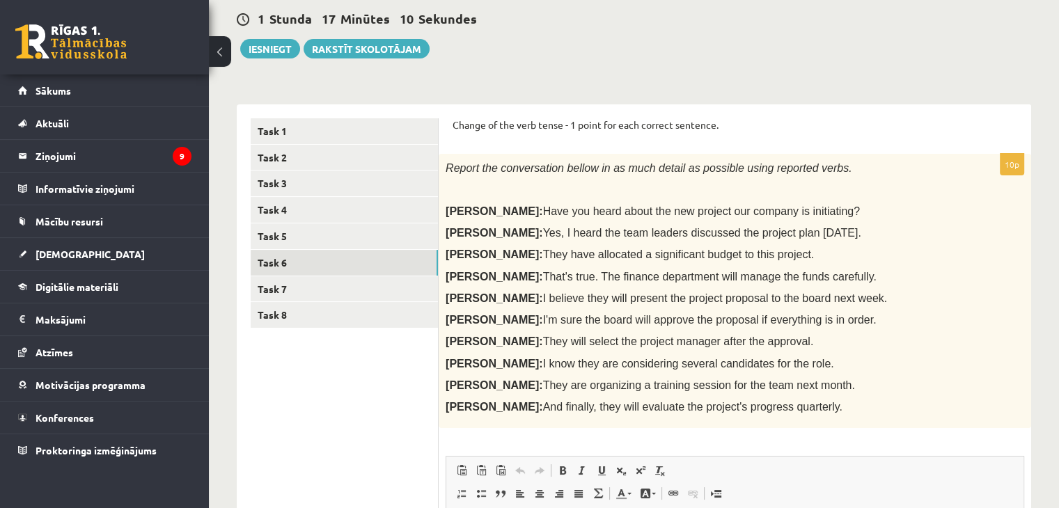
click at [806, 214] on p "John: Have you heard about the new project our company is initiating?" at bounding box center [700, 211] width 509 height 15
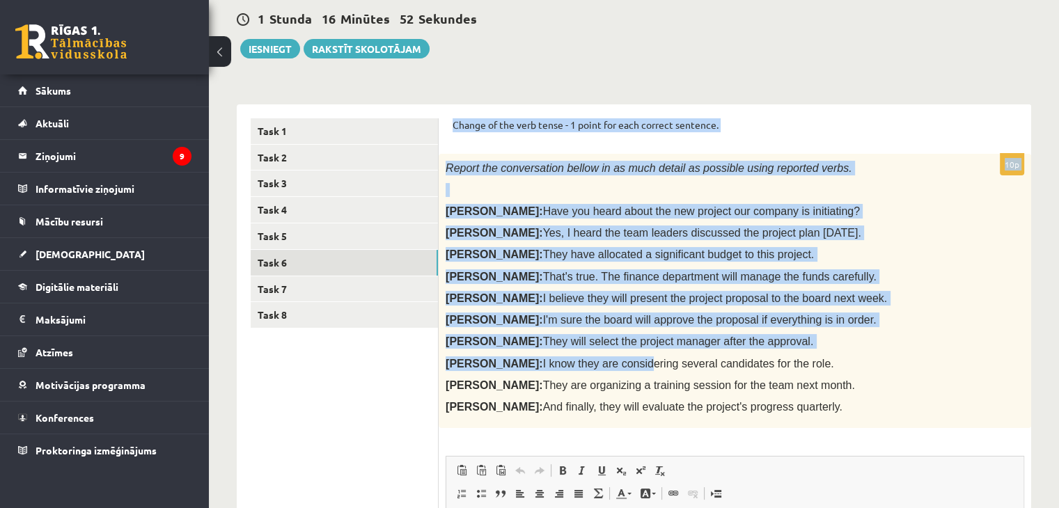
drag, startPoint x: 451, startPoint y: 119, endPoint x: 607, endPoint y: 357, distance: 284.1
click at [582, 357] on div "Change of the verb tense - 1 point for each correct sentence. 10p Report the co…" at bounding box center [735, 432] width 593 height 656
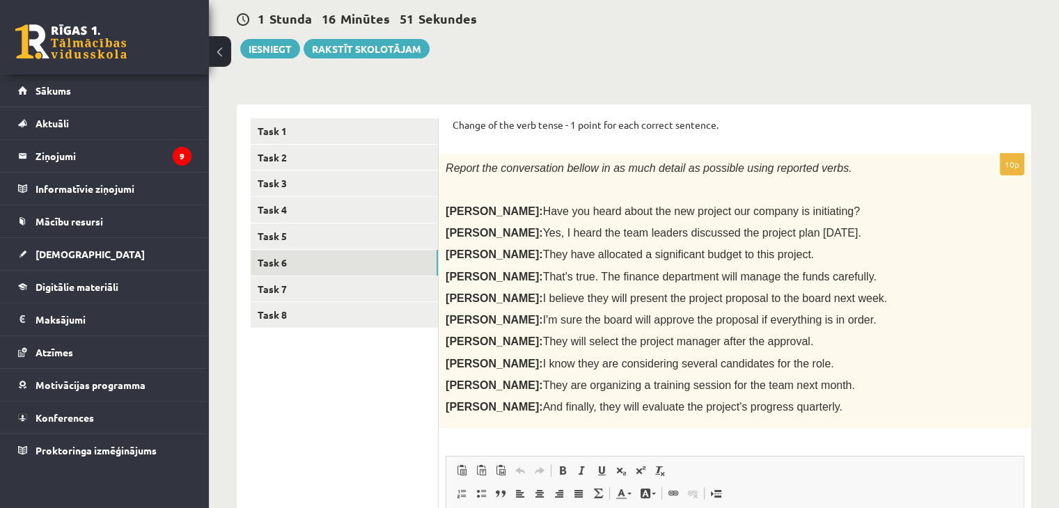
click at [837, 352] on div "Report the conversation bellow in as much detail as possible using reported ver…" at bounding box center [735, 291] width 593 height 274
drag, startPoint x: 451, startPoint y: 118, endPoint x: 768, endPoint y: 415, distance: 434.5
click at [768, 415] on div "Change of the verb tense - 1 point for each correct sentence. 10p Report the co…" at bounding box center [735, 432] width 593 height 656
copy form "Change of the verb tense - 1 point for each correct sentence. 10p Report the co…"
click at [765, 424] on div "Report the conversation bellow in as much detail as possible using reported ver…" at bounding box center [735, 291] width 593 height 274
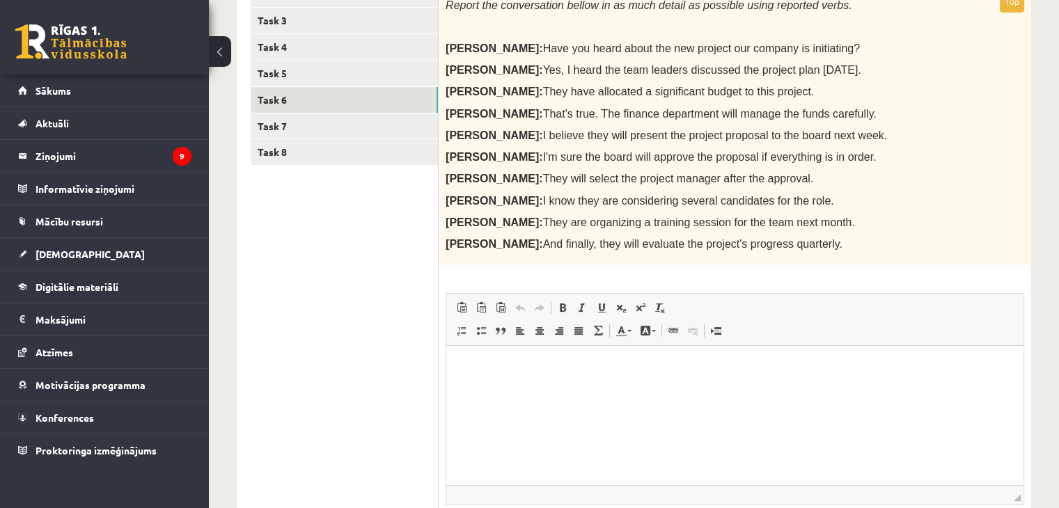
scroll to position [410, 0]
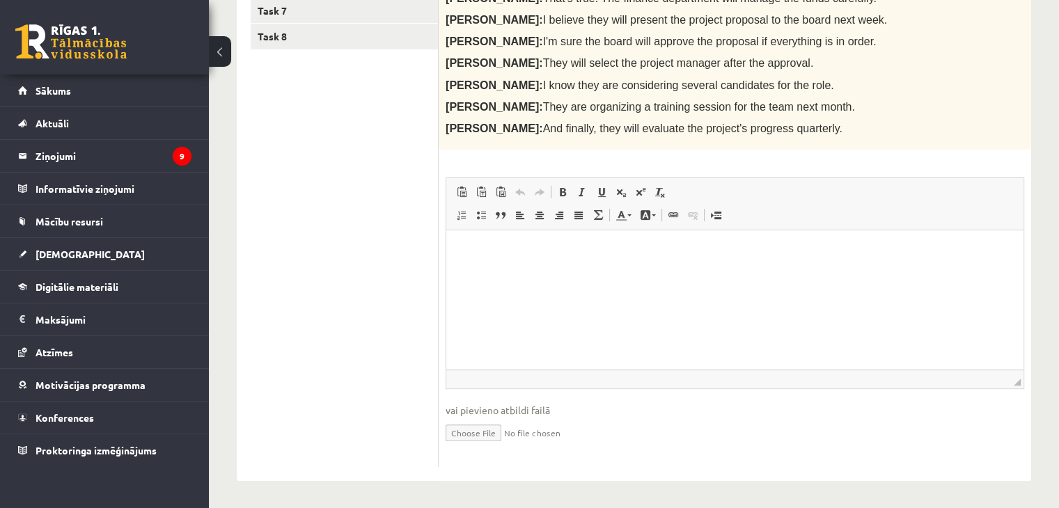
click at [508, 273] on html at bounding box center [734, 251] width 577 height 42
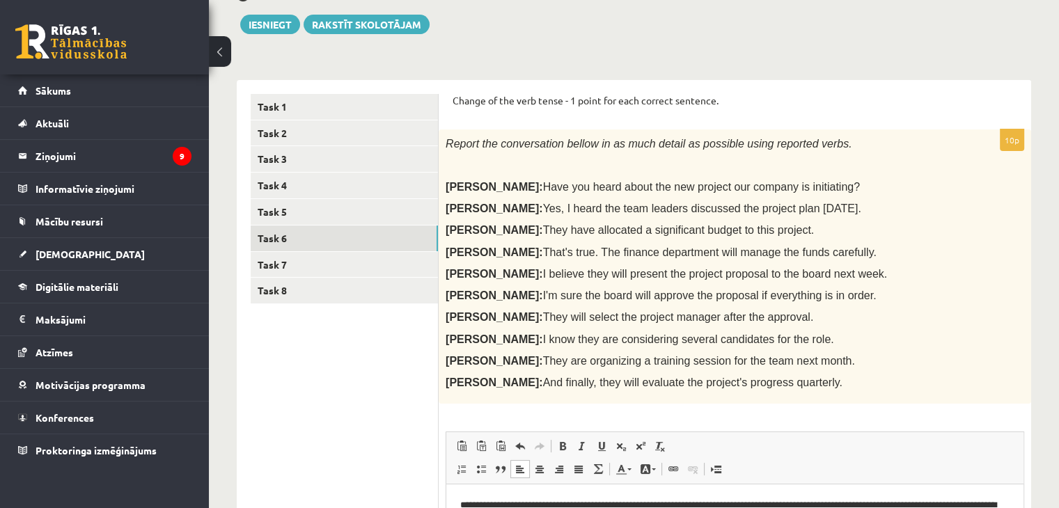
scroll to position [132, 0]
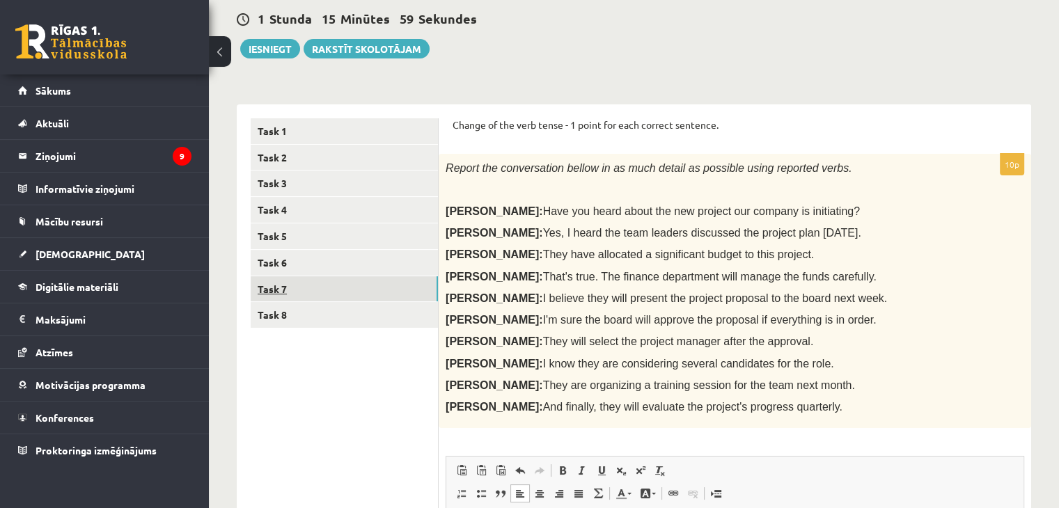
click at [284, 292] on link "Task 7" at bounding box center [344, 289] width 187 height 26
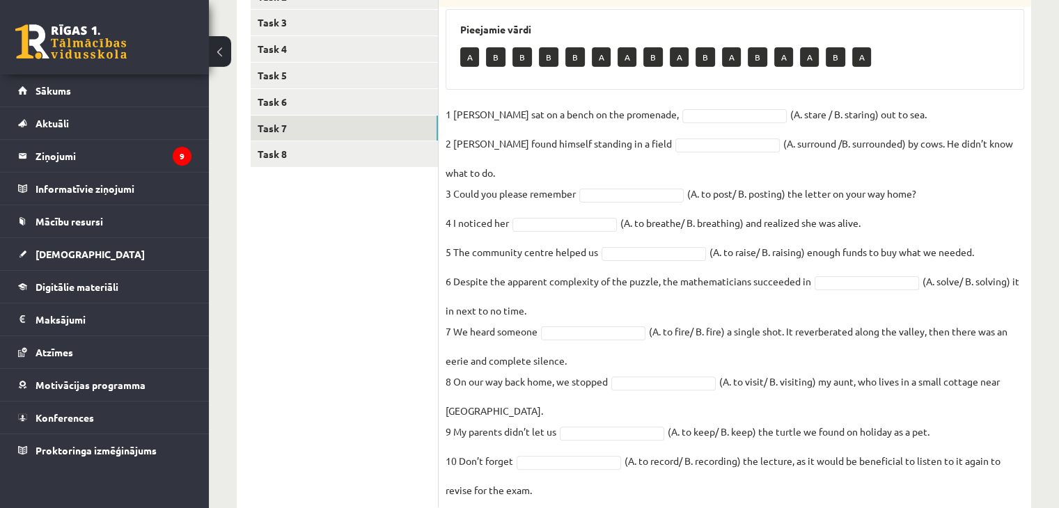
scroll to position [313, 0]
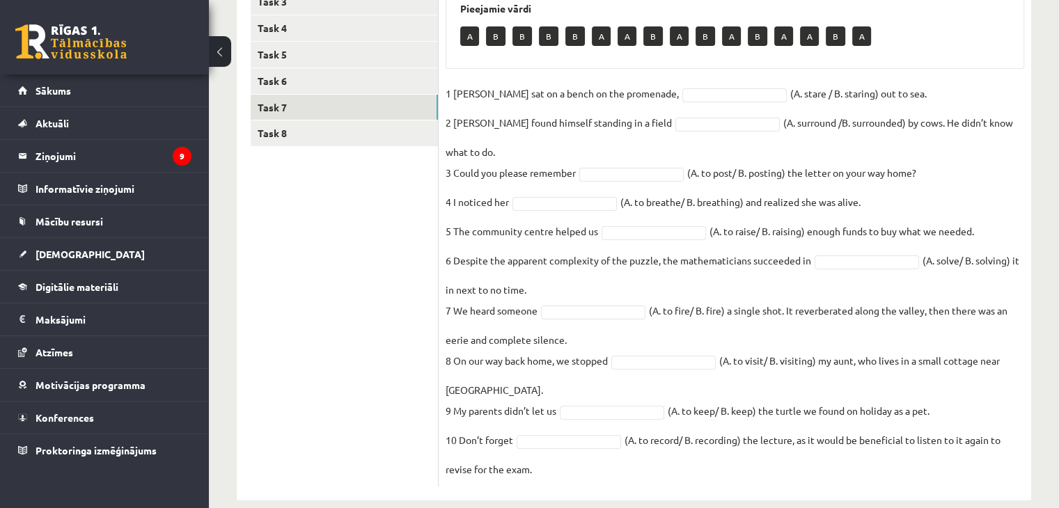
drag, startPoint x: 443, startPoint y: 98, endPoint x: 824, endPoint y: 445, distance: 515.6
click at [824, 445] on div "10p Choose the correct form of the verb. Pieejamie vārdi A B B B B A A B A B A …" at bounding box center [735, 219] width 593 height 536
copy div "Choose the correct form of the verb. Pieejamie vārdi A B B B B A A B A B A B A …"
click at [810, 467] on div "10p Choose the correct form of the verb. Pieejamie vārdi A B B B B A A B A B A …" at bounding box center [735, 212] width 593 height 578
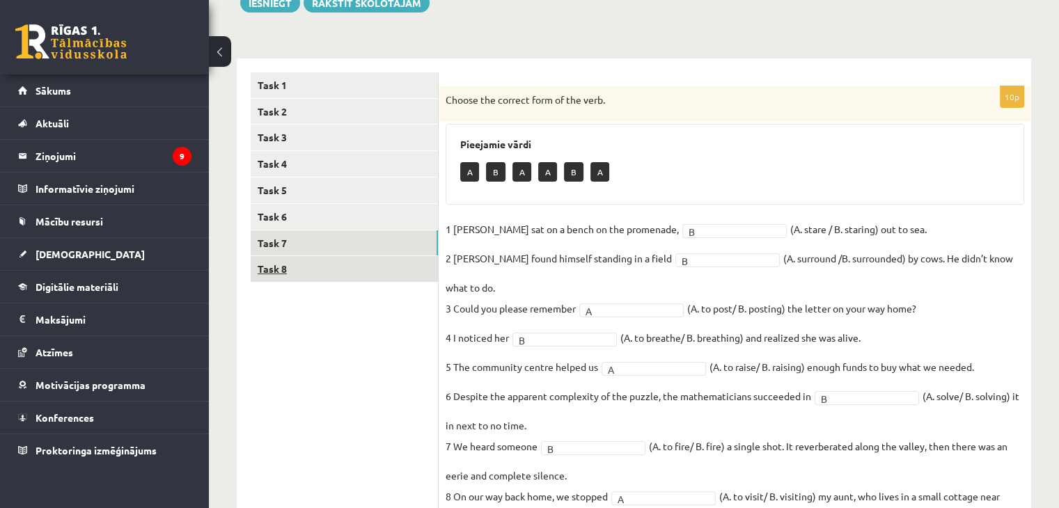
scroll to position [174, 0]
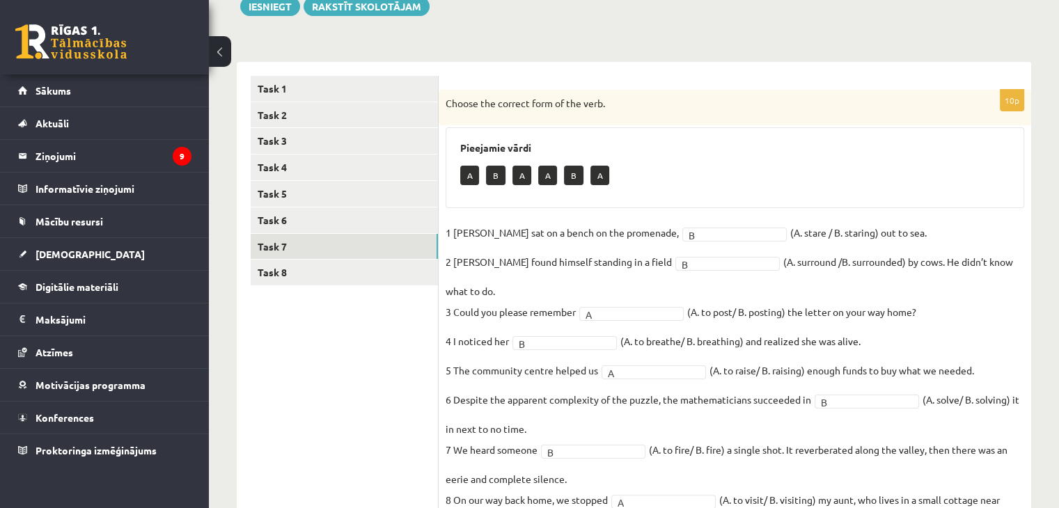
click at [331, 366] on ul "Task 1 Task 2 Task 3 Task 4 Task 5 Task 6 Task 7 Task 8" at bounding box center [345, 351] width 188 height 550
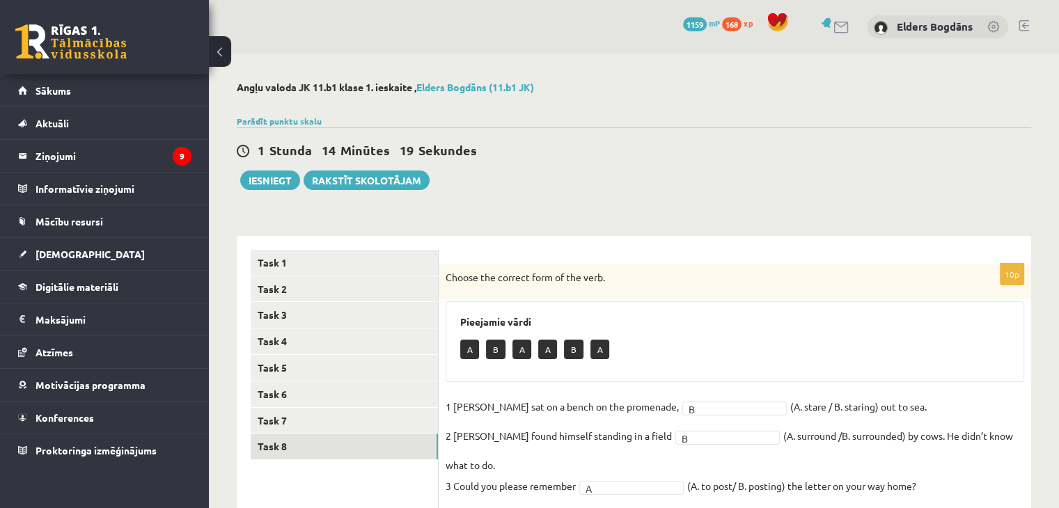
scroll to position [139, 0]
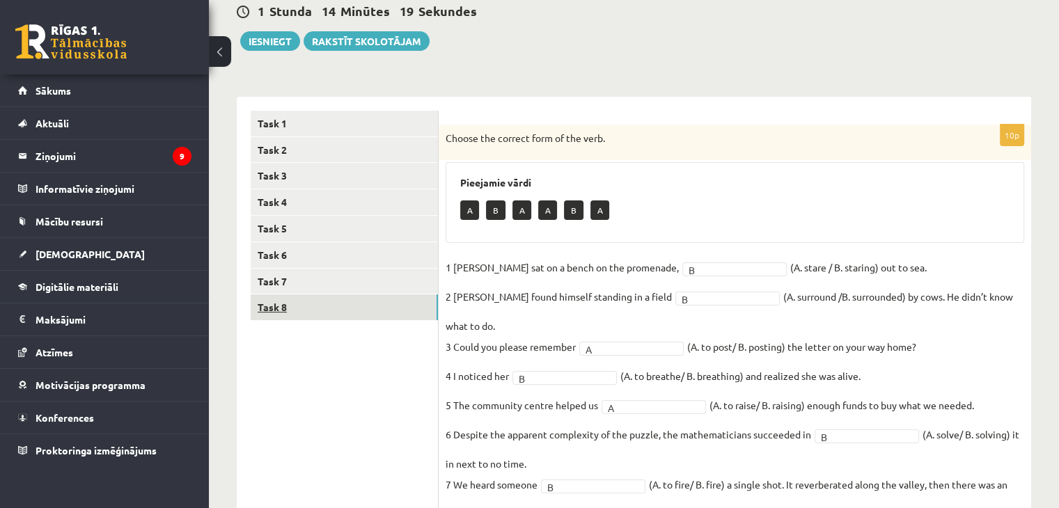
click at [275, 315] on link "Task 8" at bounding box center [344, 308] width 187 height 26
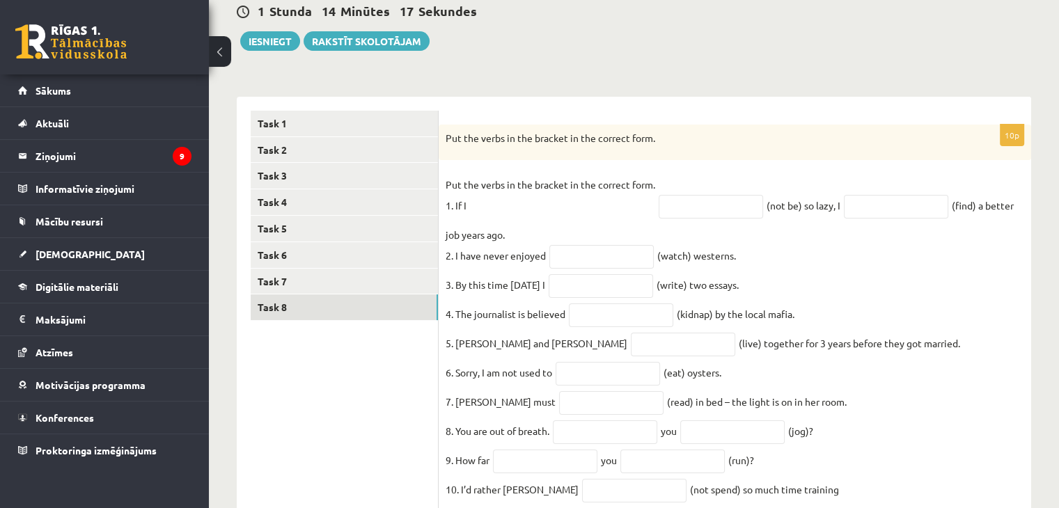
scroll to position [201, 0]
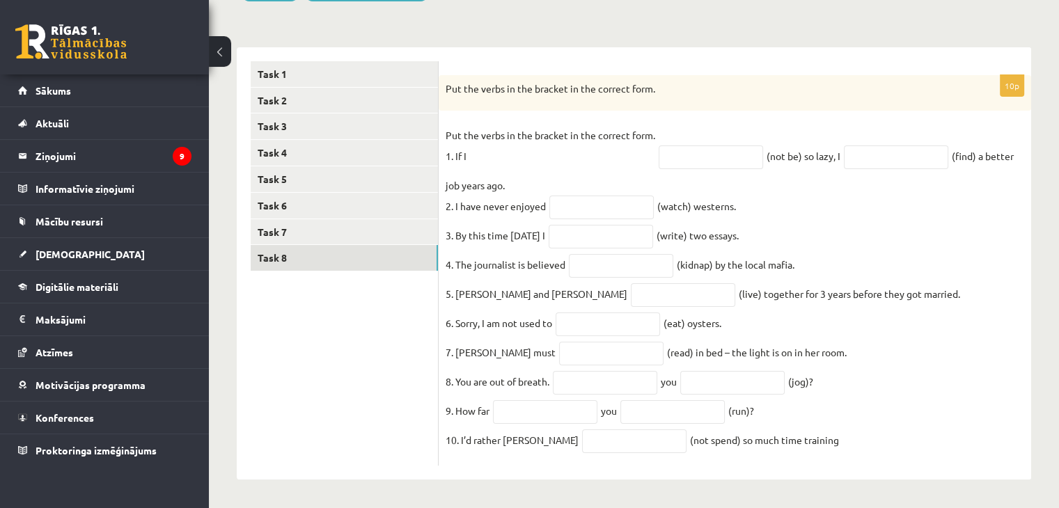
drag, startPoint x: 443, startPoint y: 73, endPoint x: 811, endPoint y: 446, distance: 524.4
click at [811, 446] on div "10p Put the verbs in the bracket in the correct form. Put the verbs in the brac…" at bounding box center [735, 270] width 593 height 391
copy div "Put the verbs in the bracket in the correct form. Put the verbs in the bracket …"
click at [833, 466] on div "10p Put the verbs in the bracket in the correct form. Put the verbs in the brac…" at bounding box center [735, 263] width 593 height 433
click at [850, 380] on fieldset "Put the verbs in the bracket in the correct form. 1. If I (not be) so lazy, I (…" at bounding box center [735, 292] width 579 height 334
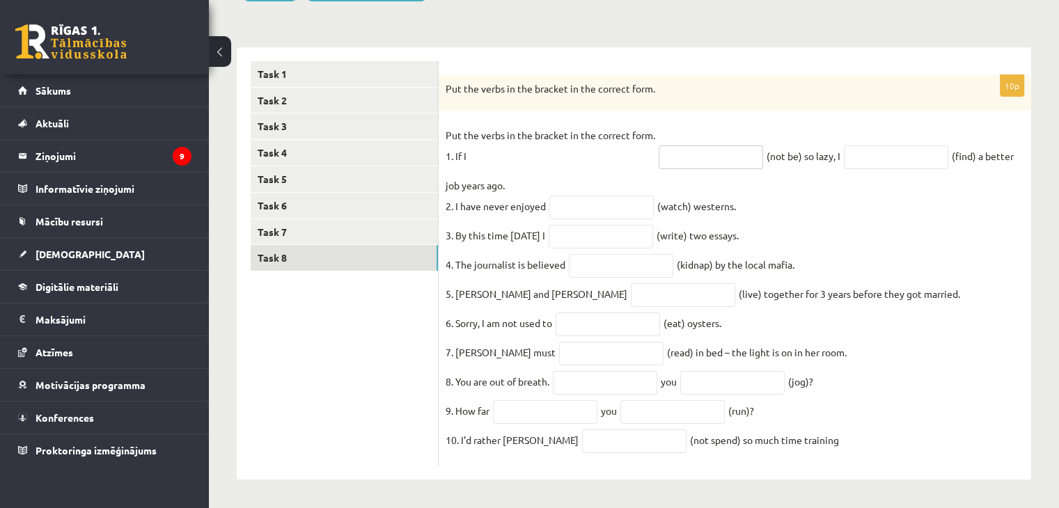
click at [699, 150] on input "text" at bounding box center [711, 158] width 104 height 24
click at [690, 146] on input "text" at bounding box center [711, 158] width 104 height 24
click at [841, 204] on fieldset "Put the verbs in the bracket in the correct form. 1. If I (not be) so lazy, I (…" at bounding box center [735, 292] width 579 height 334
click at [668, 146] on input "text" at bounding box center [711, 158] width 104 height 24
paste input "**********"
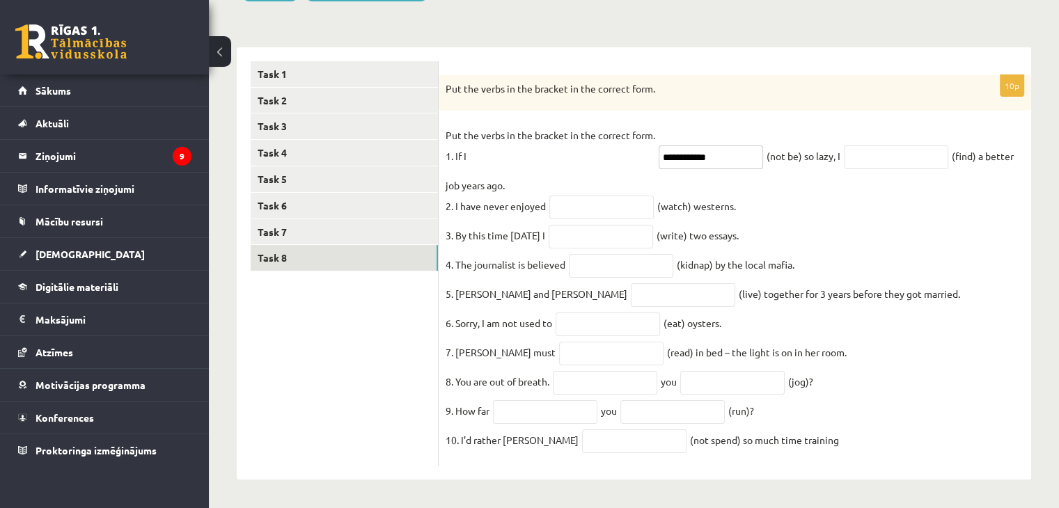
type input "**********"
click at [857, 242] on fieldset "**********" at bounding box center [735, 292] width 579 height 334
click at [893, 152] on input "text" at bounding box center [896, 158] width 104 height 24
click at [863, 146] on input "text" at bounding box center [896, 158] width 104 height 24
paste input "**********"
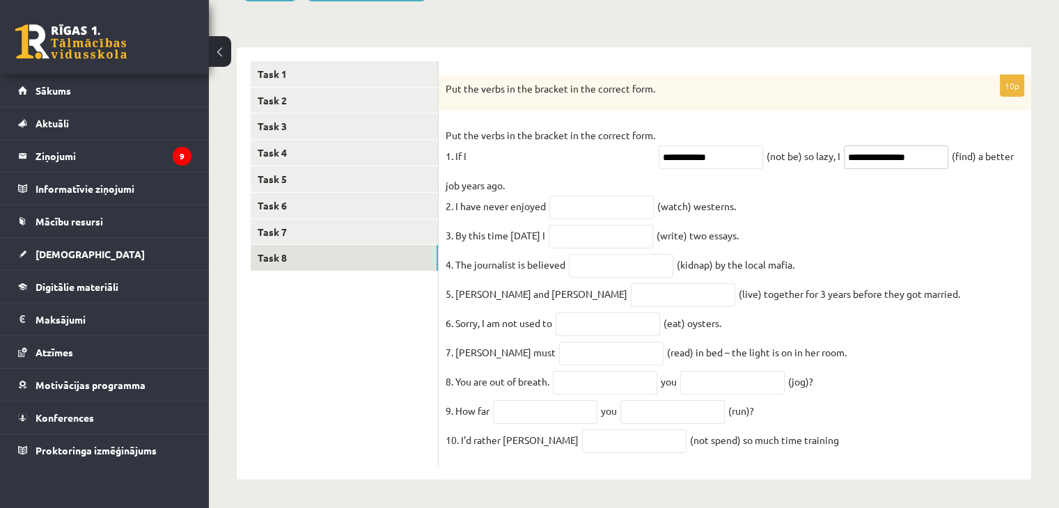
type input "**********"
click at [863, 211] on fieldset "**********" at bounding box center [735, 292] width 579 height 334
click at [584, 202] on input "text" at bounding box center [601, 208] width 104 height 24
paste input "********"
type input "********"
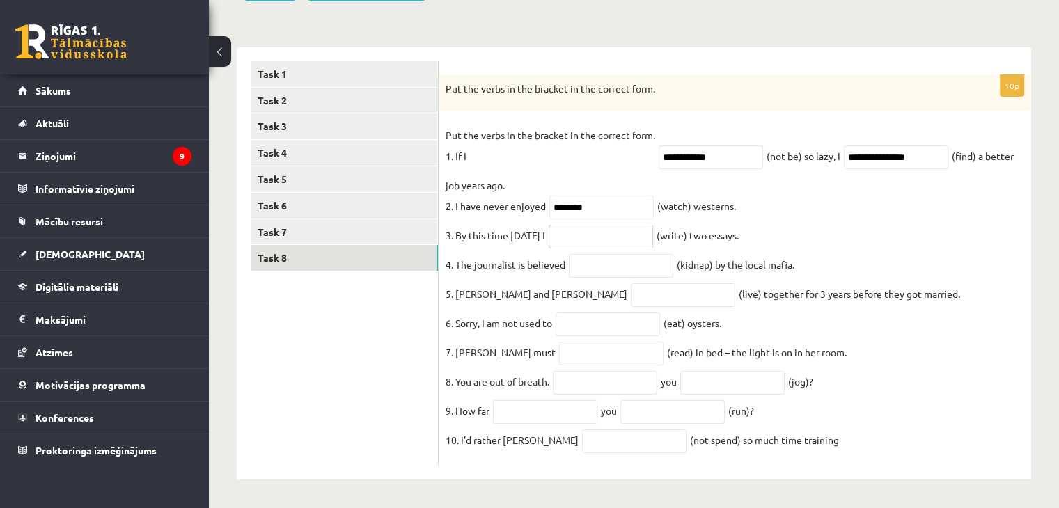
drag, startPoint x: 601, startPoint y: 232, endPoint x: 583, endPoint y: 212, distance: 26.6
click at [601, 232] on input "text" at bounding box center [601, 237] width 104 height 24
click at [612, 236] on input "text" at bounding box center [601, 237] width 104 height 24
paste input "**********"
type input "**********"
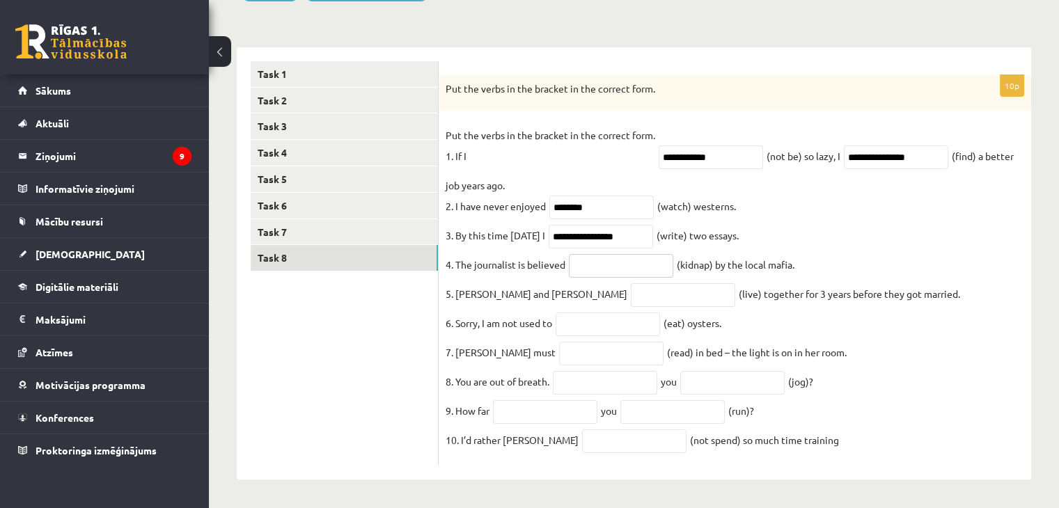
click at [595, 260] on input "text" at bounding box center [621, 266] width 104 height 24
click at [633, 260] on input "text" at bounding box center [621, 266] width 104 height 24
paste input "**********"
type input "**********"
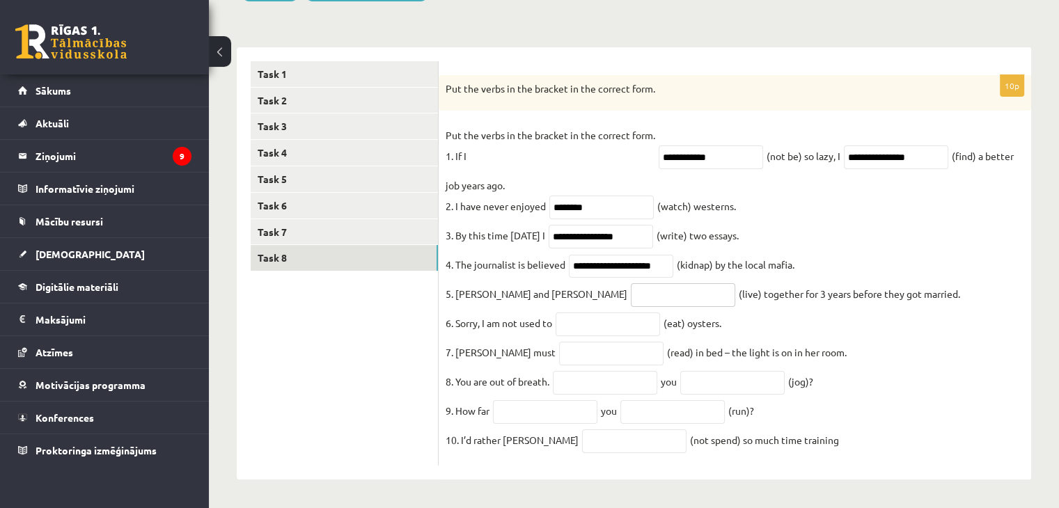
click at [631, 286] on input "text" at bounding box center [683, 295] width 104 height 24
click at [631, 288] on input "text" at bounding box center [683, 295] width 104 height 24
paste input "*********"
type input "*********"
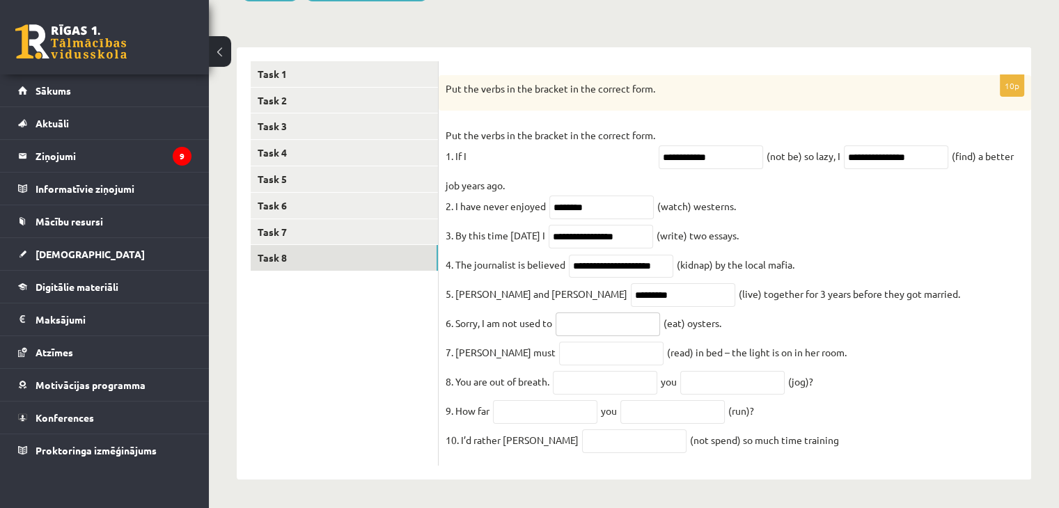
drag, startPoint x: 588, startPoint y: 327, endPoint x: 545, endPoint y: 250, distance: 88.5
click at [588, 327] on input "text" at bounding box center [608, 325] width 104 height 24
click at [610, 327] on input "text" at bounding box center [608, 325] width 104 height 24
paste input "******"
type input "******"
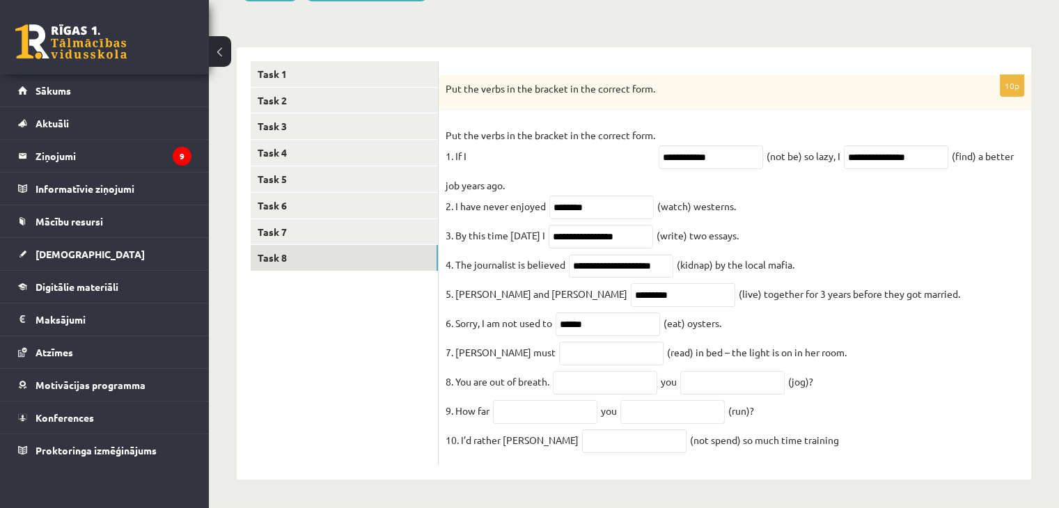
click at [721, 319] on fieldset "**********" at bounding box center [735, 292] width 579 height 334
click at [562, 346] on input "text" at bounding box center [611, 354] width 104 height 24
paste input "**********"
type input "**********"
click at [634, 381] on input "text" at bounding box center [605, 383] width 104 height 24
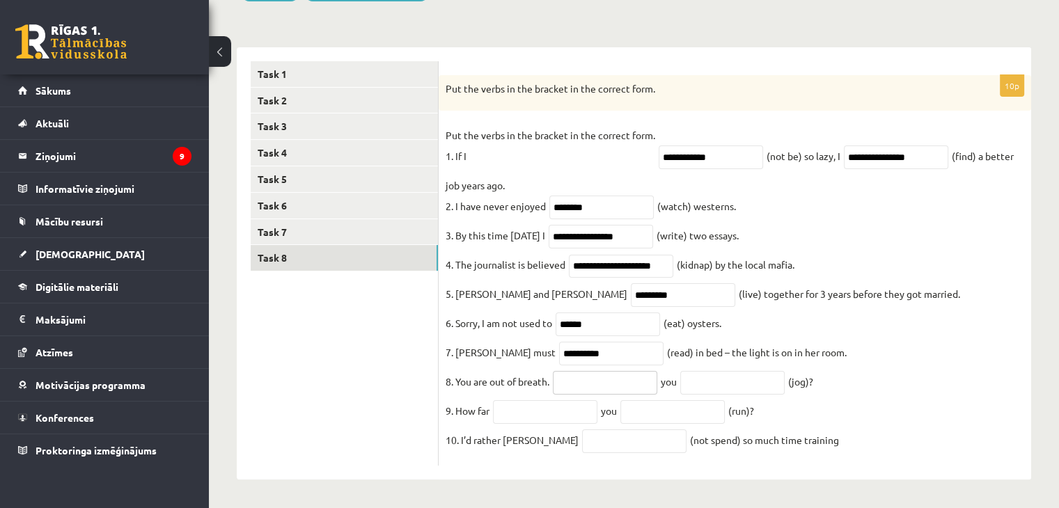
click at [579, 375] on input "text" at bounding box center [605, 383] width 104 height 24
paste input "**********"
drag, startPoint x: 647, startPoint y: 383, endPoint x: 584, endPoint y: 378, distance: 62.9
click at [584, 378] on input "**********" at bounding box center [605, 383] width 104 height 24
type input "****"
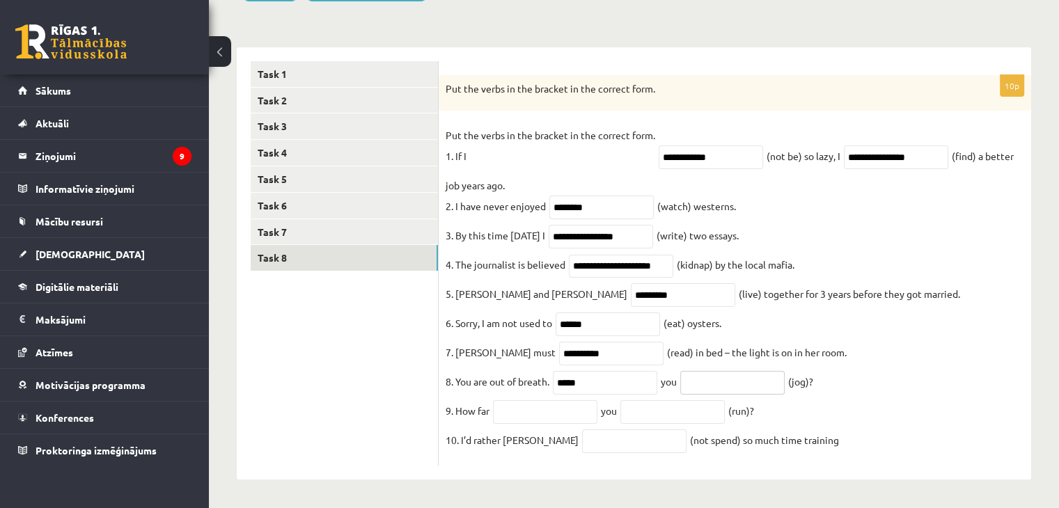
click at [719, 380] on input "text" at bounding box center [732, 383] width 104 height 24
paste input "**********"
drag, startPoint x: 714, startPoint y: 380, endPoint x: 691, endPoint y: 380, distance: 23.0
click at [691, 380] on input "**********" at bounding box center [732, 383] width 104 height 24
type input "**********"
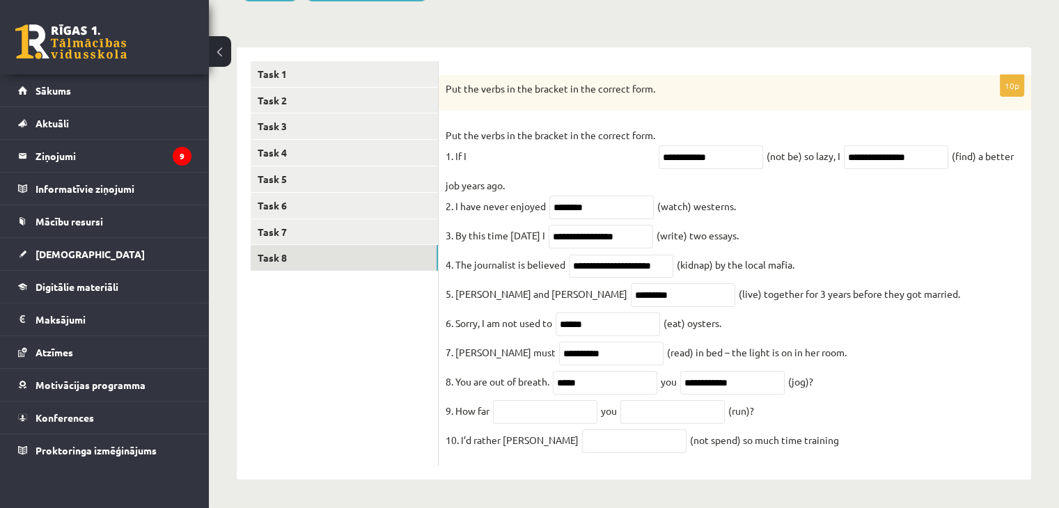
click at [799, 414] on fieldset "**********" at bounding box center [735, 292] width 579 height 334
click at [579, 409] on input "text" at bounding box center [545, 412] width 104 height 24
click at [529, 408] on input "text" at bounding box center [545, 412] width 104 height 24
click at [539, 407] on input "text" at bounding box center [545, 412] width 104 height 24
paste input "********"
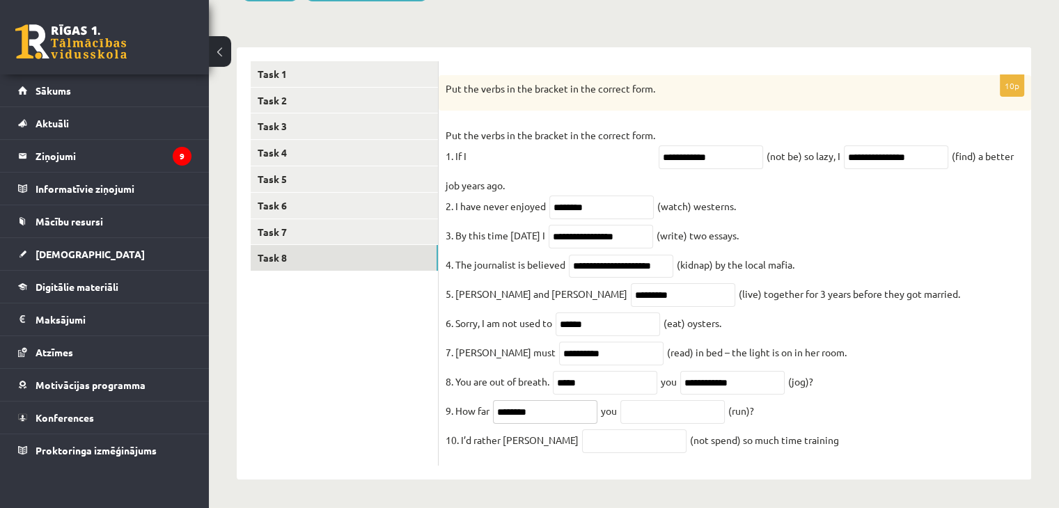
drag, startPoint x: 549, startPoint y: 411, endPoint x: 523, endPoint y: 414, distance: 25.9
click at [523, 414] on input "********" at bounding box center [545, 412] width 104 height 24
type input "****"
click at [658, 413] on input "text" at bounding box center [672, 412] width 104 height 24
paste input "********"
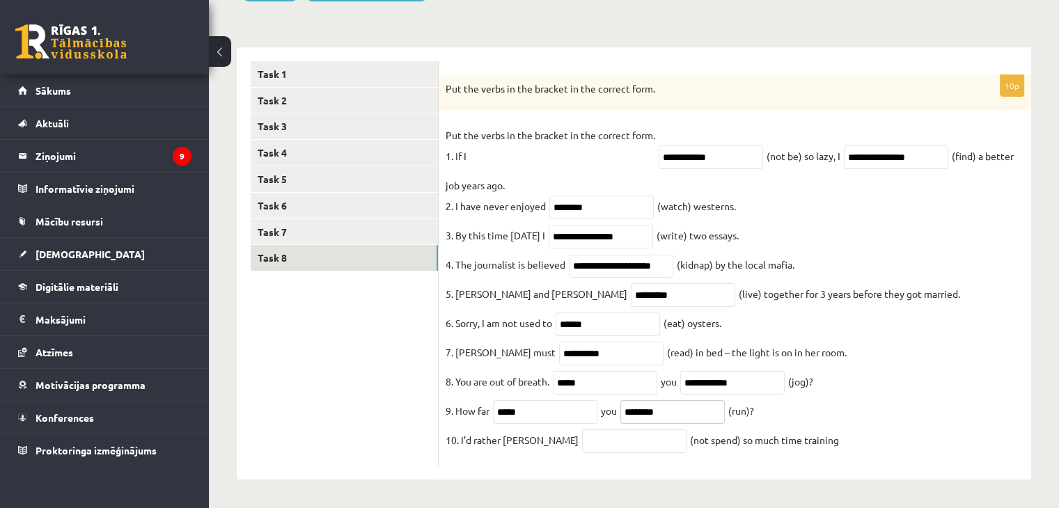
drag, startPoint x: 652, startPoint y: 414, endPoint x: 631, endPoint y: 414, distance: 20.9
click at [631, 414] on input "********" at bounding box center [672, 412] width 104 height 24
type input "***"
click at [585, 446] on input "text" at bounding box center [634, 442] width 104 height 24
click at [595, 441] on input "text" at bounding box center [634, 442] width 104 height 24
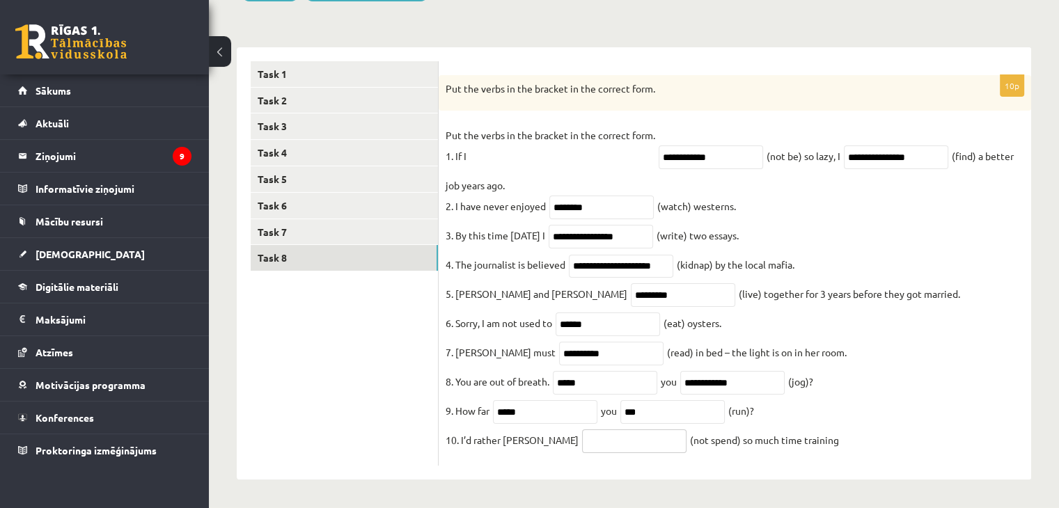
paste input "**********"
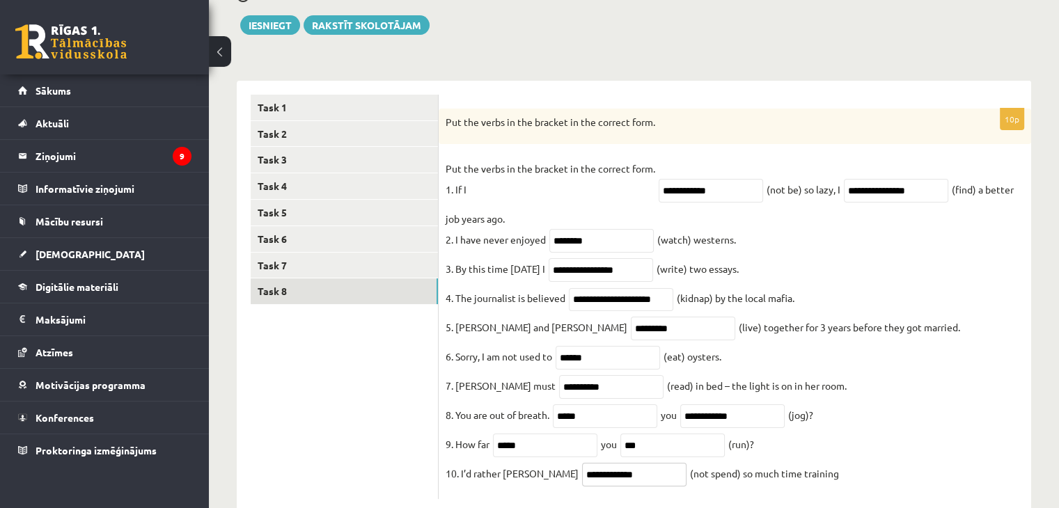
scroll to position [131, 0]
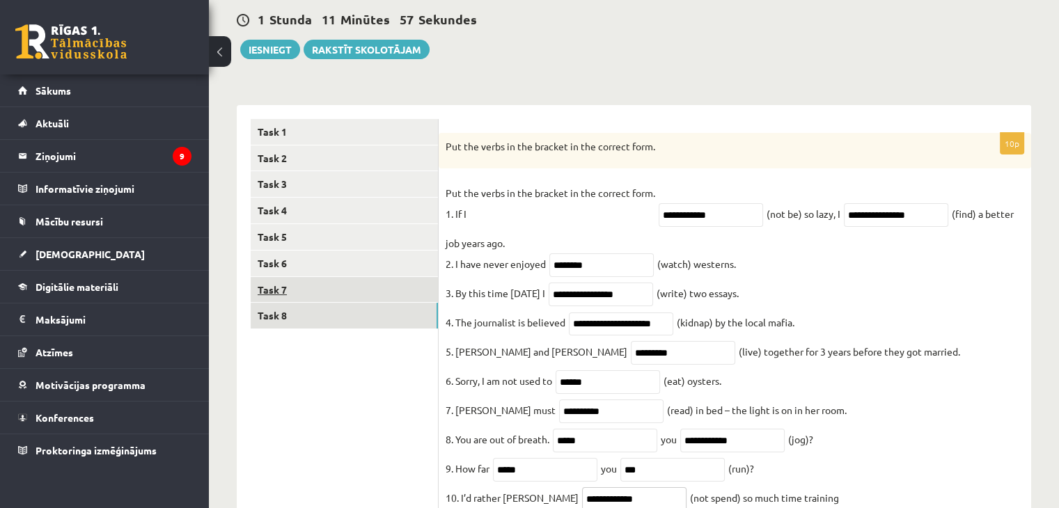
type input "**********"
click at [267, 293] on link "Task 7" at bounding box center [344, 290] width 187 height 26
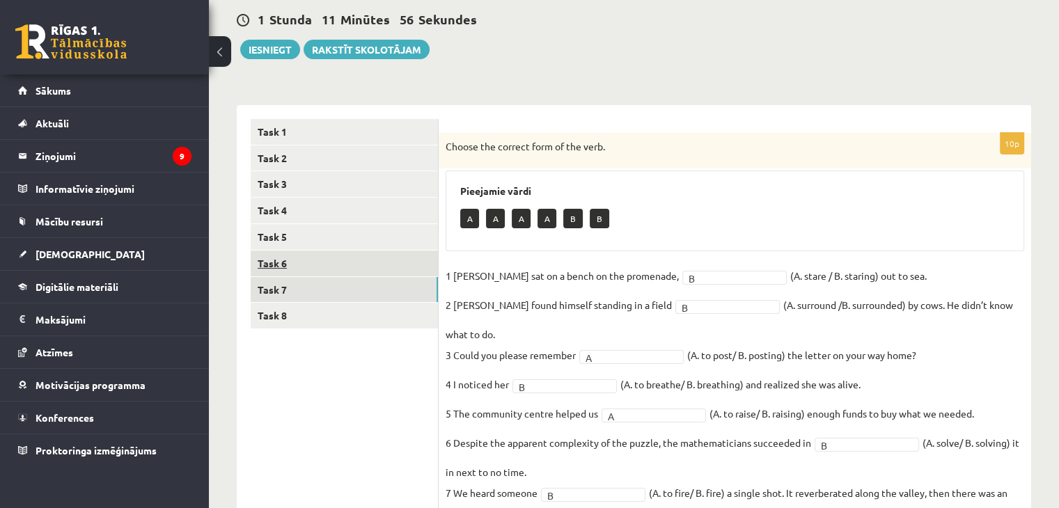
click at [290, 260] on link "Task 6" at bounding box center [344, 264] width 187 height 26
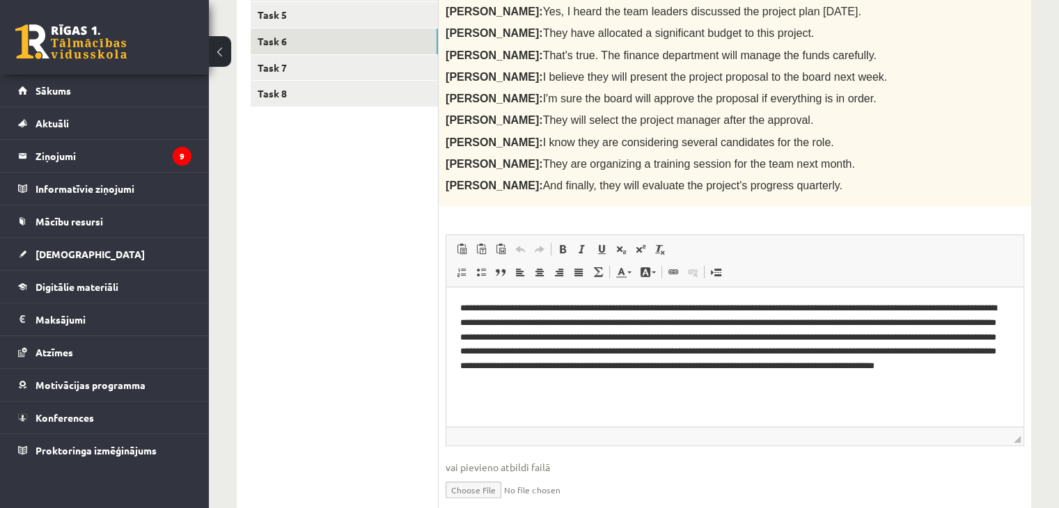
scroll to position [410, 0]
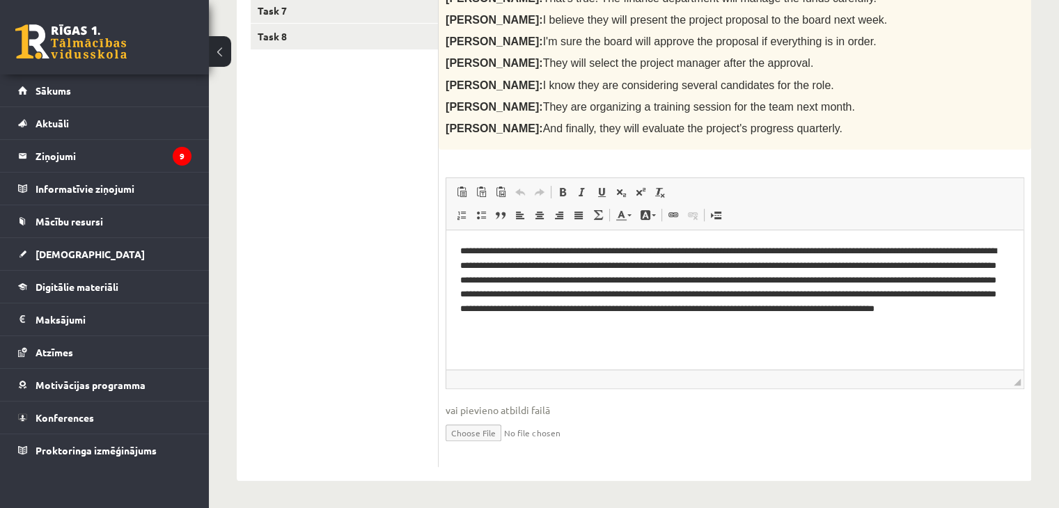
click at [799, 252] on p "**********" at bounding box center [735, 287] width 550 height 87
click at [823, 252] on p "**********" at bounding box center [735, 287] width 550 height 87
click at [860, 258] on p "**********" at bounding box center [735, 287] width 550 height 87
click at [877, 256] on p "**********" at bounding box center [735, 287] width 550 height 87
click at [923, 253] on p "**********" at bounding box center [735, 287] width 550 height 87
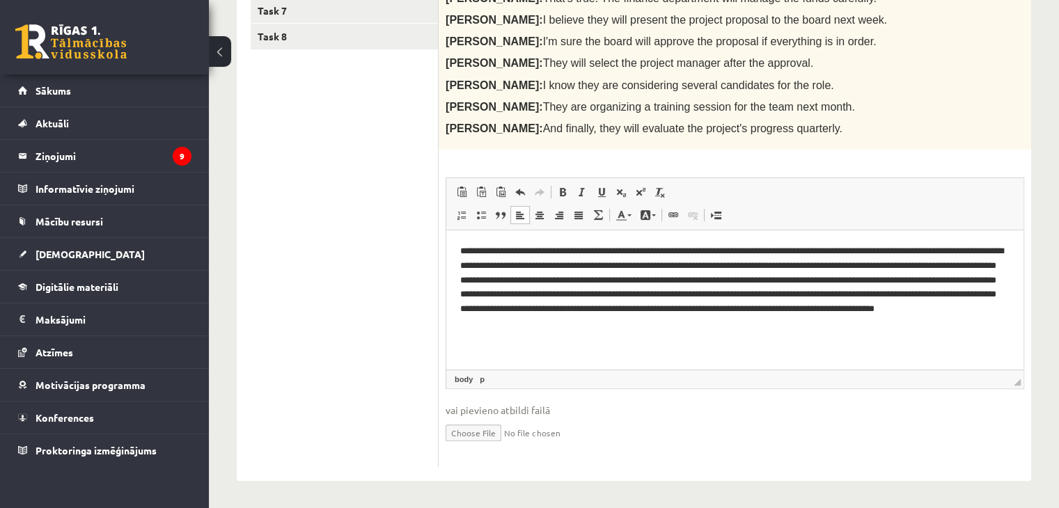
click at [1000, 255] on p "**********" at bounding box center [735, 287] width 550 height 87
click at [856, 345] on html "**********" at bounding box center [734, 287] width 577 height 115
click at [843, 297] on p "**********" at bounding box center [735, 287] width 550 height 87
click at [882, 299] on p "**********" at bounding box center [735, 287] width 550 height 87
click at [895, 325] on p "**********" at bounding box center [735, 287] width 550 height 87
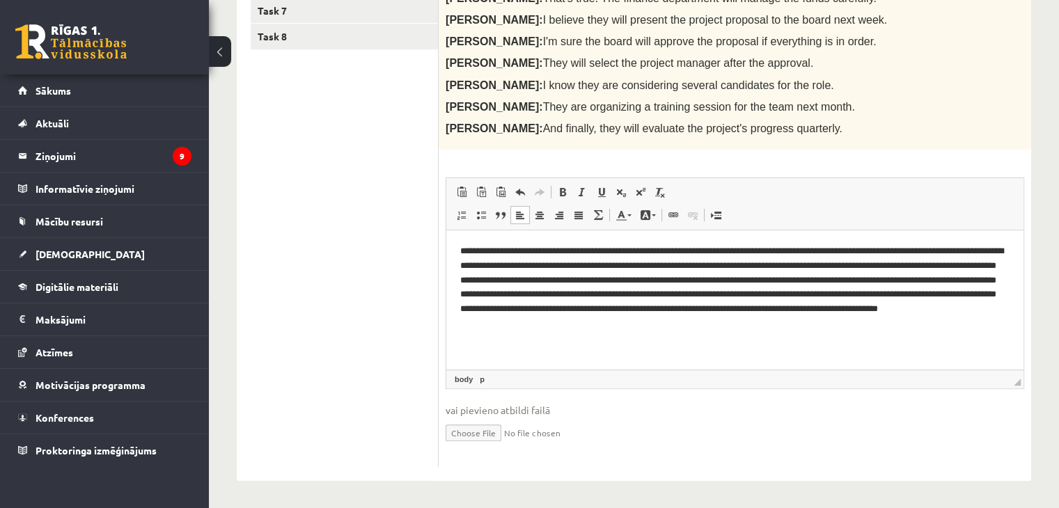
click at [1009, 299] on p "**********" at bounding box center [735, 287] width 550 height 87
click at [549, 335] on html "**********" at bounding box center [734, 287] width 577 height 115
click at [483, 313] on p "**********" at bounding box center [735, 287] width 550 height 87
click at [514, 314] on p "**********" at bounding box center [735, 287] width 550 height 87
click at [517, 313] on p "**********" at bounding box center [735, 287] width 550 height 87
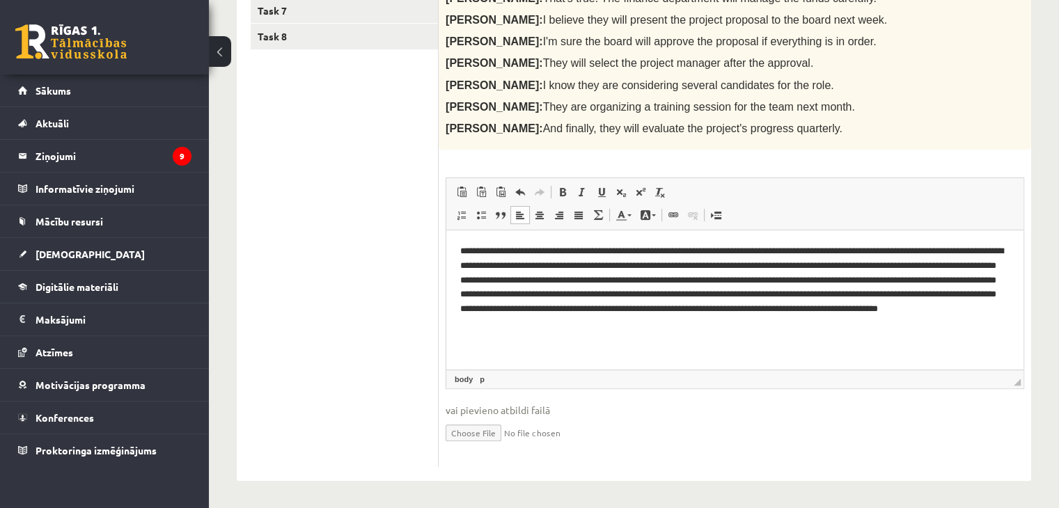
click at [538, 313] on p "**********" at bounding box center [735, 287] width 550 height 87
click at [574, 313] on p "**********" at bounding box center [735, 287] width 550 height 87
click at [606, 345] on html "**********" at bounding box center [734, 287] width 577 height 115
click at [794, 313] on p "**********" at bounding box center [735, 287] width 550 height 87
click at [799, 313] on p "**********" at bounding box center [735, 287] width 550 height 87
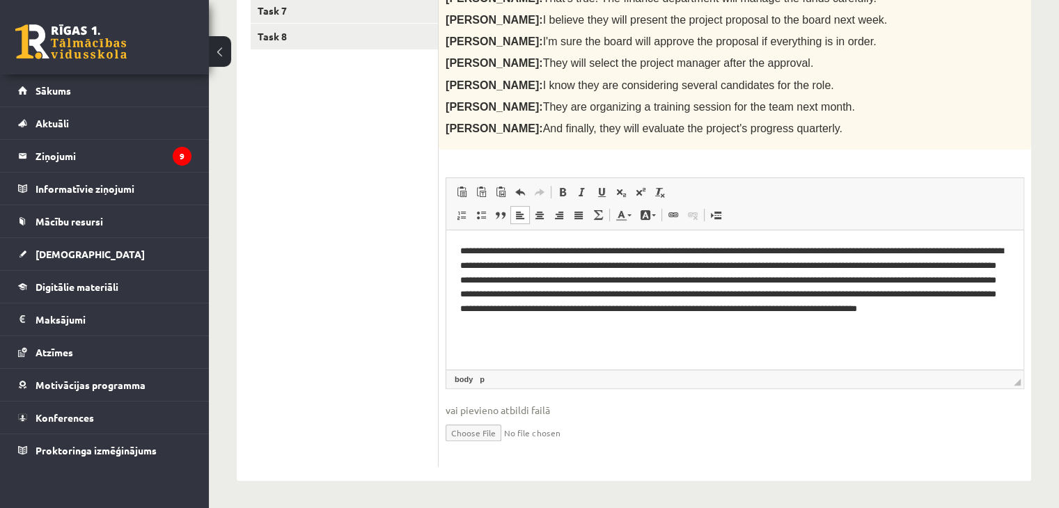
click at [811, 328] on p "**********" at bounding box center [735, 287] width 550 height 87
drag, startPoint x: 792, startPoint y: 254, endPoint x: 796, endPoint y: 262, distance: 8.4
click at [794, 256] on p "**********" at bounding box center [735, 287] width 550 height 87
click at [869, 162] on div "10p Report the conversation bellow in as much detail as possible using reported…" at bounding box center [735, 171] width 593 height 592
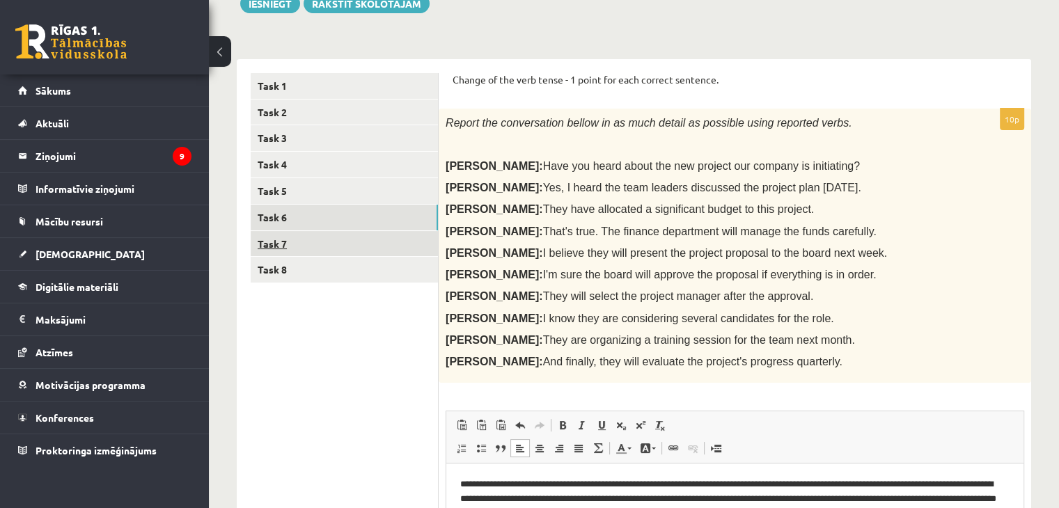
scroll to position [201, 0]
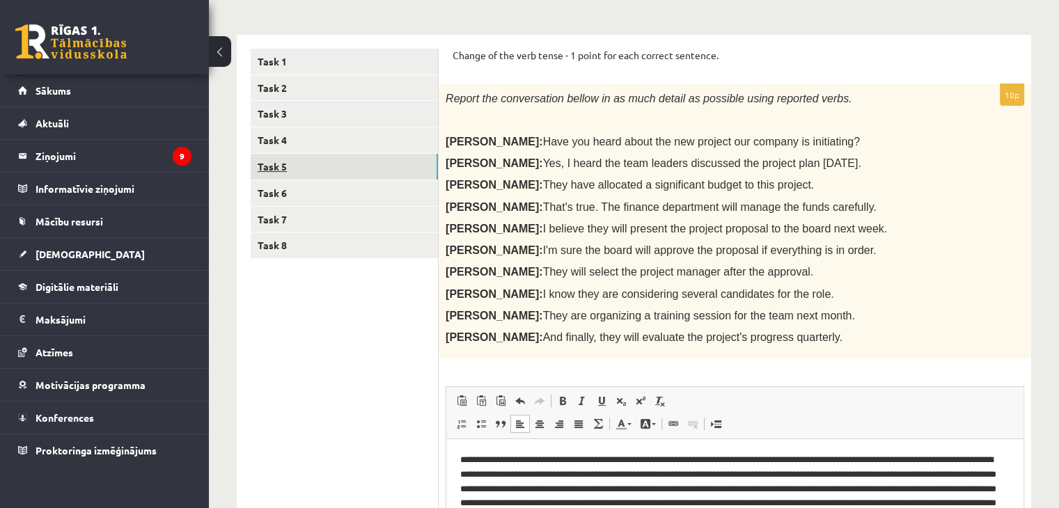
click at [281, 169] on link "Task 5" at bounding box center [344, 167] width 187 height 26
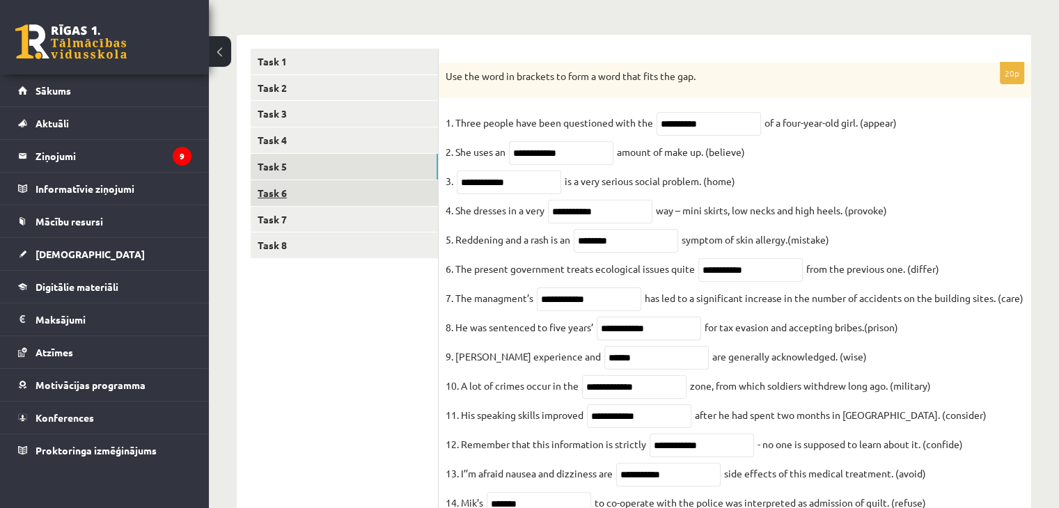
click at [280, 185] on link "Task 6" at bounding box center [344, 193] width 187 height 26
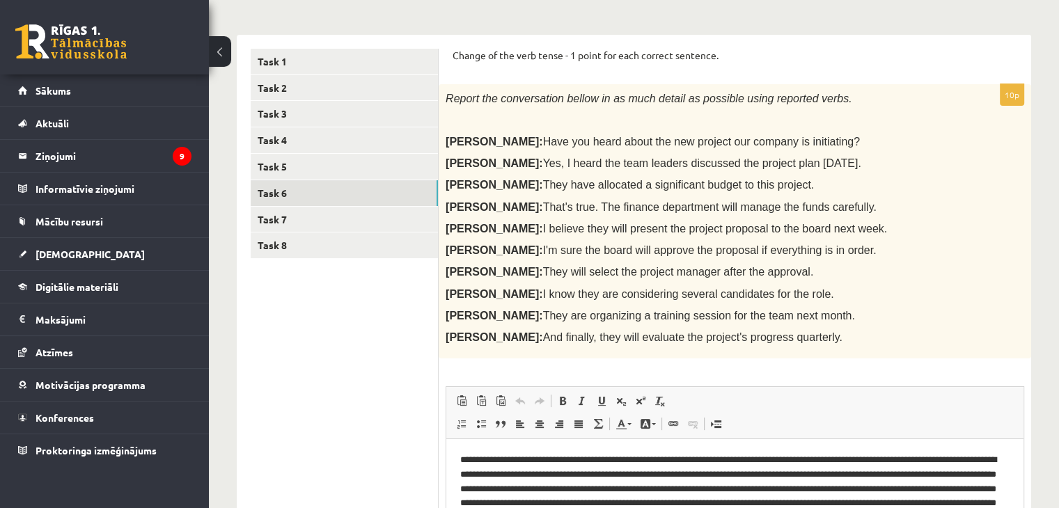
scroll to position [0, 0]
click at [282, 120] on link "Task 3" at bounding box center [344, 114] width 187 height 26
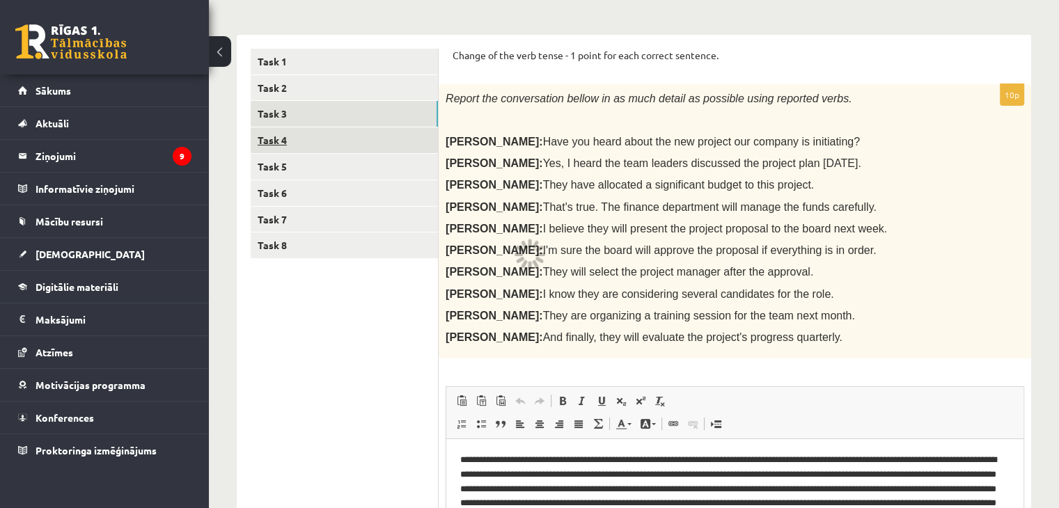
scroll to position [186, 0]
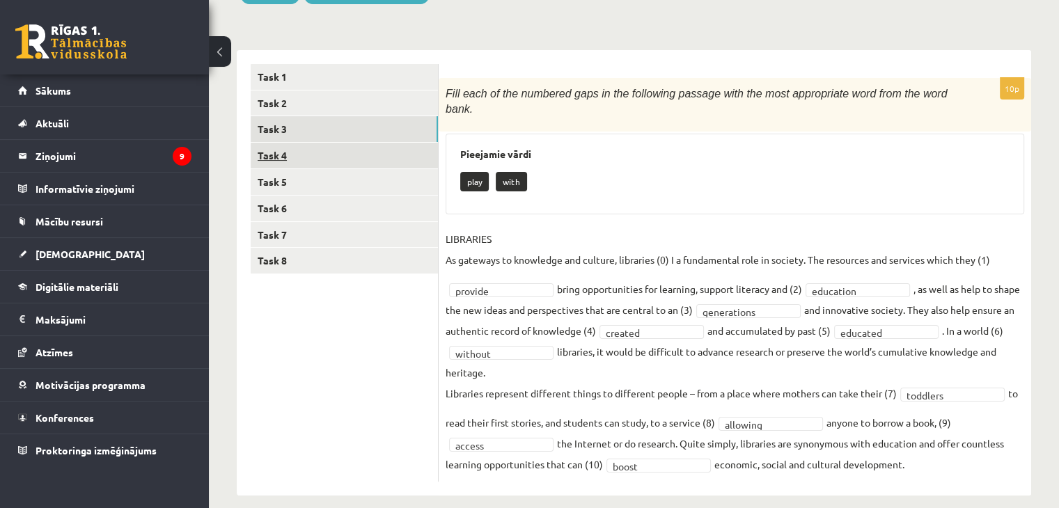
click at [289, 157] on link "Task 4" at bounding box center [344, 156] width 187 height 26
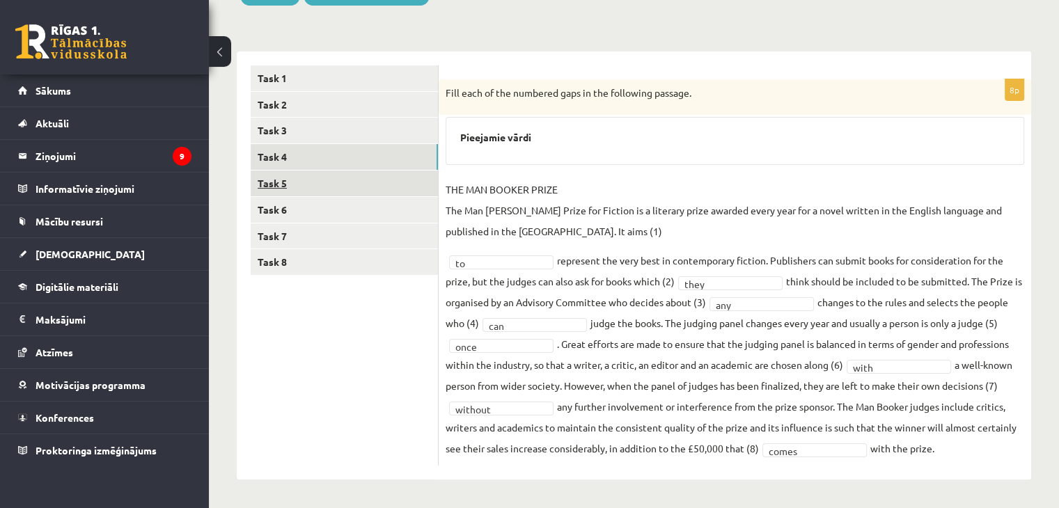
scroll to position [185, 0]
click at [290, 106] on link "Task 2" at bounding box center [344, 105] width 187 height 26
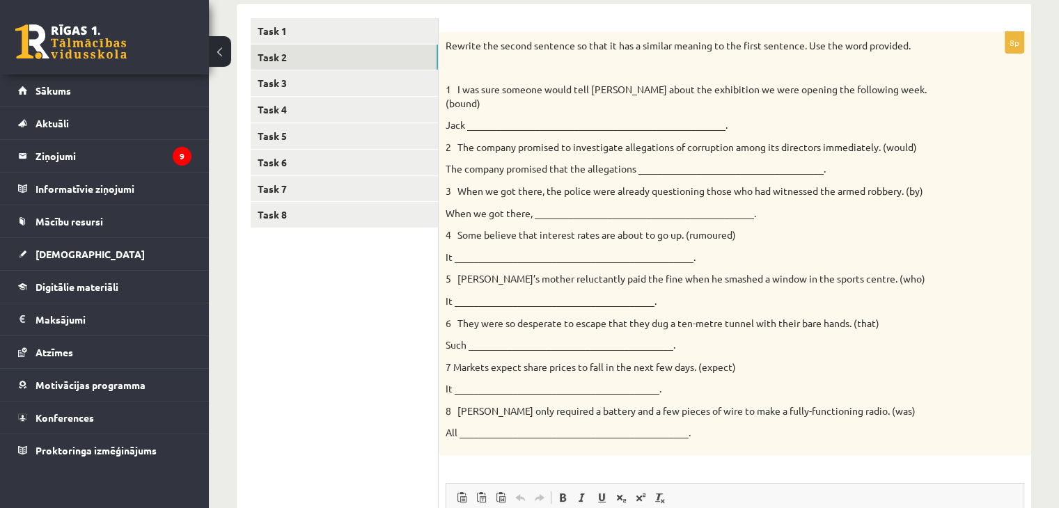
scroll to position [107, 0]
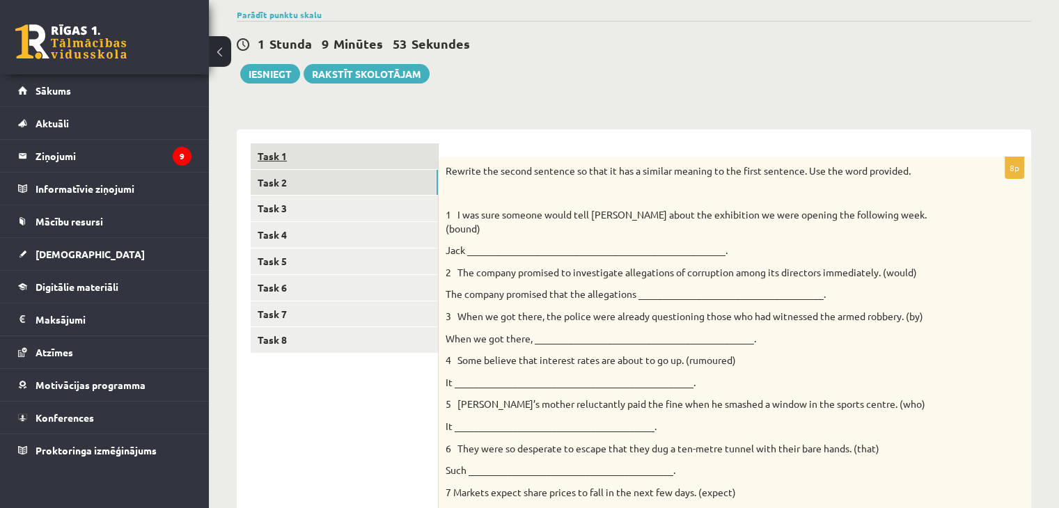
click at [273, 157] on link "Task 1" at bounding box center [344, 156] width 187 height 26
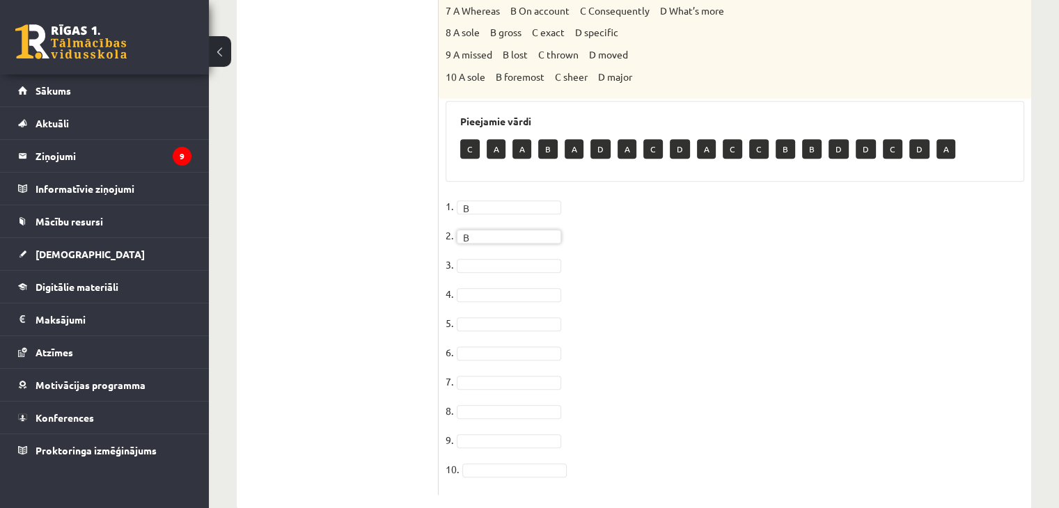
scroll to position [733, 0]
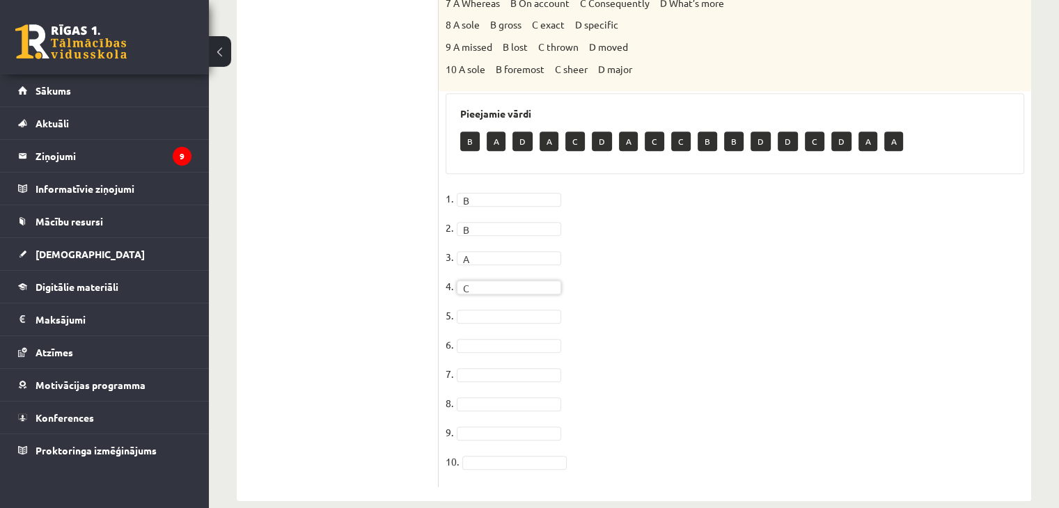
click at [499, 313] on fieldset "1. B * 2. B * 3. A * 4. C * 5. 6. 7. 8. 9. 10." at bounding box center [735, 334] width 579 height 292
click at [491, 339] on fieldset "1. B * 2. B * 3. A * 4. C * 5. A * 6. 7. 8. 9. 10." at bounding box center [735, 334] width 579 height 292
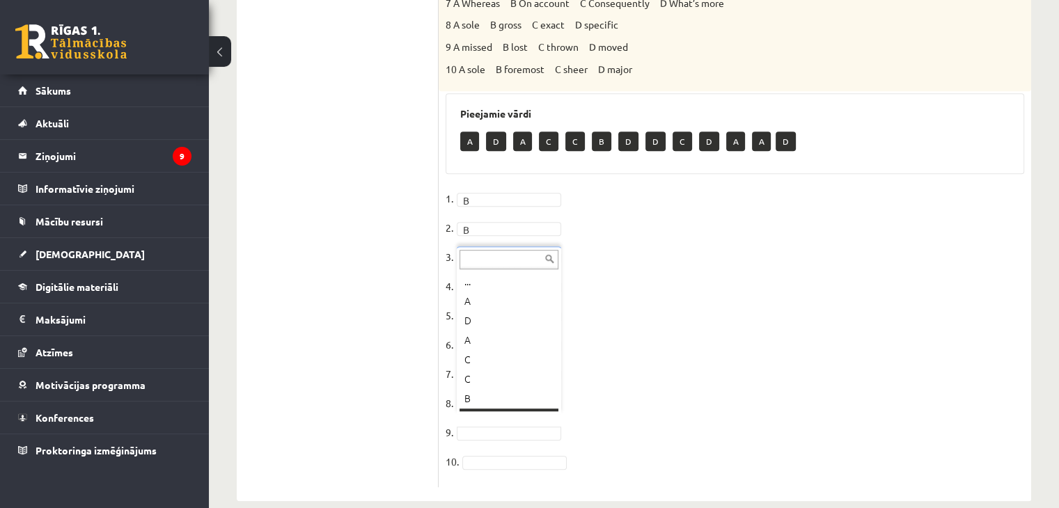
scroll to position [17, 0]
drag, startPoint x: 499, startPoint y: 309, endPoint x: 501, endPoint y: 349, distance: 39.8
click at [688, 327] on fieldset "1. B * 2. B * 3. A * 4. C * 5. A * 6. B * 7. B * 8. C * 9. D * 10. A *" at bounding box center [735, 334] width 579 height 292
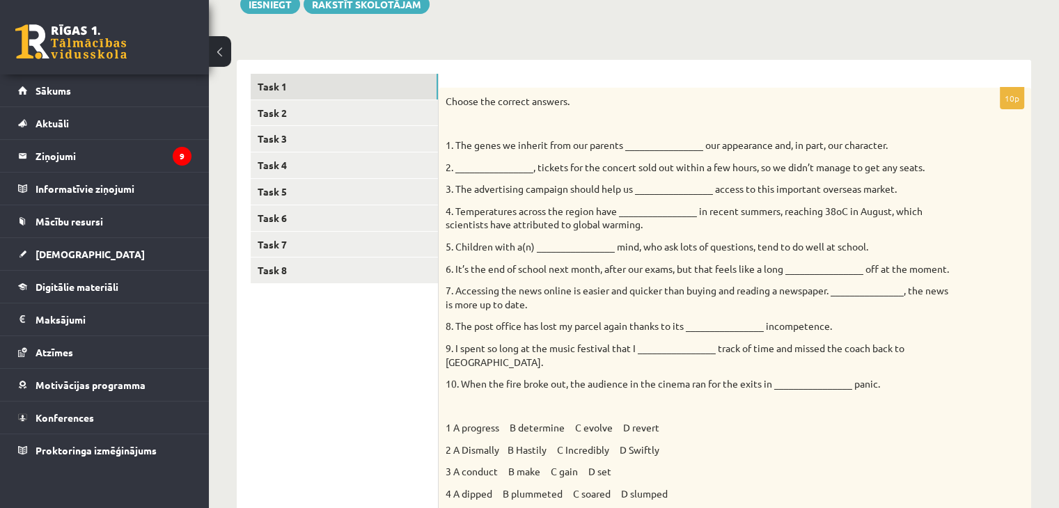
click at [763, 400] on p at bounding box center [700, 407] width 509 height 14
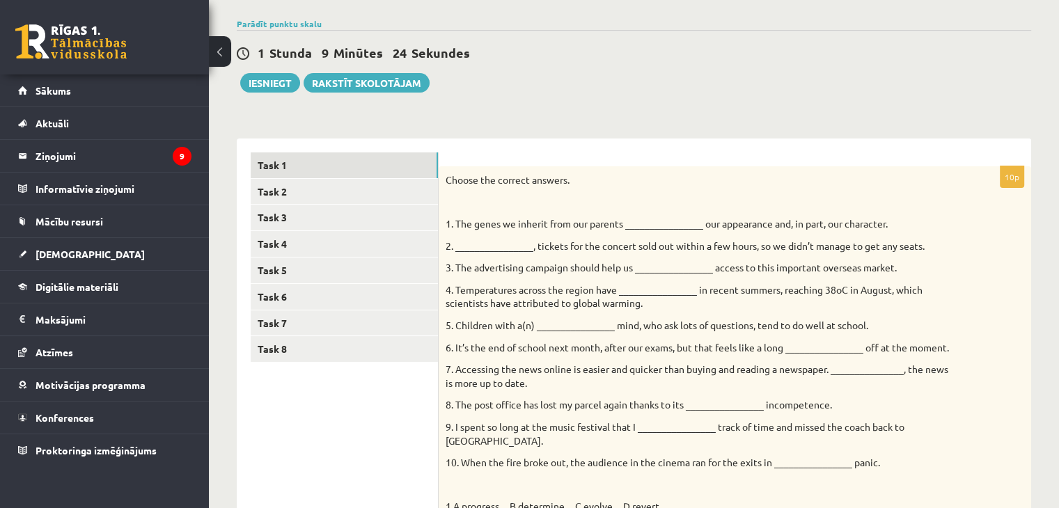
scroll to position [0, 0]
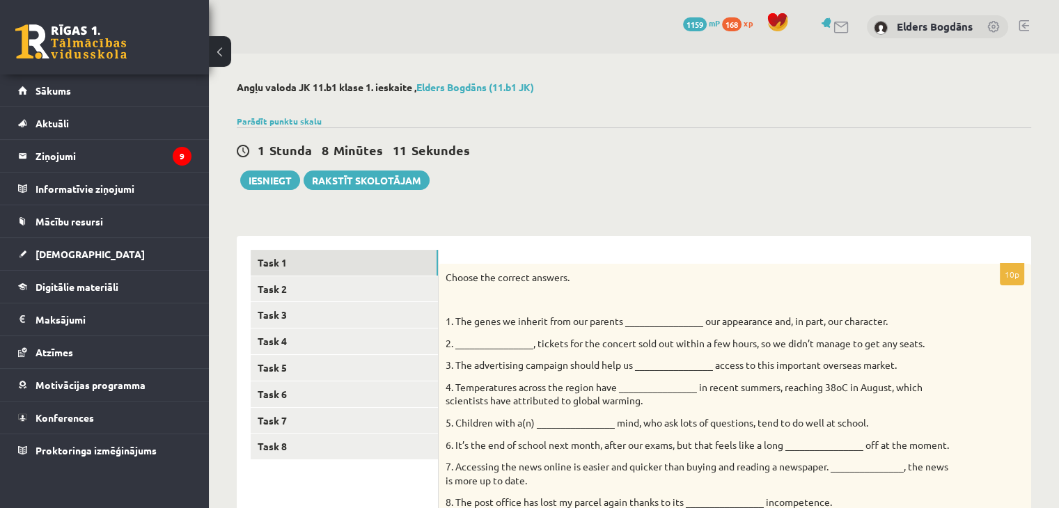
click at [498, 101] on div at bounding box center [634, 104] width 795 height 14
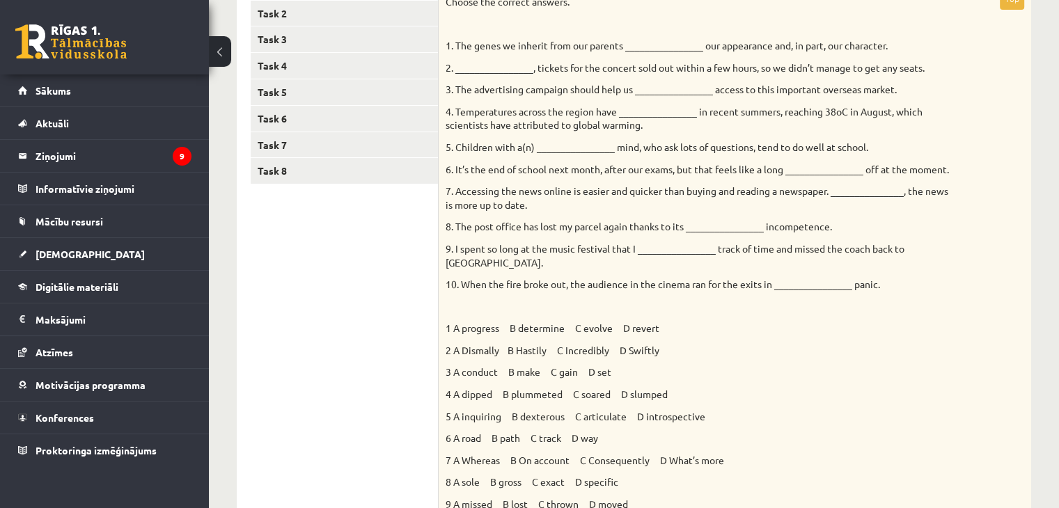
scroll to position [418, 0]
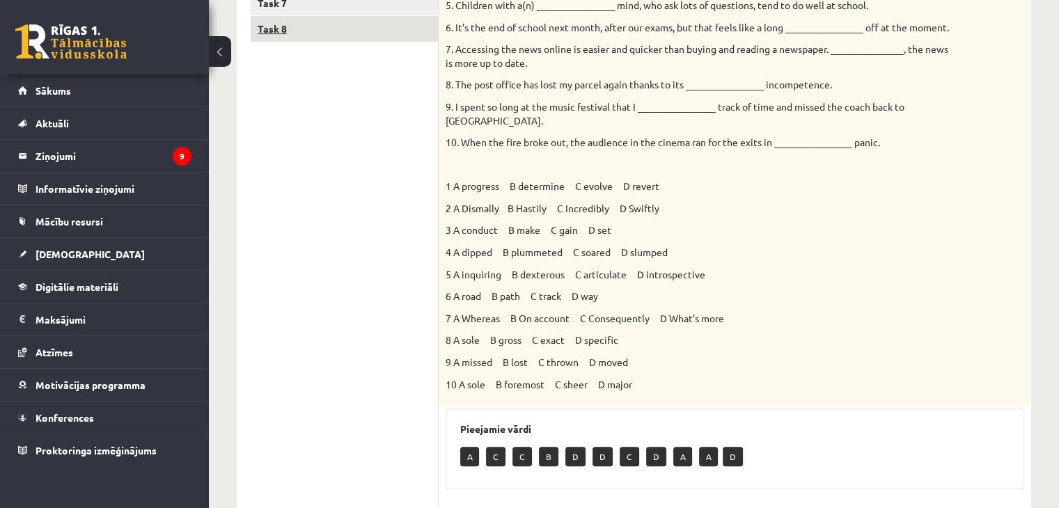
click at [267, 32] on link "Task 8" at bounding box center [344, 29] width 187 height 26
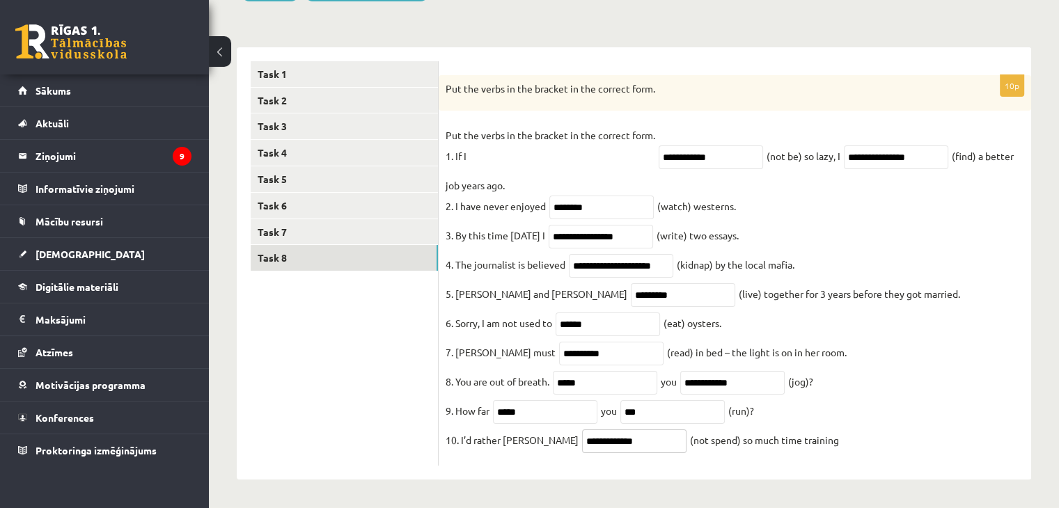
drag, startPoint x: 611, startPoint y: 447, endPoint x: 593, endPoint y: 444, distance: 18.4
click at [593, 444] on input "**********" at bounding box center [634, 442] width 104 height 24
click at [621, 457] on fieldset "**********" at bounding box center [735, 292] width 579 height 334
drag, startPoint x: 611, startPoint y: 442, endPoint x: 521, endPoint y: 432, distance: 91.0
click at [521, 432] on fieldset "**********" at bounding box center [735, 292] width 579 height 334
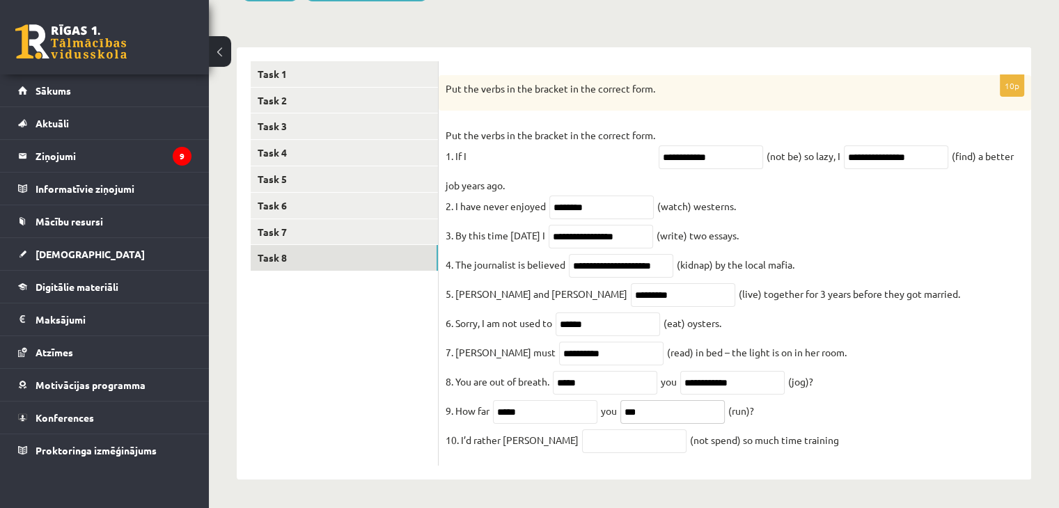
drag, startPoint x: 647, startPoint y: 403, endPoint x: 632, endPoint y: 400, distance: 14.9
click at [641, 402] on input "***" at bounding box center [672, 412] width 104 height 24
type input "**"
drag, startPoint x: 660, startPoint y: 414, endPoint x: 626, endPoint y: 409, distance: 34.5
click at [627, 409] on input "**" at bounding box center [672, 412] width 104 height 24
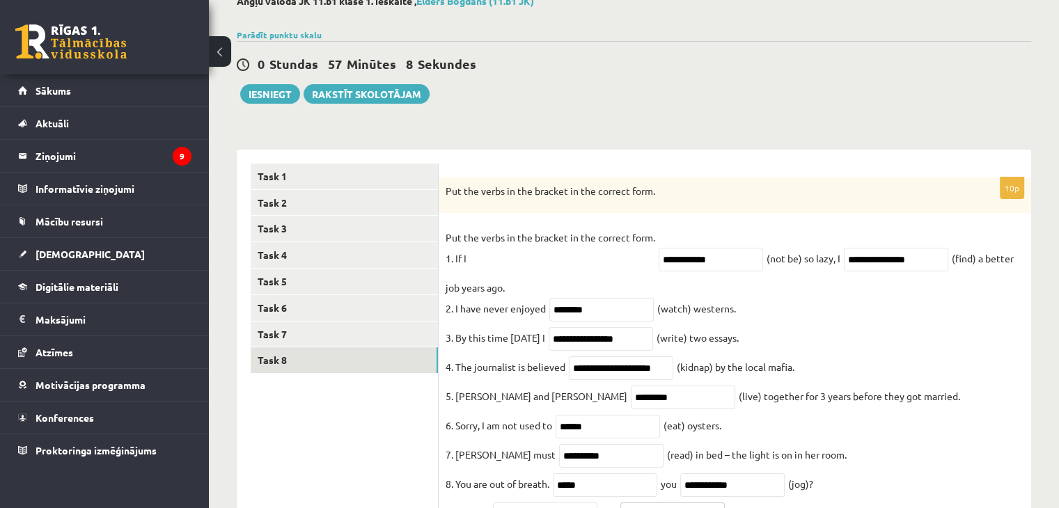
scroll to position [0, 0]
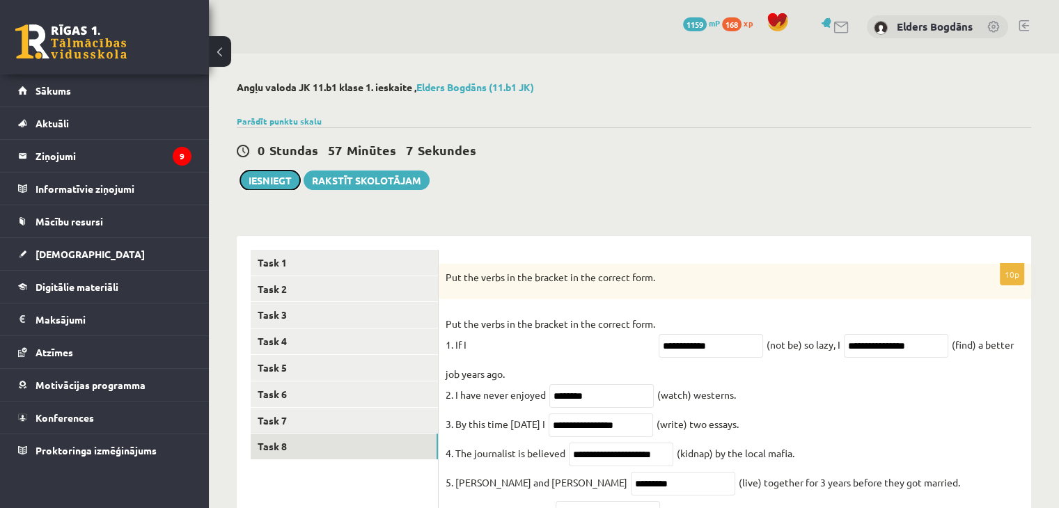
drag, startPoint x: 272, startPoint y: 172, endPoint x: 639, endPoint y: 70, distance: 380.8
click at [272, 172] on button "Iesniegt" at bounding box center [270, 180] width 60 height 19
click at [261, 178] on button "Iesniegt" at bounding box center [270, 180] width 60 height 19
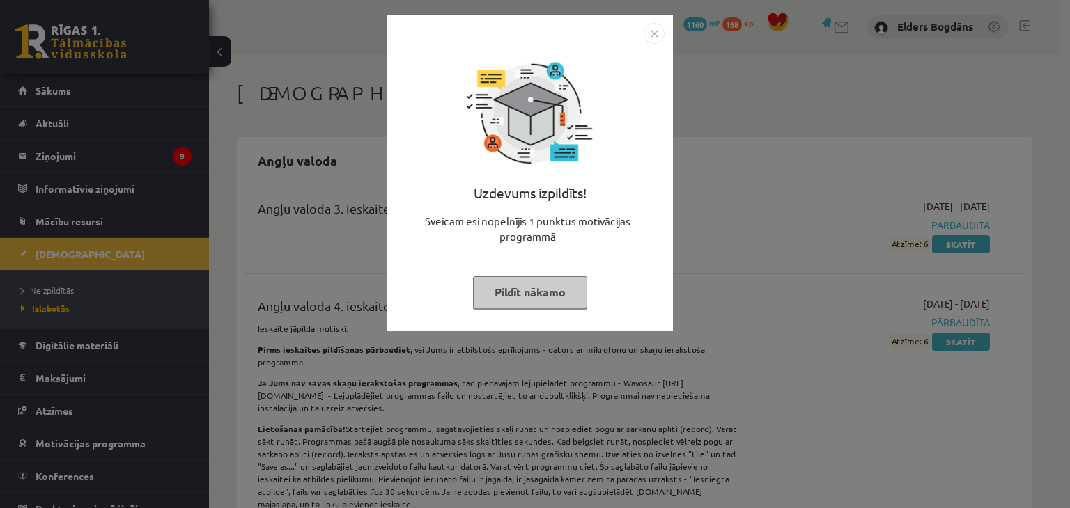
click at [553, 292] on button "Pildīt nākamo" at bounding box center [530, 292] width 114 height 32
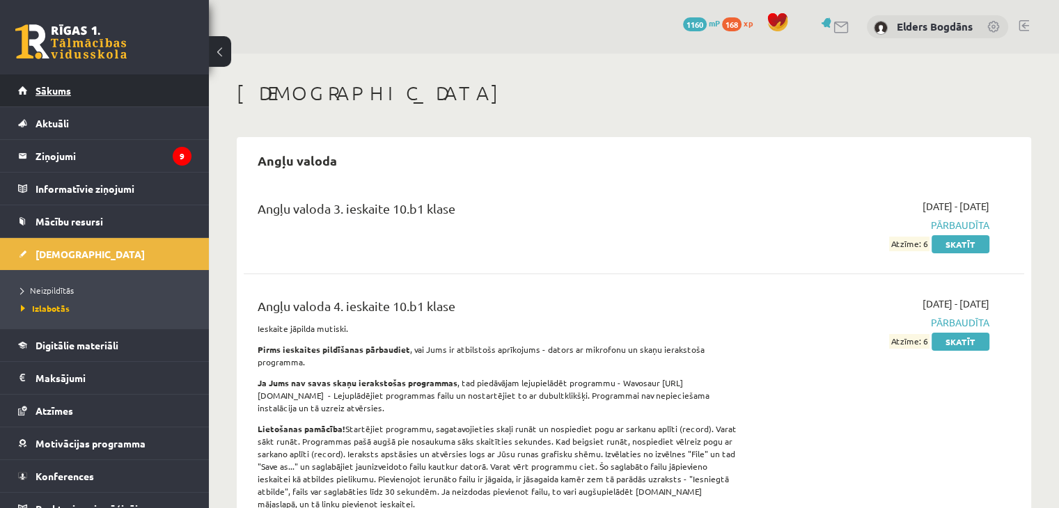
click at [72, 88] on link "Sākums" at bounding box center [104, 91] width 173 height 32
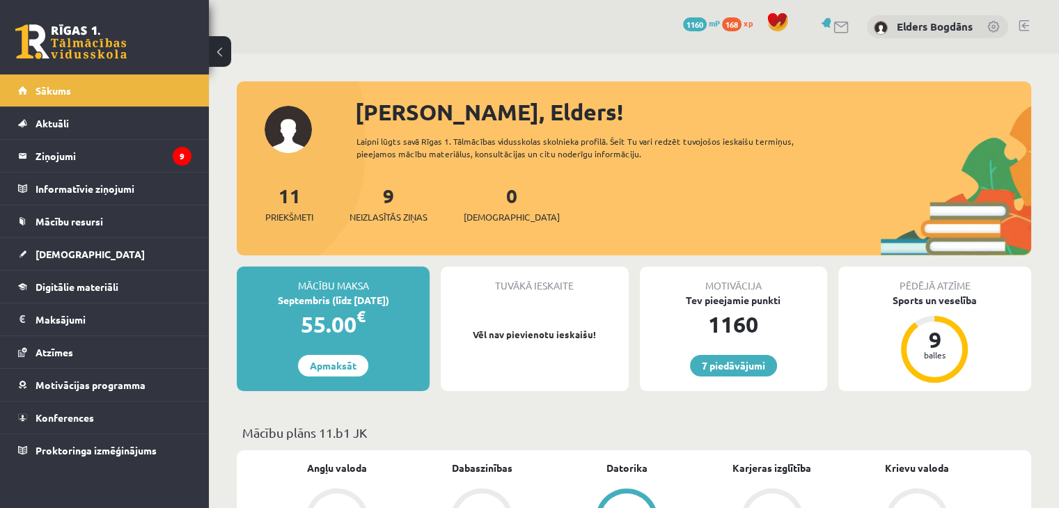
click at [1024, 26] on link at bounding box center [1024, 25] width 10 height 11
